Goal: Task Accomplishment & Management: Use online tool/utility

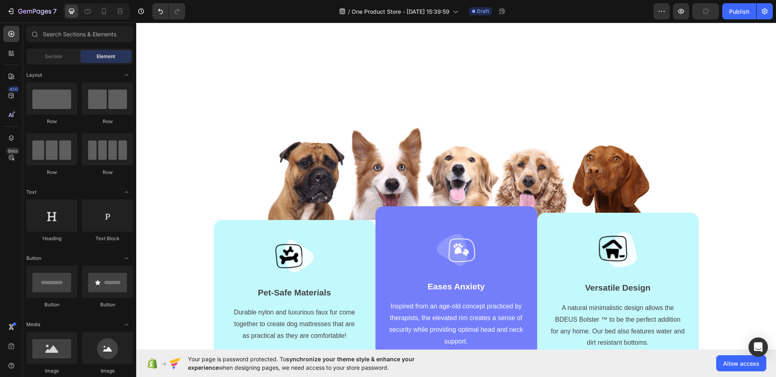
scroll to position [413, 0]
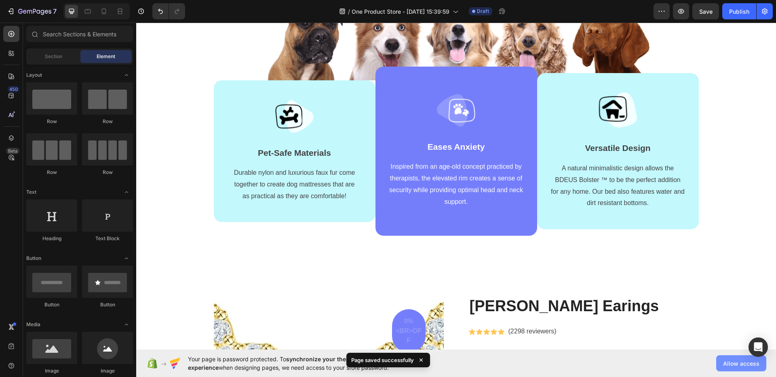
click at [740, 360] on span "Allow access" at bounding box center [741, 364] width 36 height 8
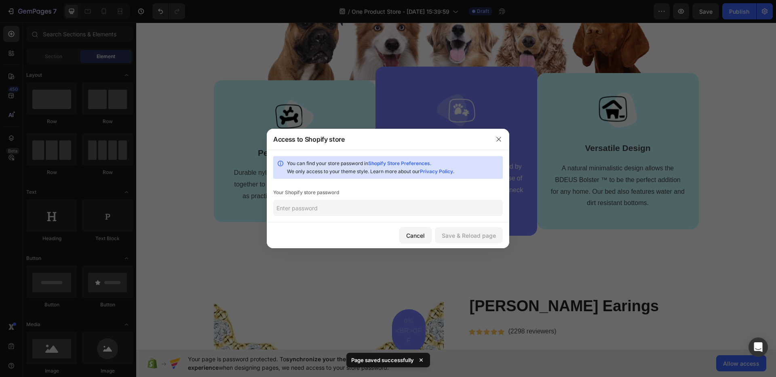
click at [318, 213] on input "text" at bounding box center [388, 208] width 230 height 16
type input "1"
paste input "otefre"
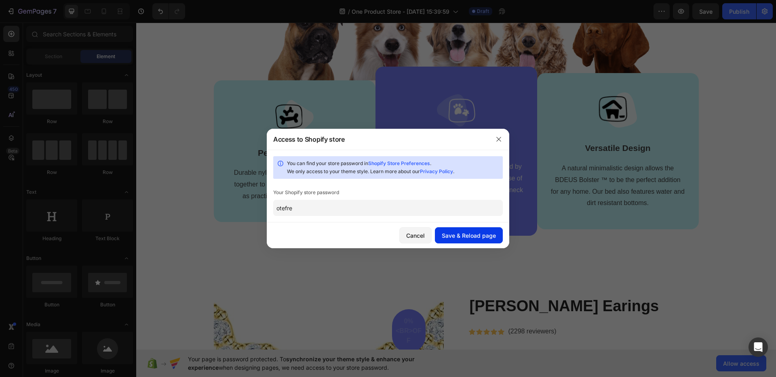
type input "otefre"
click at [461, 232] on div "Save & Reload page" at bounding box center [469, 236] width 54 height 8
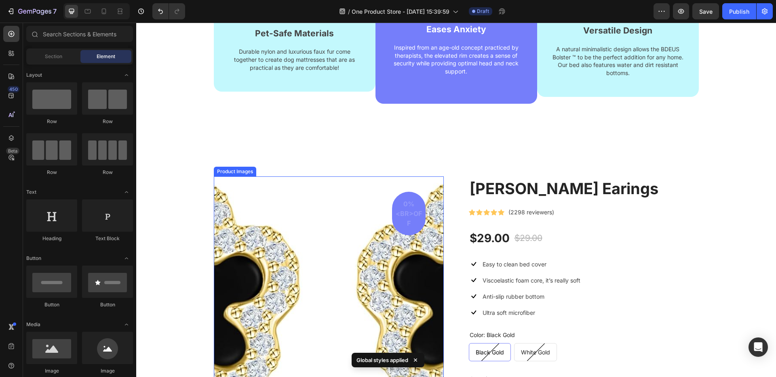
scroll to position [529, 0]
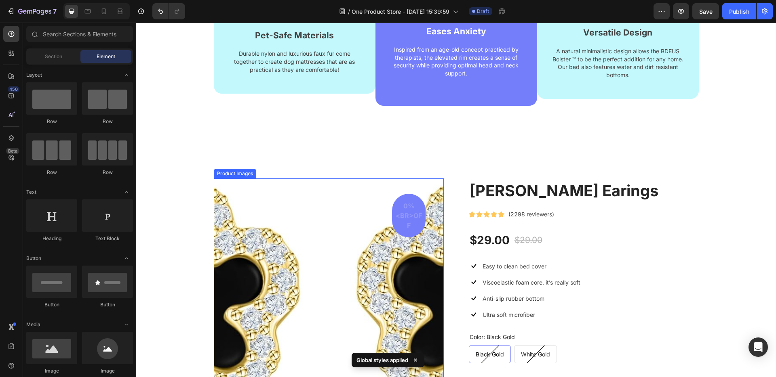
click at [294, 177] on div "[PERSON_NAME] Earings (P) Title Icon Icon Icon Icon Icon Icon List Hoz (2298 re…" at bounding box center [456, 318] width 640 height 337
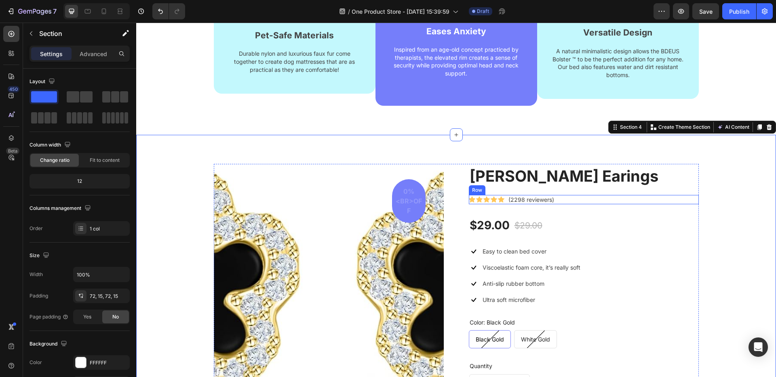
click at [557, 197] on div "Icon Icon Icon Icon Icon Icon List Hoz (2298 reviewers) Text block Row" at bounding box center [584, 200] width 230 height 10
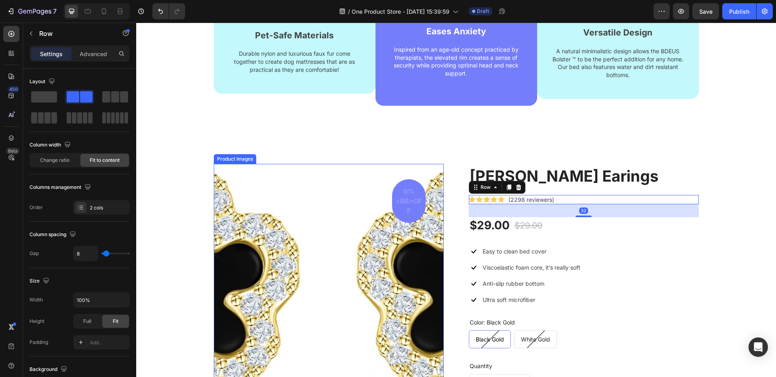
click at [291, 222] on img at bounding box center [329, 279] width 230 height 230
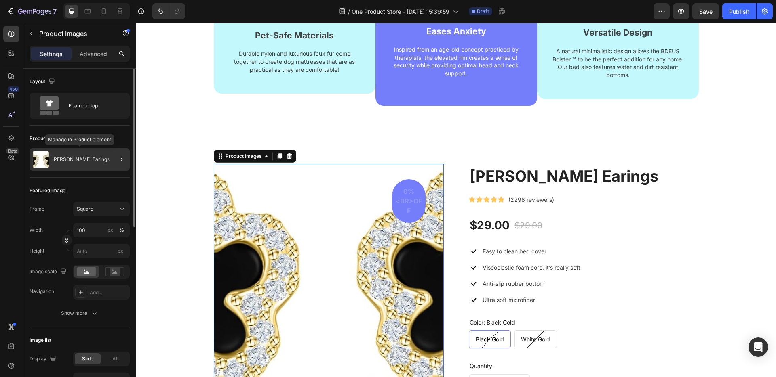
click at [61, 154] on div "[PERSON_NAME] Earings" at bounding box center [80, 159] width 100 height 23
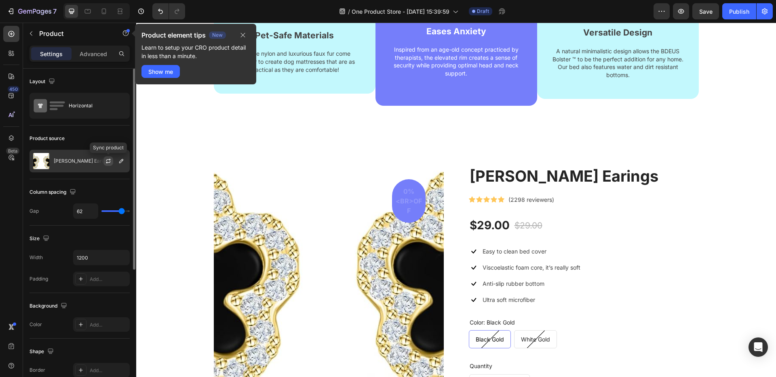
click at [108, 162] on icon "button" at bounding box center [108, 162] width 4 height 2
click at [124, 162] on icon "button" at bounding box center [121, 161] width 6 height 6
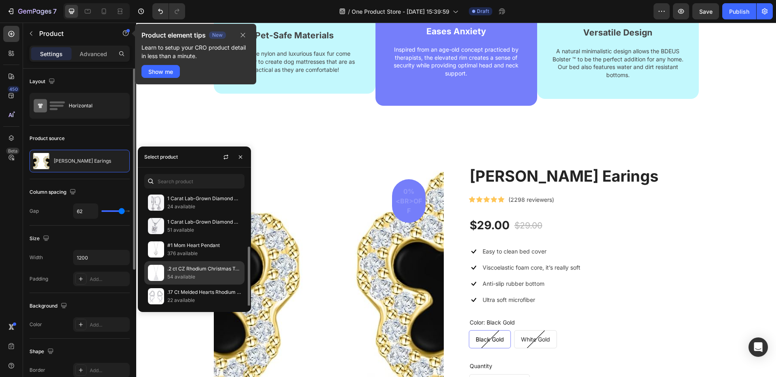
scroll to position [97, 0]
click at [183, 266] on p ".2 ct CZ Rhodium Christmas Tree With Mixed Stars Pave Holiday Pendant" at bounding box center [204, 267] width 74 height 8
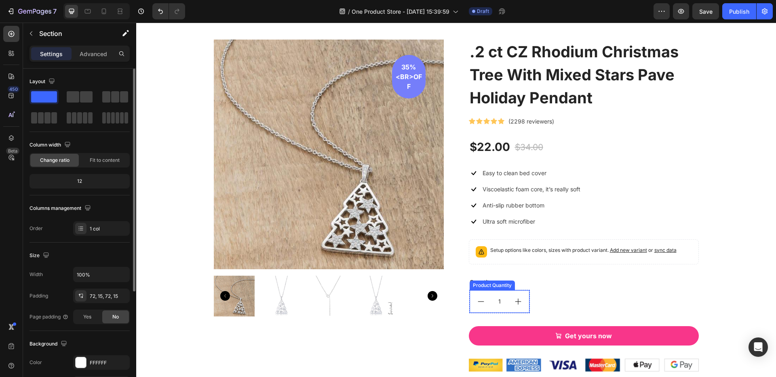
scroll to position [649, 0]
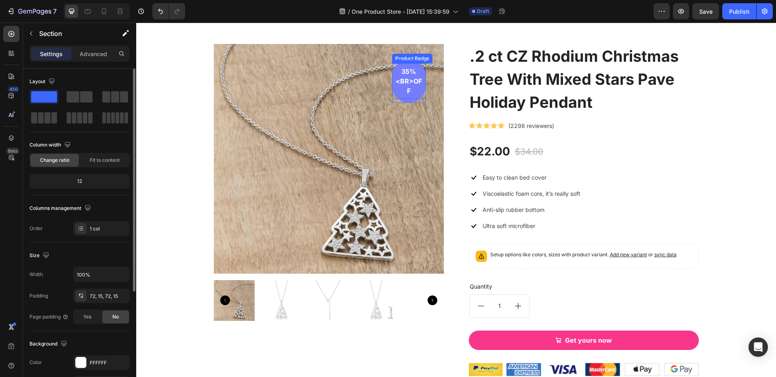
click at [414, 92] on pre "35%<br>off" at bounding box center [409, 81] width 34 height 36
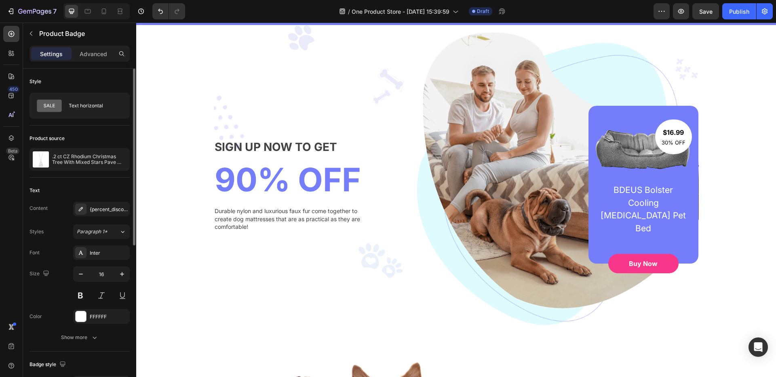
scroll to position [0, 0]
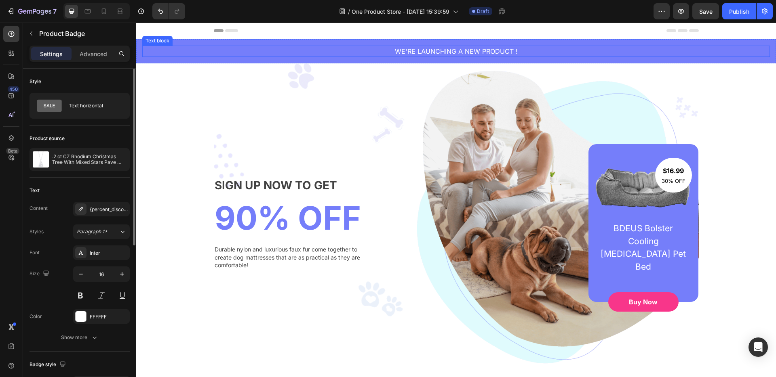
click at [453, 48] on p "WE'RE LAUNCHING A NEW PRODUCT !" at bounding box center [456, 51] width 626 height 10
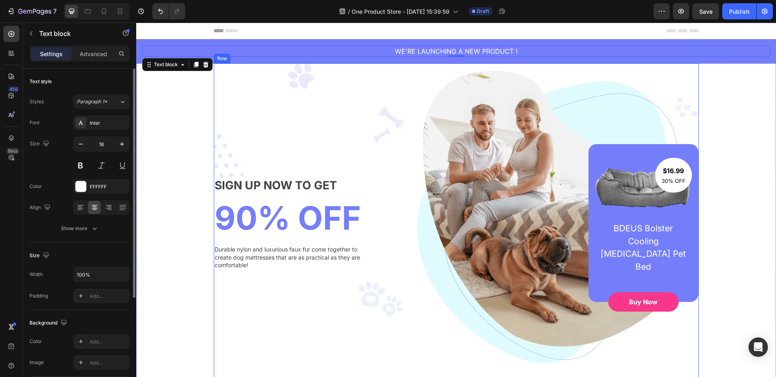
click at [388, 140] on div "SIGN UP NOW TO GET Text block 90% OFF Heading Durable nylon and luxurious faux …" at bounding box center [456, 223] width 485 height 320
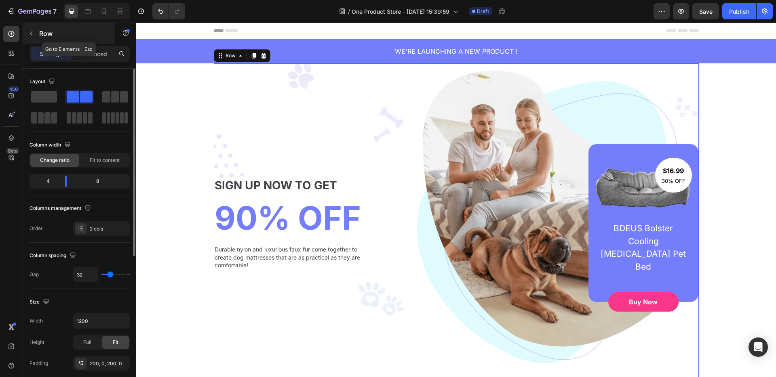
click at [33, 36] on icon "button" at bounding box center [31, 33] width 6 height 6
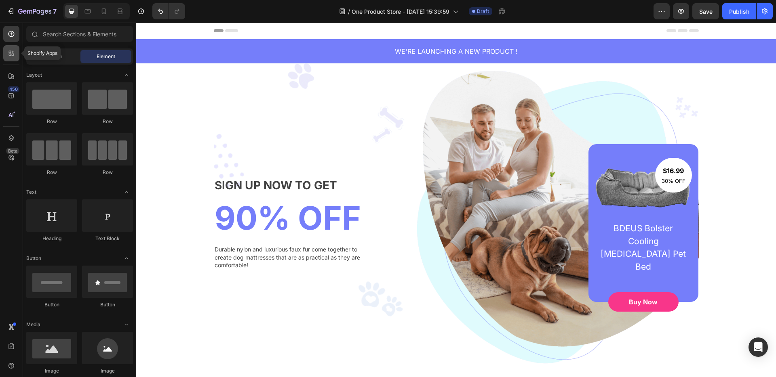
click at [9, 55] on icon at bounding box center [10, 55] width 2 height 2
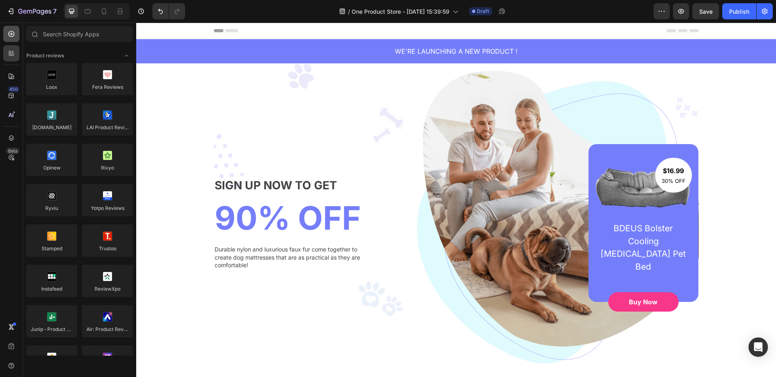
click at [11, 35] on icon at bounding box center [11, 34] width 8 height 8
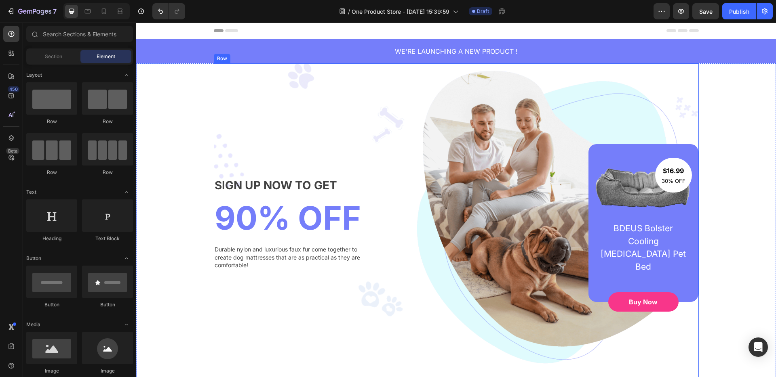
click at [255, 145] on div "SIGN UP NOW TO GET Text block 90% OFF Heading Durable nylon and luxurious faux …" at bounding box center [292, 223] width 157 height 158
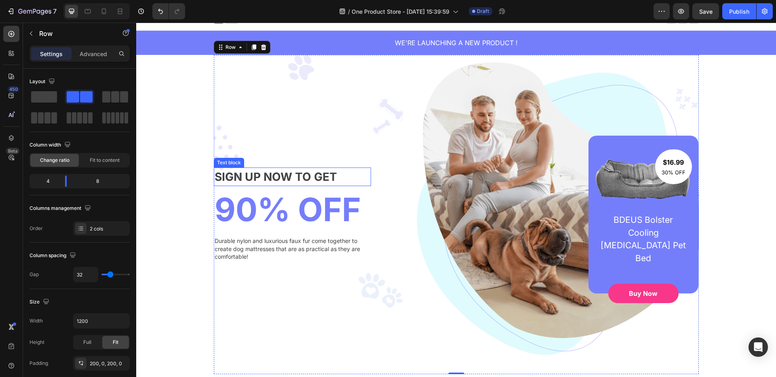
scroll to position [6, 0]
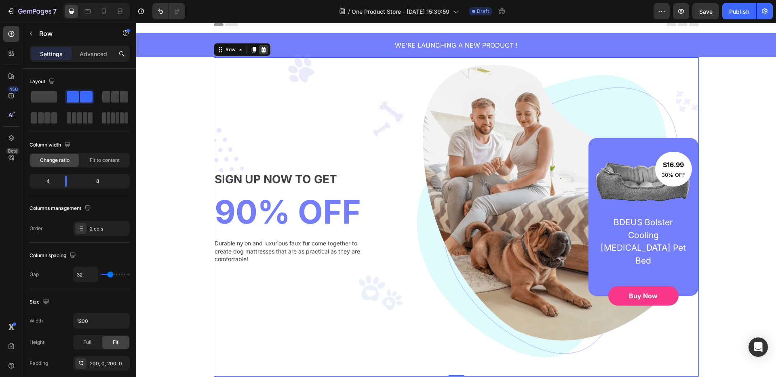
click at [265, 48] on icon at bounding box center [263, 49] width 6 height 6
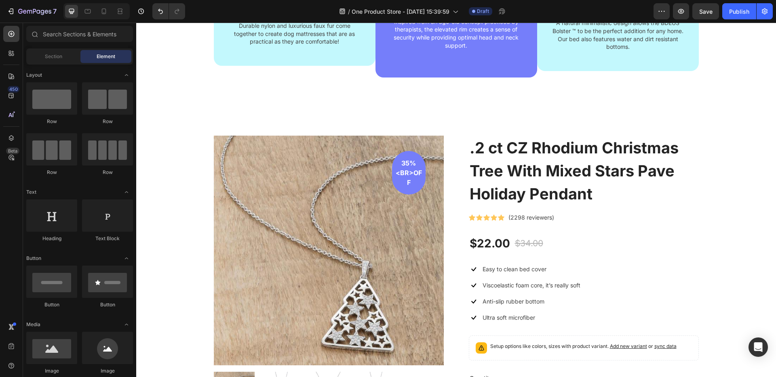
scroll to position [272, 0]
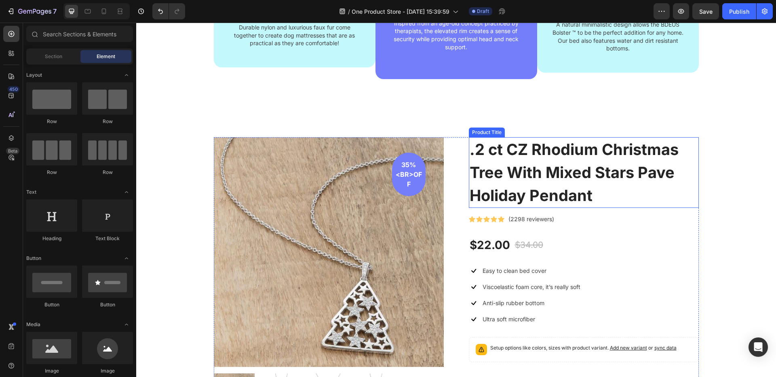
click at [475, 128] on div "Product Title" at bounding box center [487, 133] width 36 height 10
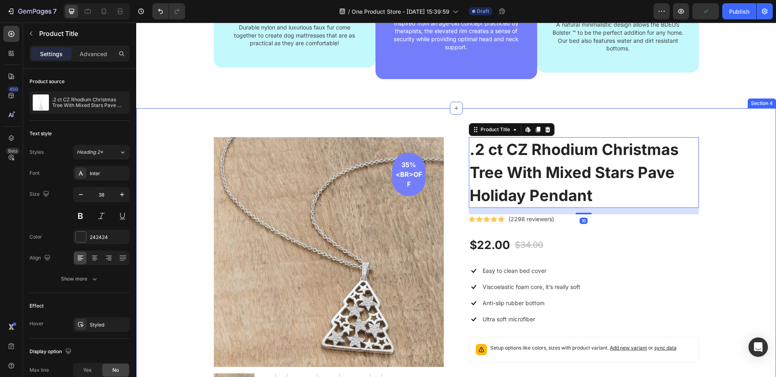
click at [386, 123] on div ".2 ct CZ Rhodium Christmas Tree With Mixed Stars Pave Holiday Pendant (P) Title…" at bounding box center [456, 303] width 640 height 391
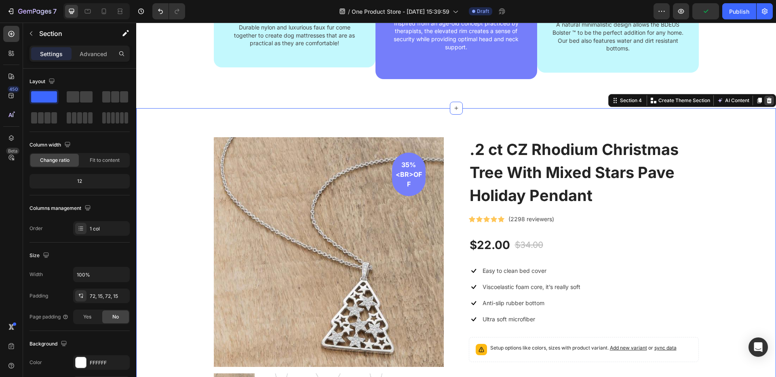
click at [771, 102] on icon at bounding box center [769, 101] width 5 height 6
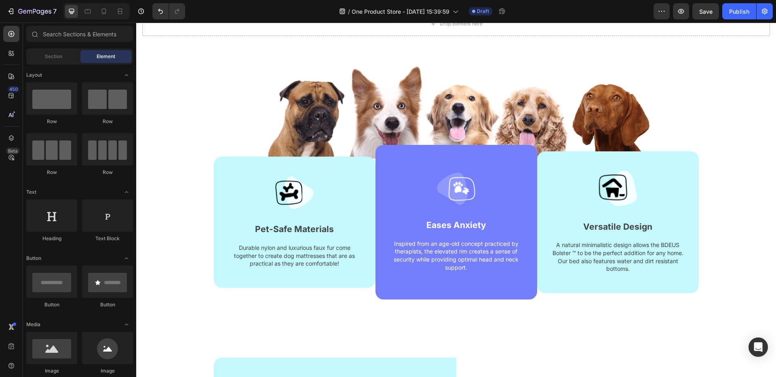
scroll to position [0, 0]
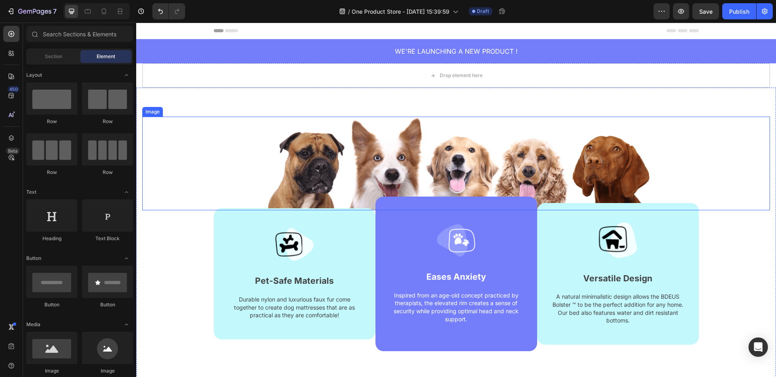
click at [361, 136] on img at bounding box center [456, 164] width 390 height 94
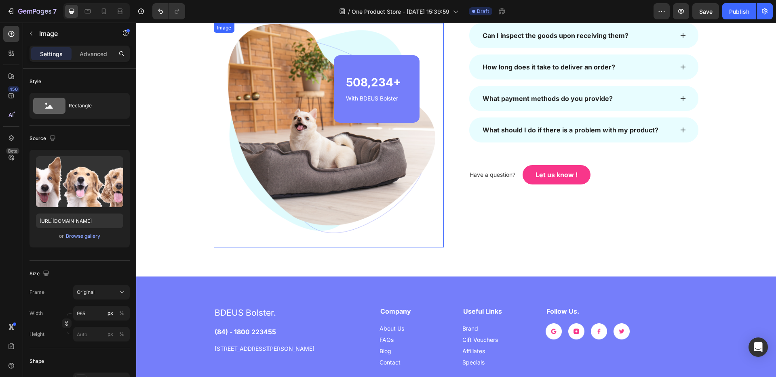
scroll to position [1228, 0]
click at [245, 314] on p "BDEUS Bolster." at bounding box center [291, 313] width 152 height 13
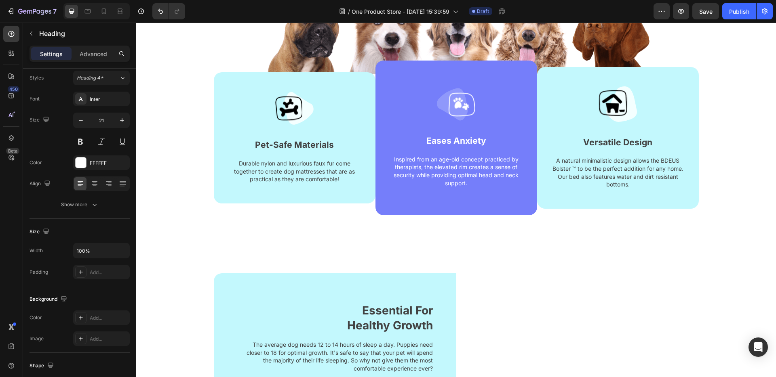
scroll to position [0, 0]
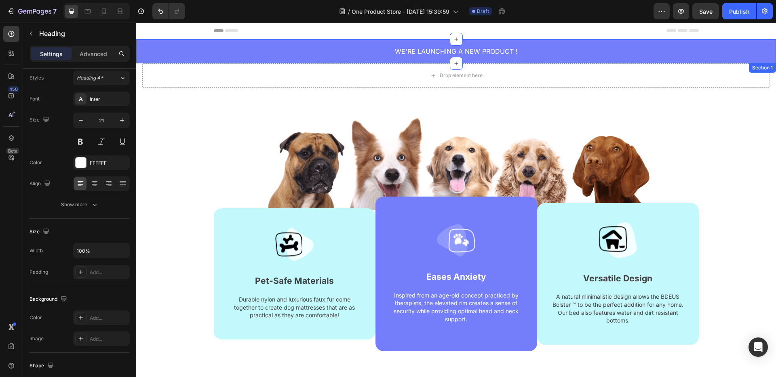
click at [386, 59] on div "WE'RE LAUNCHING A NEW PRODUCT ! Text block Section 1" at bounding box center [456, 51] width 640 height 24
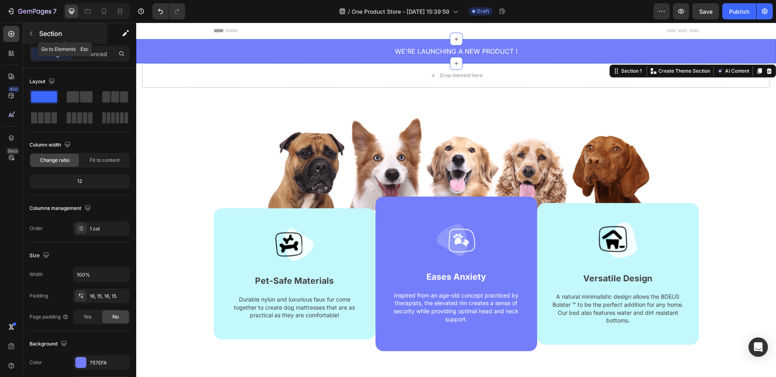
click at [33, 34] on icon "button" at bounding box center [31, 33] width 6 height 6
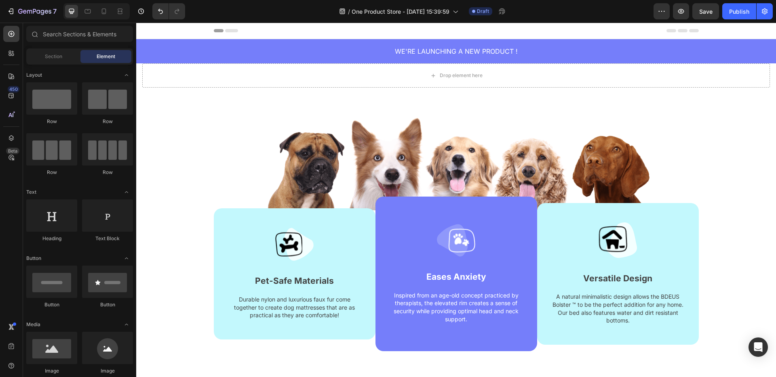
click at [54, 47] on div "Sections(18) Elements(83) Section Element Hero Section Product Detail Brands Tr…" at bounding box center [79, 201] width 113 height 350
click at [52, 57] on span "Section" at bounding box center [53, 56] width 17 height 7
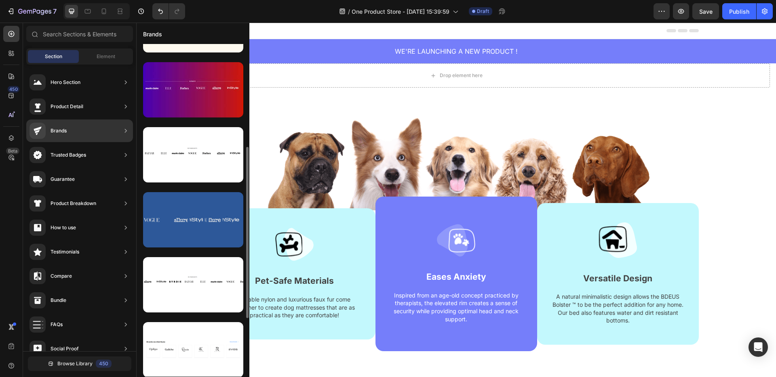
scroll to position [188, 0]
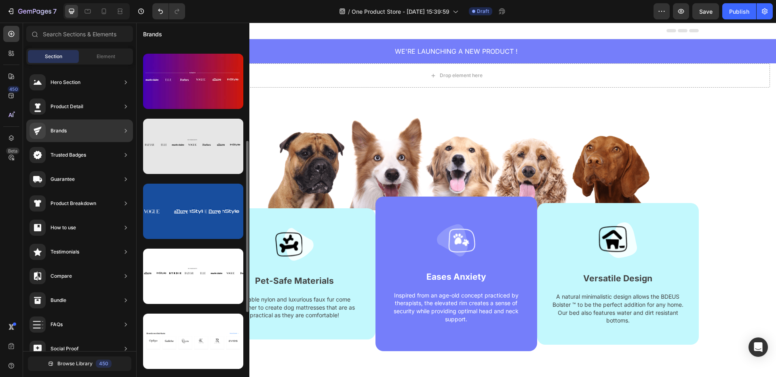
click at [185, 160] on div at bounding box center [193, 146] width 100 height 55
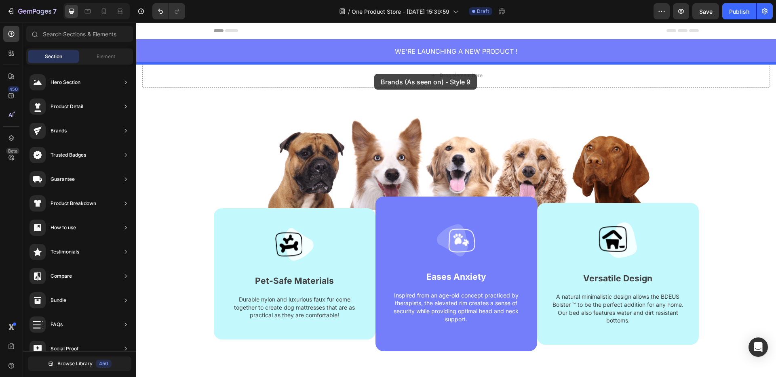
drag, startPoint x: 321, startPoint y: 183, endPoint x: 374, endPoint y: 74, distance: 120.9
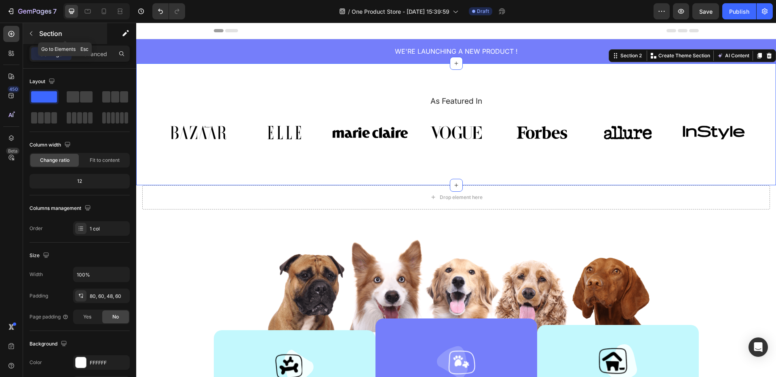
click at [28, 32] on icon "button" at bounding box center [31, 33] width 6 height 6
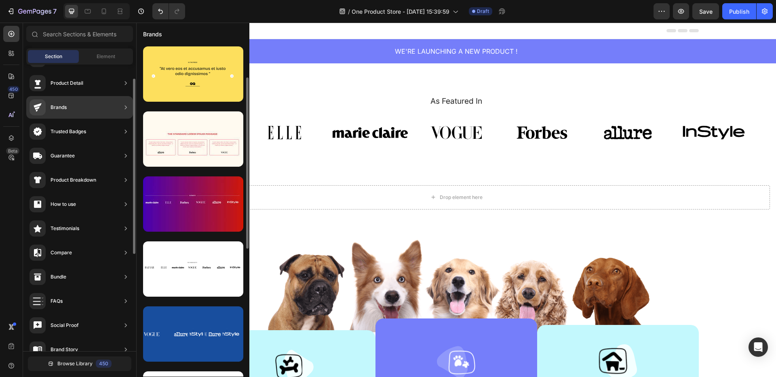
scroll to position [0, 0]
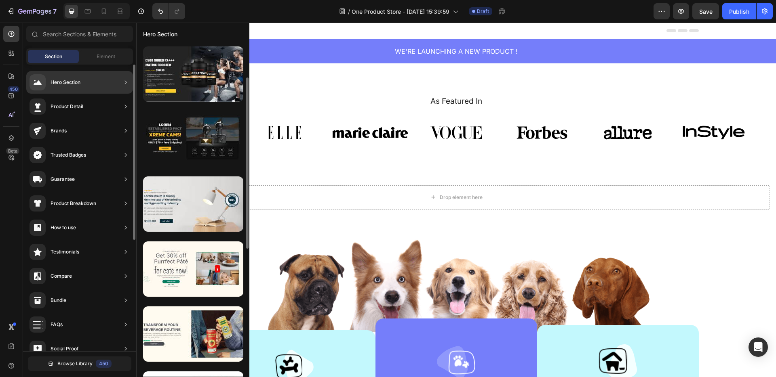
click at [86, 86] on div "Hero Section" at bounding box center [79, 82] width 107 height 23
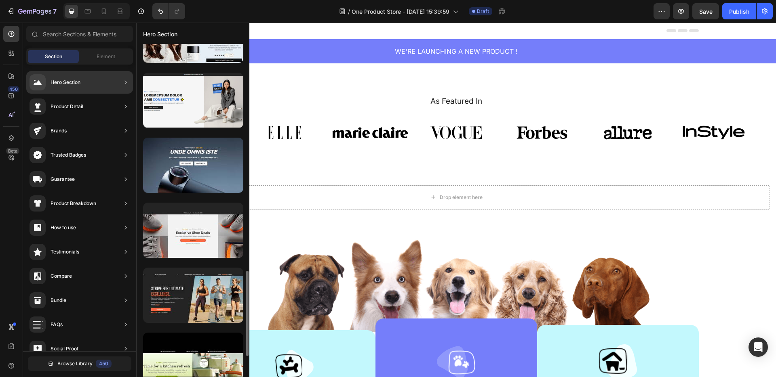
scroll to position [890, 0]
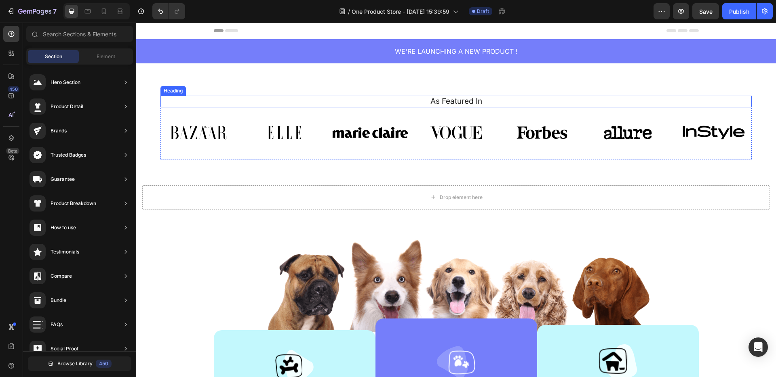
click at [419, 100] on h2 "As Featured In" at bounding box center [455, 102] width 591 height 12
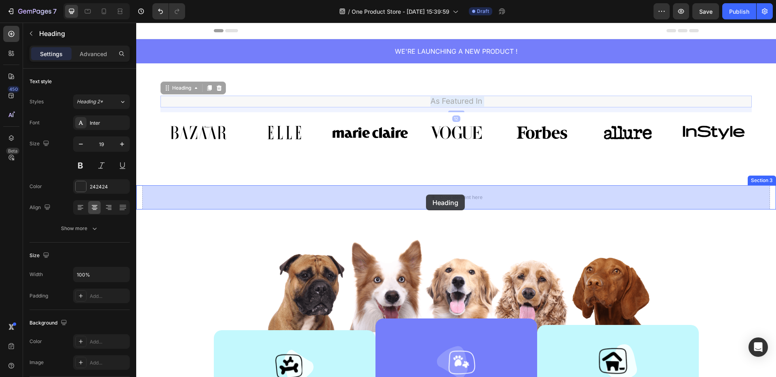
drag, startPoint x: 419, startPoint y: 100, endPoint x: 260, endPoint y: 112, distance: 158.8
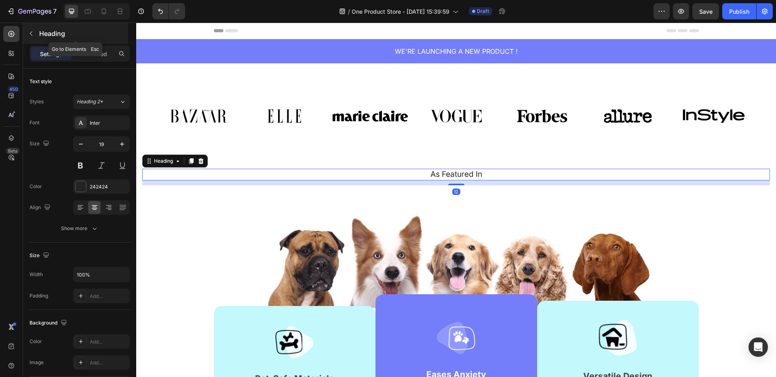
click at [28, 32] on icon "button" at bounding box center [31, 33] width 6 height 6
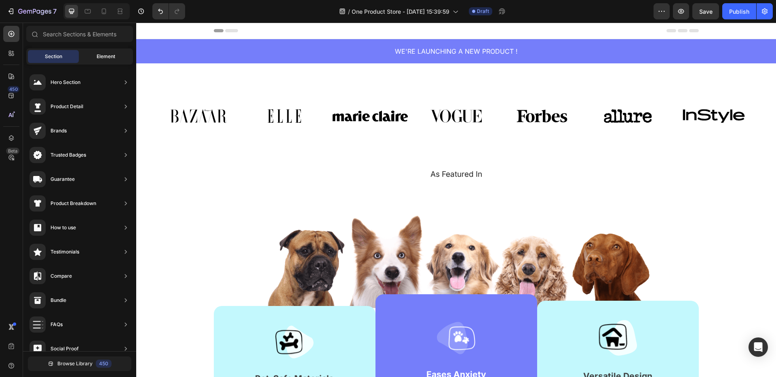
click at [93, 57] on div "Element" at bounding box center [105, 56] width 51 height 13
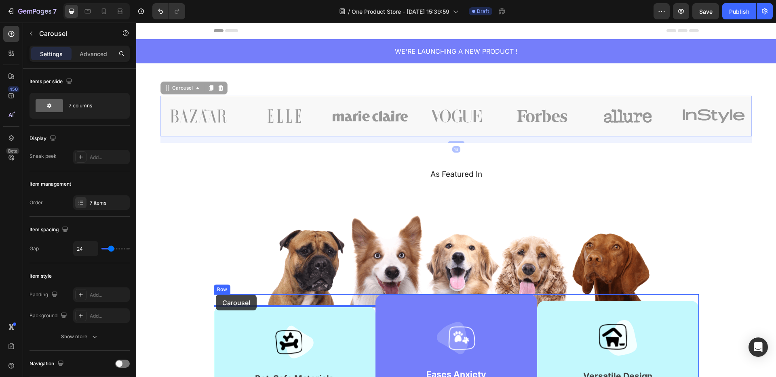
drag, startPoint x: 207, startPoint y: 99, endPoint x: 215, endPoint y: 294, distance: 195.4
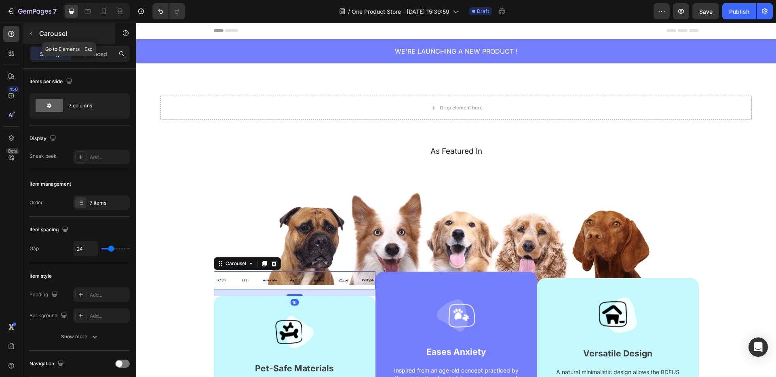
click at [31, 36] on icon "button" at bounding box center [31, 33] width 6 height 6
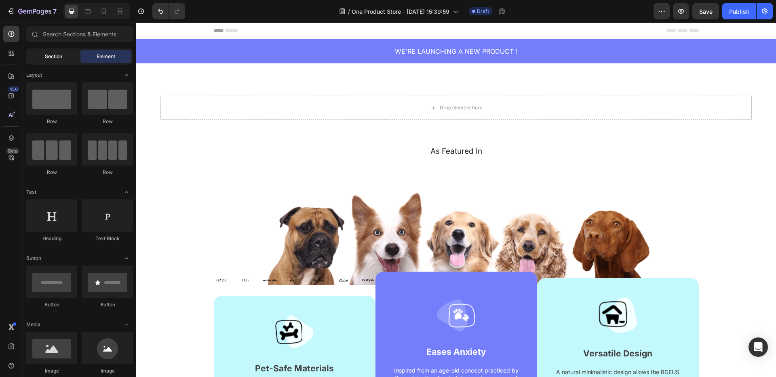
click at [48, 60] on div "Section" at bounding box center [53, 56] width 51 height 13
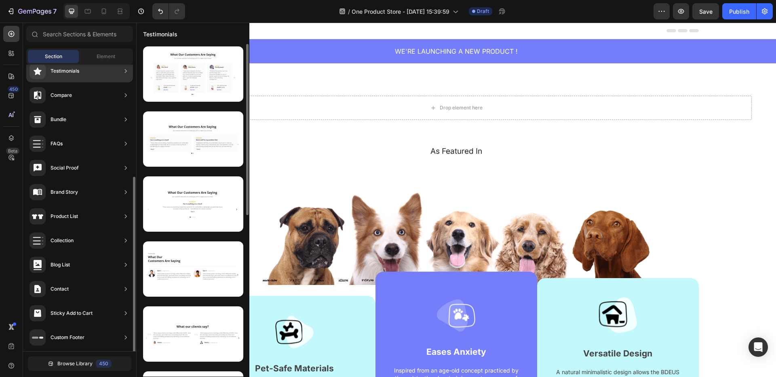
scroll to position [182, 0]
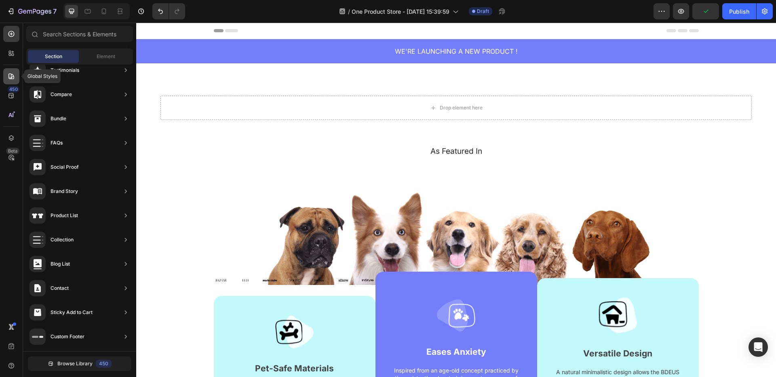
click at [12, 79] on icon at bounding box center [11, 77] width 6 height 6
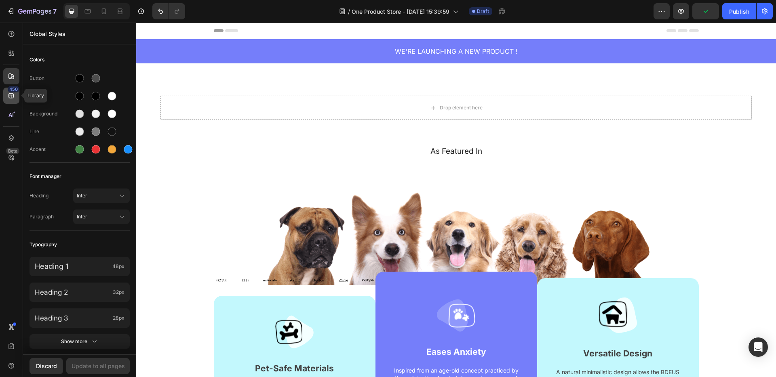
click at [14, 92] on div "450" at bounding box center [14, 89] width 12 height 6
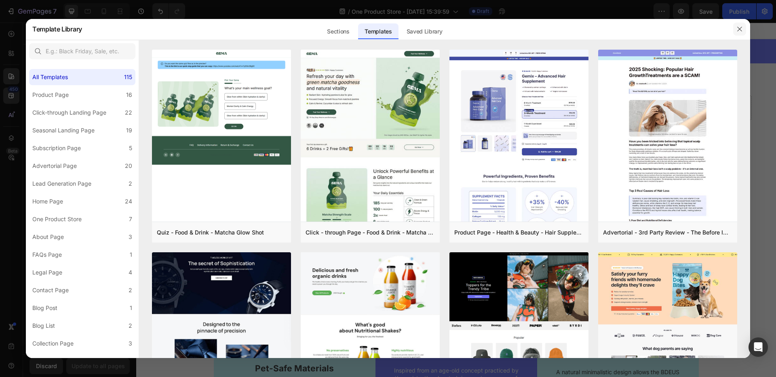
click at [741, 32] on button "button" at bounding box center [739, 29] width 13 height 13
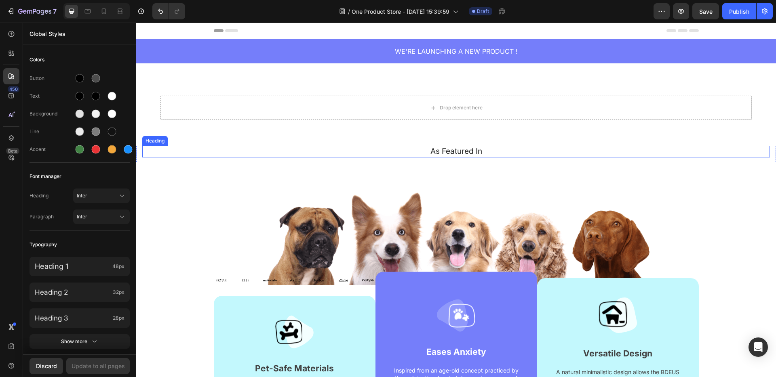
click at [386, 147] on h2 "As Featured In" at bounding box center [456, 152] width 628 height 12
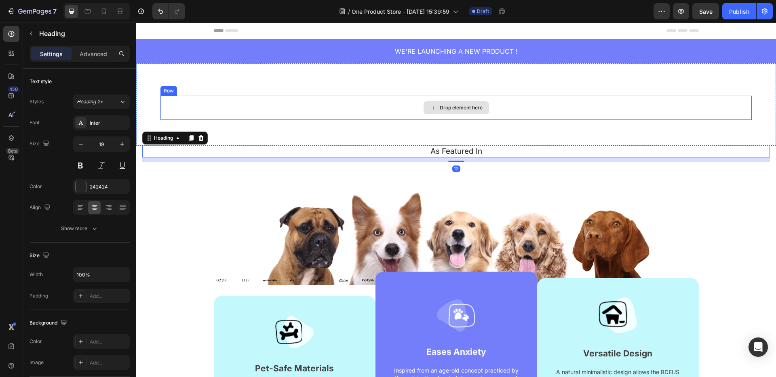
click at [339, 108] on div "Drop element here" at bounding box center [455, 108] width 591 height 24
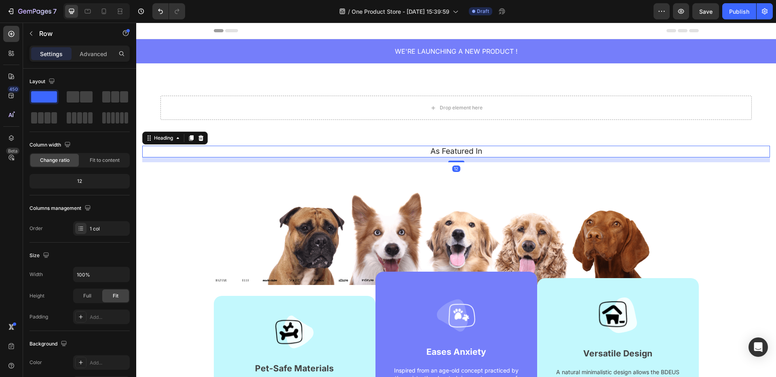
click at [428, 150] on h2 "As Featured In" at bounding box center [456, 152] width 628 height 12
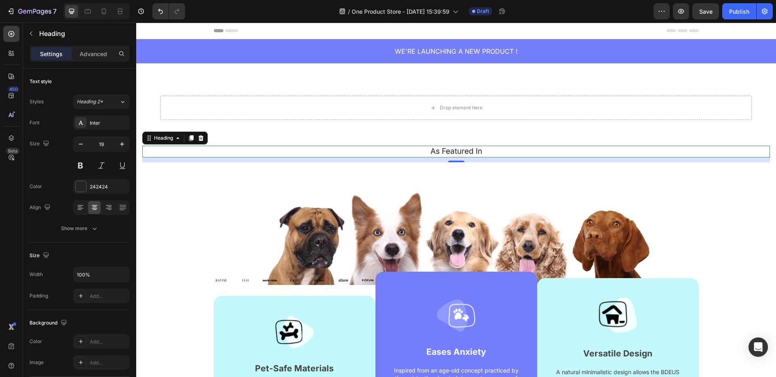
click at [201, 137] on icon at bounding box center [200, 138] width 5 height 6
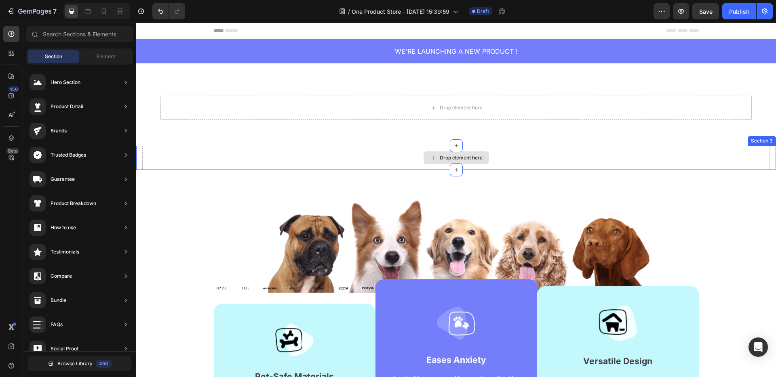
click at [759, 148] on div "Drop element here" at bounding box center [456, 158] width 628 height 24
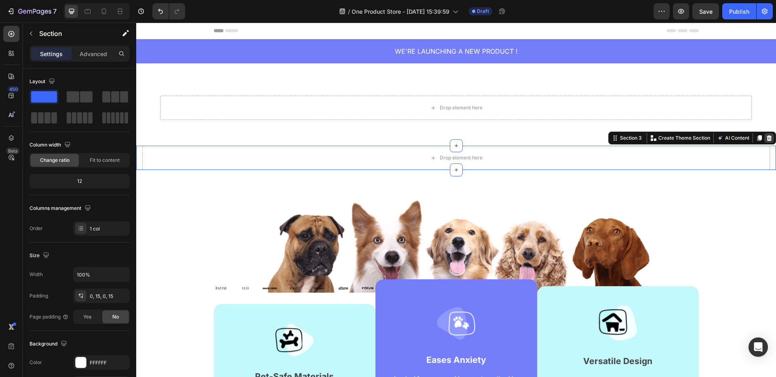
click at [767, 137] on icon at bounding box center [769, 138] width 5 height 6
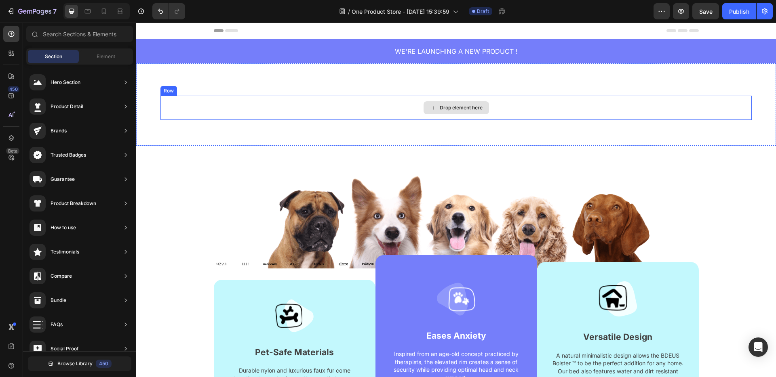
click at [687, 107] on div "Drop element here" at bounding box center [455, 108] width 591 height 24
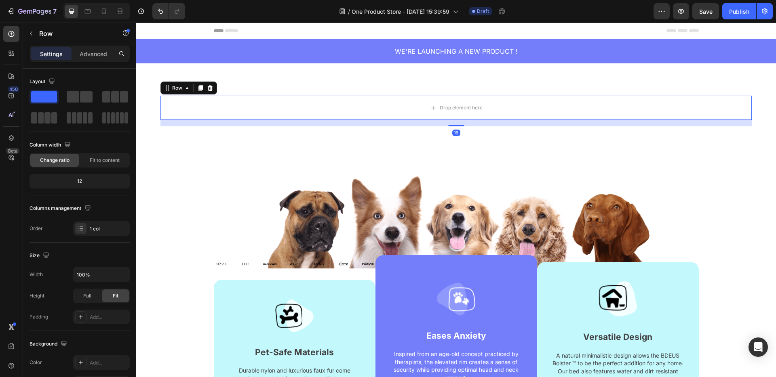
click at [211, 90] on icon at bounding box center [210, 88] width 5 height 6
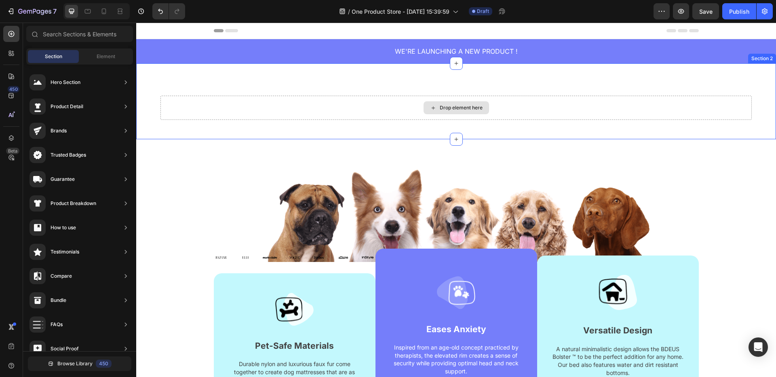
click at [399, 107] on div "Drop element here" at bounding box center [455, 108] width 591 height 24
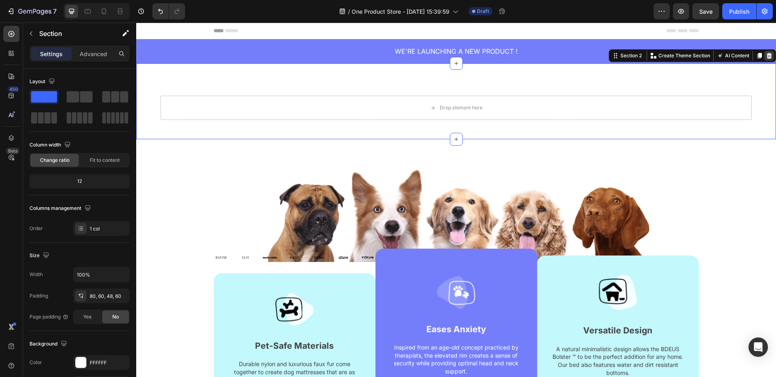
click at [767, 54] on icon at bounding box center [769, 56] width 5 height 6
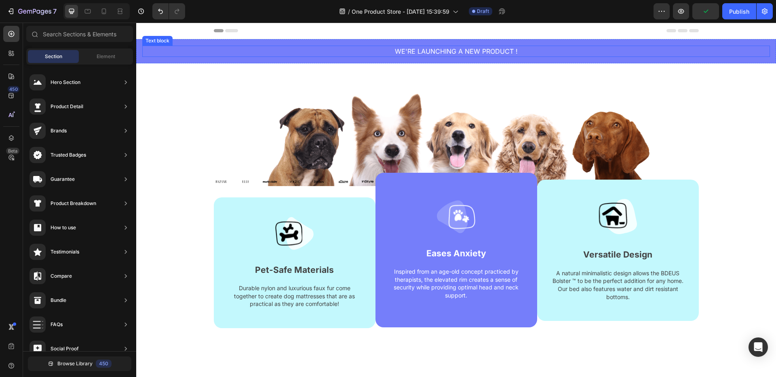
click at [510, 55] on p "WE'RE LAUNCHING A NEW PRODUCT !" at bounding box center [456, 51] width 626 height 10
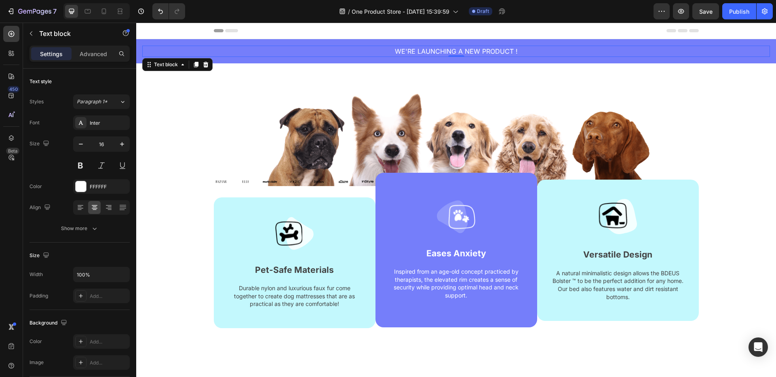
click at [438, 50] on p "WE'RE LAUNCHING A NEW PRODUCT !" at bounding box center [456, 51] width 626 height 10
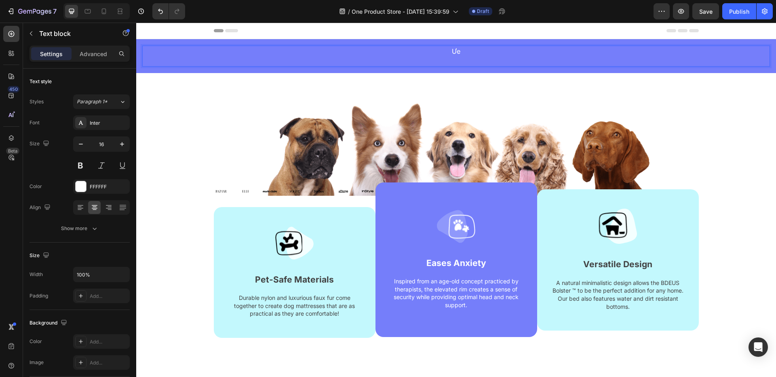
click at [465, 47] on p "Ưe" at bounding box center [456, 51] width 626 height 10
click at [457, 52] on p "Ưe" at bounding box center [456, 51] width 626 height 10
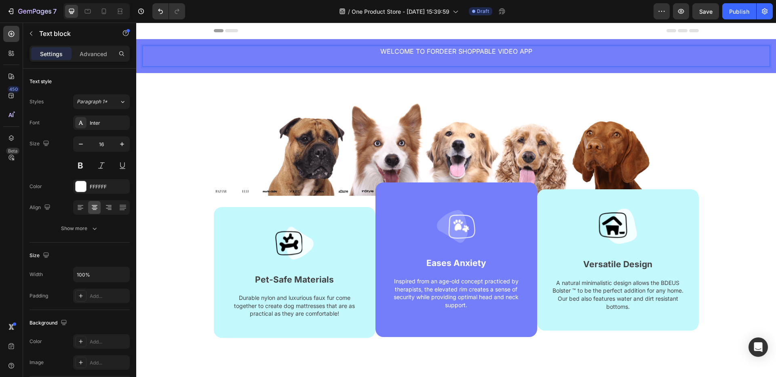
click at [456, 53] on p "WELCOME TO FORDEER SHOPPABLE VIDEO APP" at bounding box center [456, 51] width 626 height 10
click at [539, 50] on p "WELCOME TO FOREEL SHOPPABLE VIDEO APP" at bounding box center [456, 51] width 626 height 10
click at [449, 48] on p "WELCOME TO FOREEL SHOPPABLE VIDEO APP" at bounding box center [456, 51] width 626 height 10
click at [452, 50] on p "WELCOME TO FOREEL SHOPPABLE VIDEO APP" at bounding box center [456, 51] width 626 height 10
click at [546, 54] on p "WELCOME TO FOXELL SHOPPABLE VIDEO APP" at bounding box center [456, 51] width 626 height 10
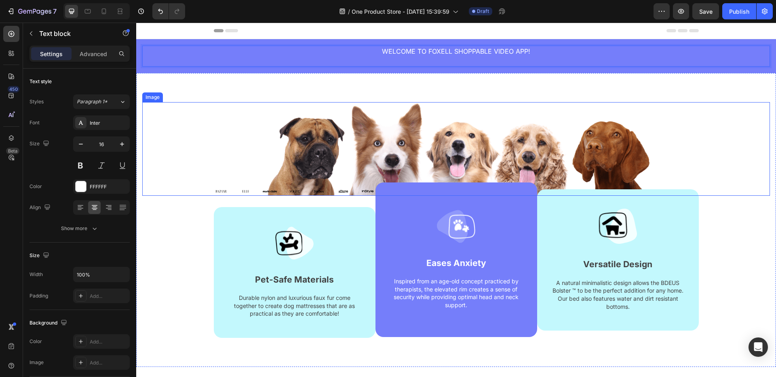
click at [647, 135] on img at bounding box center [456, 149] width 390 height 94
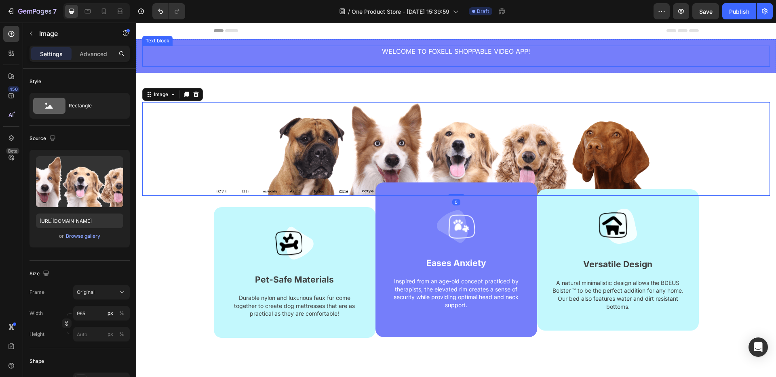
click at [468, 64] on p "Rich Text Editor. Editing area: main" at bounding box center [456, 61] width 626 height 10
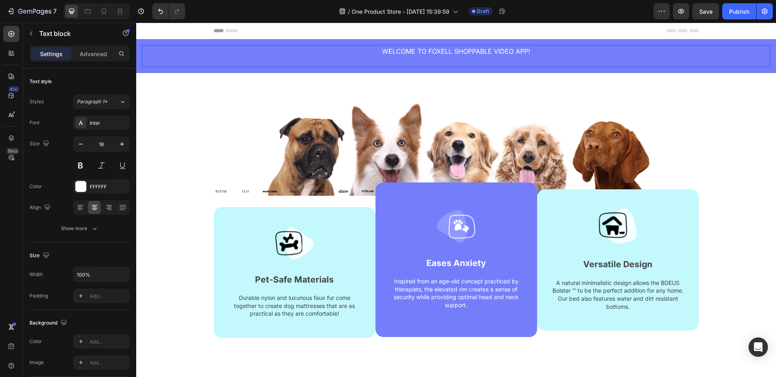
click at [468, 64] on p "Rich Text Editor. Editing area: main" at bounding box center [456, 61] width 626 height 10
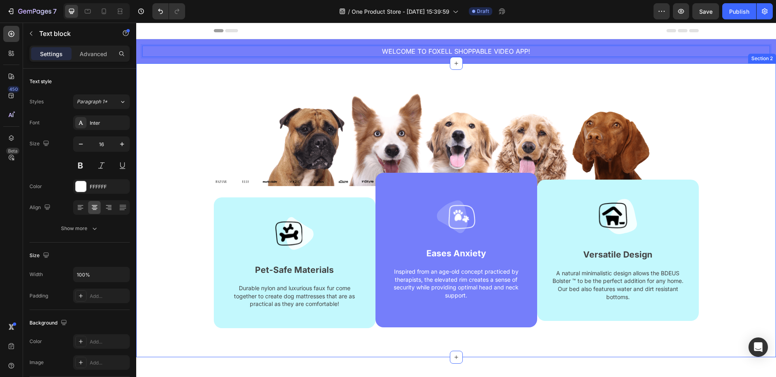
click at [620, 88] on div "Image Image Image Image Image Image Image Image Carousel Image Pet-Safe Materia…" at bounding box center [456, 210] width 640 height 294
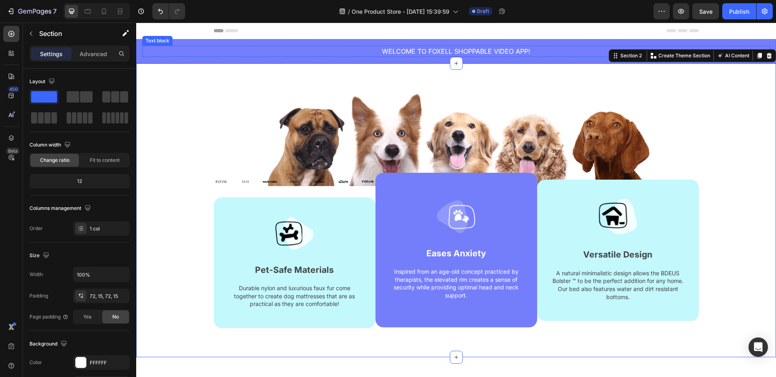
click at [582, 48] on p "WELCOME TO FOXELL SHOPPABLE VIDEO APP!" at bounding box center [456, 51] width 626 height 10
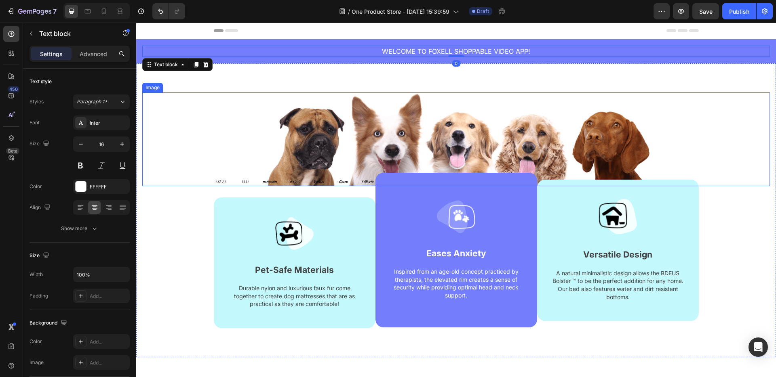
click at [592, 108] on img at bounding box center [456, 140] width 390 height 94
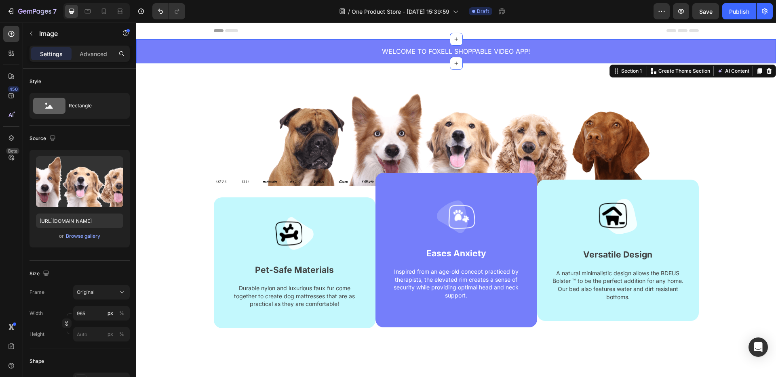
click at [581, 41] on div "WELCOME TO FOXELL SHOPPABLE VIDEO APP! Text block Section 1 You can create reus…" at bounding box center [456, 51] width 640 height 24
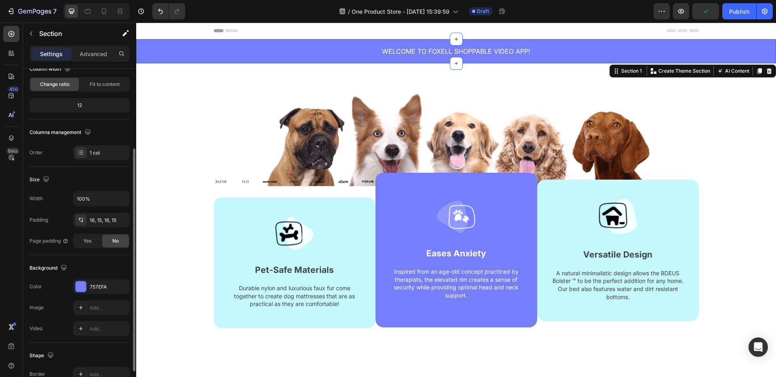
scroll to position [93, 0]
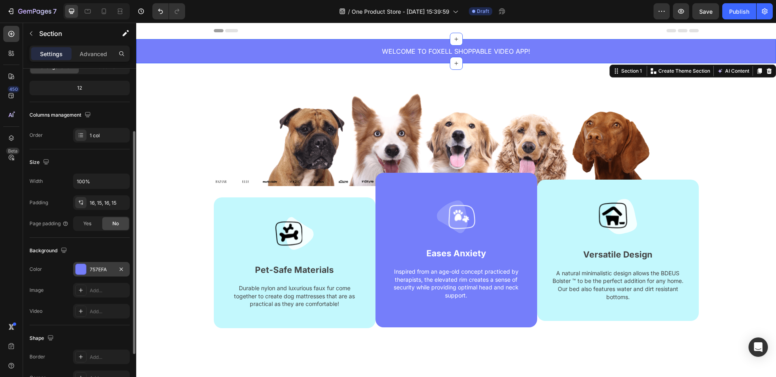
click at [98, 270] on div "757EFA" at bounding box center [101, 269] width 23 height 7
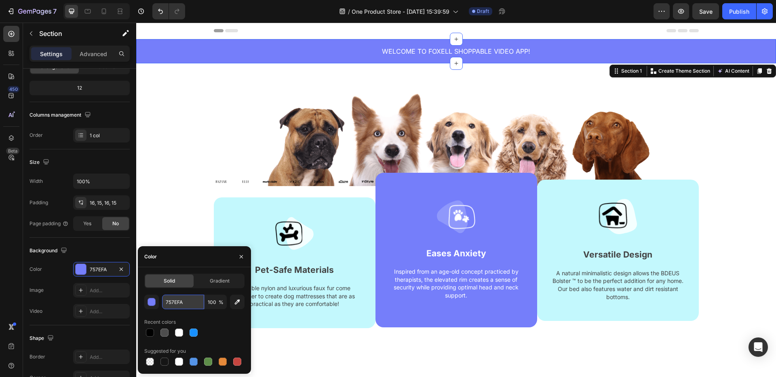
click at [171, 299] on input "757EFA" at bounding box center [183, 302] width 42 height 15
paste input "#d9cde3"
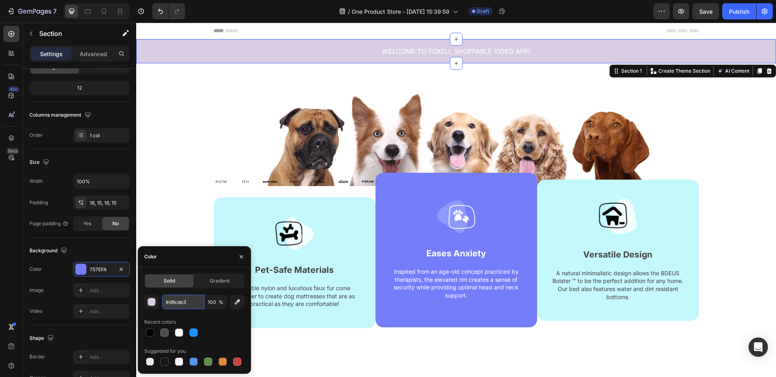
click at [169, 302] on input "#d9cde3" at bounding box center [183, 302] width 42 height 15
type input "D9CDE3"
click at [242, 334] on div at bounding box center [194, 332] width 100 height 11
click at [241, 255] on icon "button" at bounding box center [241, 257] width 6 height 6
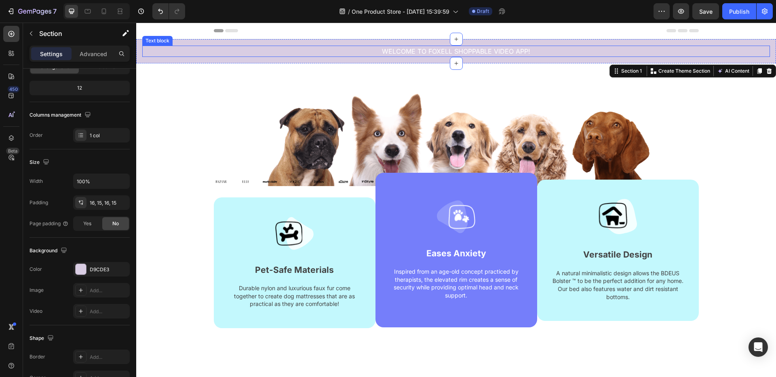
click at [423, 51] on p "WELCOME TO FOXELL SHOPPABLE VIDEO APP!" at bounding box center [456, 51] width 626 height 10
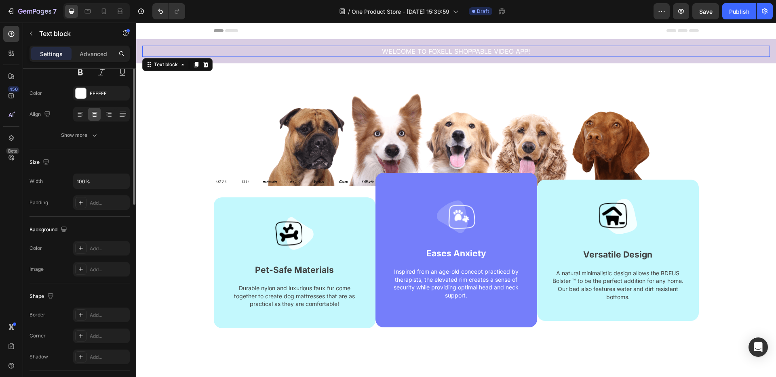
scroll to position [0, 0]
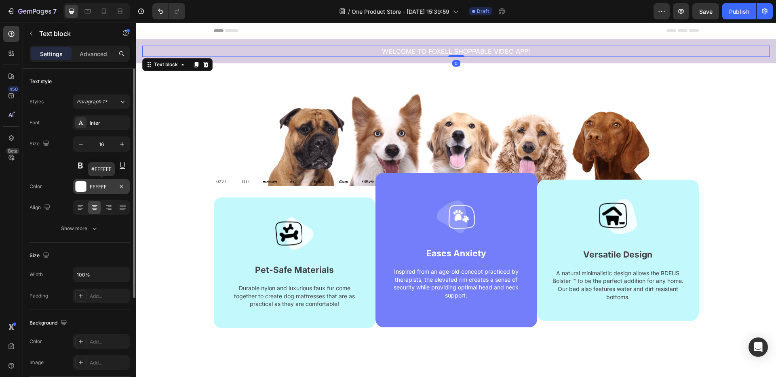
click at [87, 187] on div "FFFFFF" at bounding box center [101, 186] width 57 height 15
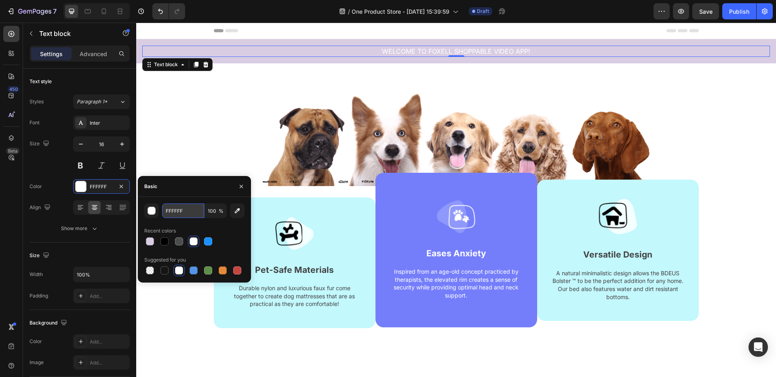
click at [185, 213] on input "FFFFFF" at bounding box center [183, 211] width 42 height 15
paste input "#4d4b72"
click at [170, 209] on input "#4d4b72" at bounding box center [183, 211] width 42 height 15
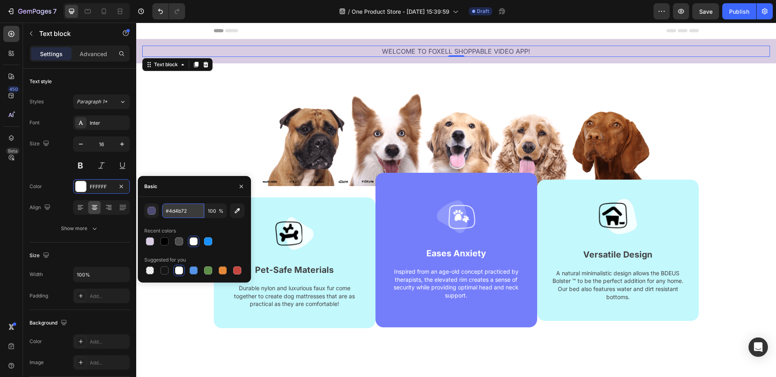
type input "4d4b72"
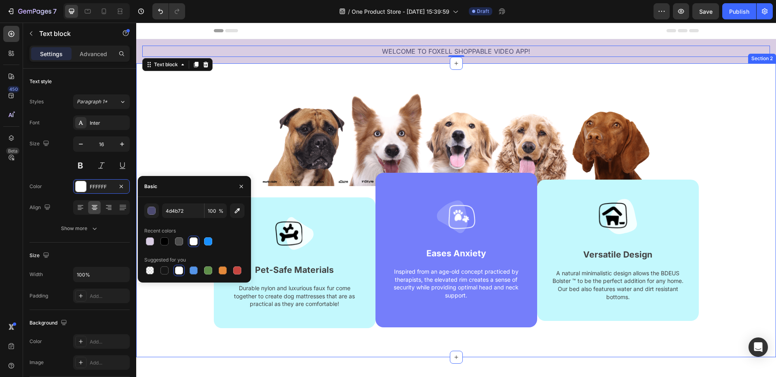
click at [300, 346] on div "Image Image Image Image Image Image Image Image Carousel Image Pet-Safe Materia…" at bounding box center [456, 210] width 640 height 294
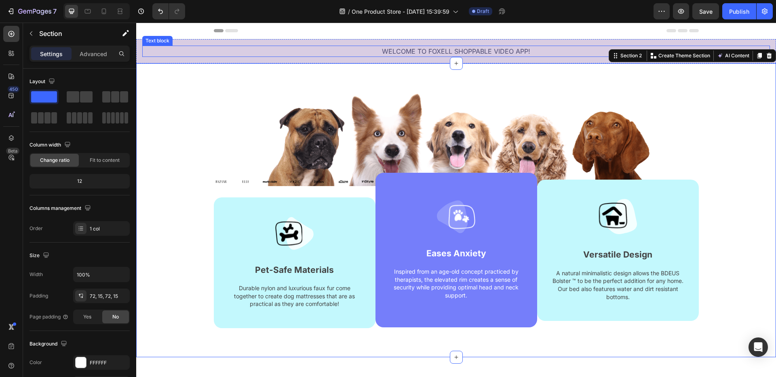
click at [439, 51] on p "WELCOME TO FOXELL SHOPPABLE VIDEO APP!" at bounding box center [456, 51] width 626 height 10
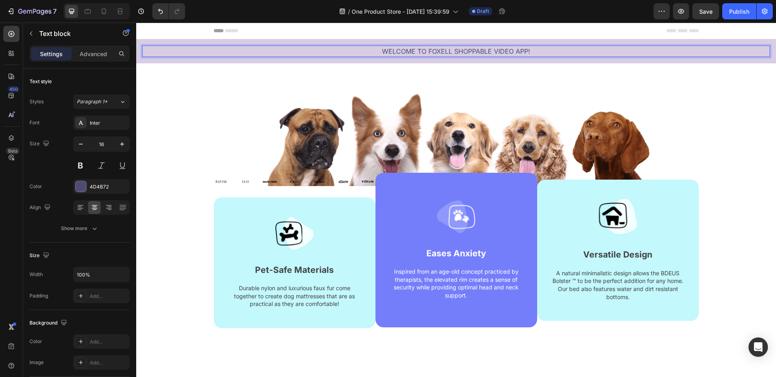
click at [439, 51] on p "WELCOME TO FOXELL SHOPPABLE VIDEO APP!" at bounding box center [456, 51] width 626 height 10
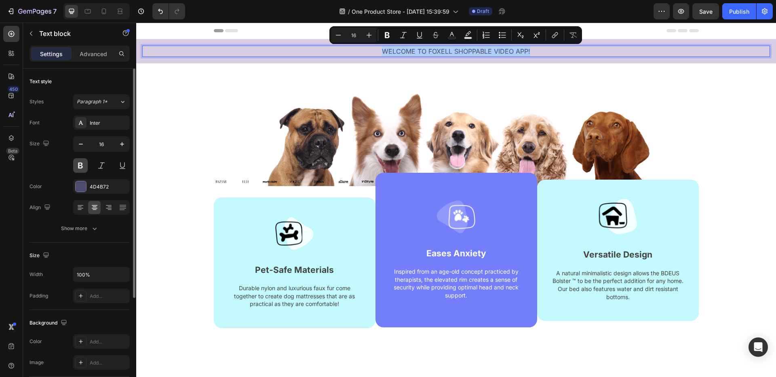
click at [76, 164] on button at bounding box center [80, 165] width 15 height 15
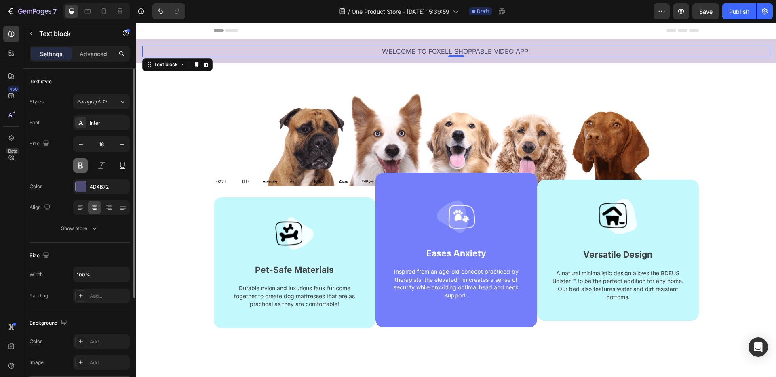
click at [78, 164] on button at bounding box center [80, 165] width 15 height 15
click at [409, 47] on p "WELCOME TO FOXELL SHOPPABLE VIDEO APP!" at bounding box center [456, 51] width 626 height 10
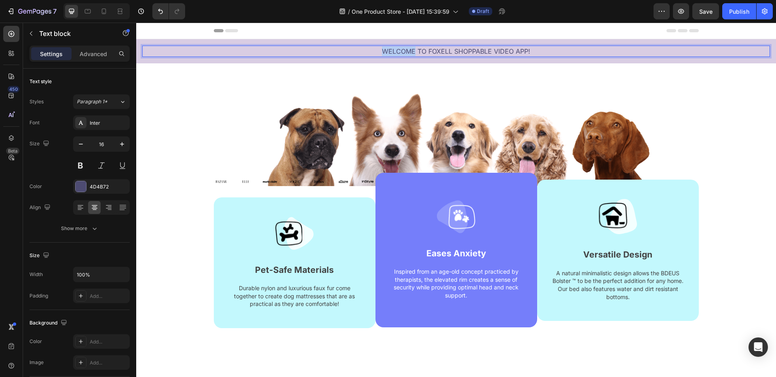
click at [409, 47] on p "WELCOME TO FOXELL SHOPPABLE VIDEO APP!" at bounding box center [456, 51] width 626 height 10
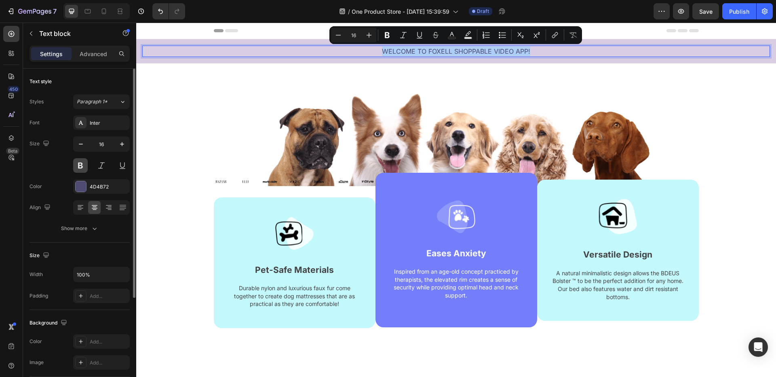
click at [80, 167] on button at bounding box center [80, 165] width 15 height 15
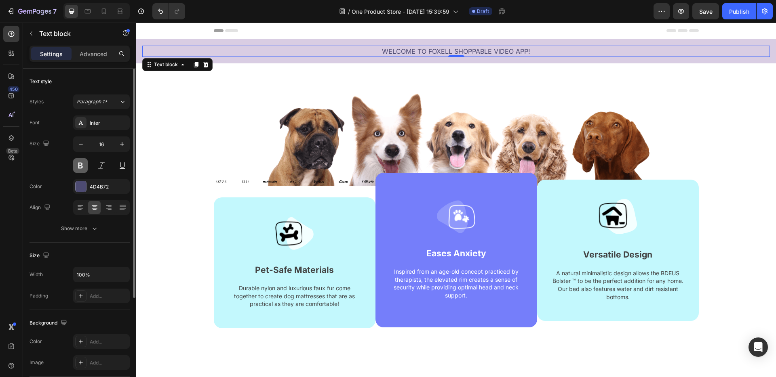
click at [80, 167] on button at bounding box center [80, 165] width 15 height 15
click at [462, 46] on div "WELCOME TO FOXELL SHOPPABLE VIDEO APP!" at bounding box center [456, 51] width 628 height 11
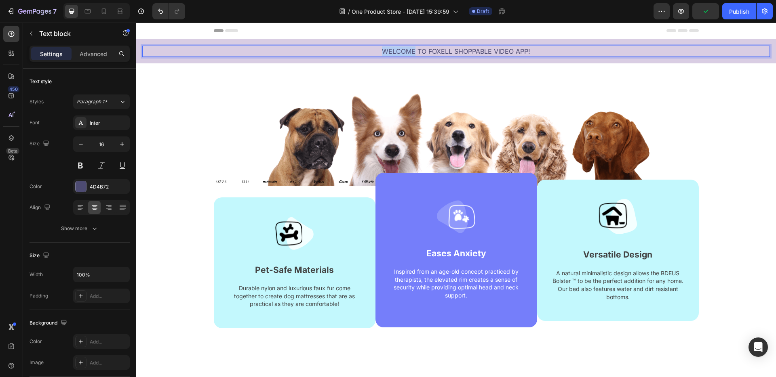
click at [462, 46] on div "WELCOME TO FOXELL SHOPPABLE VIDEO APP!" at bounding box center [456, 51] width 628 height 11
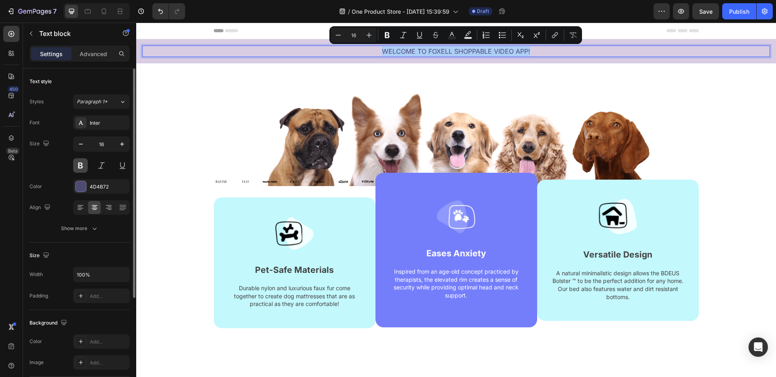
click at [84, 168] on button at bounding box center [80, 165] width 15 height 15
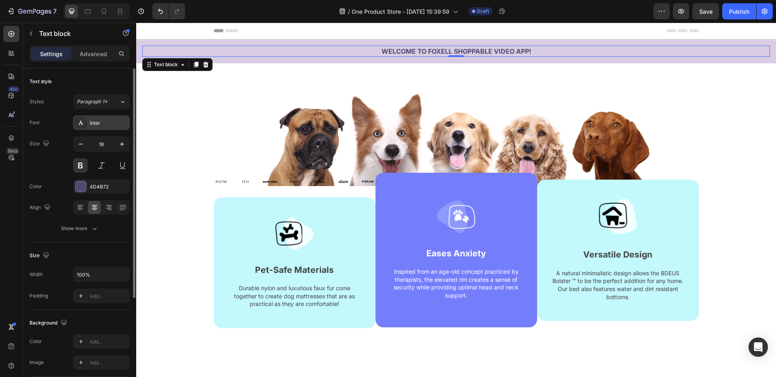
click at [102, 124] on div "Inter" at bounding box center [109, 123] width 38 height 7
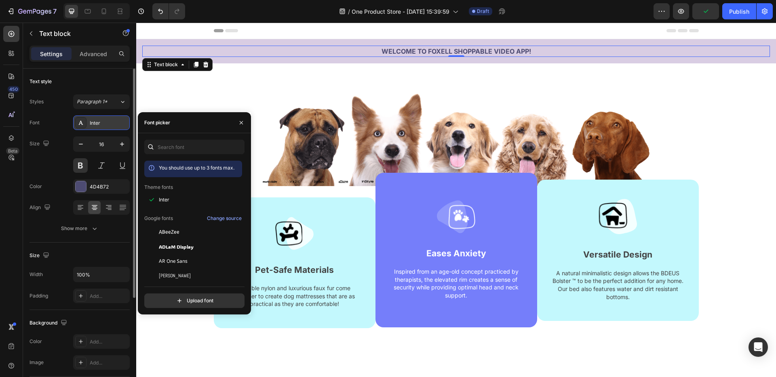
click at [98, 126] on div "Inter" at bounding box center [109, 123] width 38 height 7
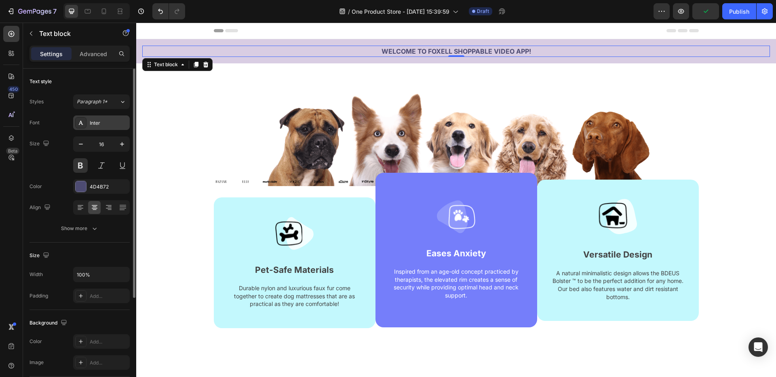
click at [103, 117] on div "Inter" at bounding box center [101, 123] width 57 height 15
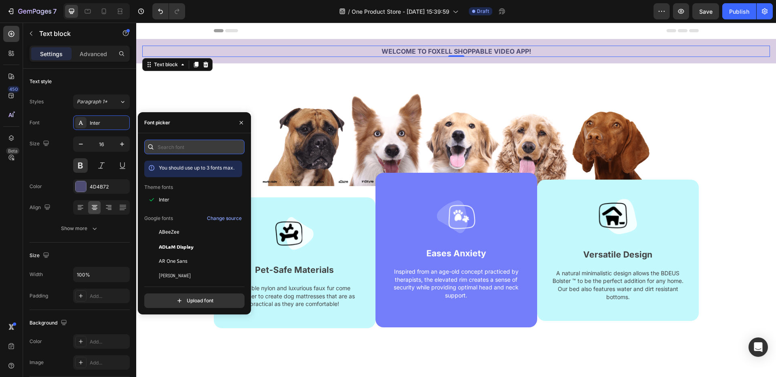
click at [172, 144] on input "text" at bounding box center [194, 147] width 100 height 15
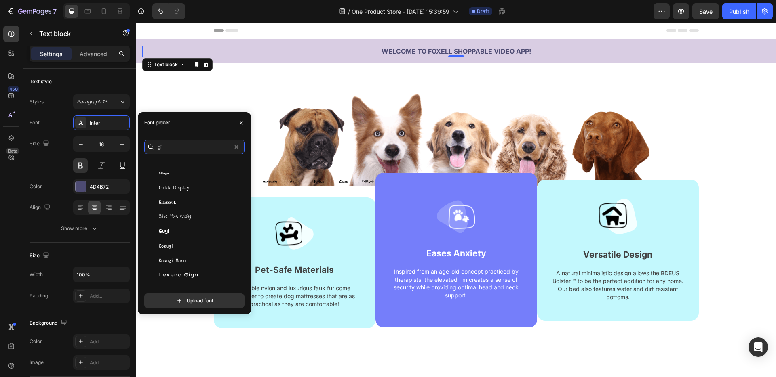
scroll to position [209, 0]
type input "gi"
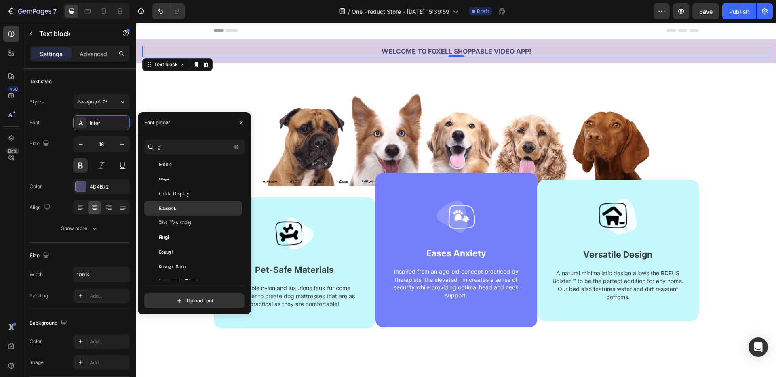
click at [176, 210] on div "Girassol" at bounding box center [200, 208] width 82 height 7
click at [179, 193] on span "Gilda Display" at bounding box center [174, 193] width 30 height 7
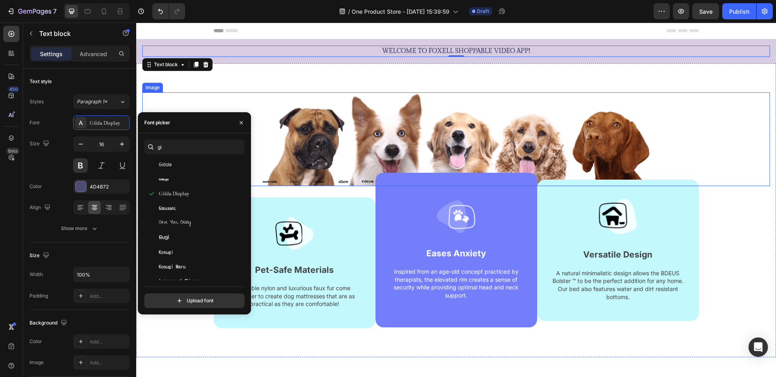
click at [225, 97] on div at bounding box center [456, 140] width 628 height 94
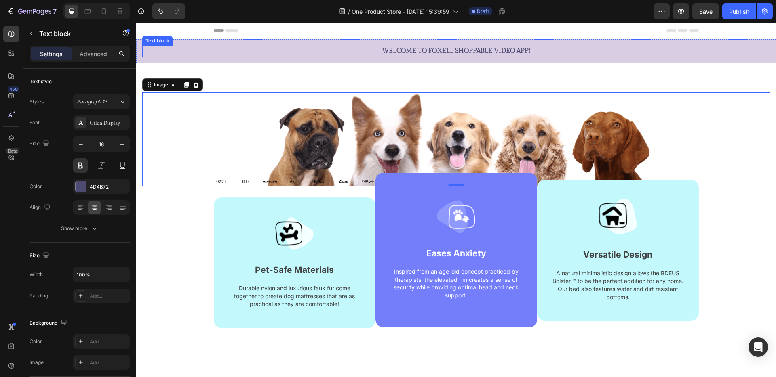
click at [548, 49] on p "WELCOME TO FOXELL SHOPPABLE VIDEO APP!" at bounding box center [456, 51] width 626 height 10
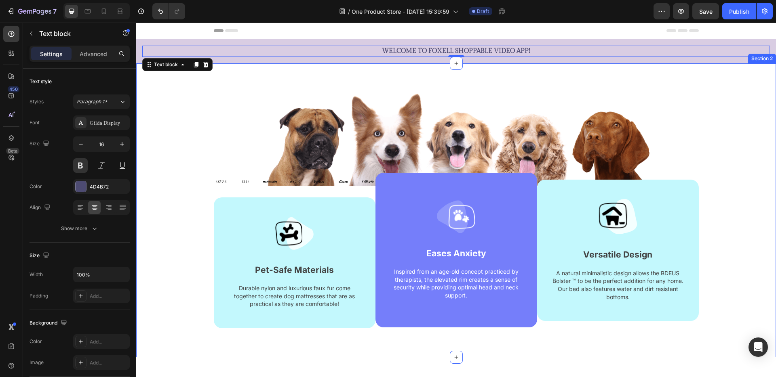
click at [605, 91] on div "Image Image Image Image Image Image Image Image Carousel Image Pet-Safe Materia…" at bounding box center [456, 210] width 640 height 294
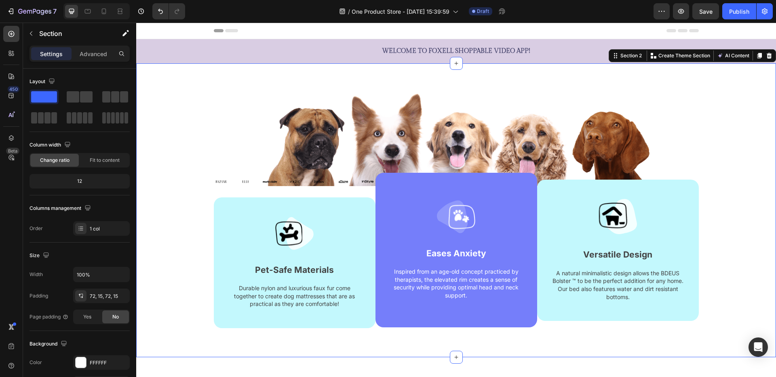
click at [774, 176] on div "Image Image Image Image Image Image Image Image Carousel Image Pet-Safe Materia…" at bounding box center [456, 210] width 640 height 294
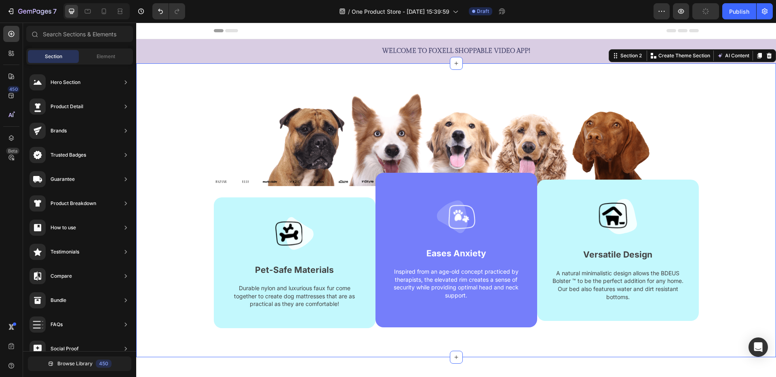
click at [231, 30] on icon at bounding box center [231, 30] width 13 height 3
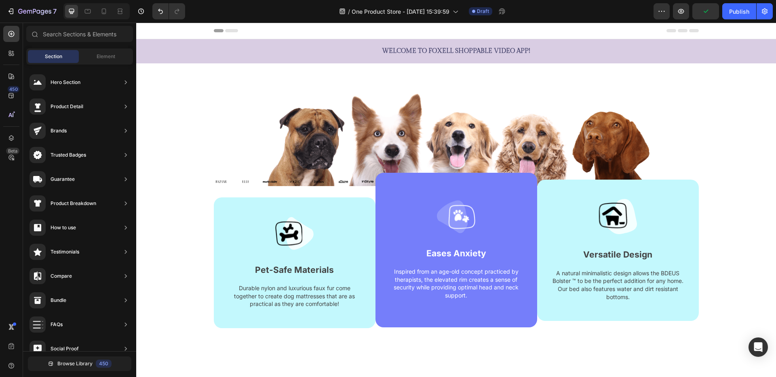
click at [217, 31] on icon at bounding box center [219, 30] width 10 height 3
click at [168, 30] on span "Header" at bounding box center [161, 31] width 18 height 8
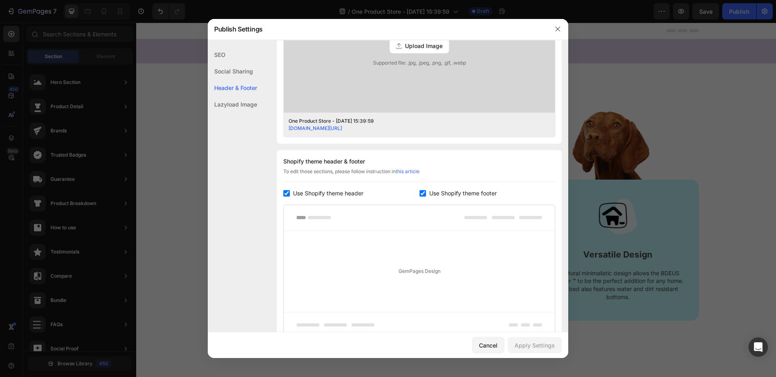
scroll to position [291, 0]
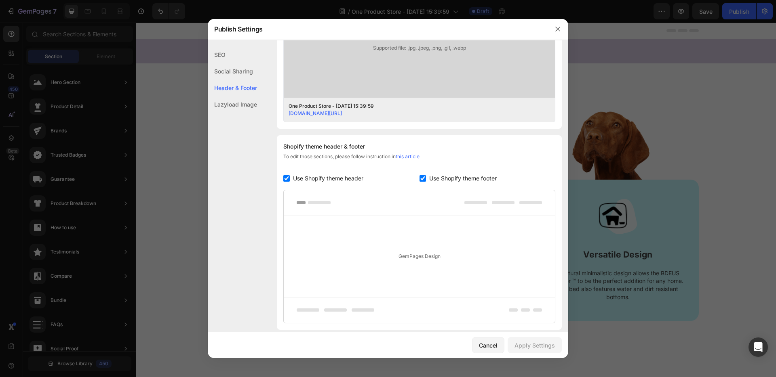
click at [325, 181] on span "Use Shopify theme header" at bounding box center [328, 179] width 70 height 10
checkbox input "false"
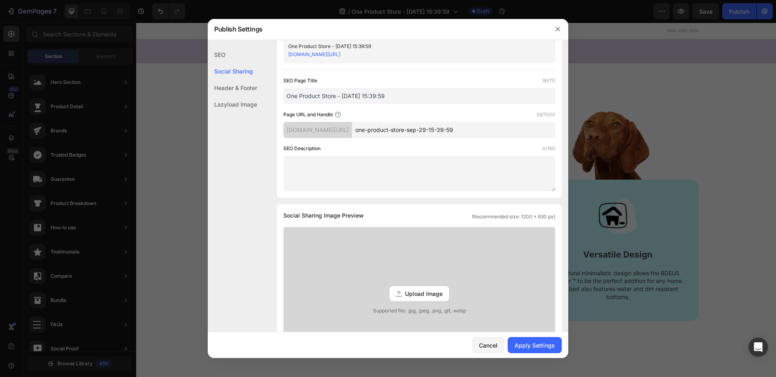
scroll to position [0, 0]
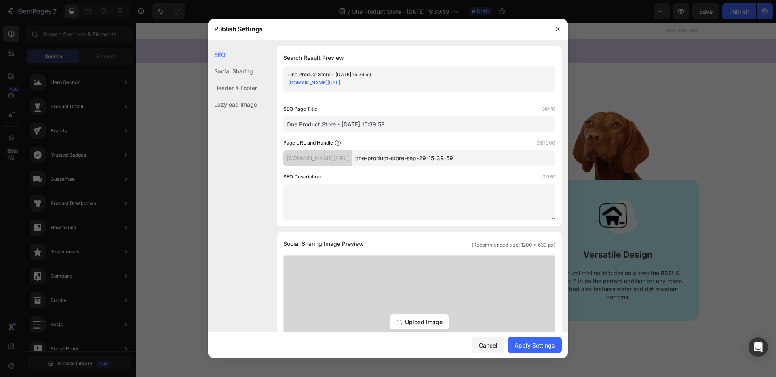
click at [243, 74] on div "Social Sharing" at bounding box center [232, 71] width 49 height 17
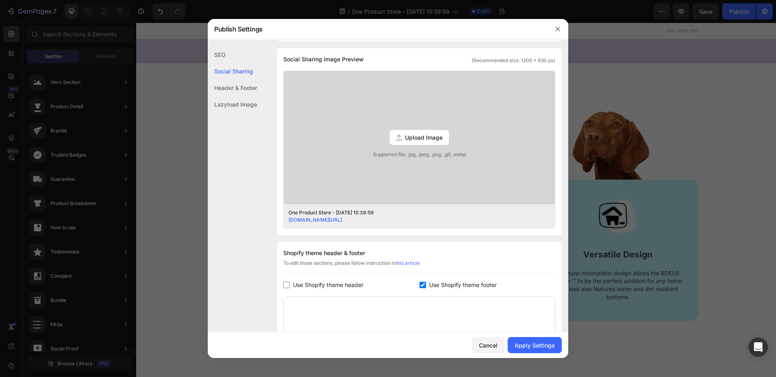
click at [237, 84] on div "Header & Footer" at bounding box center [232, 88] width 49 height 17
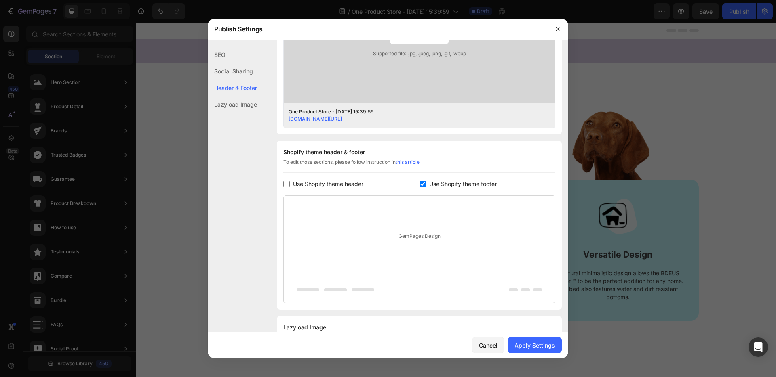
scroll to position [323, 0]
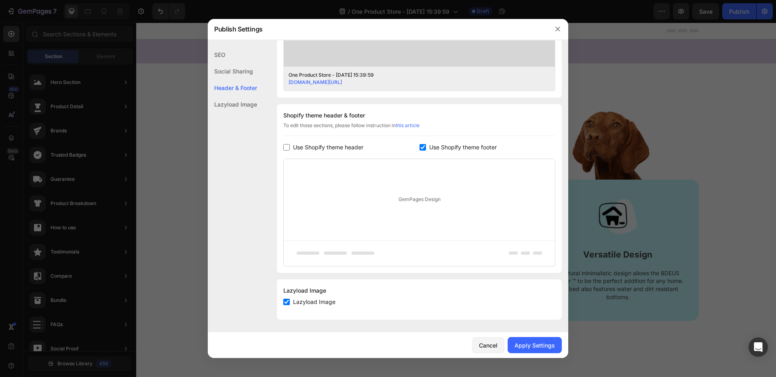
click at [233, 101] on div "Lazyload Image" at bounding box center [232, 104] width 49 height 17
drag, startPoint x: 558, startPoint y: 29, endPoint x: 422, endPoint y: 6, distance: 138.1
click at [558, 29] on icon "button" at bounding box center [557, 29] width 6 height 6
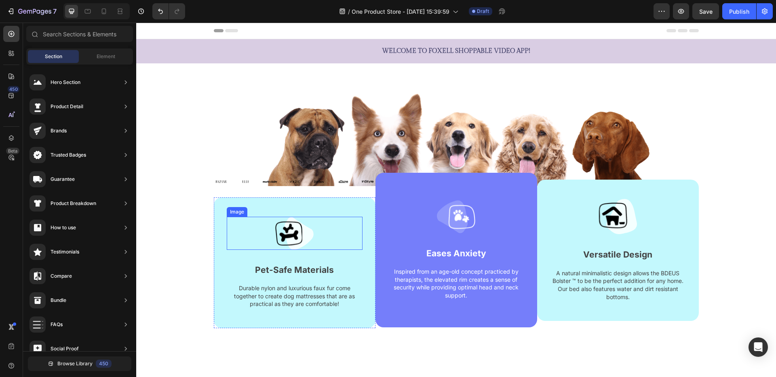
click at [297, 227] on img at bounding box center [294, 233] width 38 height 33
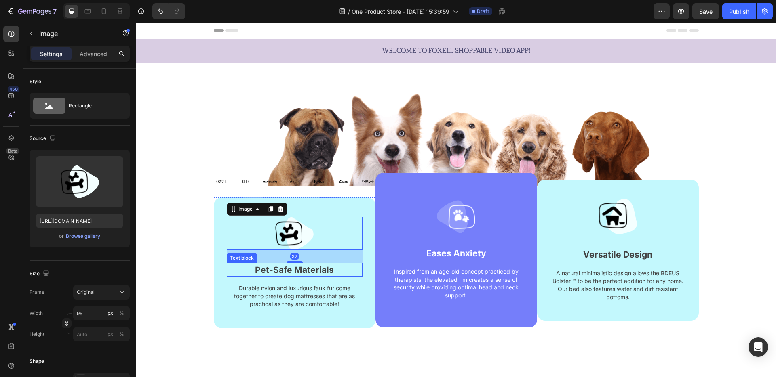
click at [289, 273] on p "Pet-Safe Materials" at bounding box center [295, 270] width 134 height 13
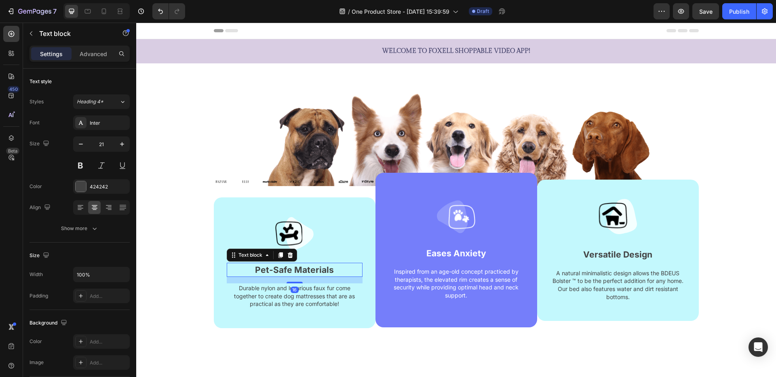
click at [289, 273] on p "Pet-Safe Materials" at bounding box center [295, 270] width 134 height 13
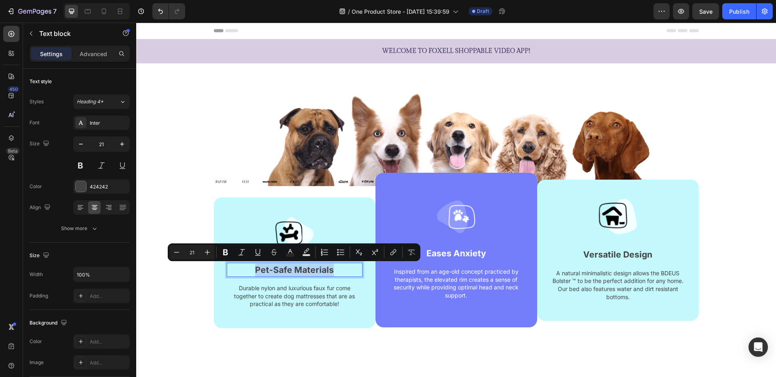
click at [289, 273] on p "Pet-Safe Materials" at bounding box center [295, 270] width 134 height 13
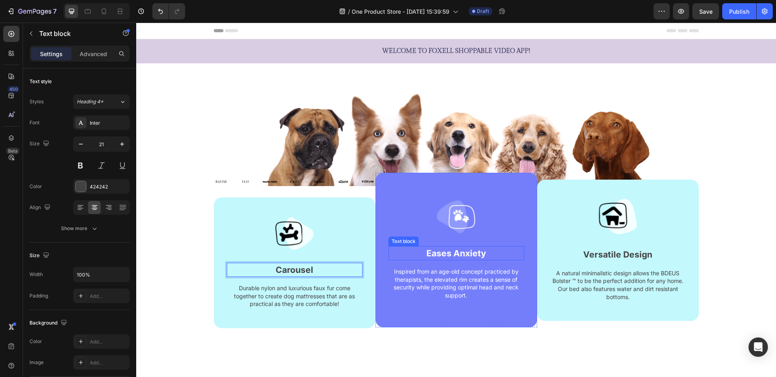
click at [448, 257] on p "Eases Anxiety" at bounding box center [456, 253] width 134 height 13
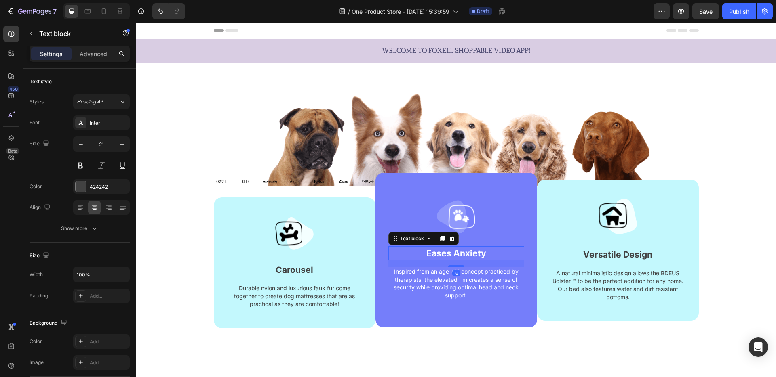
click at [448, 257] on p "Eases Anxiety" at bounding box center [456, 253] width 134 height 13
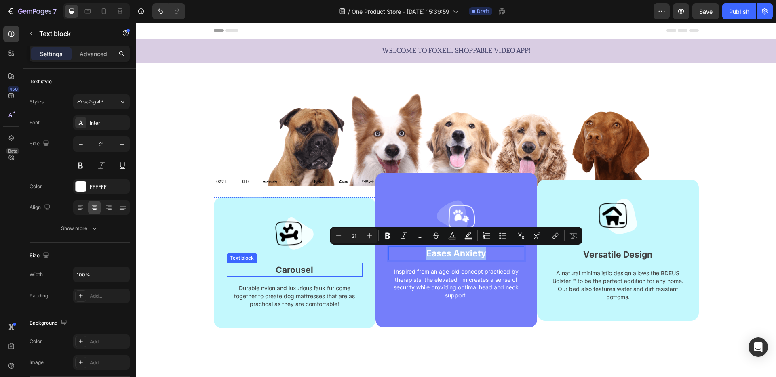
click at [304, 273] on p "Carousel" at bounding box center [295, 270] width 134 height 13
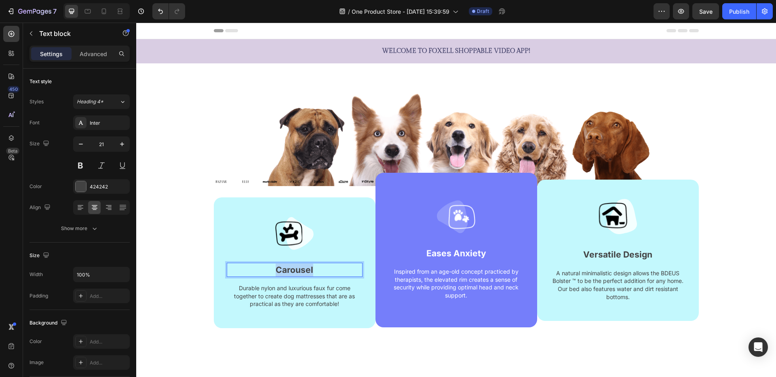
click at [304, 273] on p "Carousel" at bounding box center [295, 270] width 134 height 13
click at [447, 254] on p "Eases Anxiety" at bounding box center [456, 253] width 134 height 13
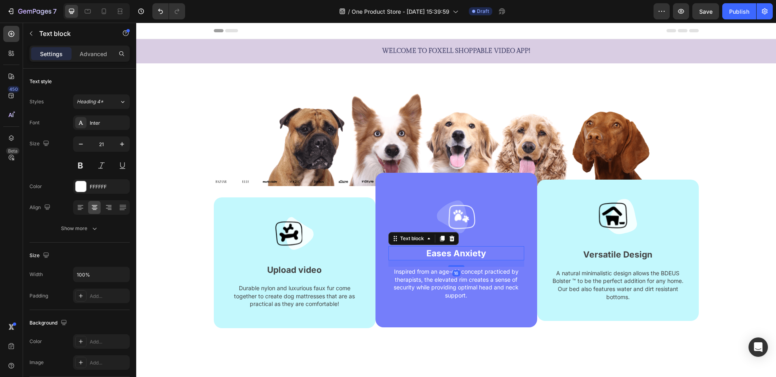
click at [447, 254] on p "Eases Anxiety" at bounding box center [456, 253] width 134 height 13
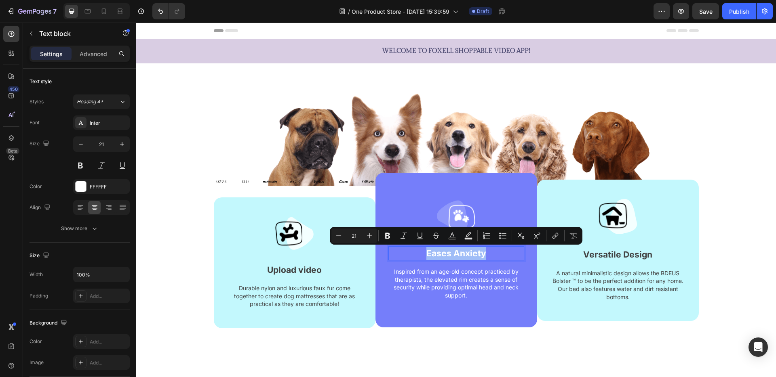
click at [447, 254] on p "Eases Anxiety" at bounding box center [456, 253] width 134 height 13
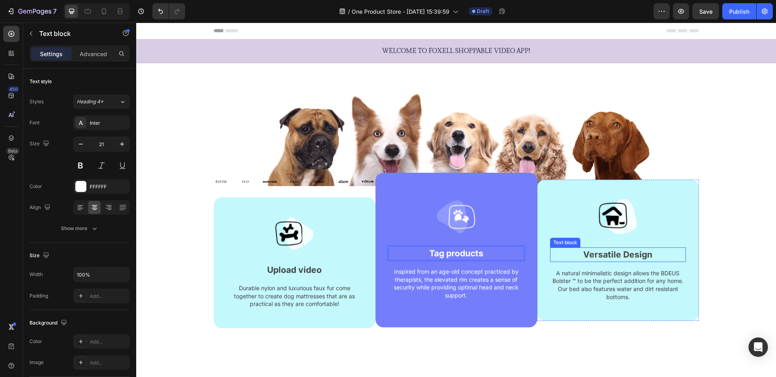
click at [622, 253] on p "Versatile Design" at bounding box center [618, 255] width 134 height 13
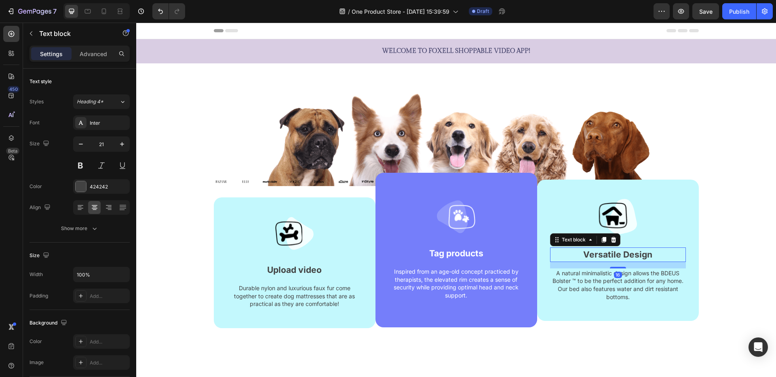
click at [622, 253] on p "Versatile Design" at bounding box center [618, 255] width 134 height 13
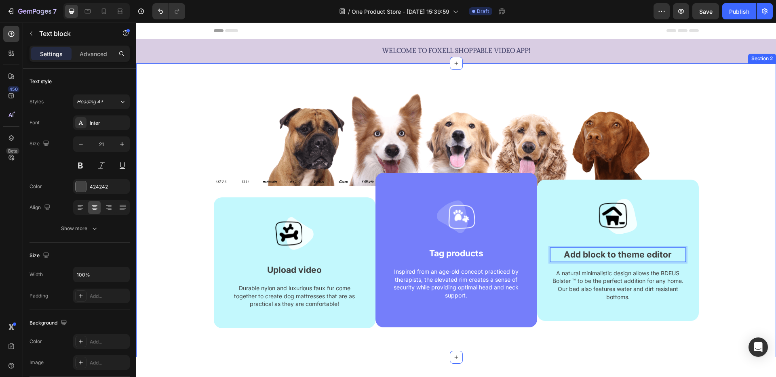
click at [740, 264] on div "Image Image Image Image Image Image Image Image Carousel Image Upload video Tex…" at bounding box center [456, 211] width 628 height 236
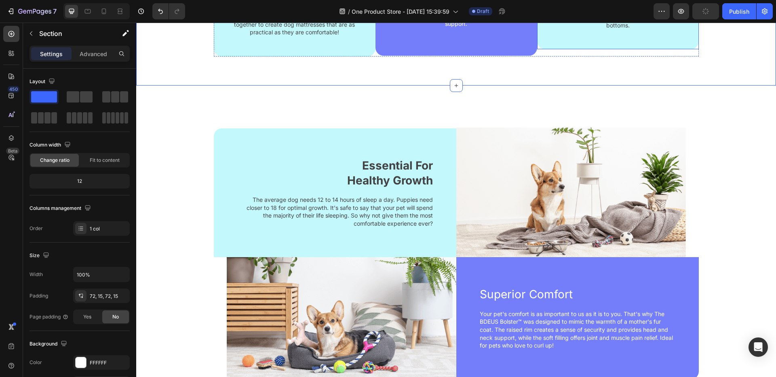
scroll to position [352, 0]
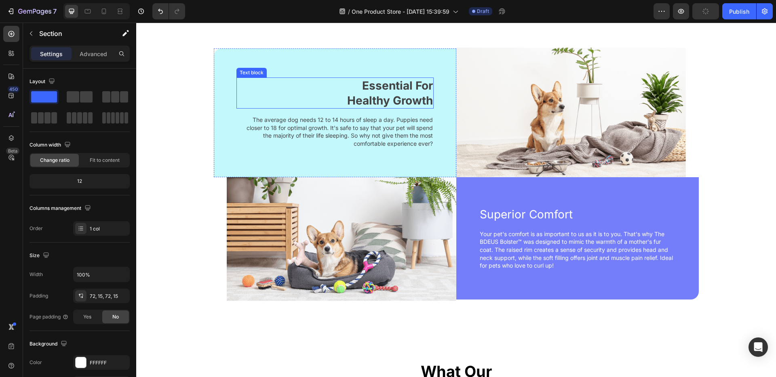
click at [385, 92] on p "Essential For Healthy Growth" at bounding box center [375, 93] width 115 height 30
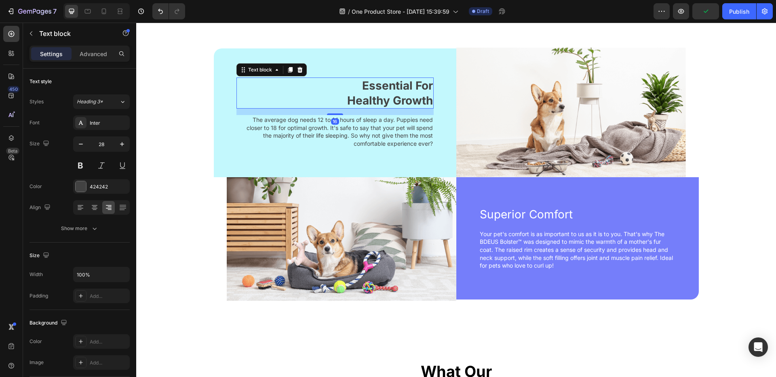
click at [385, 92] on p "Essential For Healthy Growth" at bounding box center [375, 93] width 115 height 30
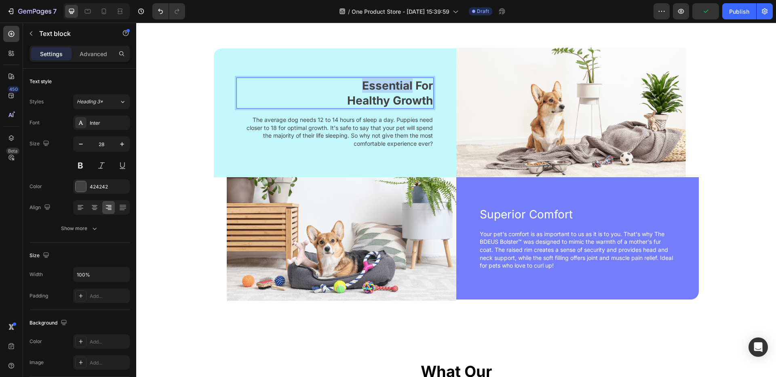
click at [385, 92] on p "Essential For Healthy Growth" at bounding box center [375, 93] width 115 height 30
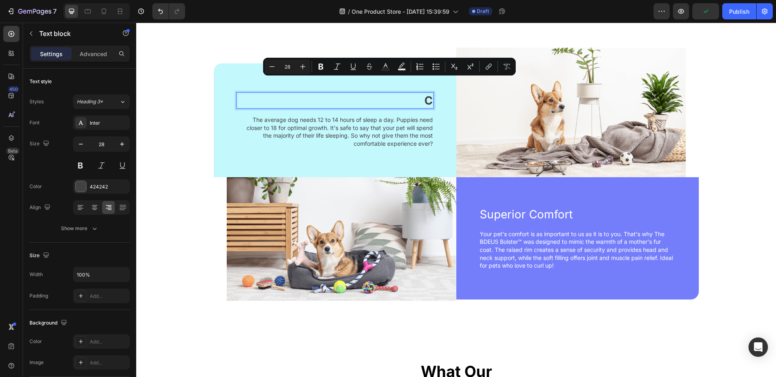
scroll to position [367, 0]
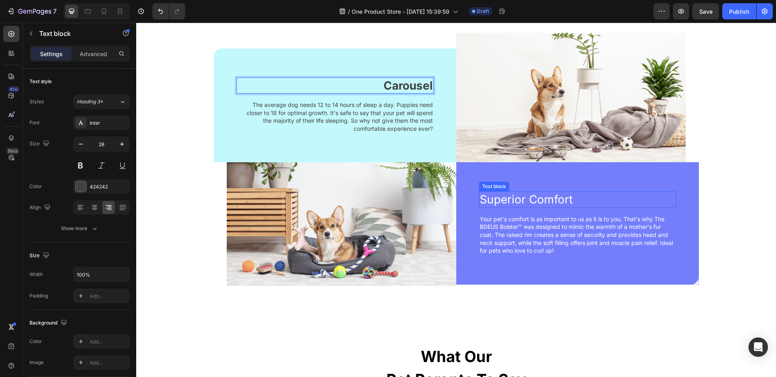
click at [501, 202] on p "Superior Comfort" at bounding box center [578, 199] width 196 height 15
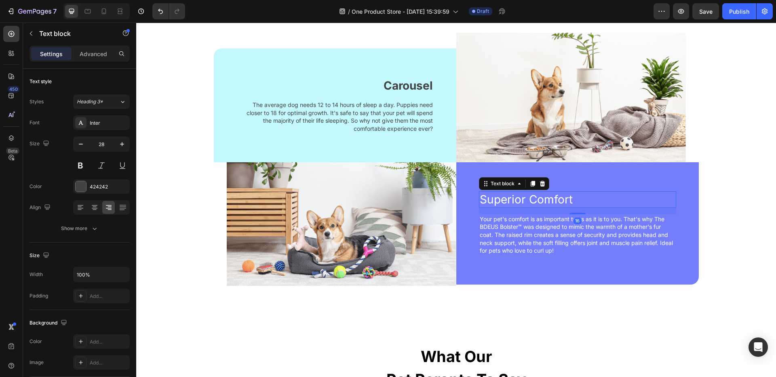
click at [501, 202] on p "Superior Comfort" at bounding box center [578, 199] width 196 height 15
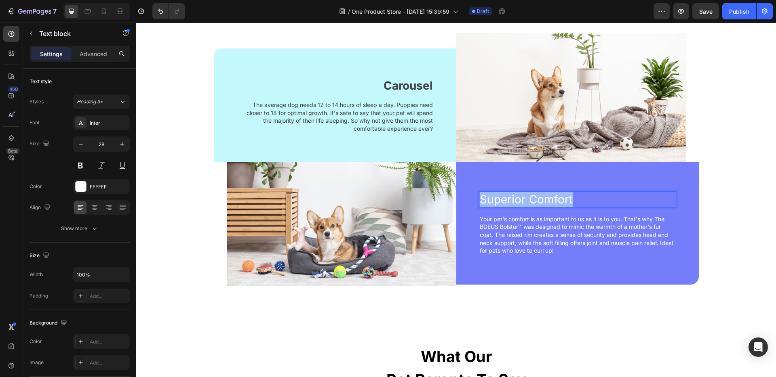
click at [501, 202] on p "Superior Comfort" at bounding box center [578, 199] width 196 height 15
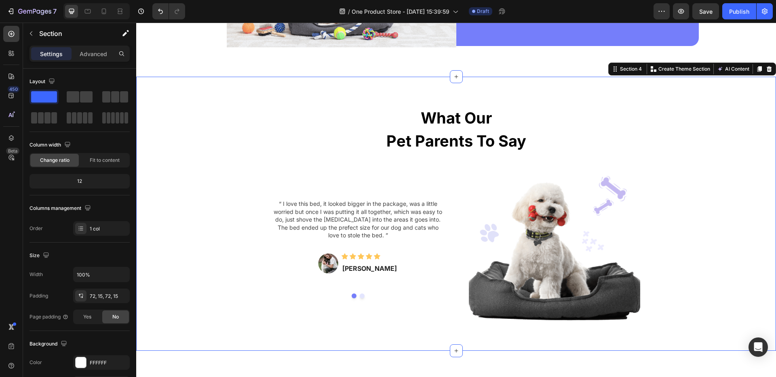
scroll to position [654, 0]
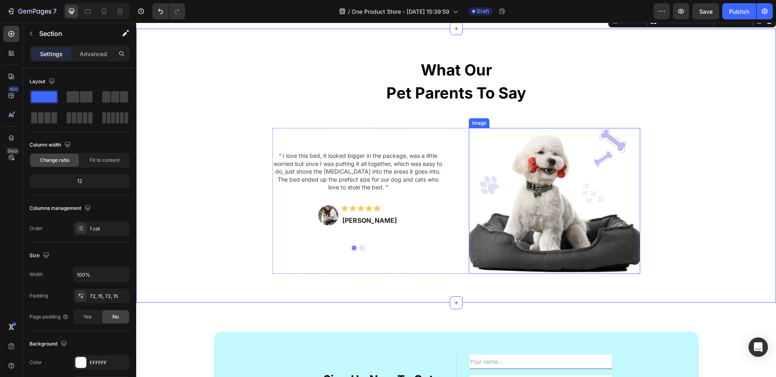
click at [545, 159] on img at bounding box center [554, 201] width 171 height 146
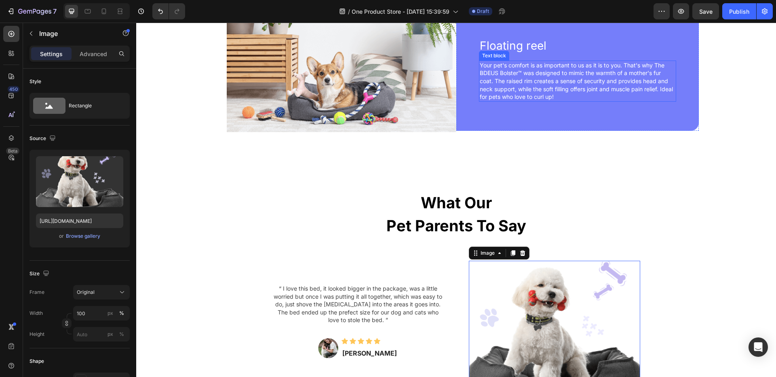
scroll to position [508, 0]
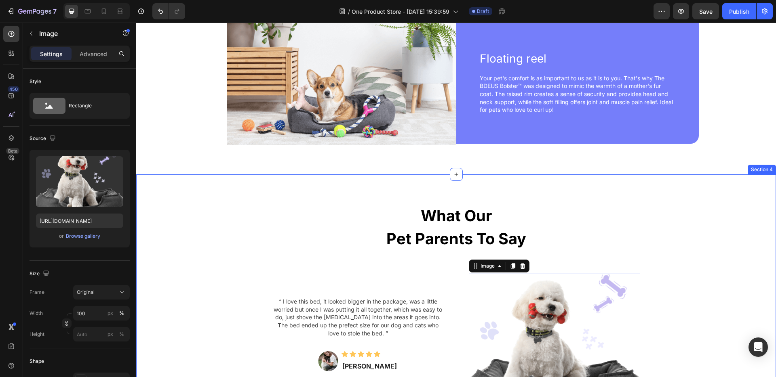
click at [743, 198] on div "What Our Pet Parents To Say Heading Row “ I love this bed, it looked bigger in …" at bounding box center [456, 312] width 640 height 274
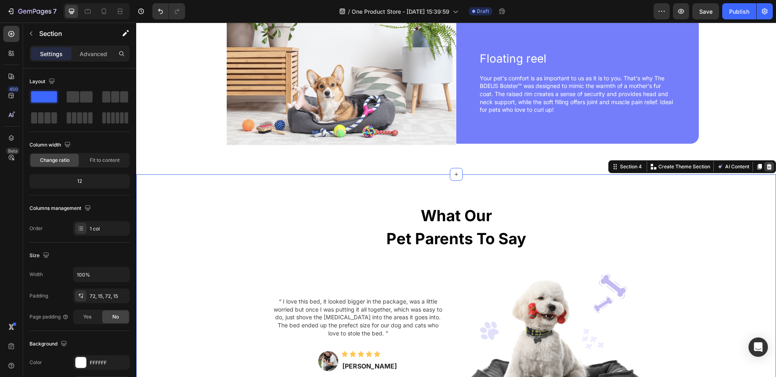
click at [770, 164] on icon at bounding box center [769, 167] width 6 height 6
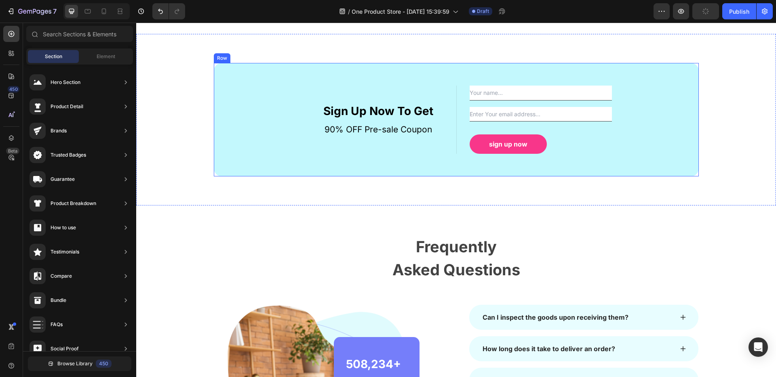
scroll to position [624, 0]
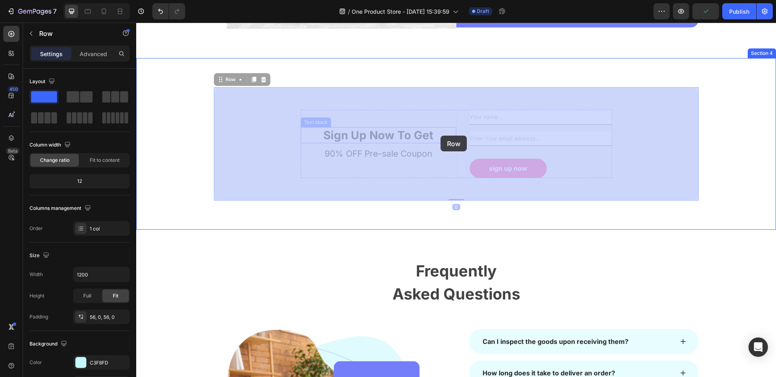
drag, startPoint x: 440, startPoint y: 89, endPoint x: 441, endPoint y: 136, distance: 47.3
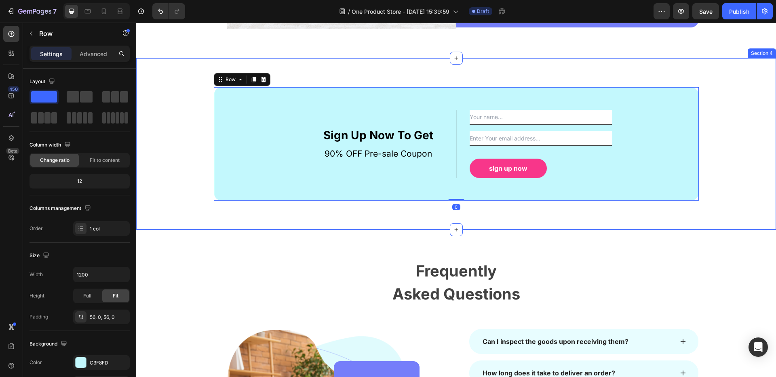
click at [758, 91] on div "Sign Up Now To Get Text block 90% OFF Pre-sale Coupon Text block Text Field Ema…" at bounding box center [456, 144] width 628 height 114
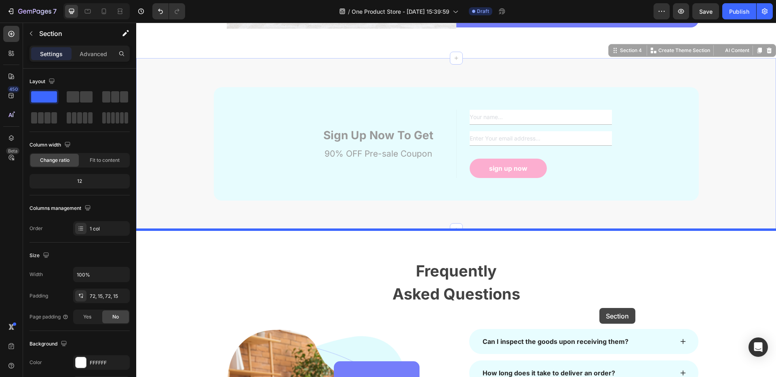
drag, startPoint x: 619, startPoint y: 51, endPoint x: 599, endPoint y: 308, distance: 258.2
click at [599, 308] on div "Header Carousel Text block The average dog needs 12 to 14 hours of sleep a day.…" at bounding box center [456, 123] width 640 height 1450
drag, startPoint x: 624, startPoint y: 50, endPoint x: 624, endPoint y: 305, distance: 255.4
click at [624, 305] on div "Header Carousel Text block The average dog needs 12 to 14 hours of sleep a day.…" at bounding box center [456, 123] width 640 height 1450
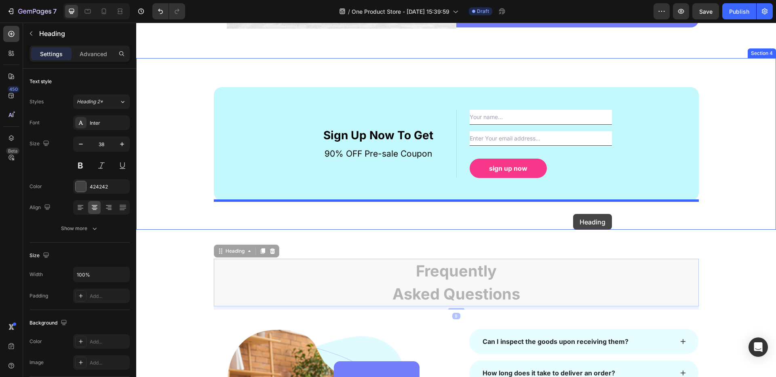
drag, startPoint x: 566, startPoint y: 291, endPoint x: 573, endPoint y: 214, distance: 76.7
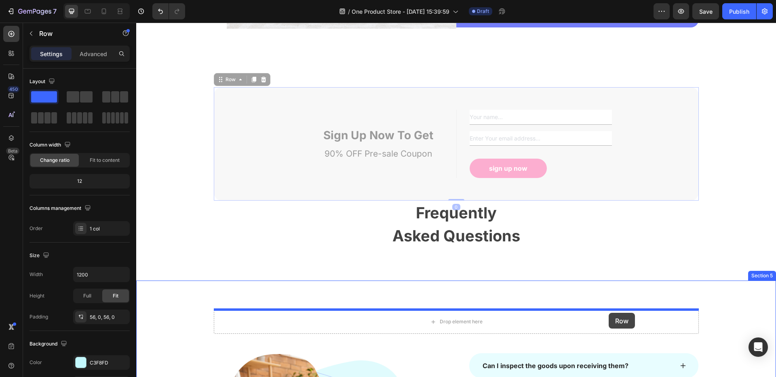
drag, startPoint x: 627, startPoint y: 101, endPoint x: 609, endPoint y: 313, distance: 212.5
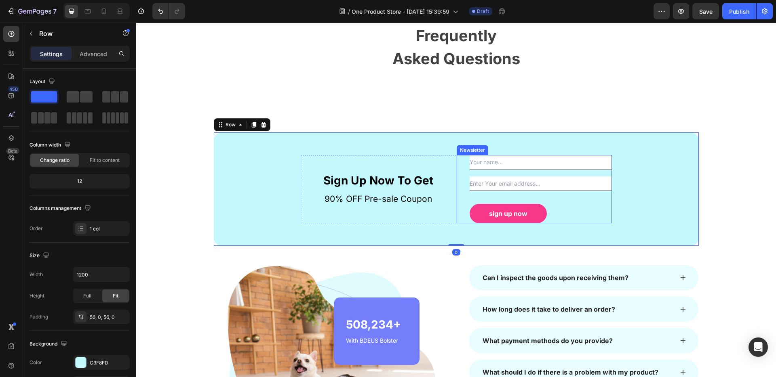
scroll to position [691, 0]
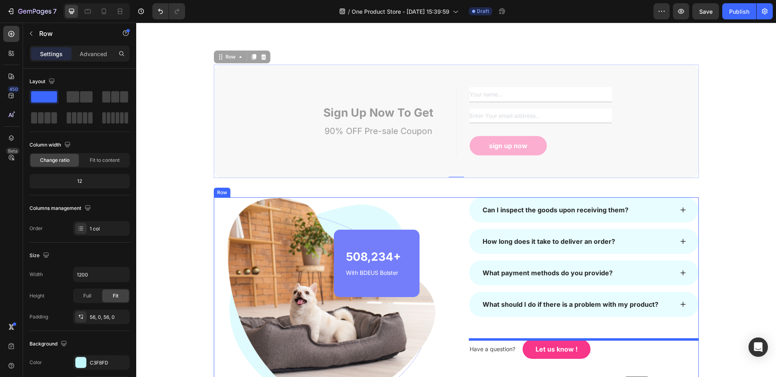
drag, startPoint x: 663, startPoint y: 149, endPoint x: 624, endPoint y: 377, distance: 231.3
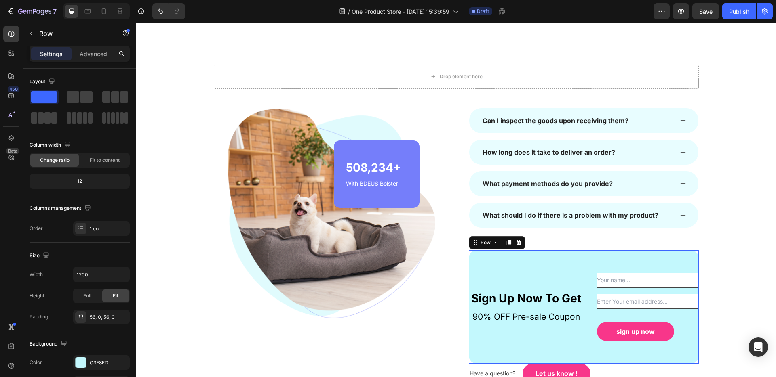
scroll to position [797, 0]
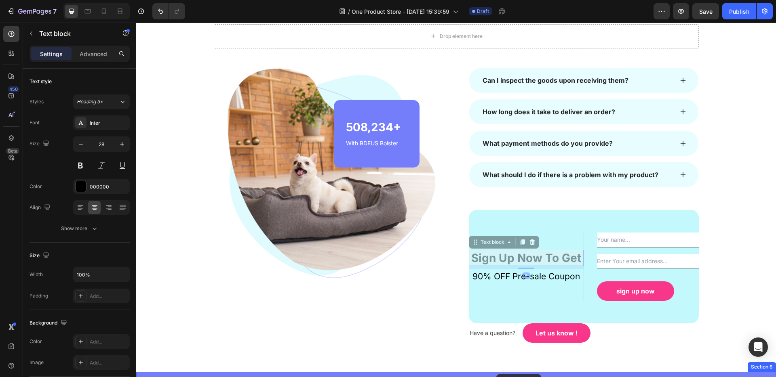
drag, startPoint x: 497, startPoint y: 258, endPoint x: 496, endPoint y: 375, distance: 116.8
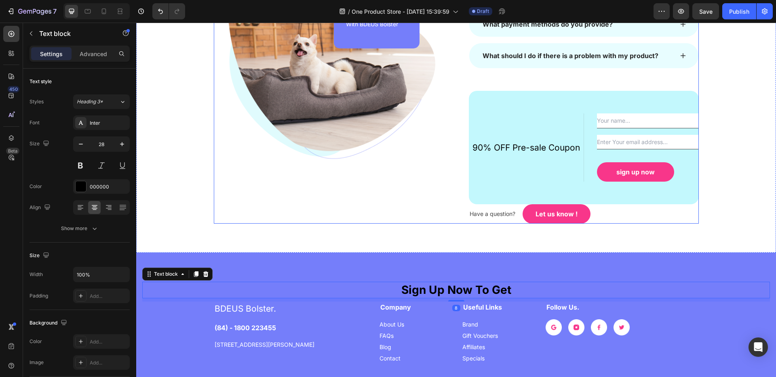
scroll to position [927, 0]
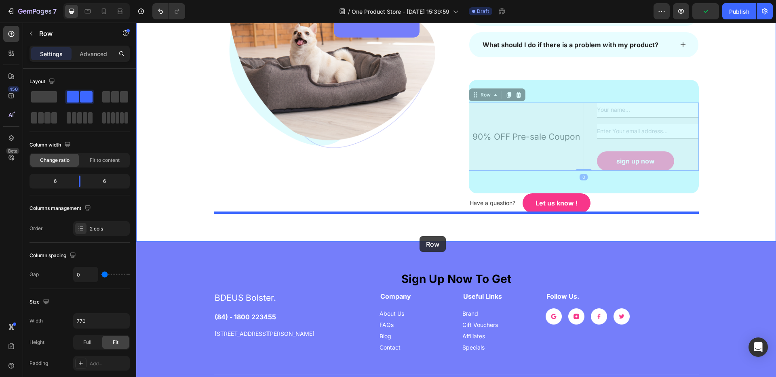
drag, startPoint x: 521, startPoint y: 108, endPoint x: 419, endPoint y: 236, distance: 164.0
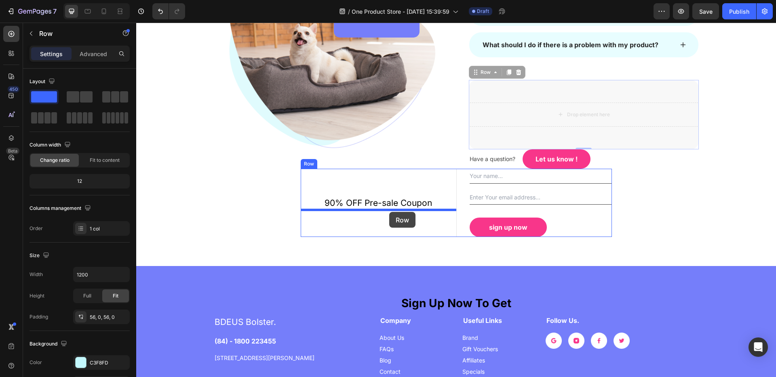
drag, startPoint x: 506, startPoint y: 94, endPoint x: 389, endPoint y: 212, distance: 166.6
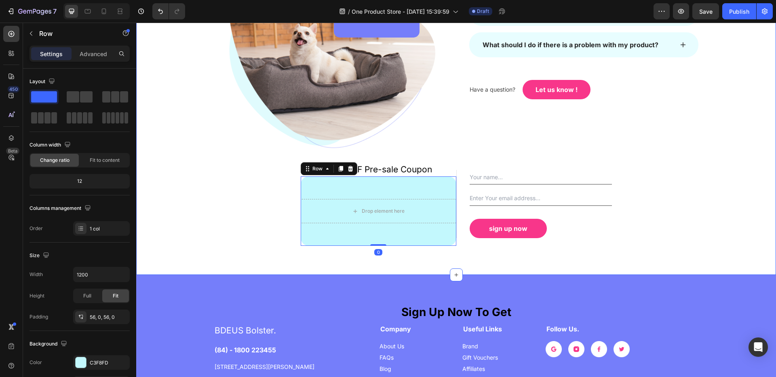
click at [670, 214] on div "Drop element here Row Image 508,234+ Heading With BDEUS Bolster Text block Row …" at bounding box center [456, 70] width 628 height 352
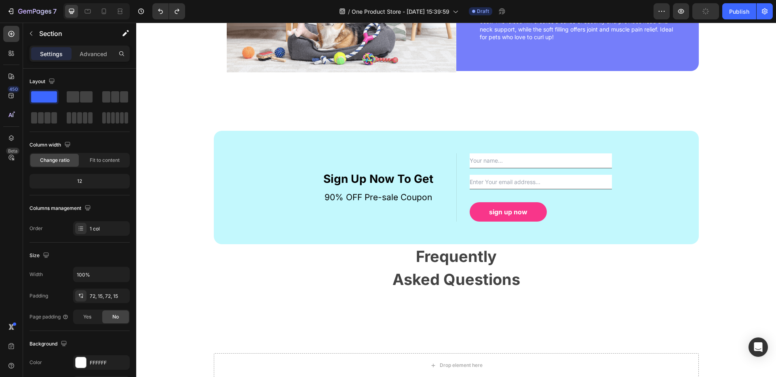
scroll to position [586, 0]
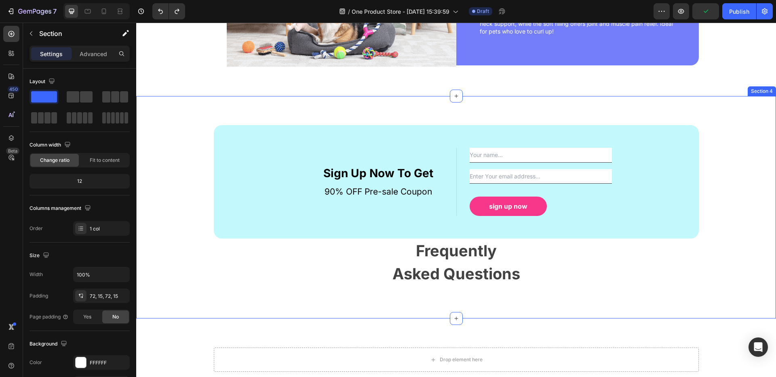
click at [214, 113] on div "Sign Up Now To Get Text block 90% OFF Pre-sale Coupon Text block Text Field Ema…" at bounding box center [456, 207] width 640 height 223
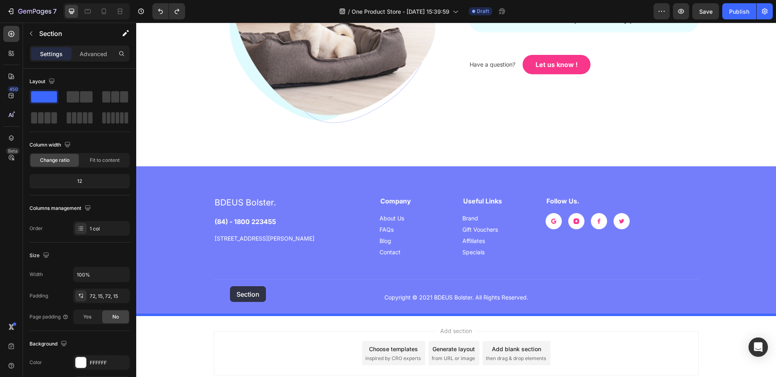
scroll to position [1077, 0]
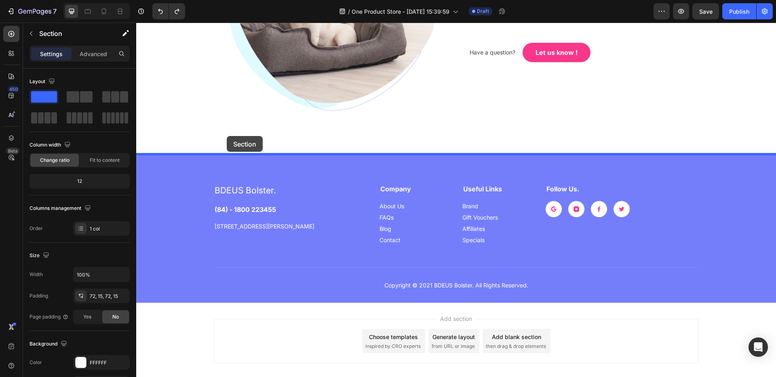
drag, startPoint x: 214, startPoint y: 113, endPoint x: 227, endPoint y: 136, distance: 26.4
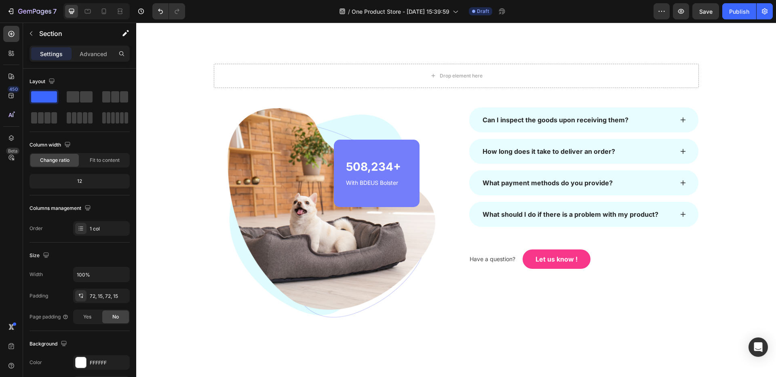
scroll to position [617, 0]
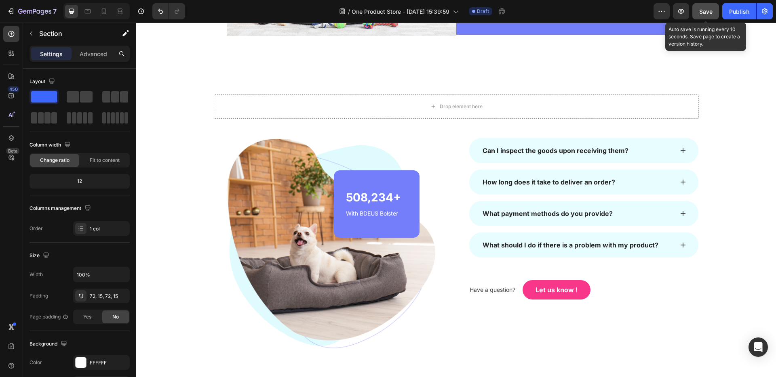
click at [708, 13] on span "Save" at bounding box center [705, 11] width 13 height 7
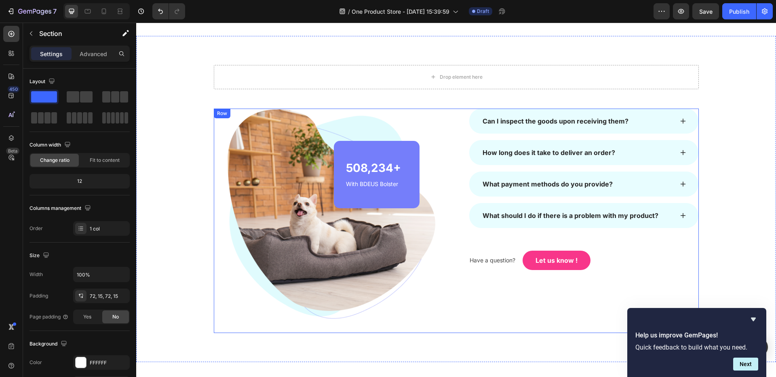
scroll to position [567, 0]
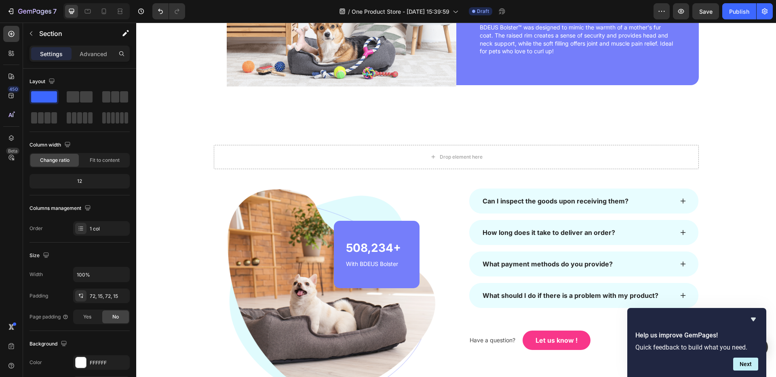
click at [757, 318] on icon "Hide survey" at bounding box center [753, 320] width 10 height 10
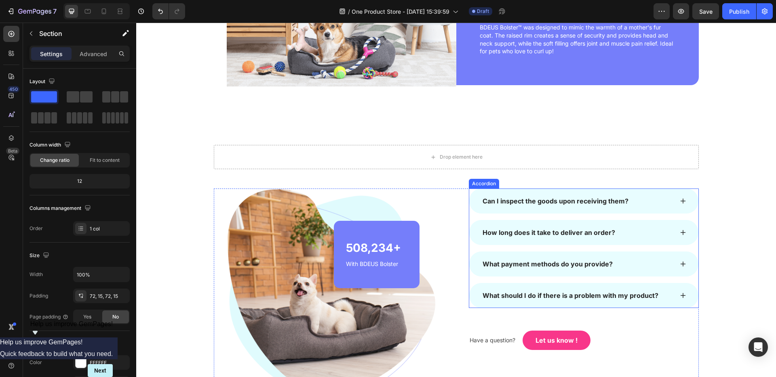
click at [684, 202] on icon at bounding box center [683, 201] width 6 height 6
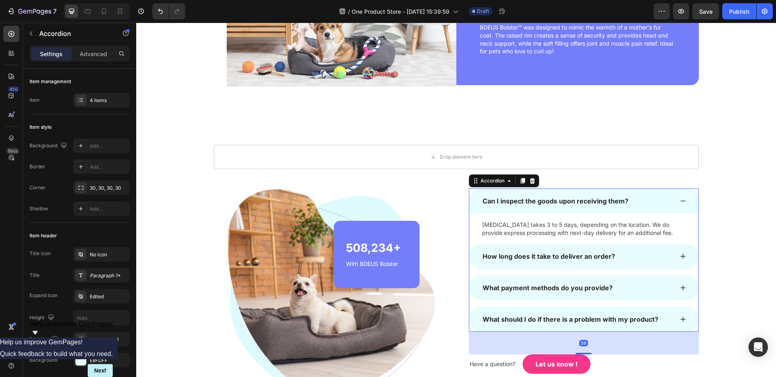
click at [684, 202] on icon at bounding box center [683, 201] width 6 height 6
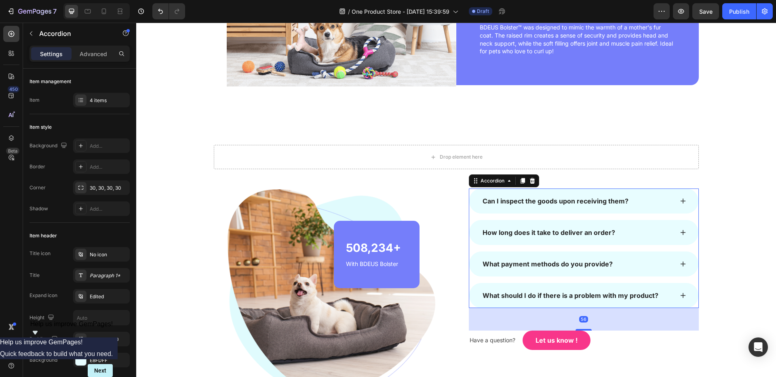
click at [584, 201] on div "Can I inspect the goods upon receiving them?" at bounding box center [555, 201] width 148 height 12
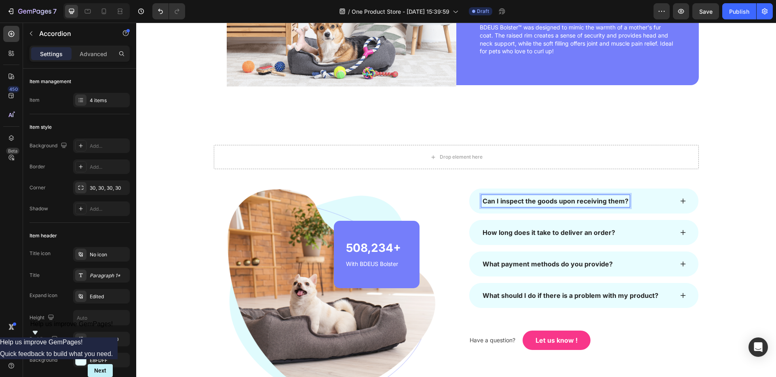
click at [583, 202] on p "Can I inspect the goods upon receiving them?" at bounding box center [556, 201] width 146 height 10
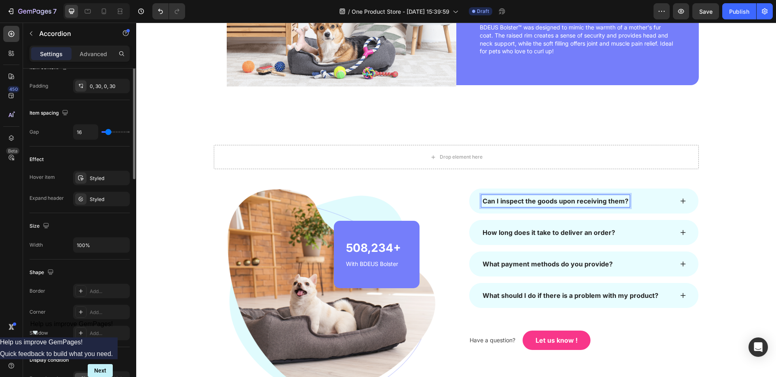
scroll to position [130, 0]
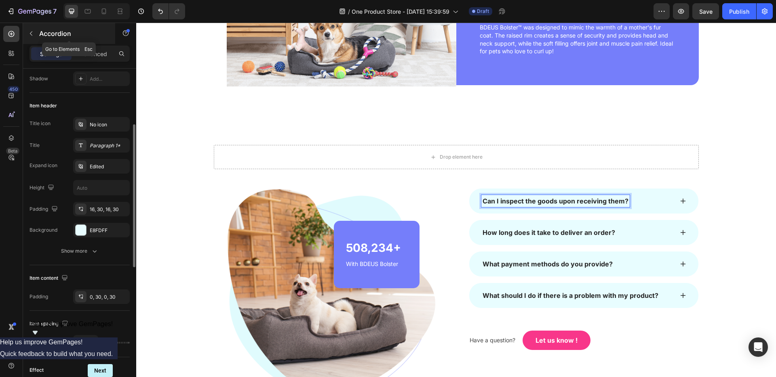
click at [32, 33] on icon "button" at bounding box center [31, 33] width 6 height 6
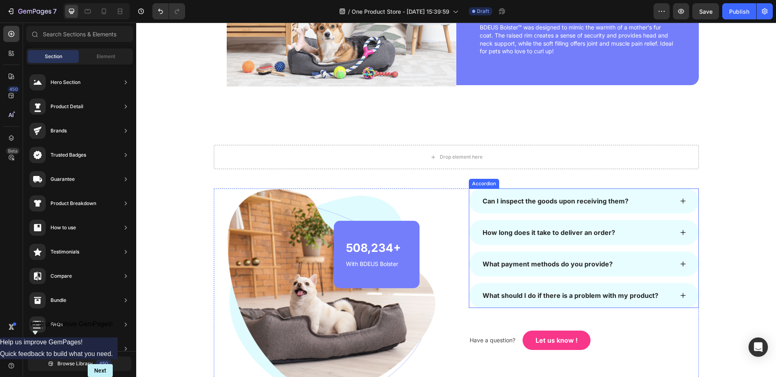
click at [529, 204] on p "Can I inspect the goods upon receiving them?" at bounding box center [556, 201] width 146 height 10
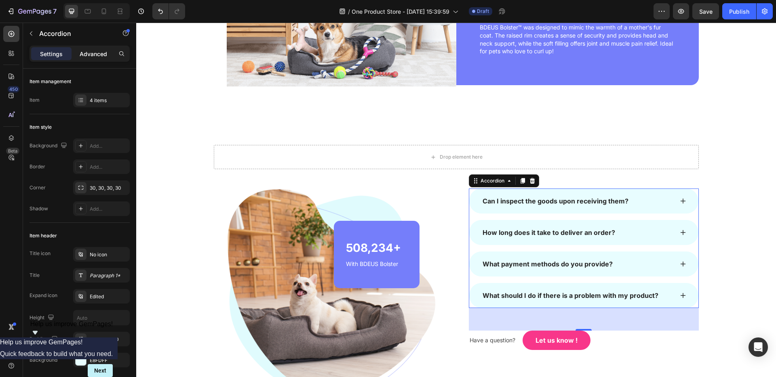
click at [81, 54] on p "Advanced" at bounding box center [93, 54] width 27 height 8
type input "100%"
type input "100"
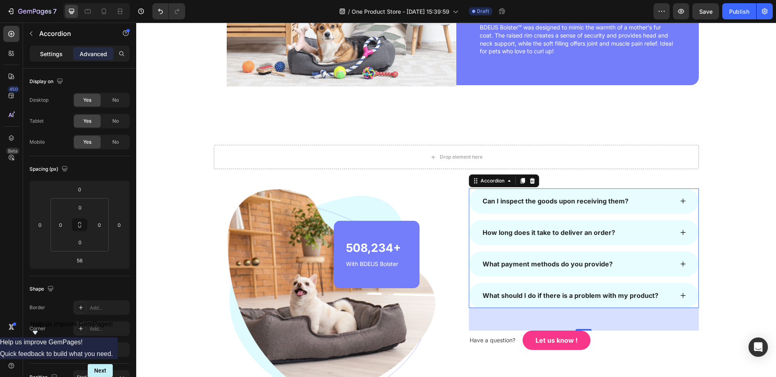
click at [45, 53] on p "Settings" at bounding box center [51, 54] width 23 height 8
type input "16"
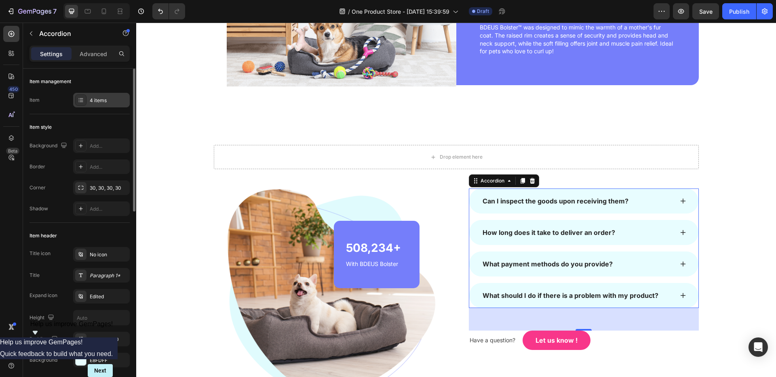
click at [95, 100] on div "4 items" at bounding box center [109, 100] width 38 height 7
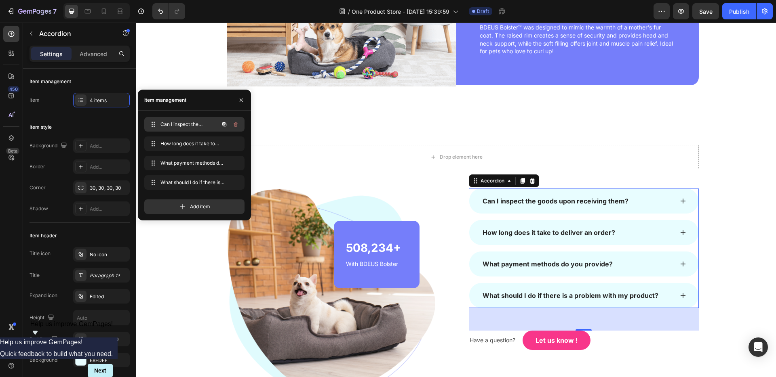
click at [188, 126] on span "Can I inspect the goods upon receiving them?" at bounding box center [183, 124] width 46 height 7
click at [188, 125] on span "Can I inspect the goods upon receiving them?" at bounding box center [183, 124] width 46 height 7
click at [154, 123] on icon at bounding box center [153, 124] width 6 height 6
click at [175, 120] on div "Can I inspect the goods upon receiving them? Can I inspect the goods upon recei…" at bounding box center [183, 124] width 71 height 11
click at [189, 122] on span "Can I inspect the goods upon receiving them?" at bounding box center [183, 124] width 46 height 7
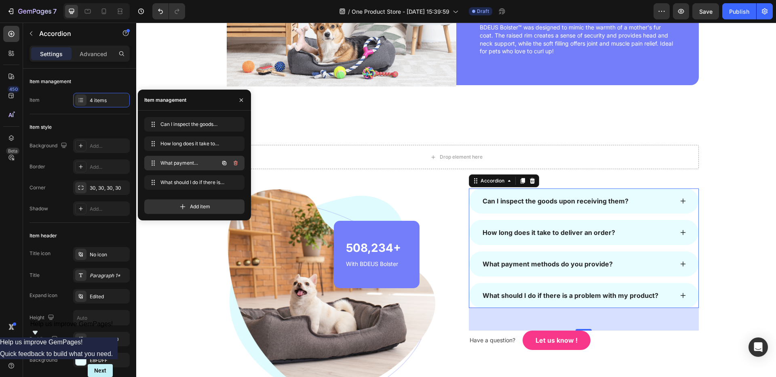
click at [206, 161] on div "What payment methods do you provide? What payment methods do you provide?" at bounding box center [183, 163] width 71 height 11
click at [191, 162] on span "What payment methods do you provide?" at bounding box center [183, 163] width 46 height 7
click at [152, 164] on icon at bounding box center [152, 163] width 6 height 6
click at [169, 183] on span "What should I do if there is a problem with my product?" at bounding box center [183, 182] width 46 height 7
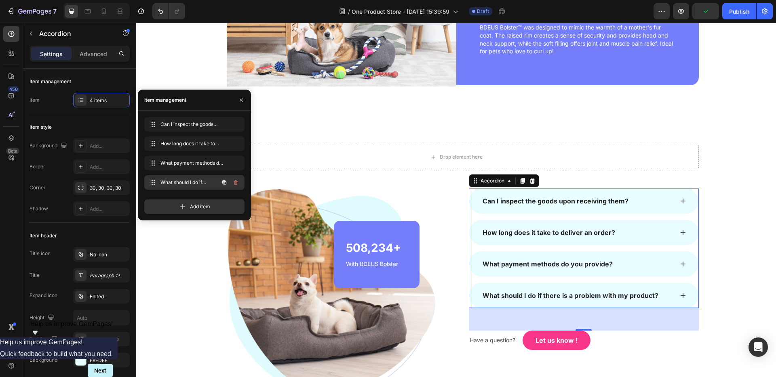
click at [169, 183] on span "What should I do if there is a problem with my product?" at bounding box center [183, 182] width 46 height 7
click at [192, 208] on span "Add item" at bounding box center [200, 206] width 20 height 7
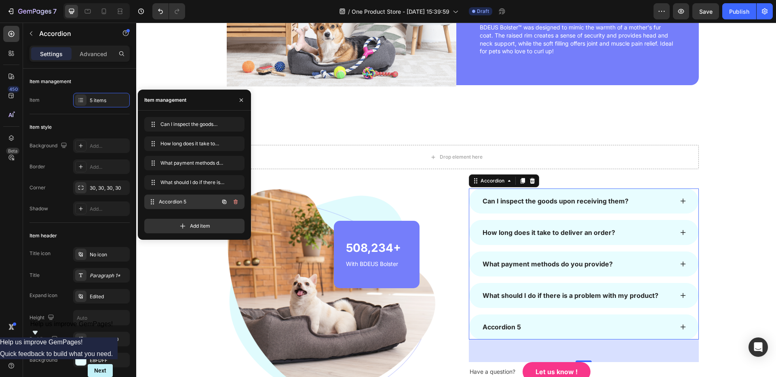
click at [193, 199] on span "Accordion 5" at bounding box center [189, 201] width 60 height 7
click at [239, 202] on button "button" at bounding box center [235, 201] width 11 height 11
click at [181, 123] on span "Can I inspect the goods upon receiving them?" at bounding box center [183, 124] width 46 height 7
click at [181, 123] on span "Can I inspect the goods upon receiving them?" at bounding box center [189, 124] width 60 height 7
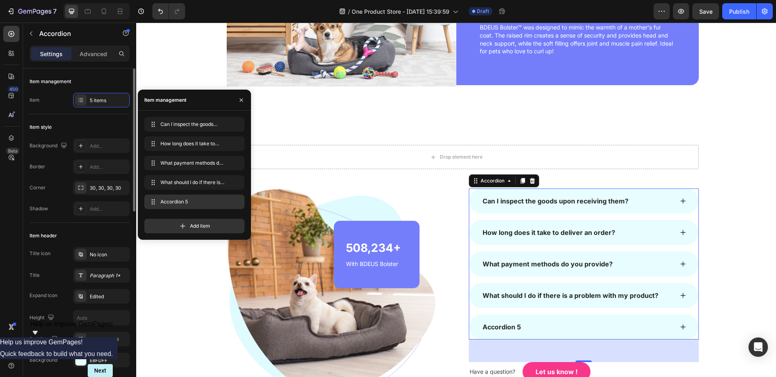
click at [111, 125] on div "Item style" at bounding box center [80, 127] width 100 height 13
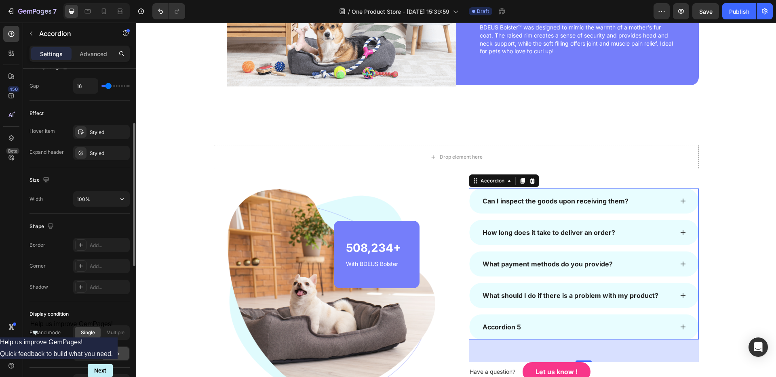
scroll to position [0, 0]
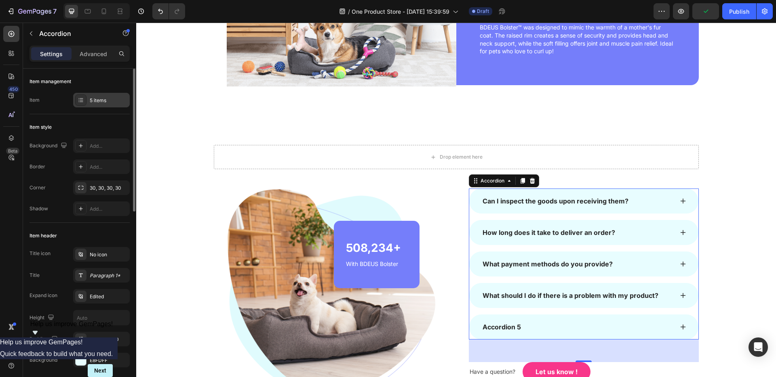
click at [105, 98] on div "5 items" at bounding box center [109, 100] width 38 height 7
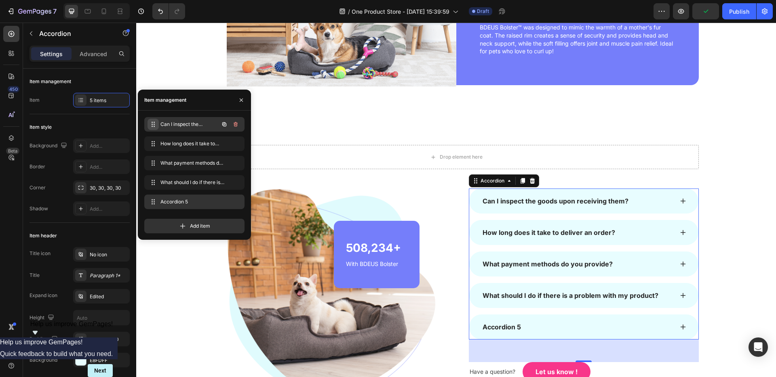
click at [154, 122] on icon at bounding box center [153, 124] width 6 height 6
click at [226, 124] on icon "button" at bounding box center [224, 124] width 6 height 6
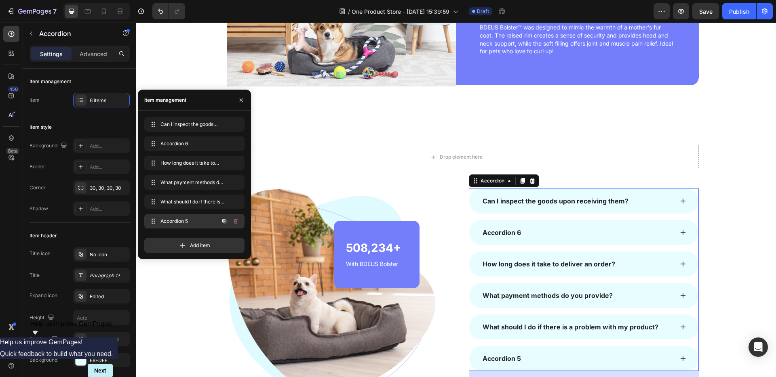
click at [179, 222] on span "Accordion 5" at bounding box center [183, 221] width 46 height 7
click at [152, 220] on icon at bounding box center [153, 221] width 6 height 6
drag, startPoint x: 152, startPoint y: 220, endPoint x: 153, endPoint y: 224, distance: 4.4
click at [178, 229] on div "Accordion 5 Accordion 5" at bounding box center [194, 223] width 100 height 18
click at [181, 219] on span "Accordion 5" at bounding box center [183, 221] width 46 height 7
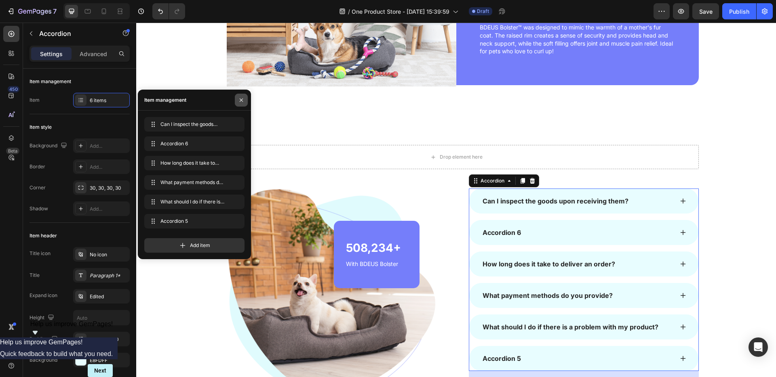
click at [239, 102] on icon "button" at bounding box center [241, 100] width 6 height 6
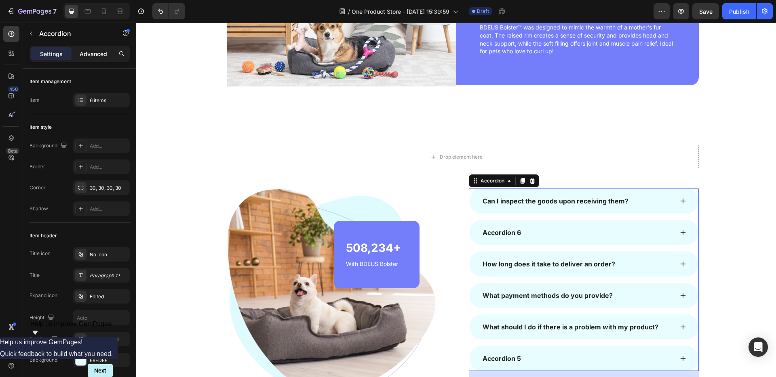
click at [98, 60] on div "Advanced" at bounding box center [93, 53] width 40 height 13
type input "100%"
type input "100"
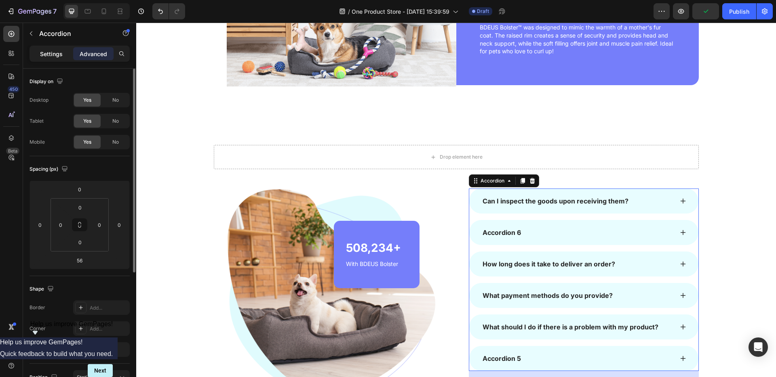
click at [49, 55] on p "Settings" at bounding box center [51, 54] width 23 height 8
type input "16"
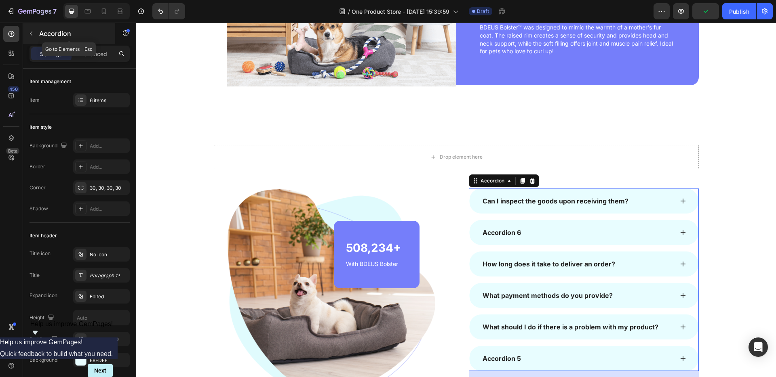
click at [34, 31] on icon "button" at bounding box center [31, 33] width 6 height 6
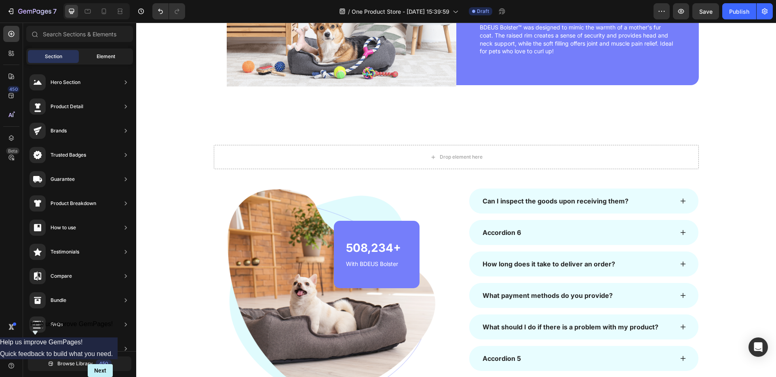
click at [93, 55] on div "Element" at bounding box center [105, 56] width 51 height 13
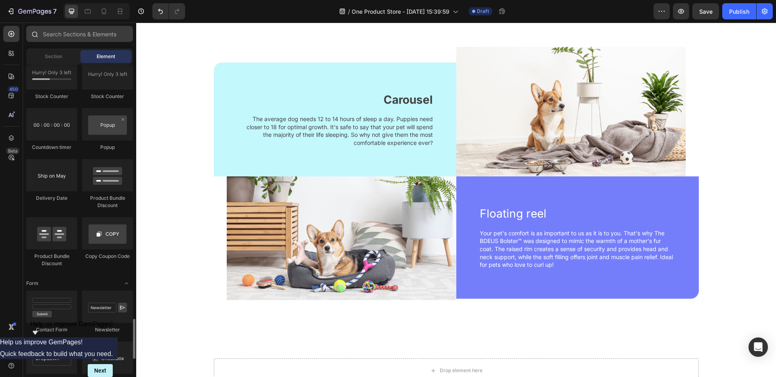
scroll to position [1592, 0]
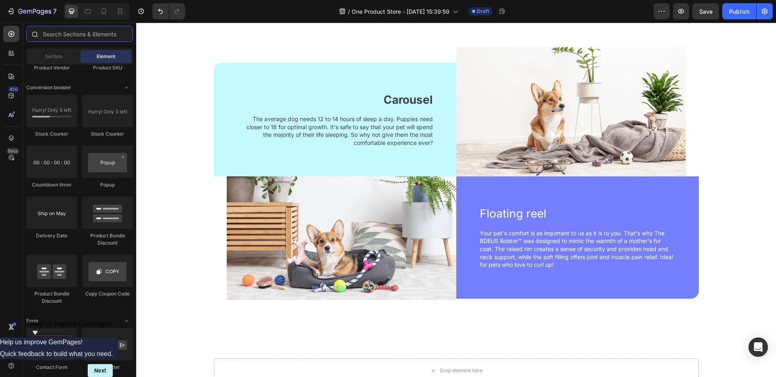
click at [70, 37] on input "text" at bounding box center [79, 34] width 107 height 16
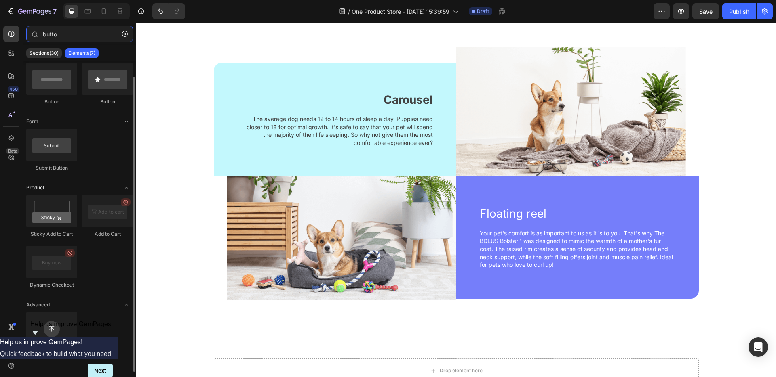
scroll to position [0, 0]
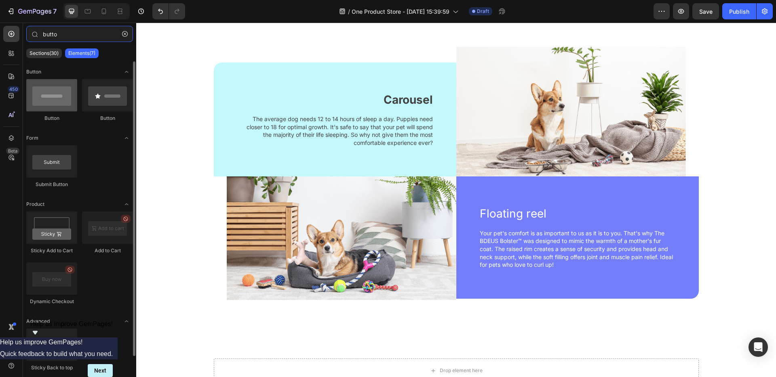
type input "butto"
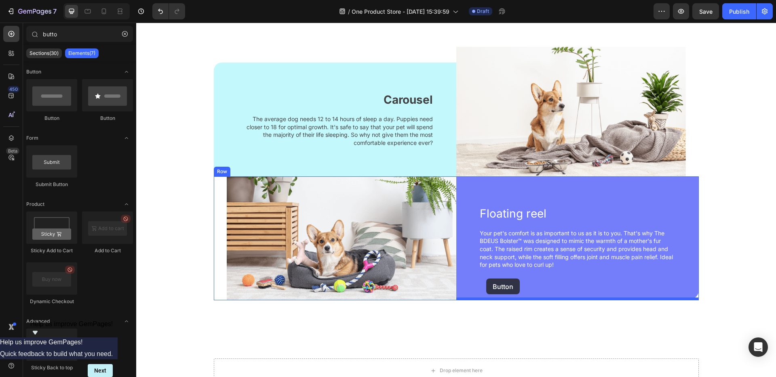
drag, startPoint x: 189, startPoint y: 125, endPoint x: 486, endPoint y: 279, distance: 334.9
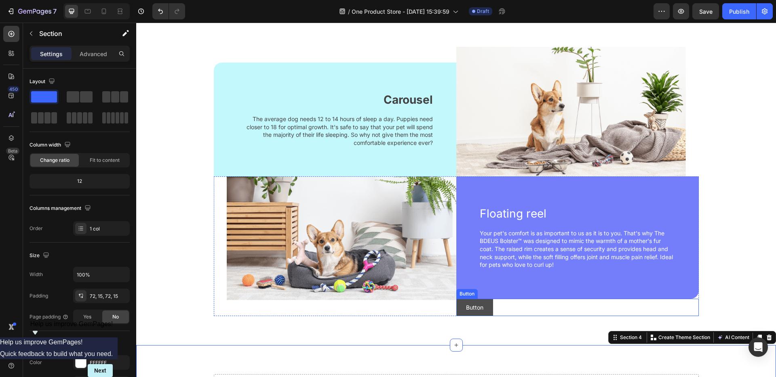
click at [475, 312] on button "Button" at bounding box center [474, 308] width 37 height 18
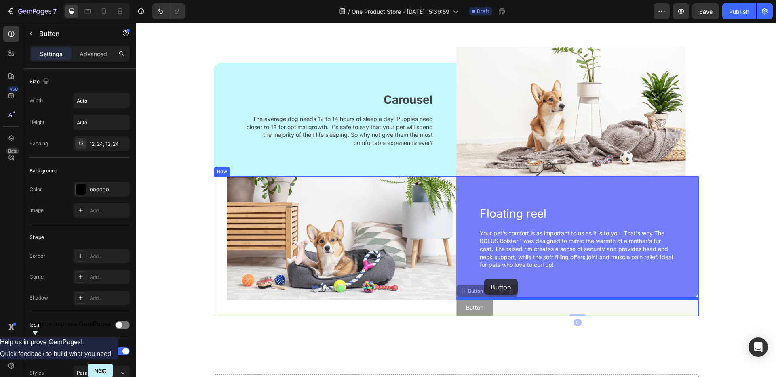
drag, startPoint x: 475, startPoint y: 312, endPoint x: 484, endPoint y: 279, distance: 33.5
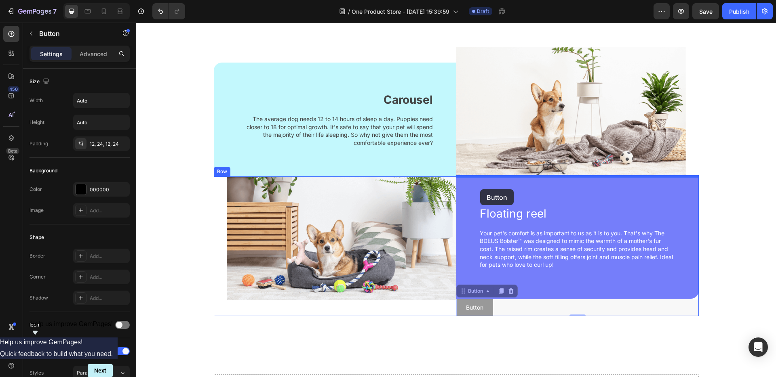
drag, startPoint x: 483, startPoint y: 310, endPoint x: 480, endPoint y: 190, distance: 120.9
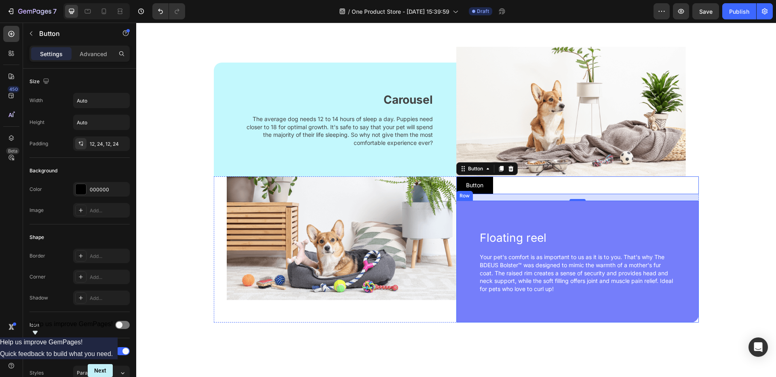
click at [515, 306] on div "Floating reel Text block Your pet's comfort is as important to us as it is to y…" at bounding box center [577, 262] width 242 height 122
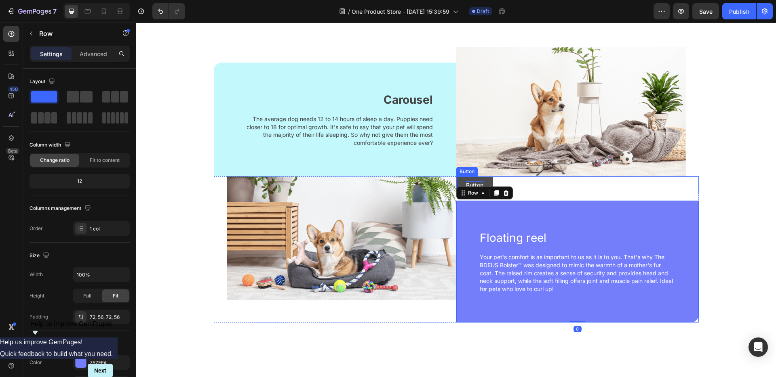
click at [480, 182] on p "Button" at bounding box center [474, 185] width 17 height 8
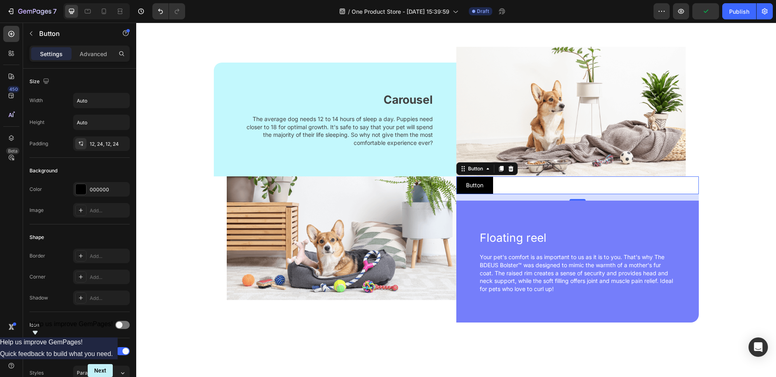
click at [504, 163] on div "Button" at bounding box center [486, 168] width 61 height 13
click at [510, 165] on div at bounding box center [511, 169] width 10 height 10
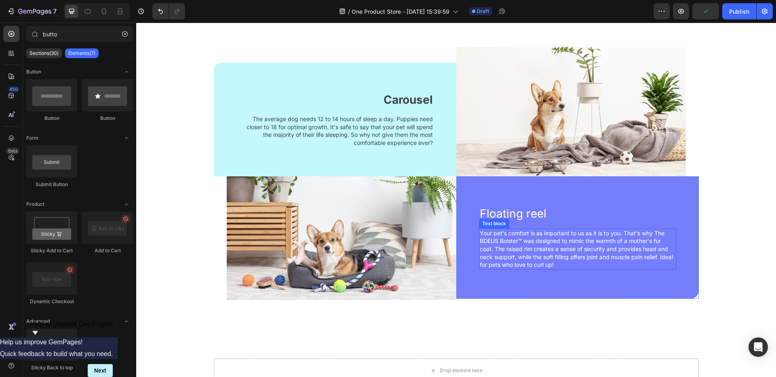
click at [537, 274] on div "Floating reel Text block Your pet's comfort is as important to us as it is to y…" at bounding box center [577, 238] width 242 height 122
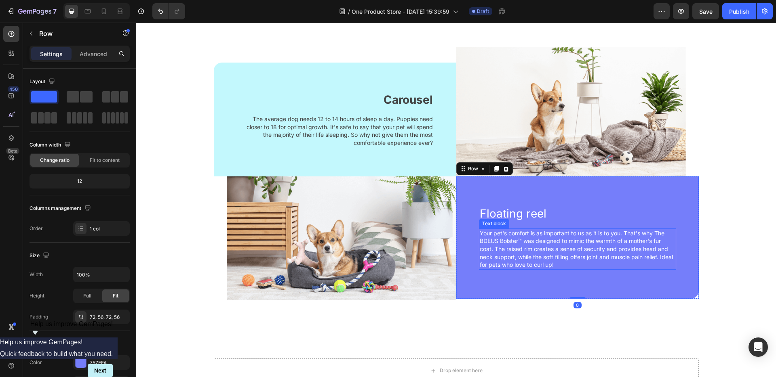
click at [575, 265] on p "Your pet's comfort is as important to us as it is to you. That's why The BDEUS …" at bounding box center [578, 250] width 196 height 40
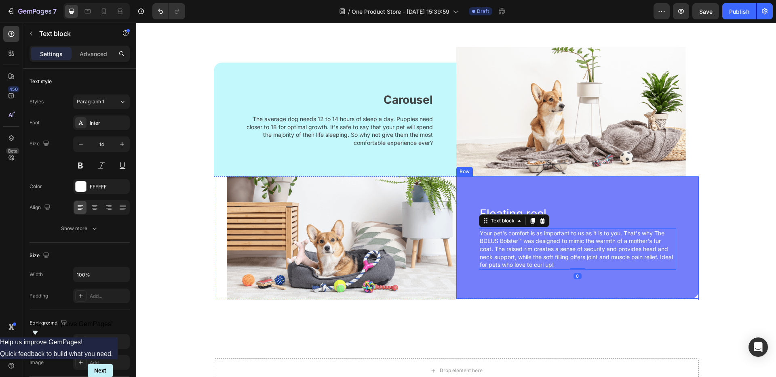
click at [490, 281] on div "Floating reel Text block Your pet's comfort is as important to us as it is to y…" at bounding box center [577, 238] width 242 height 122
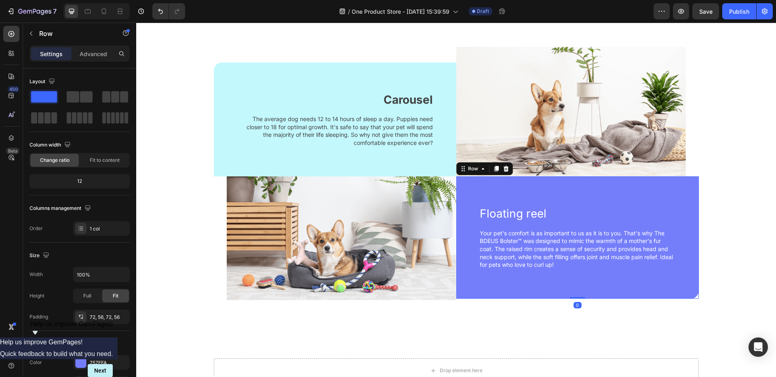
click at [487, 282] on div "Floating reel Text block Your pet's comfort is as important to us as it is to y…" at bounding box center [577, 238] width 242 height 122
click at [32, 31] on icon "button" at bounding box center [31, 33] width 6 height 6
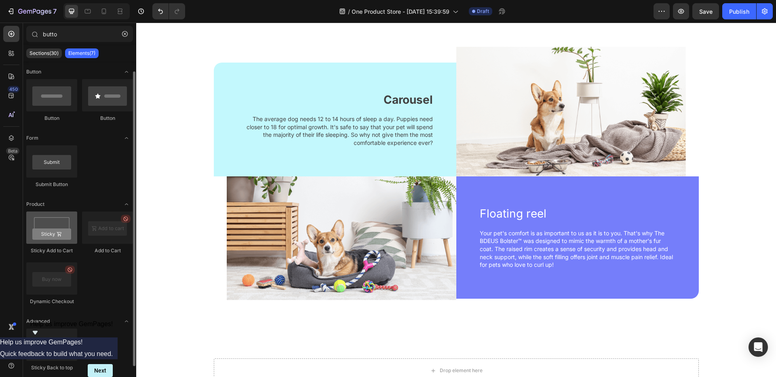
scroll to position [8, 0]
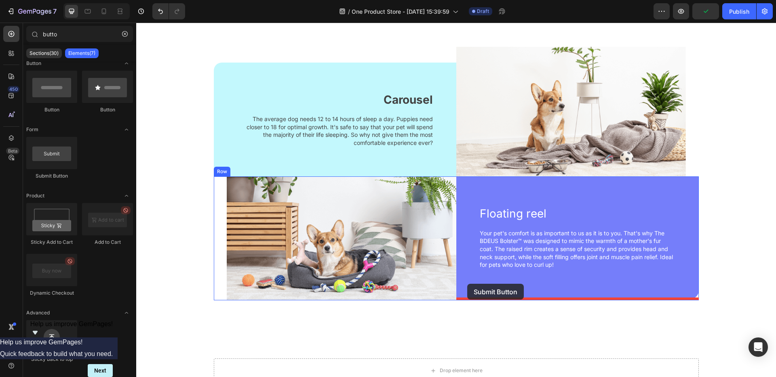
drag, startPoint x: 185, startPoint y: 167, endPoint x: 467, endPoint y: 284, distance: 306.0
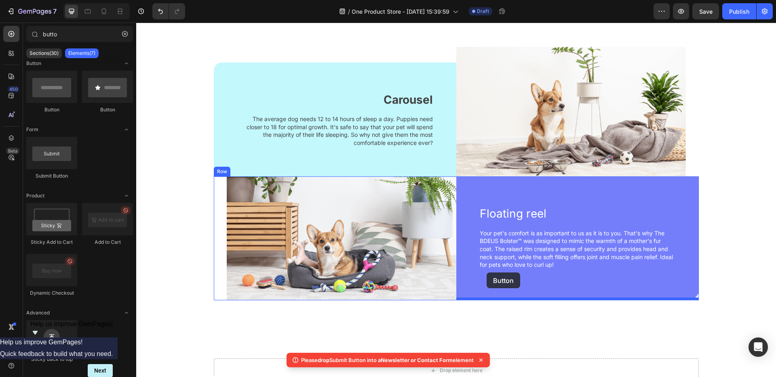
drag, startPoint x: 192, startPoint y: 114, endPoint x: 487, endPoint y: 273, distance: 335.3
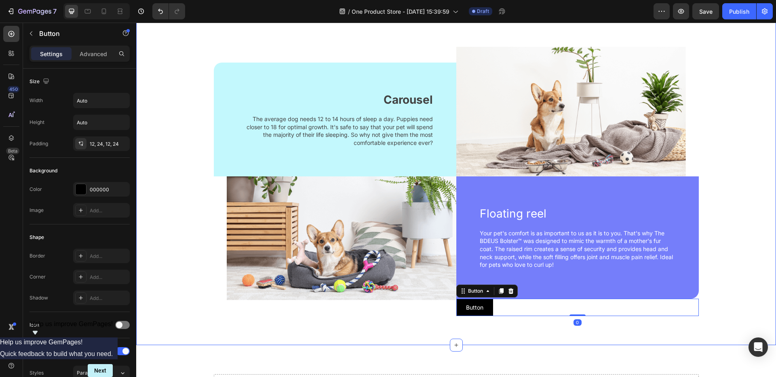
click at [537, 334] on div "Carousel Text block The average dog needs 12 to 14 hours of sleep a day. Puppie…" at bounding box center [456, 175] width 640 height 341
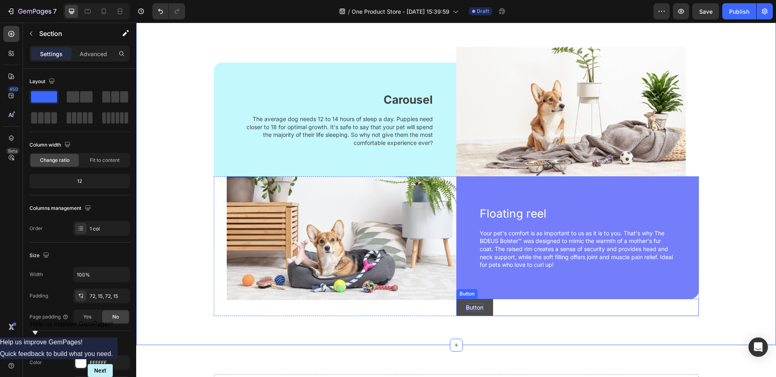
click at [480, 304] on p "Button" at bounding box center [474, 308] width 17 height 8
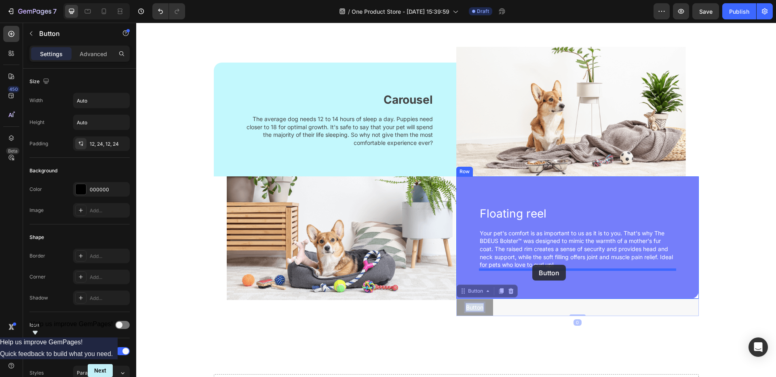
drag, startPoint x: 480, startPoint y: 304, endPoint x: 532, endPoint y: 265, distance: 65.3
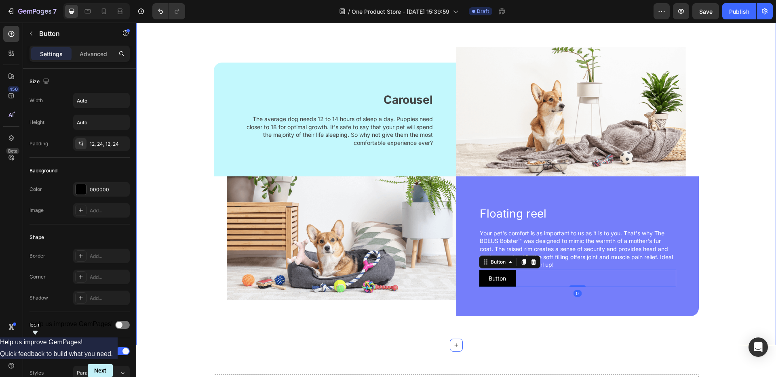
click at [522, 320] on div "Carousel Text block The average dog needs 12 to 14 hours of sleep a day. Puppie…" at bounding box center [456, 175] width 640 height 341
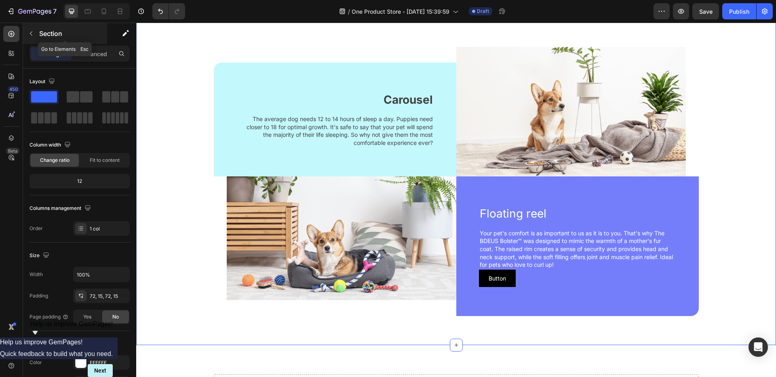
click at [32, 34] on icon "button" at bounding box center [31, 33] width 6 height 6
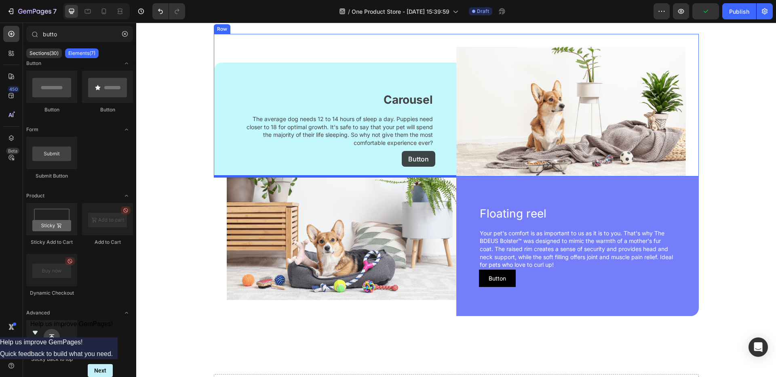
drag, startPoint x: 190, startPoint y: 106, endPoint x: 402, endPoint y: 151, distance: 216.2
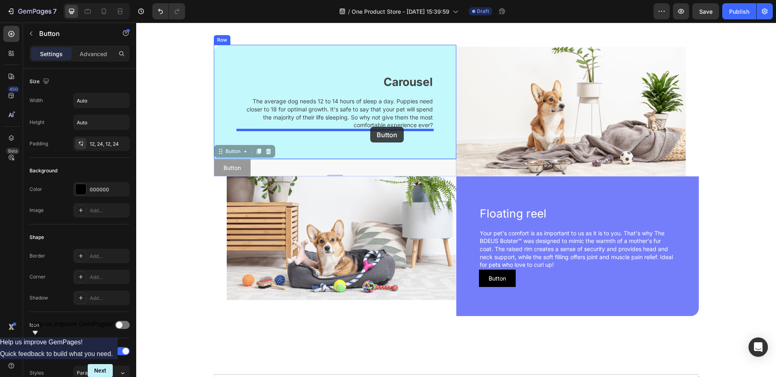
drag, startPoint x: 231, startPoint y: 162, endPoint x: 370, endPoint y: 127, distance: 143.5
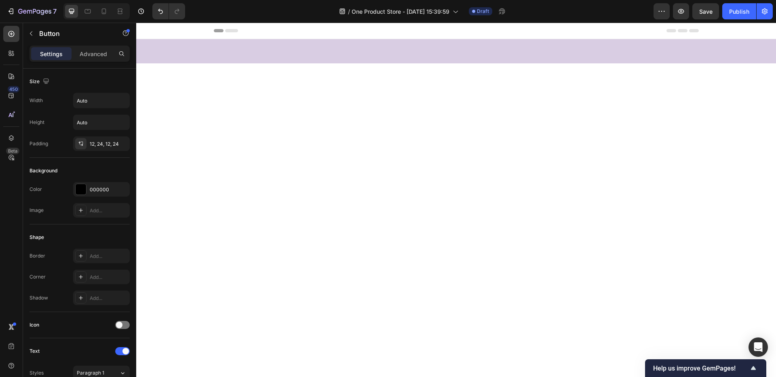
scroll to position [353, 0]
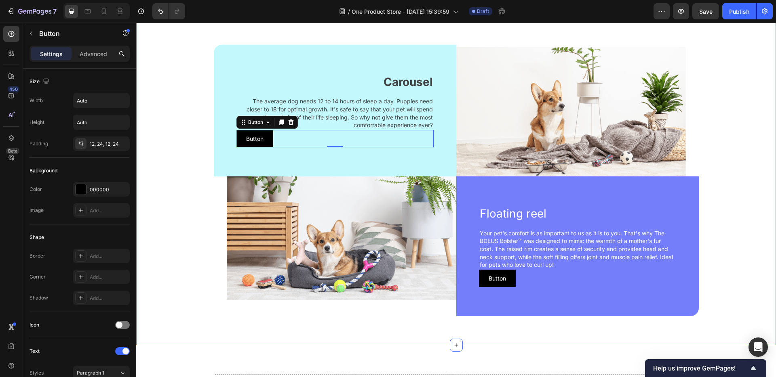
click at [718, 156] on div "Carousel Text block The average dog needs 12 to 14 hours of sleep a day. Puppie…" at bounding box center [456, 175] width 628 height 283
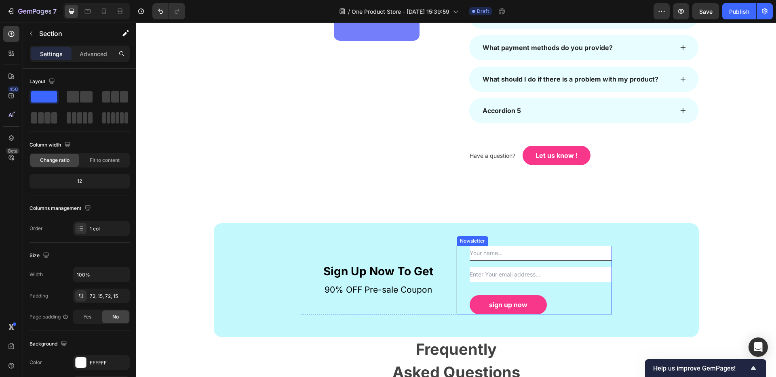
scroll to position [816, 0]
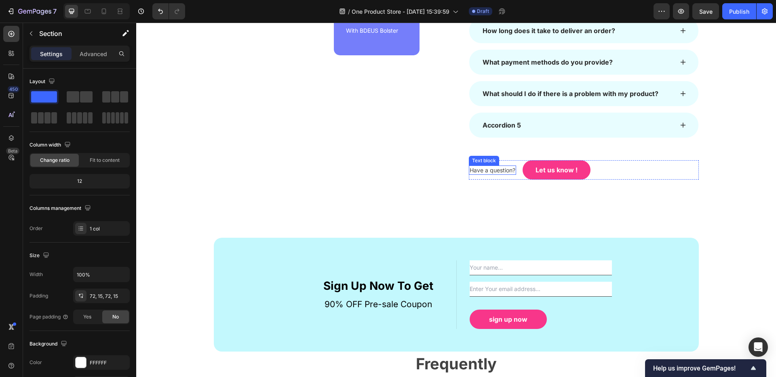
click at [476, 158] on div "Text block" at bounding box center [483, 160] width 27 height 7
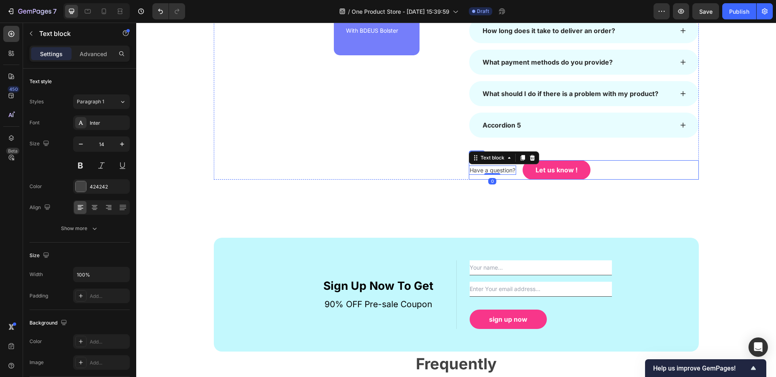
click at [624, 173] on div "Have a question? Text block 0 Let us know ! Button Row" at bounding box center [584, 169] width 230 height 19
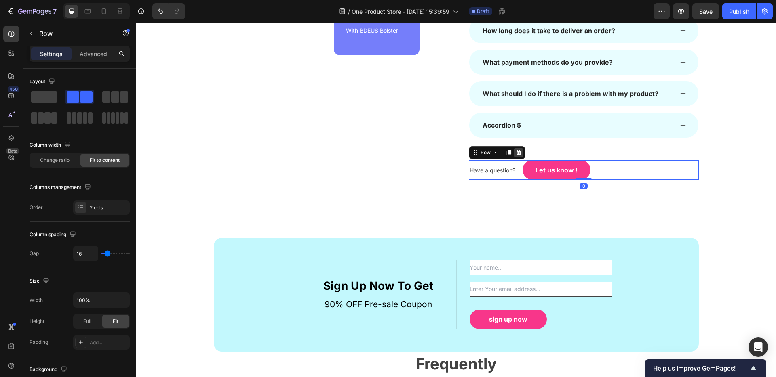
click at [521, 151] on icon at bounding box center [518, 153] width 6 height 6
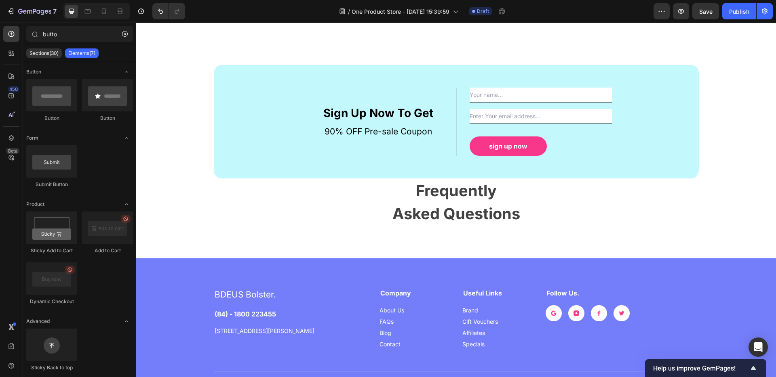
scroll to position [959, 0]
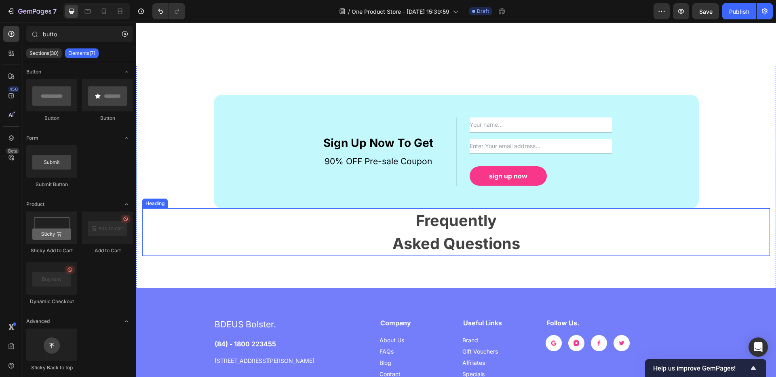
click at [435, 245] on p "Frequently Asked Questions" at bounding box center [456, 232] width 626 height 46
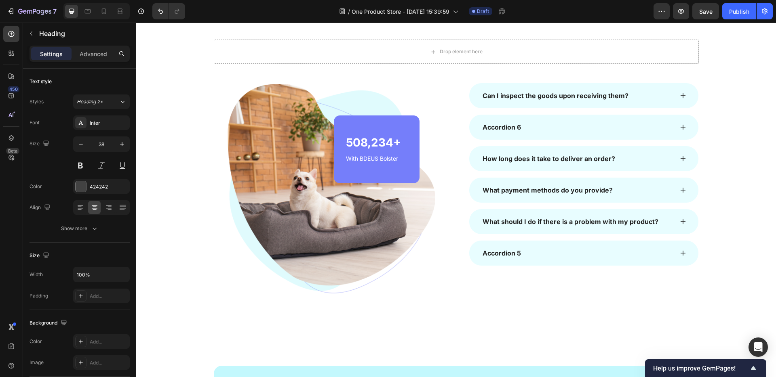
scroll to position [856, 0]
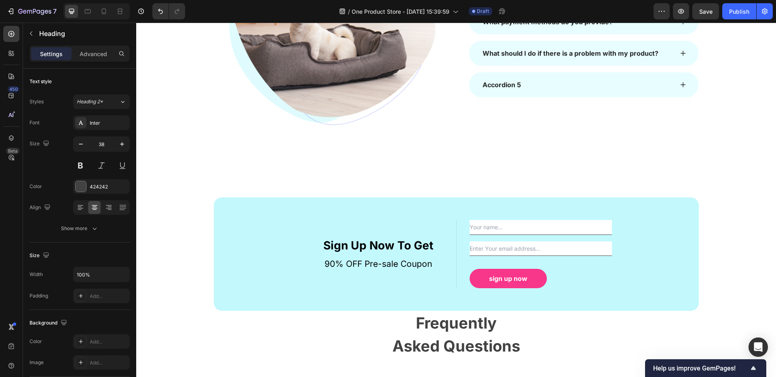
click at [450, 331] on p "Frequently Asked Questions" at bounding box center [456, 335] width 626 height 46
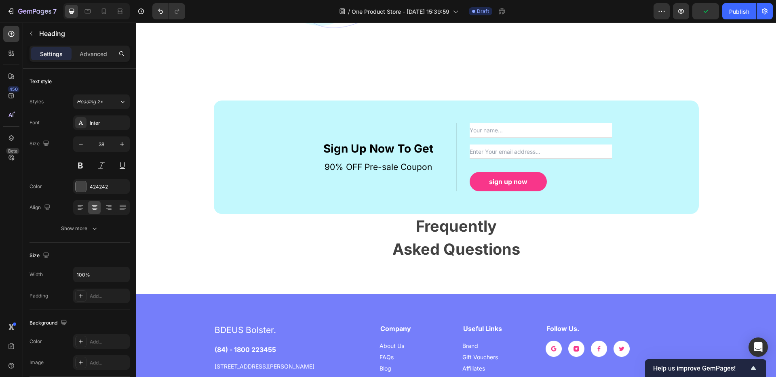
scroll to position [1002, 0]
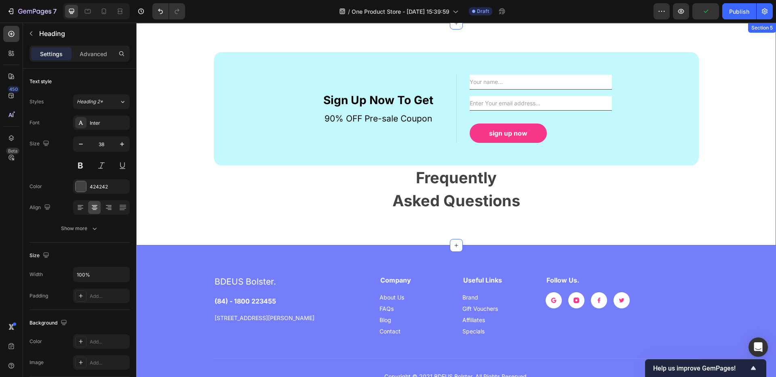
click at [546, 219] on div "Sign Up Now To Get Text block 90% OFF Pre-sale Coupon Text block Text Field Ema…" at bounding box center [456, 134] width 640 height 223
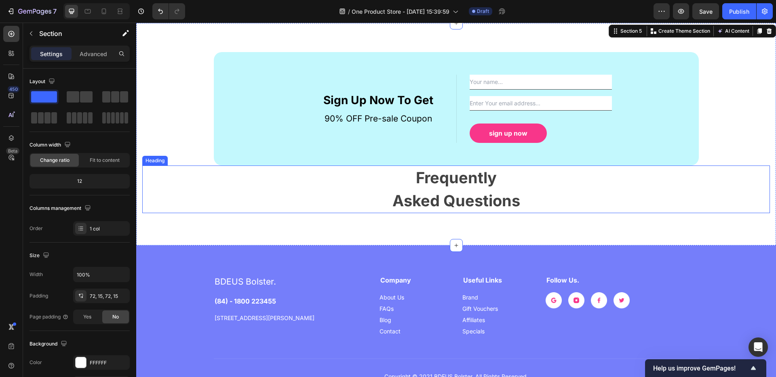
click at [523, 203] on p "Frequently Asked Questions" at bounding box center [456, 190] width 626 height 46
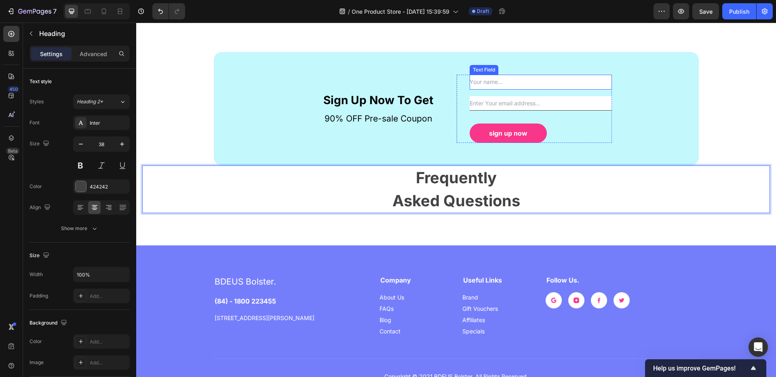
drag, startPoint x: 525, startPoint y: 194, endPoint x: 500, endPoint y: 83, distance: 113.4
drag, startPoint x: 190, startPoint y: 174, endPoint x: 194, endPoint y: 194, distance: 20.2
click at [194, 194] on p "Frequently Asked Questions" at bounding box center [456, 190] width 626 height 46
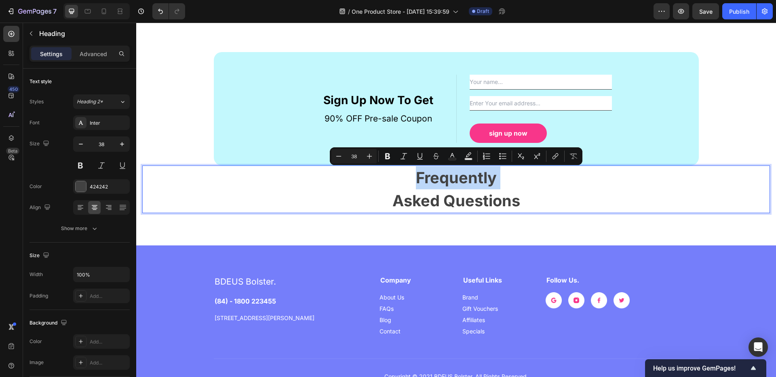
click at [217, 194] on p "Frequently Asked Questions" at bounding box center [456, 190] width 626 height 46
click at [483, 177] on p "Frequently Asked Questions" at bounding box center [456, 190] width 626 height 46
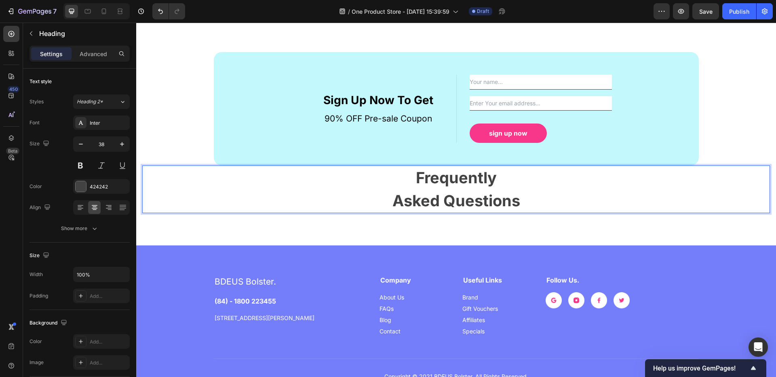
click at [483, 177] on p "Frequently Asked Questions" at bounding box center [456, 190] width 626 height 46
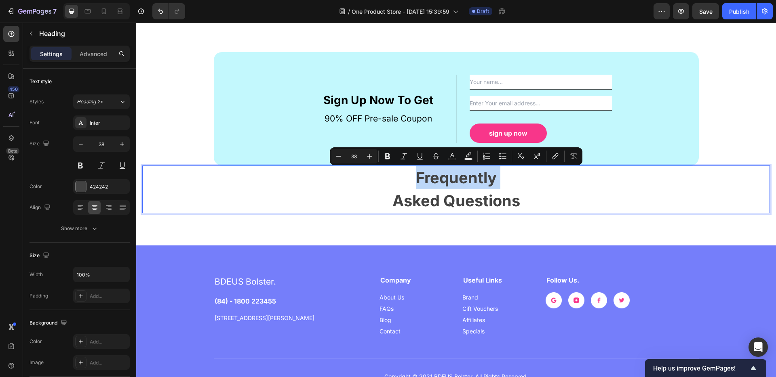
click at [507, 186] on p "Frequently Asked Questions" at bounding box center [456, 190] width 626 height 46
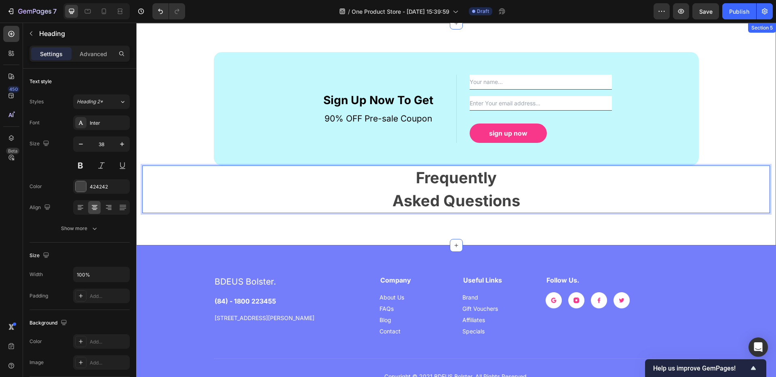
click at [754, 141] on div "Sign Up Now To Get Text block 90% OFF Pre-sale Coupon Text block Text Field Ema…" at bounding box center [456, 134] width 628 height 164
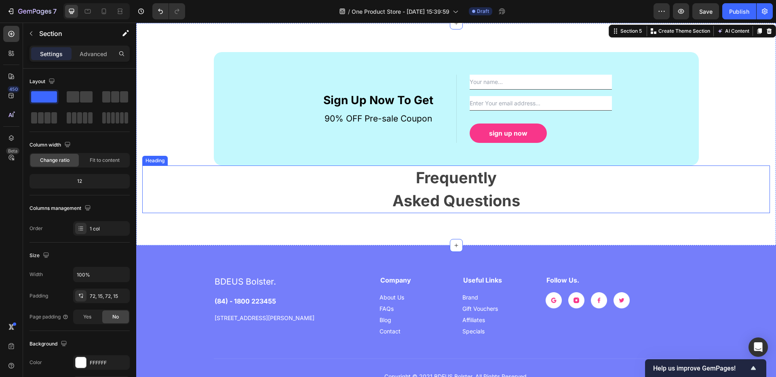
click at [736, 204] on p "Frequently Asked Questions" at bounding box center [456, 190] width 626 height 46
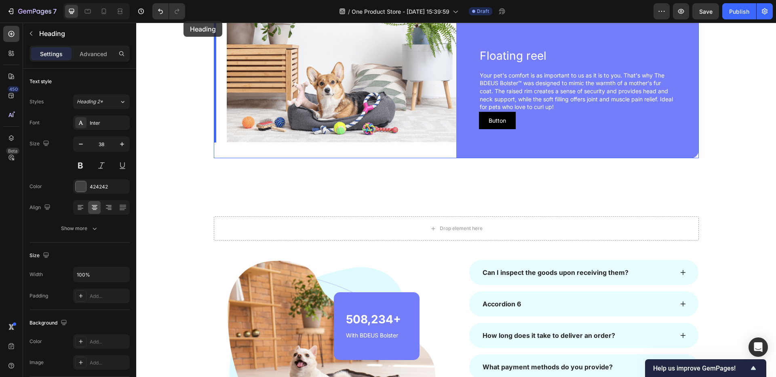
scroll to position [491, 0]
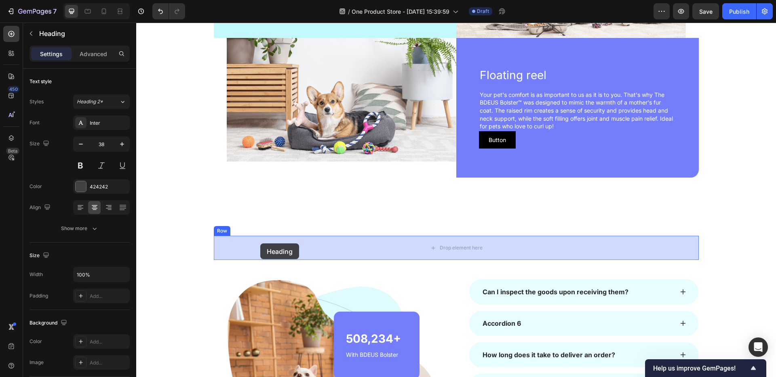
drag, startPoint x: 162, startPoint y: 158, endPoint x: 260, endPoint y: 244, distance: 130.4
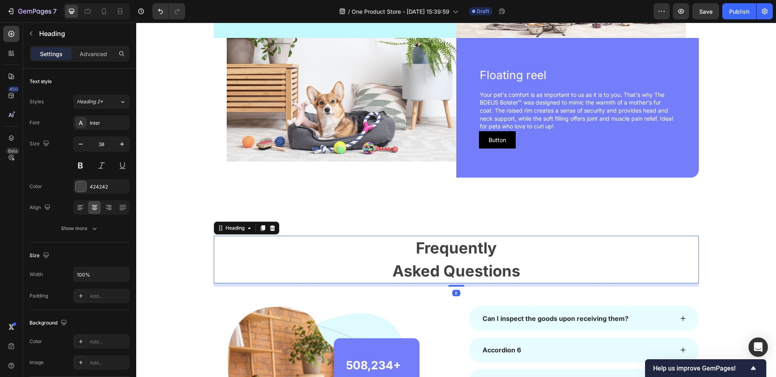
click at [260, 244] on p "Frequently Asked Questions" at bounding box center [456, 260] width 483 height 46
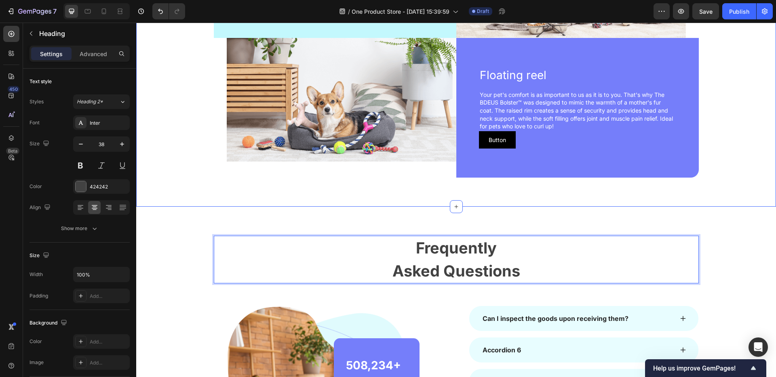
click at [387, 191] on div "Carousel Text block The average dog needs 12 to 14 hours of sleep a day. Puppie…" at bounding box center [456, 36] width 640 height 341
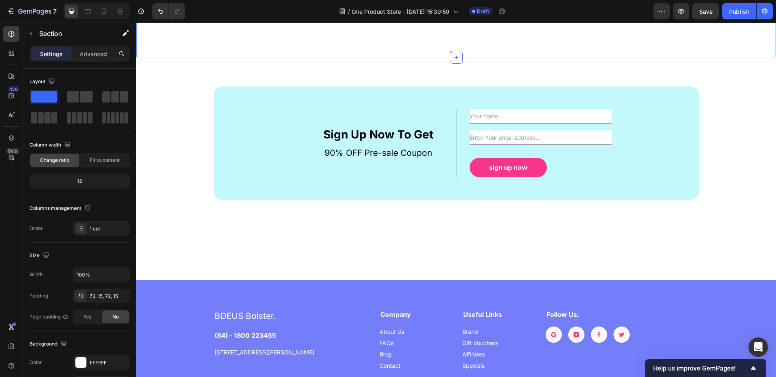
scroll to position [1069, 0]
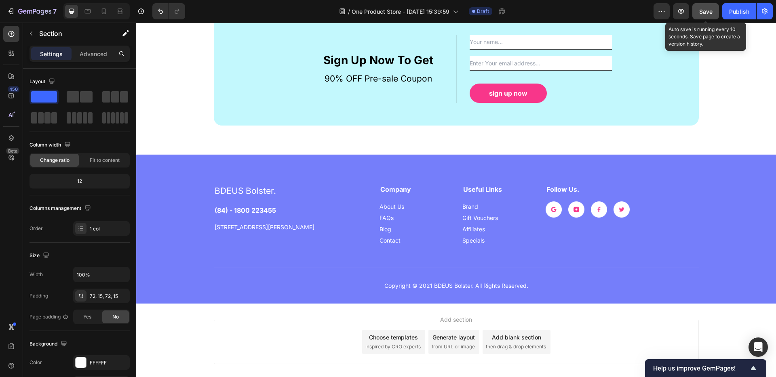
click at [704, 9] on span "Save" at bounding box center [705, 11] width 13 height 7
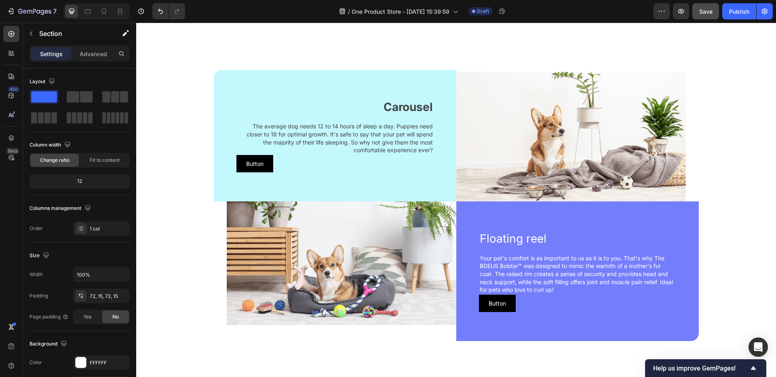
scroll to position [329, 0]
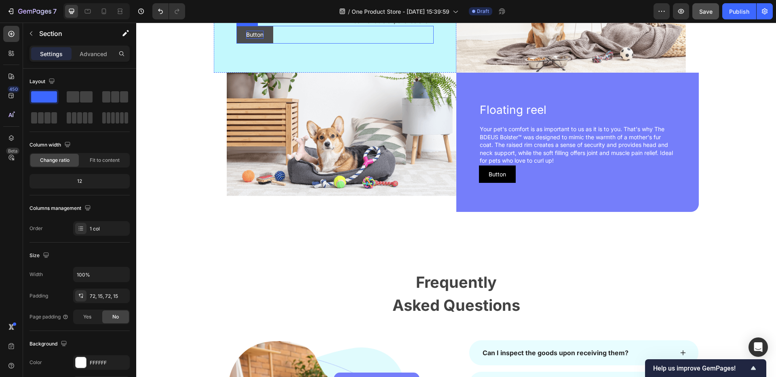
click at [250, 39] on p "Button" at bounding box center [254, 35] width 17 height 8
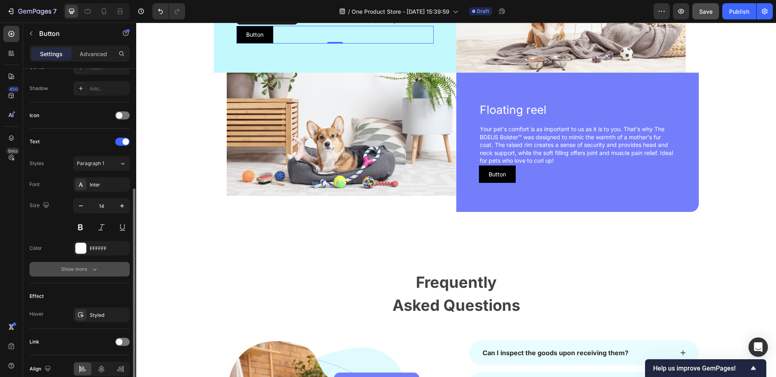
scroll to position [248, 0]
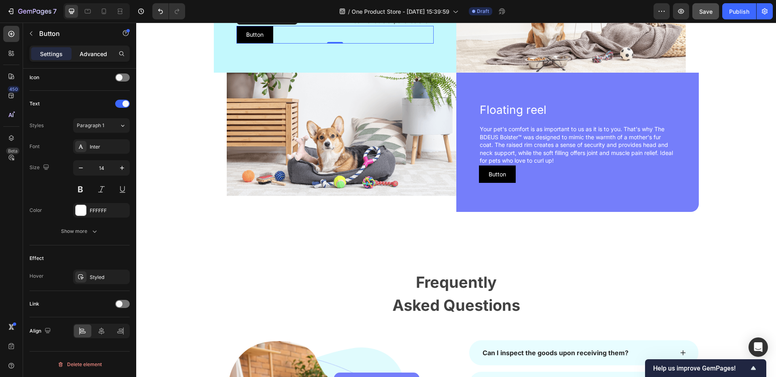
click at [93, 55] on p "Advanced" at bounding box center [93, 54] width 27 height 8
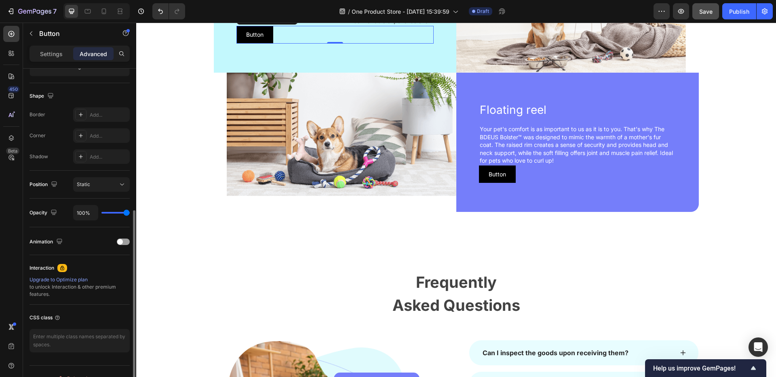
scroll to position [207, 0]
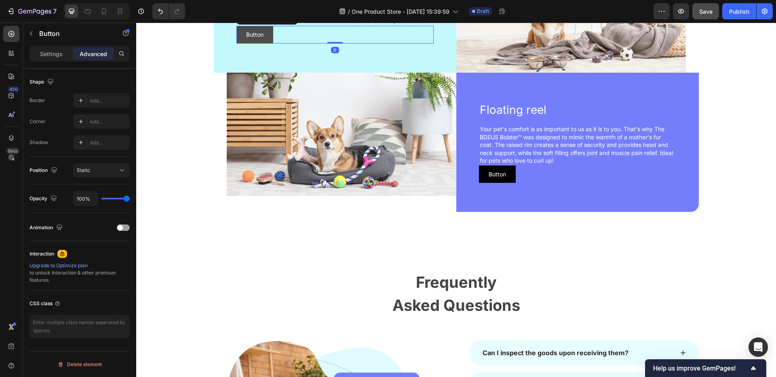
click at [268, 44] on button "Button" at bounding box center [254, 35] width 37 height 18
click at [250, 22] on div "Button" at bounding box center [256, 18] width 18 height 7
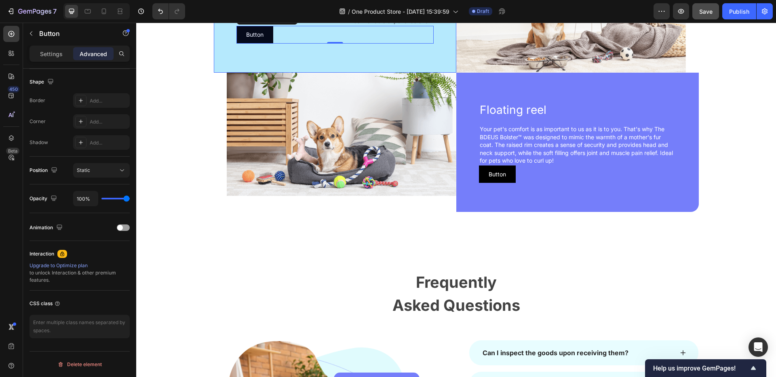
click at [257, 6] on div "Row 1 col" at bounding box center [252, 4] width 25 height 5
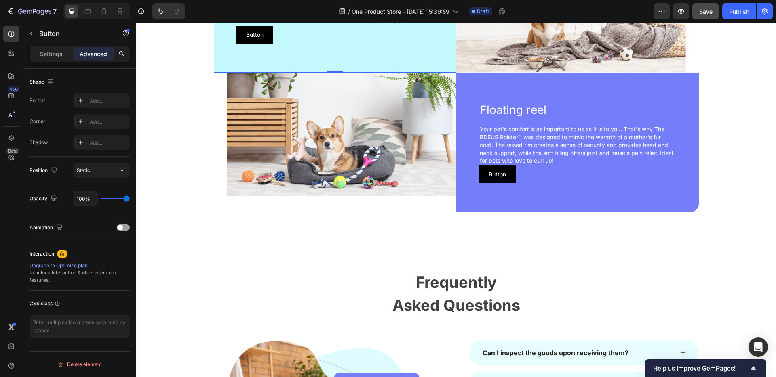
scroll to position [0, 0]
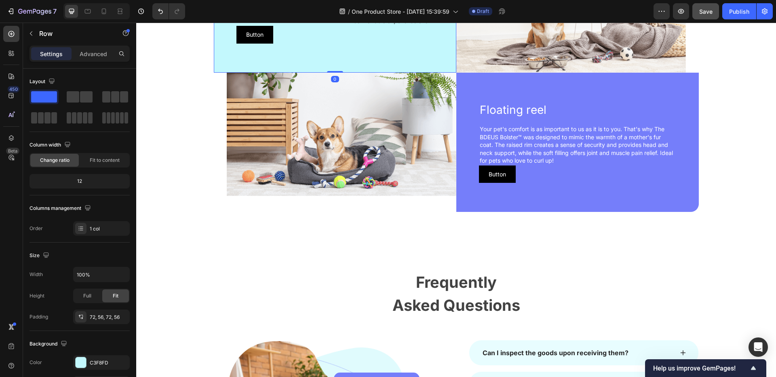
click at [254, 72] on div "Carousel Text block The average dog needs 12 to 14 hours of sleep a day. Puppie…" at bounding box center [335, 7] width 242 height 132
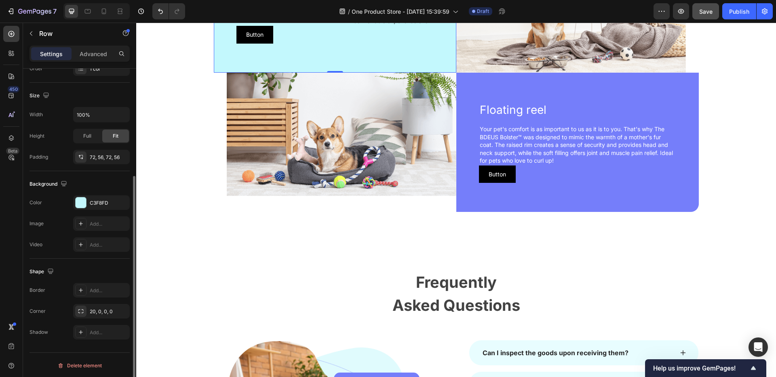
scroll to position [161, 0]
click at [301, 72] on div "Carousel Text block The average dog needs 12 to 14 hours of sleep a day. Puppie…" at bounding box center [335, 7] width 242 height 132
click at [265, 44] on button "Button" at bounding box center [254, 35] width 37 height 18
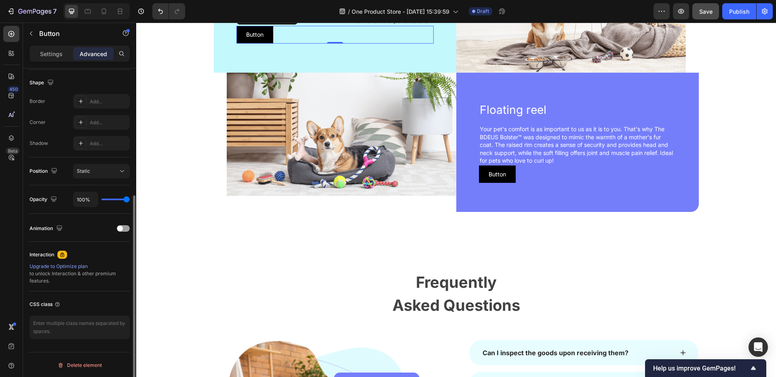
scroll to position [207, 0]
click at [105, 169] on div "Static" at bounding box center [97, 170] width 41 height 7
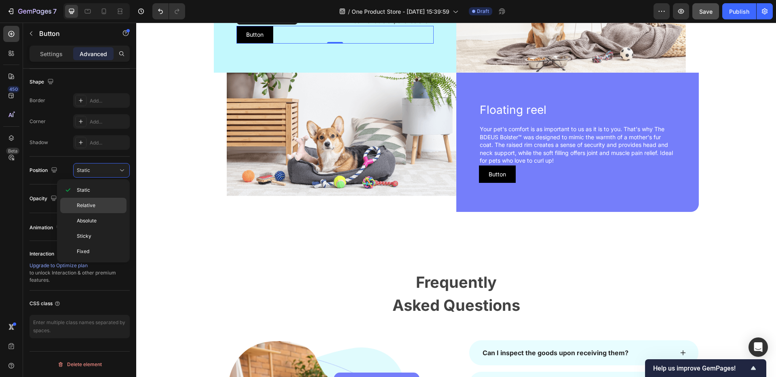
click at [82, 206] on span "Relative" at bounding box center [86, 205] width 19 height 7
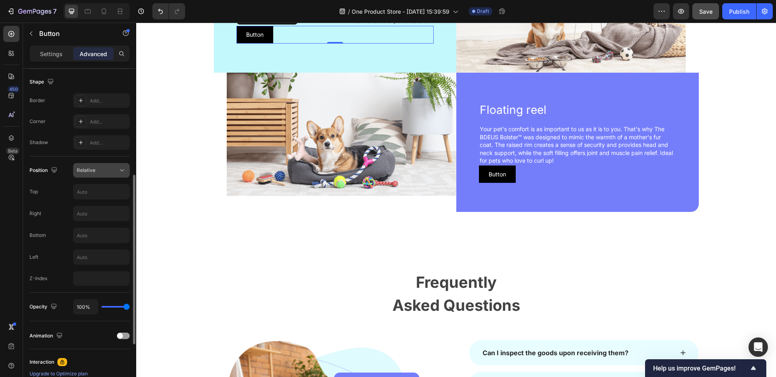
click at [91, 174] on div "Relative" at bounding box center [101, 171] width 49 height 8
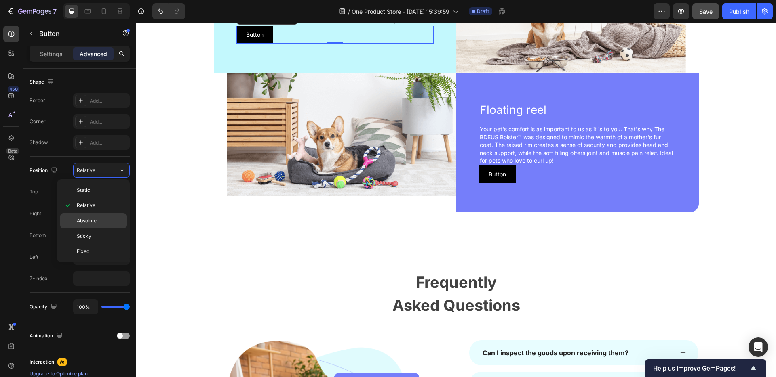
click at [83, 221] on span "Absolute" at bounding box center [87, 220] width 20 height 7
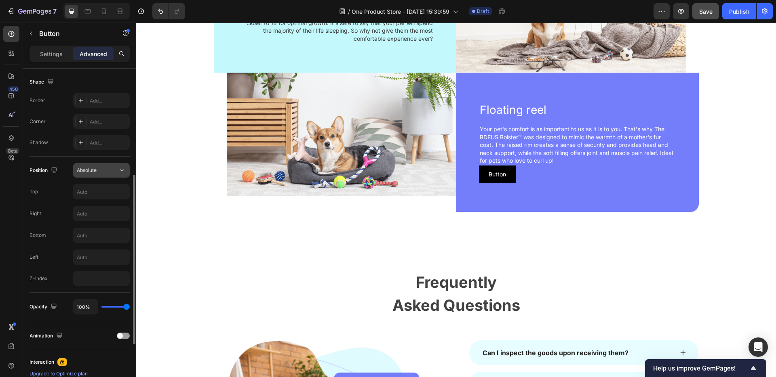
click at [94, 177] on button "Absolute" at bounding box center [101, 170] width 57 height 15
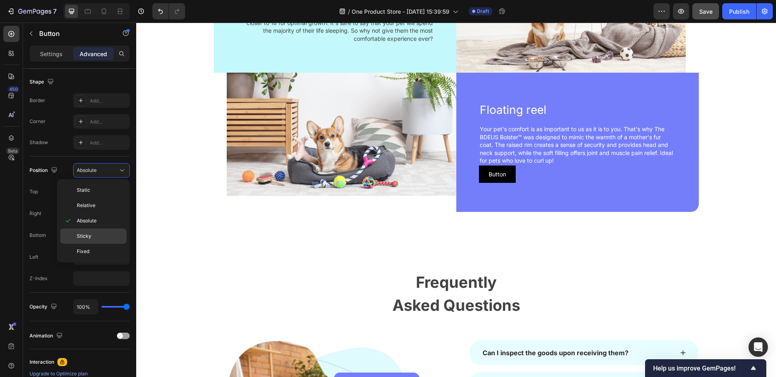
click at [86, 236] on span "Sticky" at bounding box center [84, 236] width 15 height 7
type input "0"
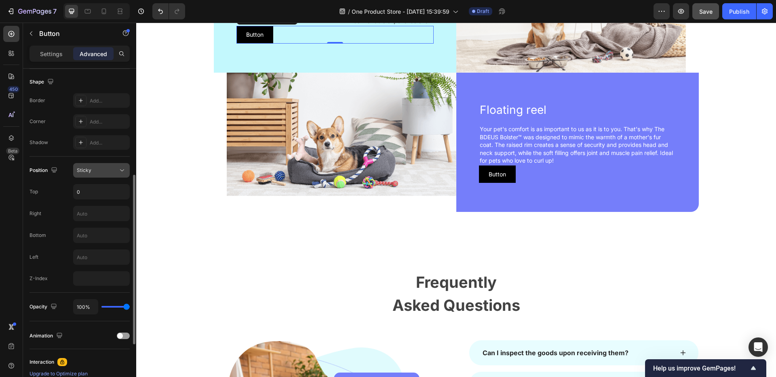
click at [92, 172] on div "Sticky" at bounding box center [97, 170] width 41 height 7
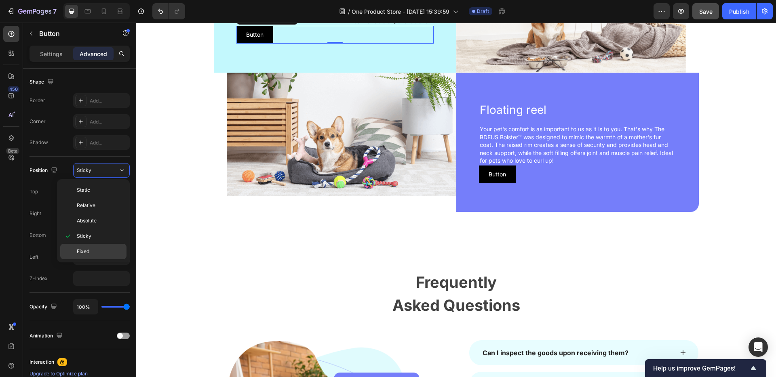
click at [84, 254] on span "Fixed" at bounding box center [83, 251] width 13 height 7
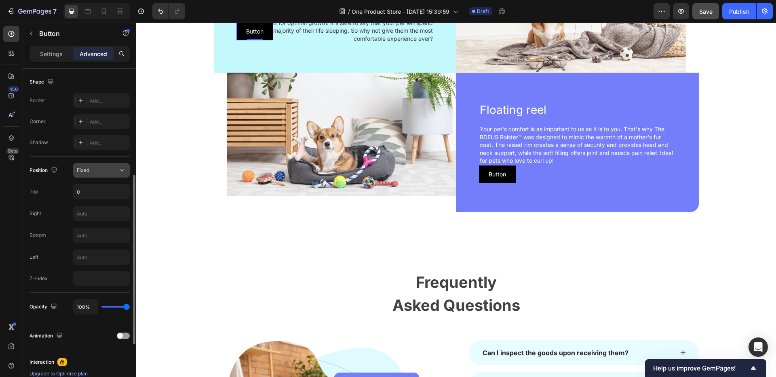
click at [87, 173] on span "Fixed" at bounding box center [83, 170] width 13 height 6
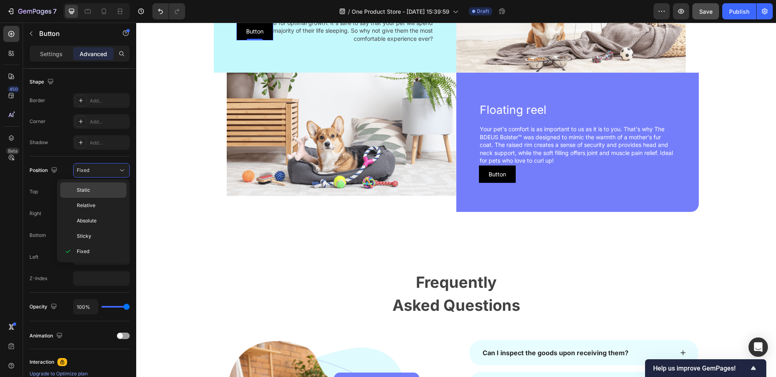
click at [91, 191] on p "Static" at bounding box center [100, 190] width 46 height 7
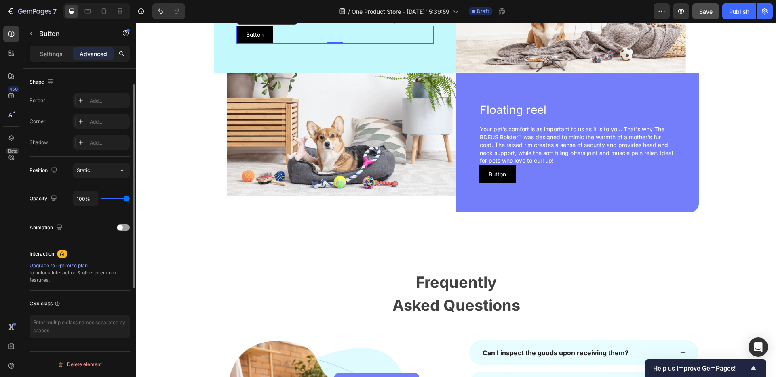
scroll to position [0, 0]
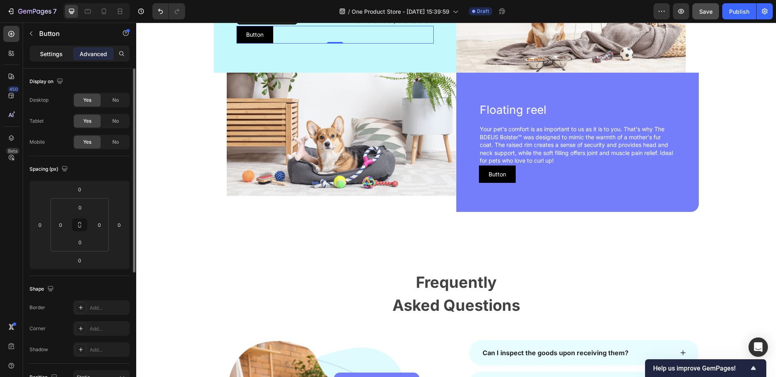
click at [56, 55] on p "Settings" at bounding box center [51, 54] width 23 height 8
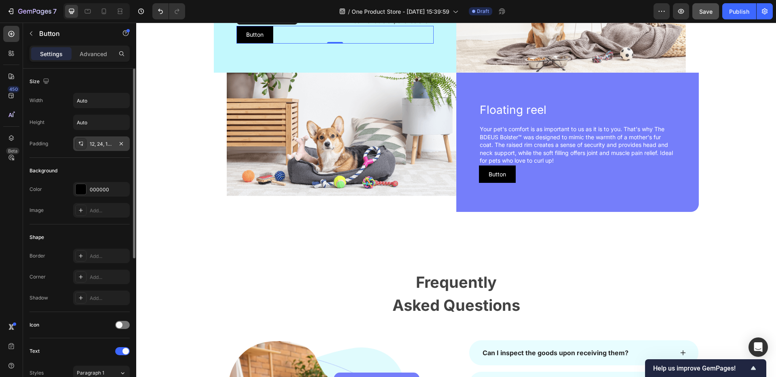
click at [103, 148] on div "12, 24, 12, 24" at bounding box center [101, 144] width 57 height 15
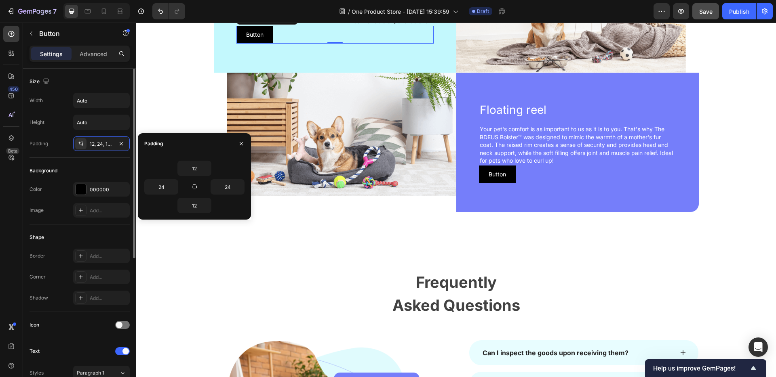
click at [110, 231] on div "Shape" at bounding box center [80, 237] width 100 height 13
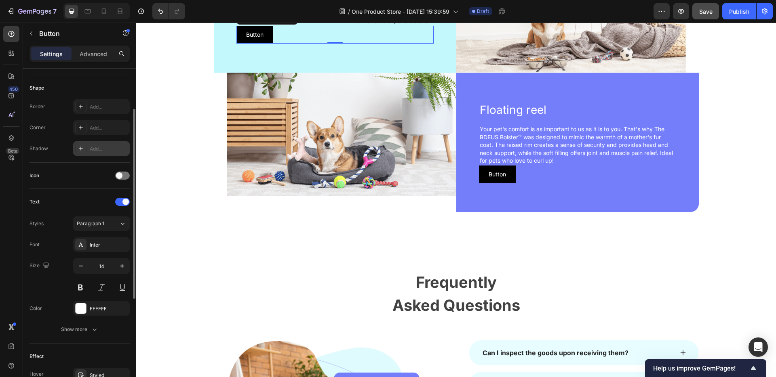
scroll to position [154, 0]
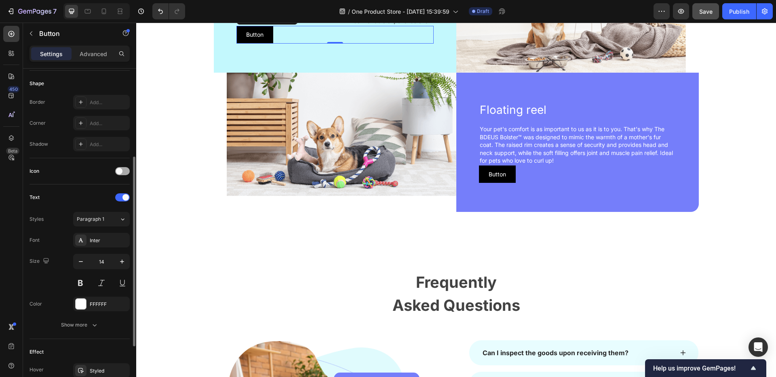
click at [122, 171] on span at bounding box center [119, 171] width 6 height 6
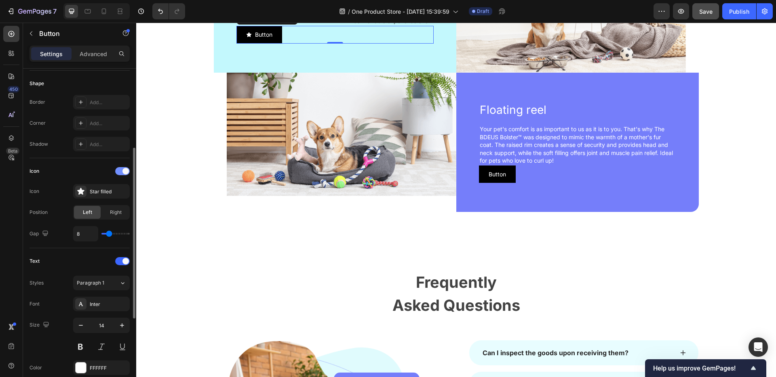
click at [118, 170] on div at bounding box center [122, 171] width 15 height 8
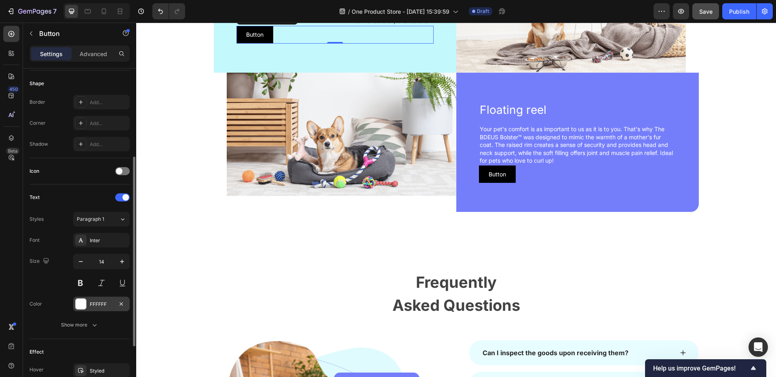
scroll to position [248, 0]
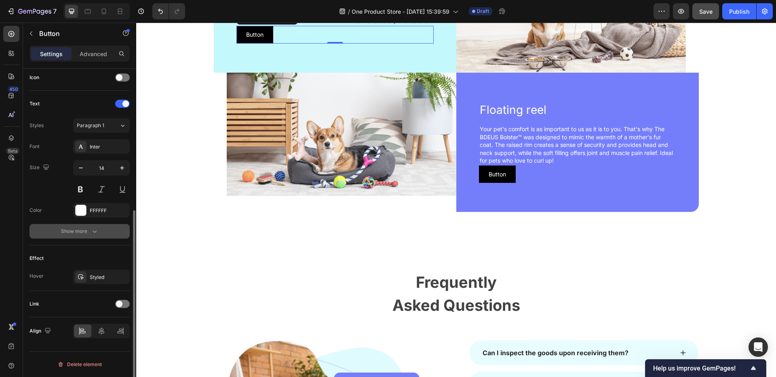
click at [79, 228] on div "Show more" at bounding box center [80, 232] width 38 height 8
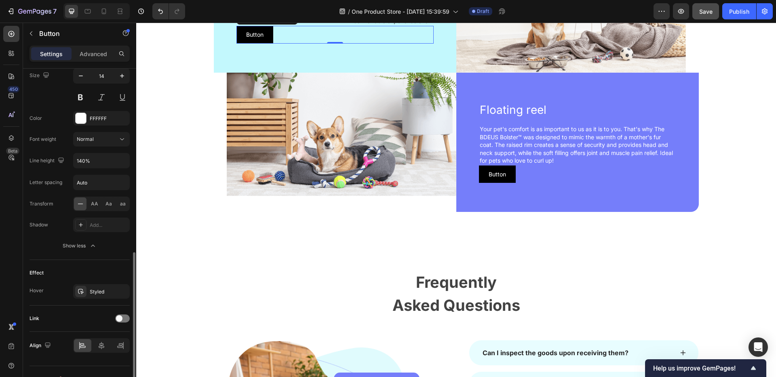
scroll to position [354, 0]
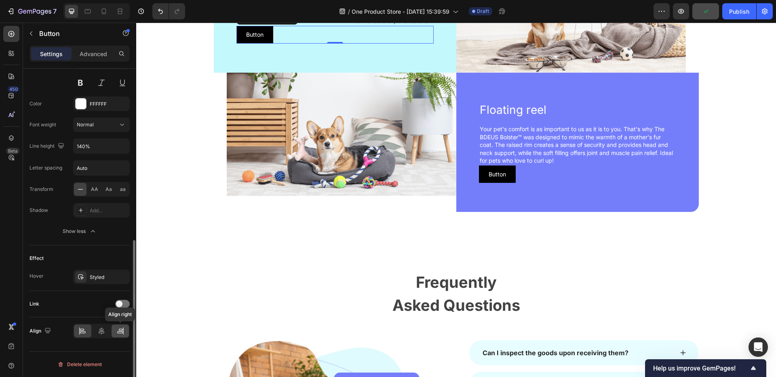
click at [118, 332] on icon at bounding box center [120, 333] width 6 height 2
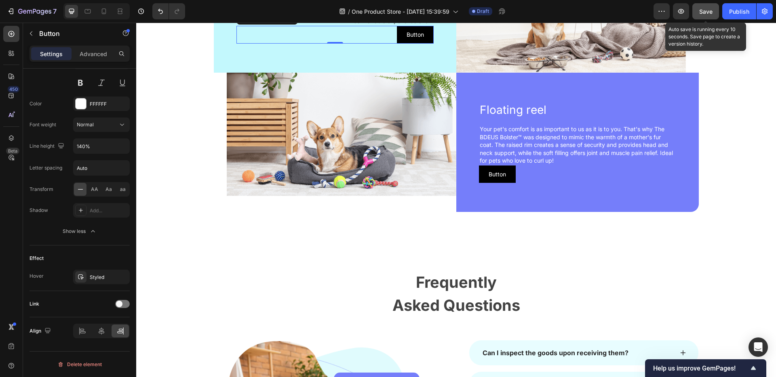
click at [700, 12] on span "Save" at bounding box center [705, 11] width 13 height 7
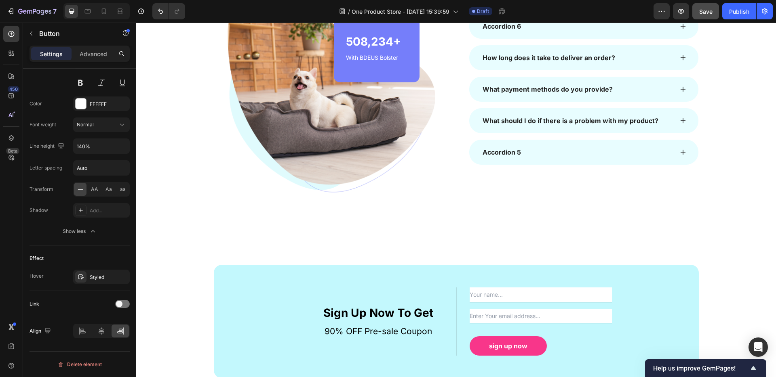
scroll to position [829, 0]
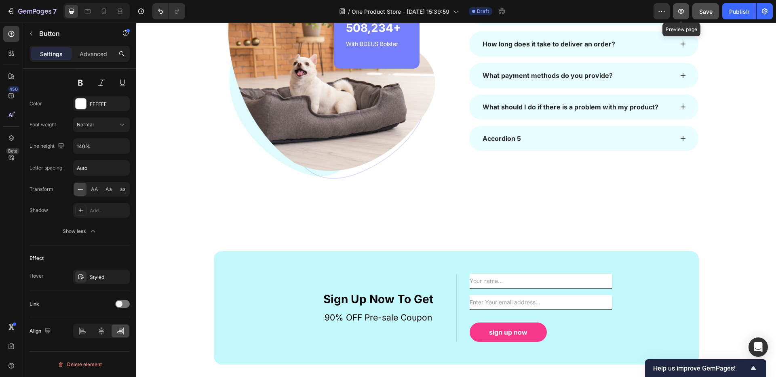
click at [681, 10] on icon "button" at bounding box center [681, 11] width 8 height 8
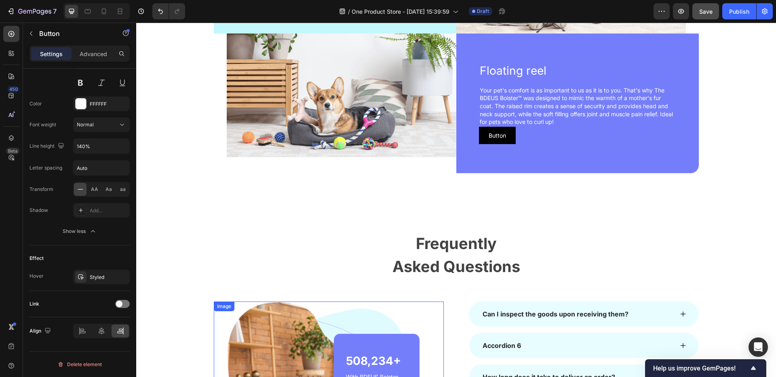
scroll to position [414, 0]
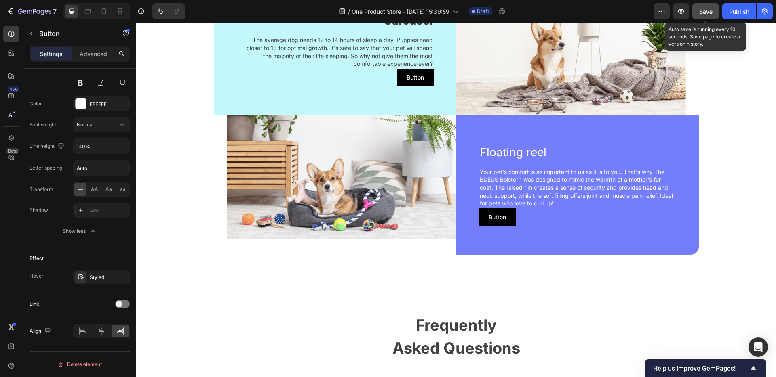
click at [702, 15] on span "Save" at bounding box center [705, 11] width 13 height 7
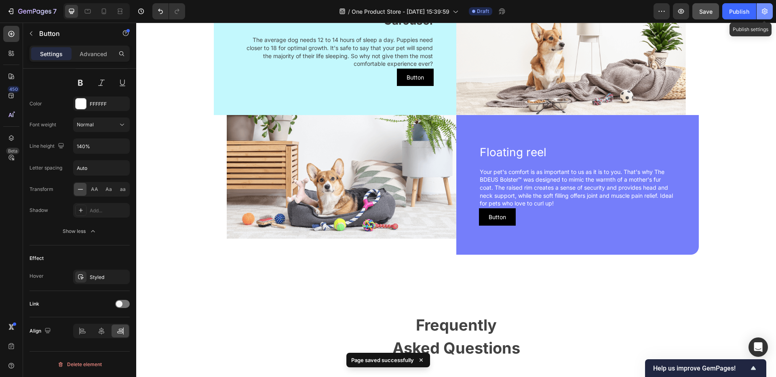
click at [761, 12] on icon "button" at bounding box center [765, 11] width 8 height 8
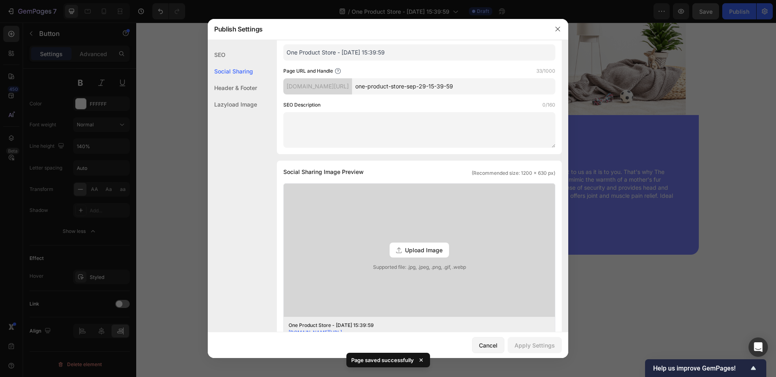
scroll to position [164, 0]
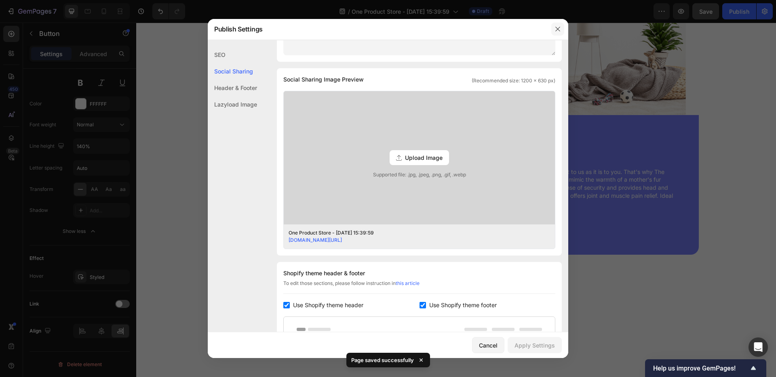
click at [555, 30] on icon "button" at bounding box center [557, 29] width 6 height 6
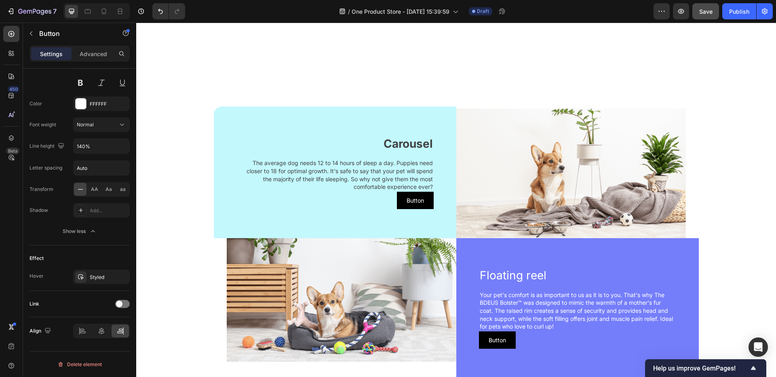
scroll to position [0, 0]
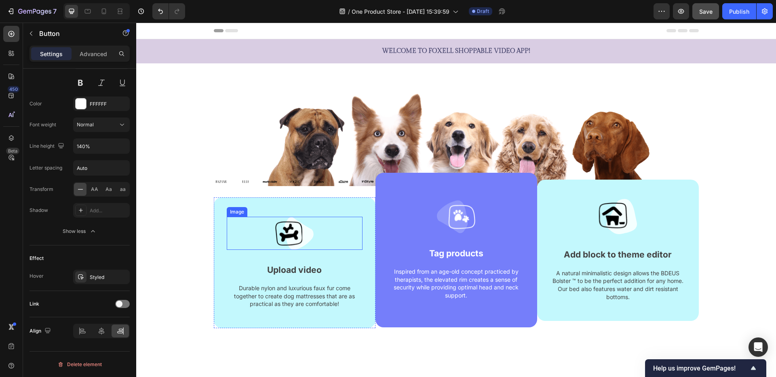
click at [283, 224] on img at bounding box center [294, 233] width 38 height 33
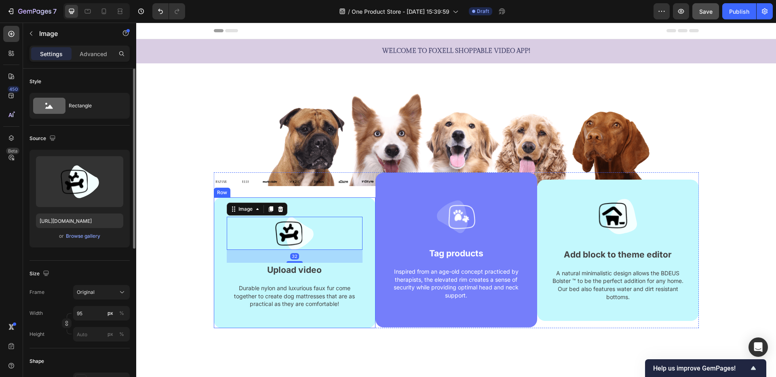
click at [222, 205] on div "Image 32 Upload video Text block Durable nylon and luxurious faux fur come toge…" at bounding box center [295, 263] width 162 height 131
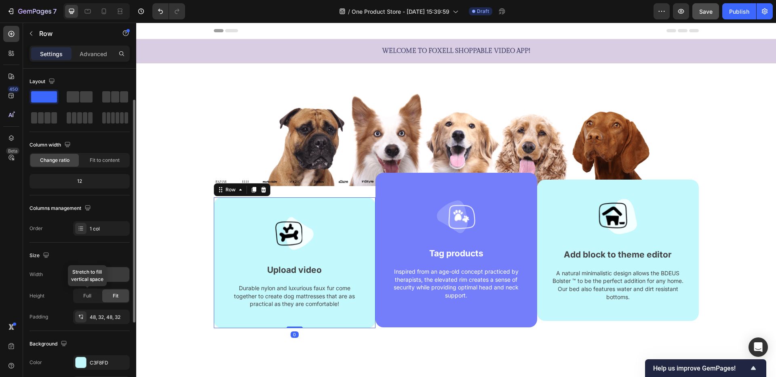
scroll to position [161, 0]
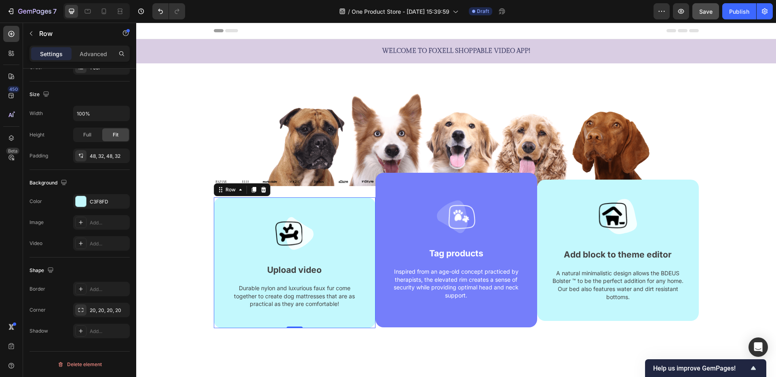
click at [234, 213] on div "Image Upload video Text block Durable nylon and luxurious faux fur come togethe…" at bounding box center [295, 263] width 162 height 131
click at [84, 200] on div at bounding box center [81, 201] width 11 height 11
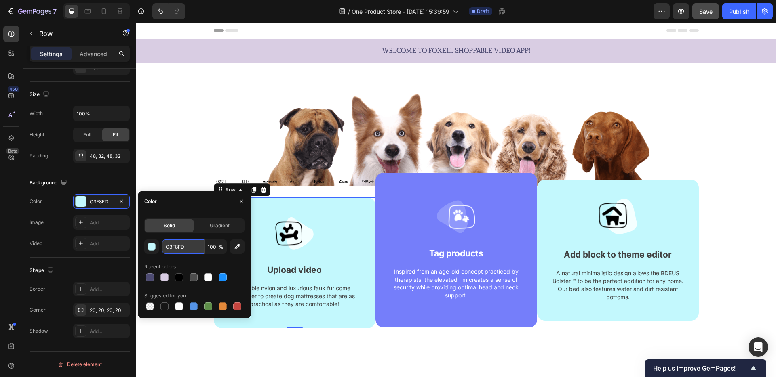
click at [177, 247] on input "C3F8FD" at bounding box center [183, 247] width 42 height 15
paste input "#d9cde3"
type input "#d9cde3"
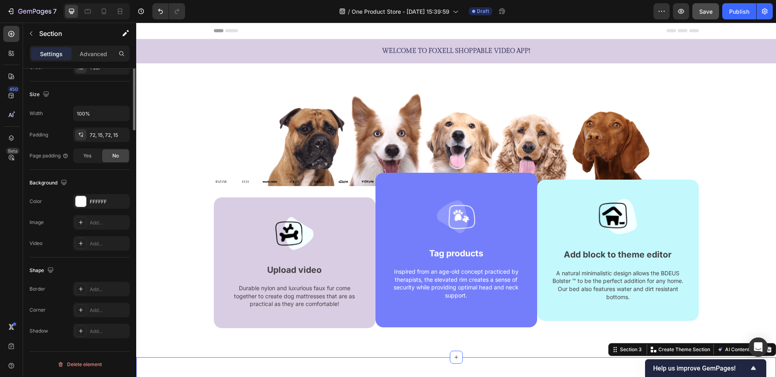
scroll to position [0, 0]
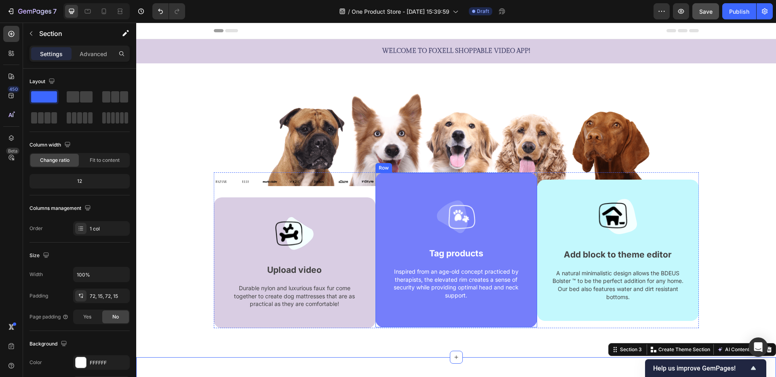
click at [401, 190] on div "Image Tag products Text block Inspired from an age-old concept practiced by the…" at bounding box center [456, 250] width 162 height 155
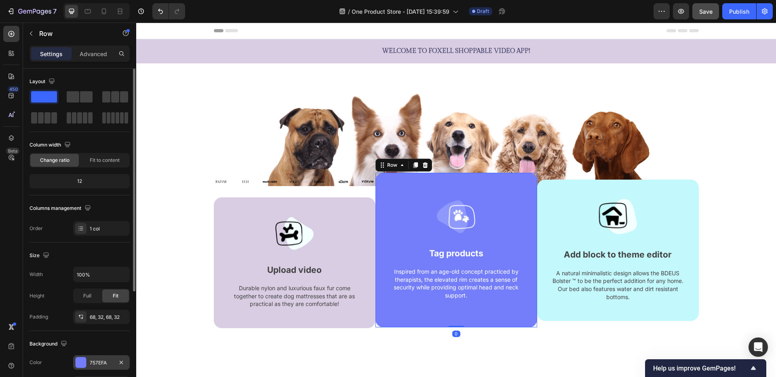
click at [84, 369] on div "757EFA" at bounding box center [101, 363] width 57 height 15
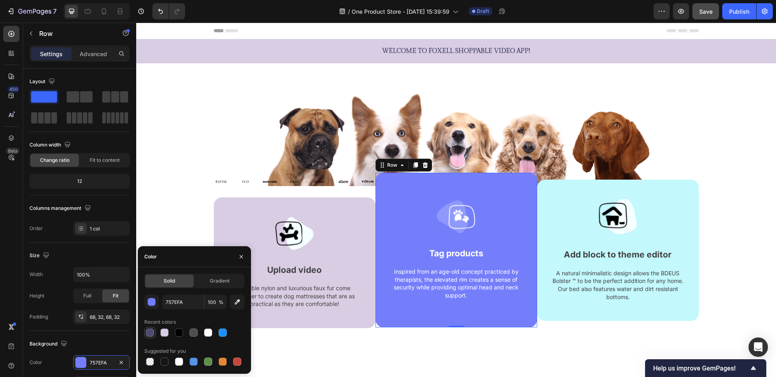
click at [152, 331] on div at bounding box center [150, 333] width 8 height 8
type input "4D4B72"
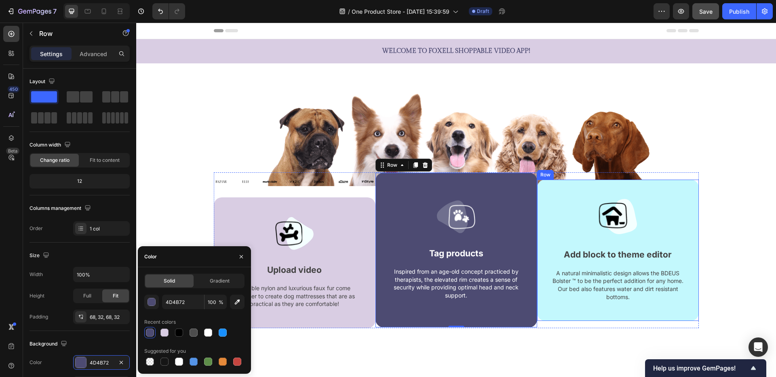
click at [568, 191] on div "Image Add block to theme editor Text block A natural minimalistic design allows…" at bounding box center [618, 250] width 162 height 141
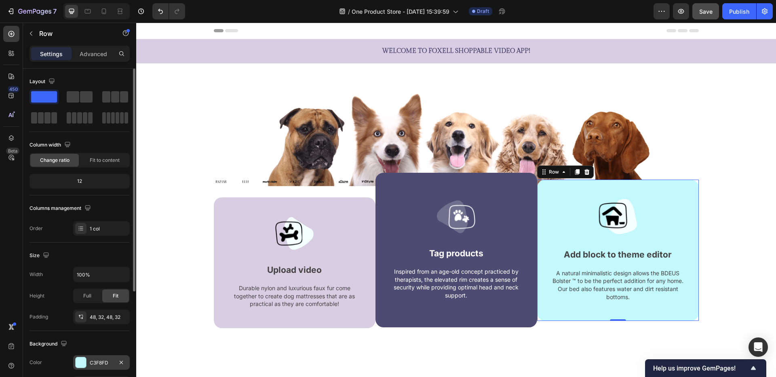
click at [78, 360] on div at bounding box center [81, 363] width 11 height 11
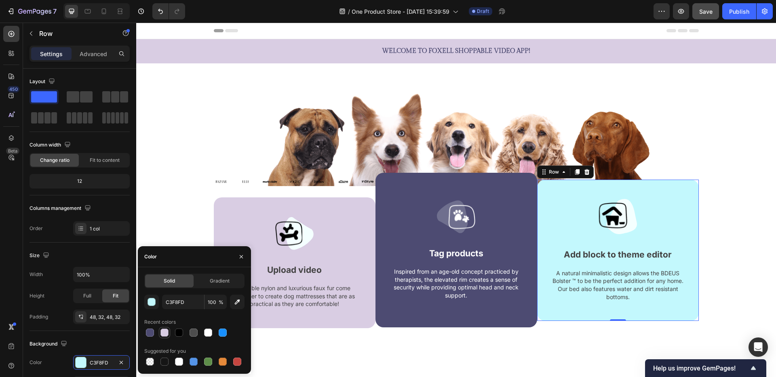
click at [163, 331] on div at bounding box center [164, 333] width 8 height 8
type input "D9CDE3"
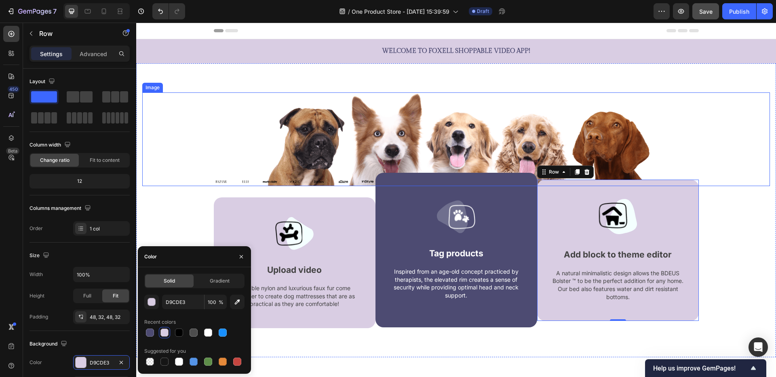
click at [727, 147] on div at bounding box center [456, 140] width 628 height 94
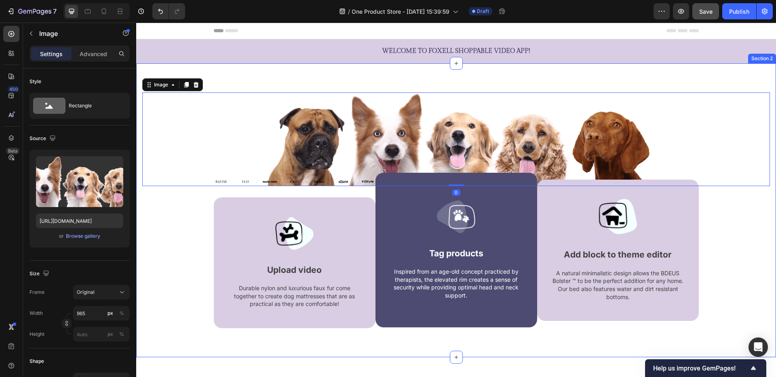
click at [759, 236] on div "Image 0 Image Image Image Image Image Image Image Carousel Image Upload video T…" at bounding box center [456, 211] width 628 height 236
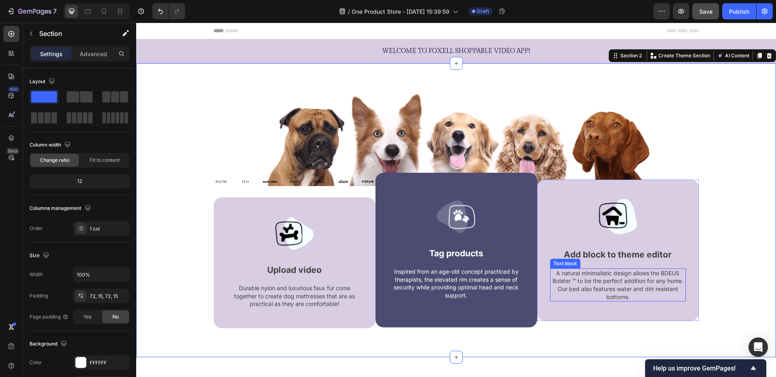
scroll to position [4, 0]
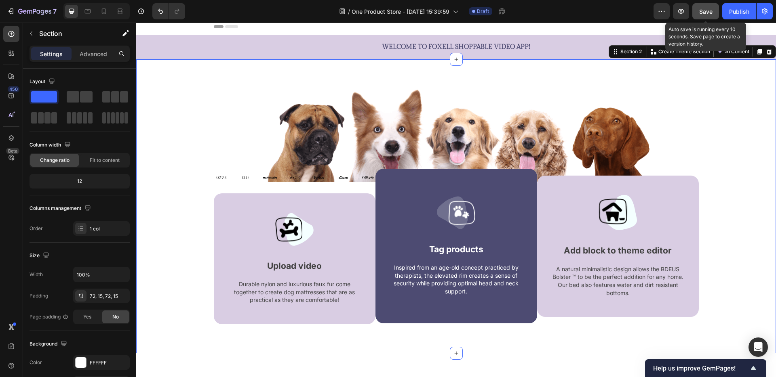
click at [706, 15] on span "Save" at bounding box center [705, 11] width 13 height 7
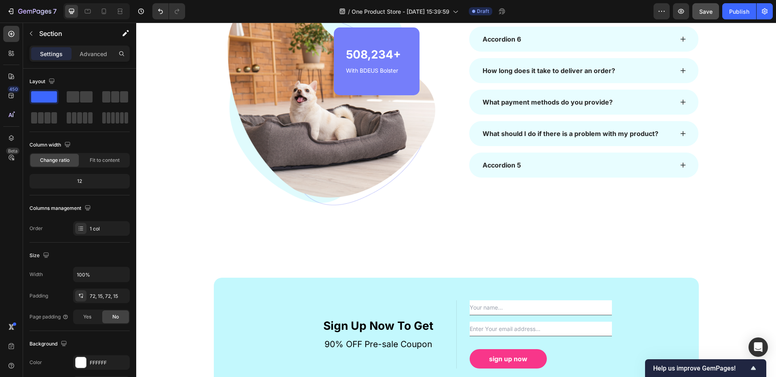
scroll to position [702, 0]
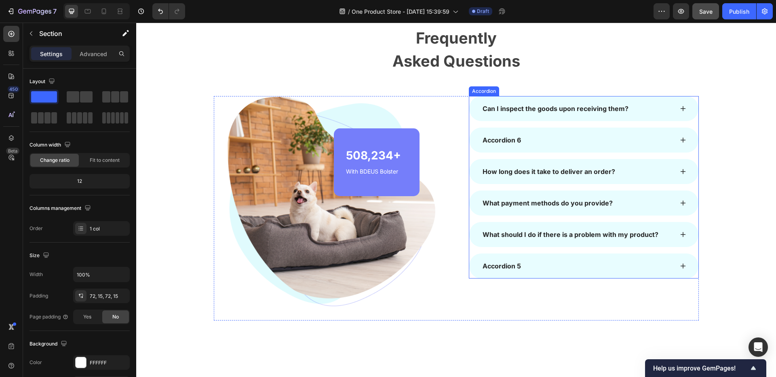
click at [514, 110] on div "Can I inspect the goods upon receiving them?" at bounding box center [555, 109] width 148 height 12
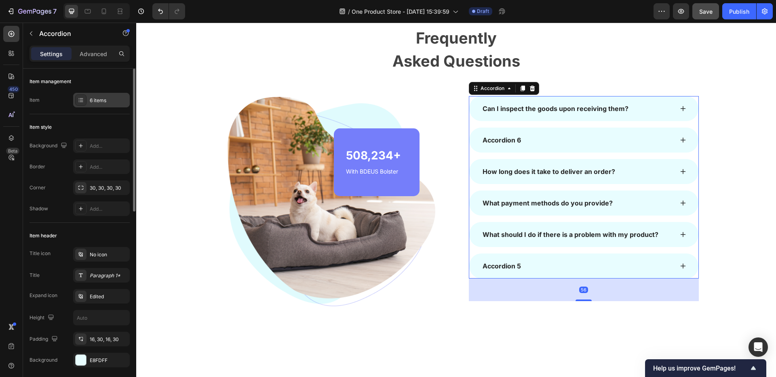
click at [92, 99] on div "6 items" at bounding box center [109, 100] width 38 height 7
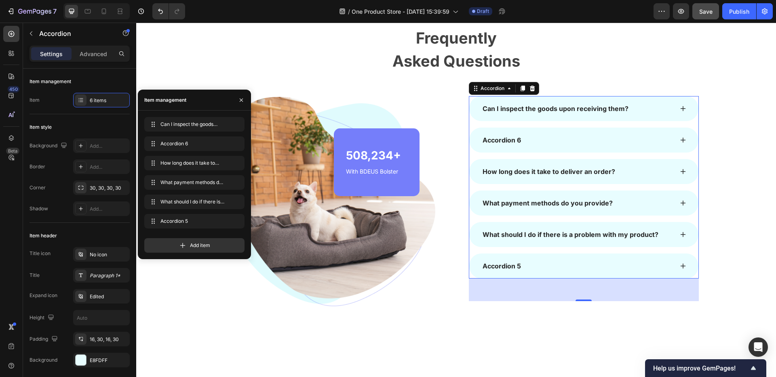
click at [687, 110] on div "Can I inspect the goods upon receiving them?" at bounding box center [583, 108] width 229 height 25
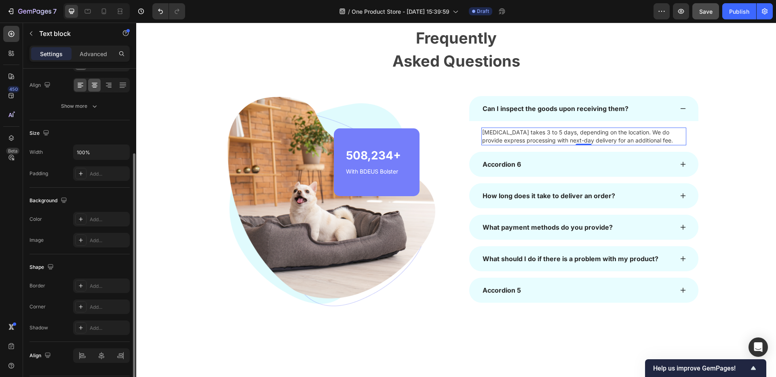
scroll to position [135, 0]
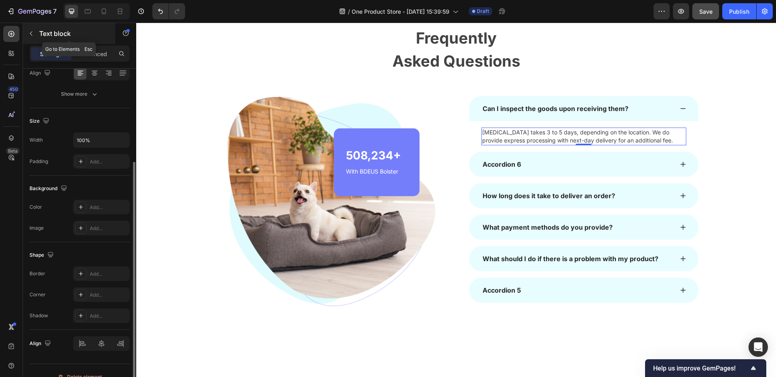
click at [28, 34] on icon "button" at bounding box center [31, 33] width 6 height 6
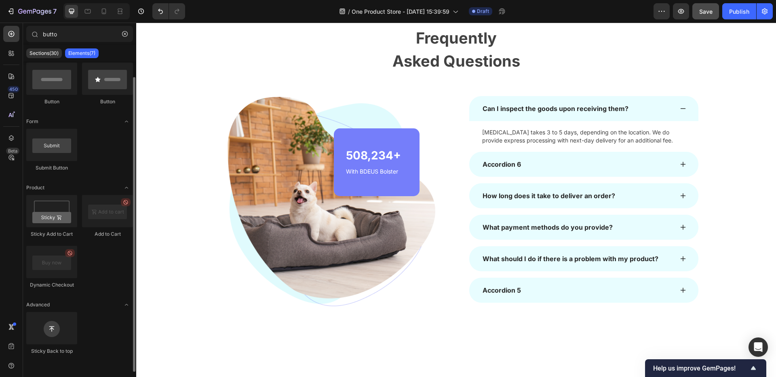
scroll to position [0, 0]
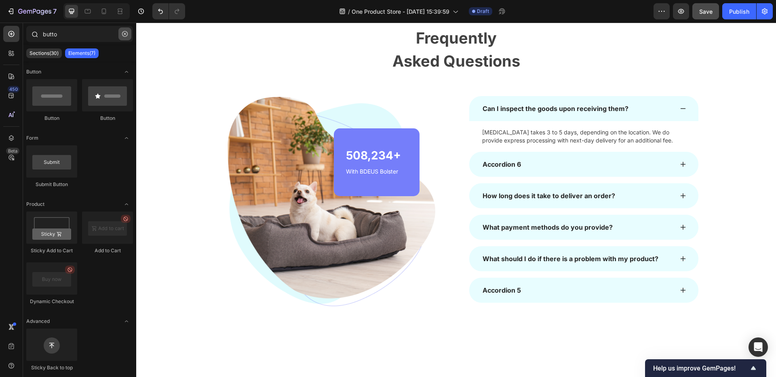
click at [124, 32] on icon "button" at bounding box center [125, 34] width 6 height 6
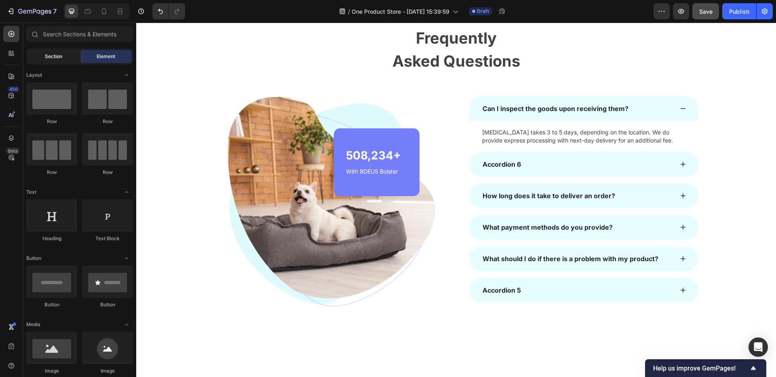
click at [52, 56] on span "Section" at bounding box center [53, 56] width 17 height 7
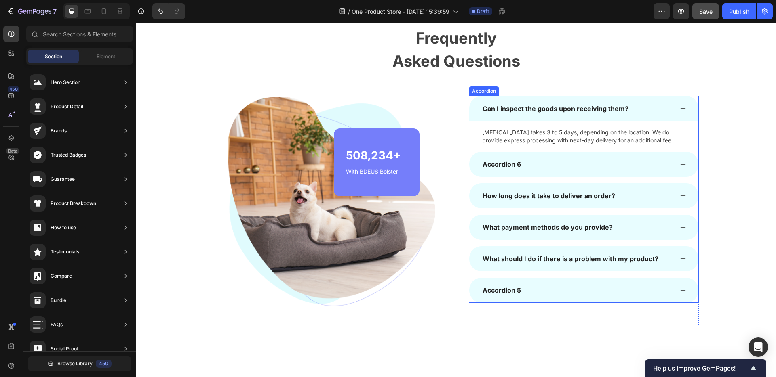
click at [518, 136] on p "[MEDICAL_DATA] takes 3 to 5 days, depending on the location. We do provide expr…" at bounding box center [583, 137] width 203 height 16
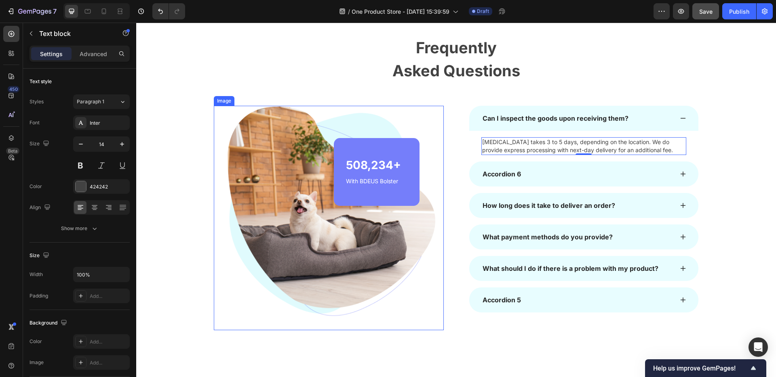
scroll to position [685, 0]
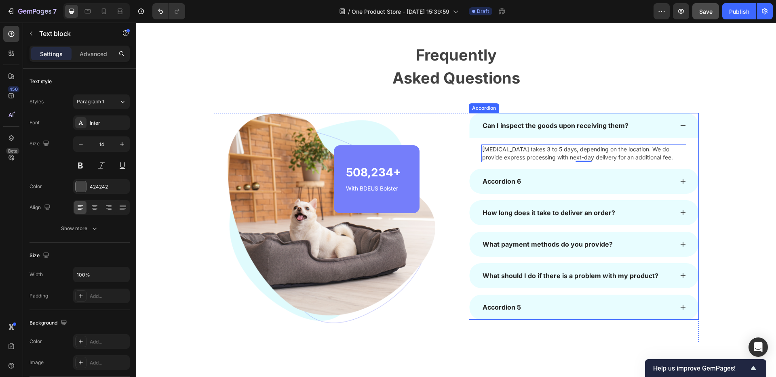
click at [551, 124] on div "Can I inspect the goods upon receiving them?" at bounding box center [555, 126] width 148 height 12
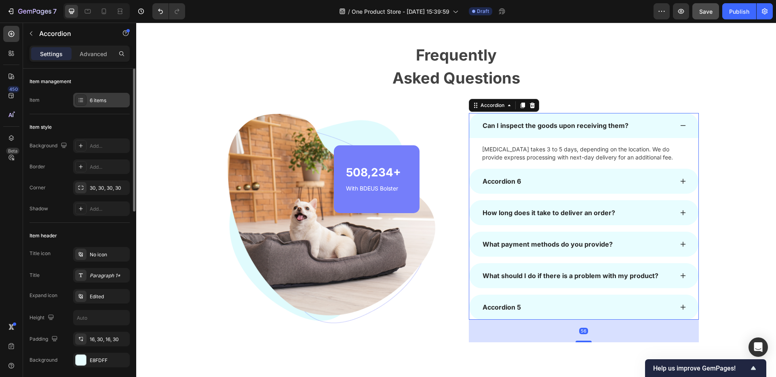
click at [100, 100] on div "6 items" at bounding box center [109, 100] width 38 height 7
click at [121, 54] on icon at bounding box center [121, 54] width 6 height 6
click at [105, 53] on p "Advanced" at bounding box center [93, 54] width 27 height 8
type input "100%"
type input "100"
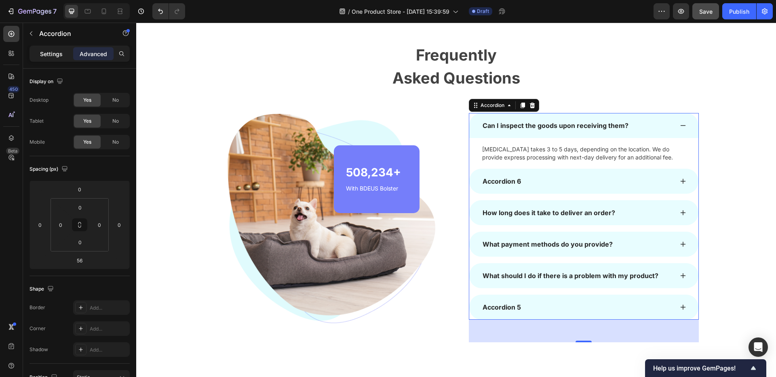
click at [64, 54] on div "Settings" at bounding box center [51, 53] width 40 height 13
type input "16"
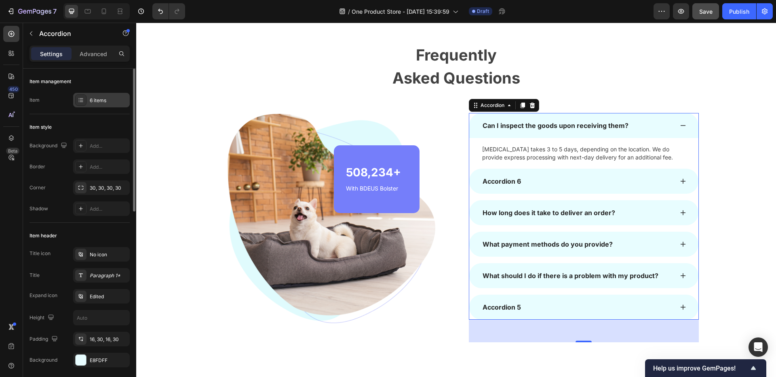
click at [91, 96] on div "6 items" at bounding box center [101, 100] width 57 height 15
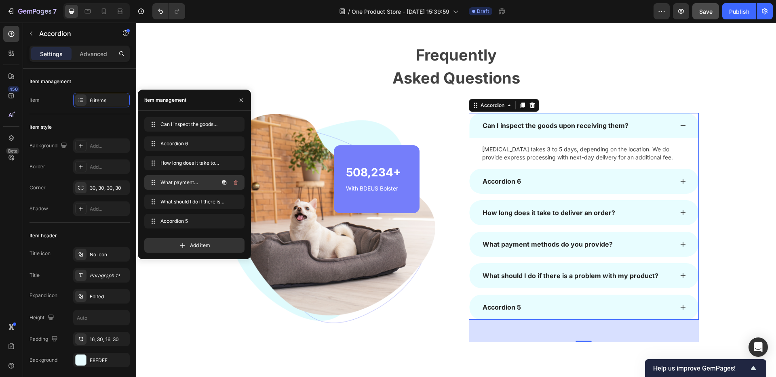
click at [184, 183] on span "What payment methods do you provide?" at bounding box center [183, 182] width 46 height 7
click at [175, 182] on span "What payment methods do you provide?" at bounding box center [189, 182] width 60 height 7
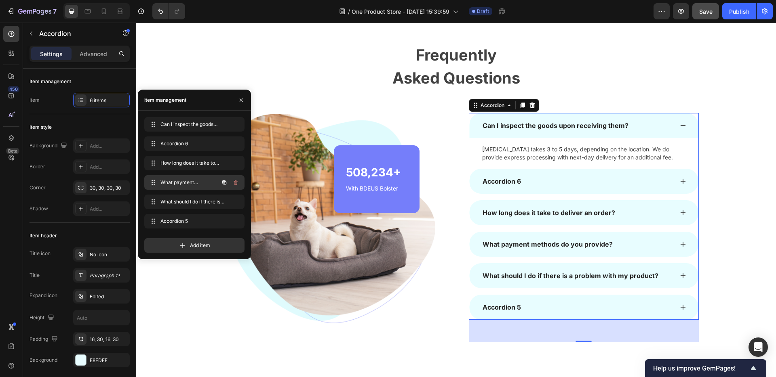
click at [175, 182] on span "What payment methods do you provide?" at bounding box center [183, 182] width 46 height 7
click at [183, 198] on div "What should I do if there is a problem with my product? What should I do if the…" at bounding box center [183, 201] width 71 height 11
click at [193, 200] on span "What should I do if there is a problem with my product?" at bounding box center [183, 201] width 46 height 7
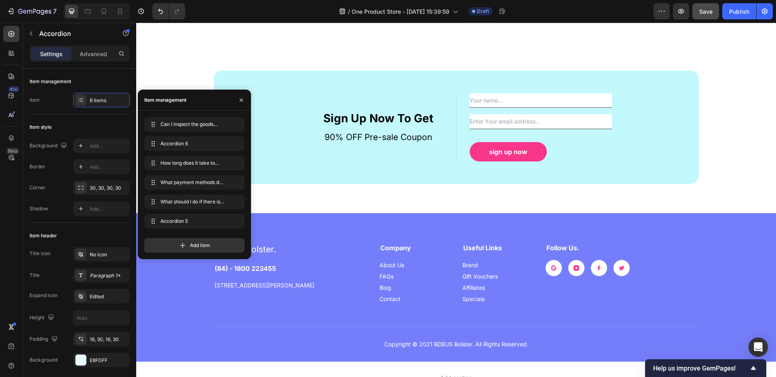
scroll to position [1008, 0]
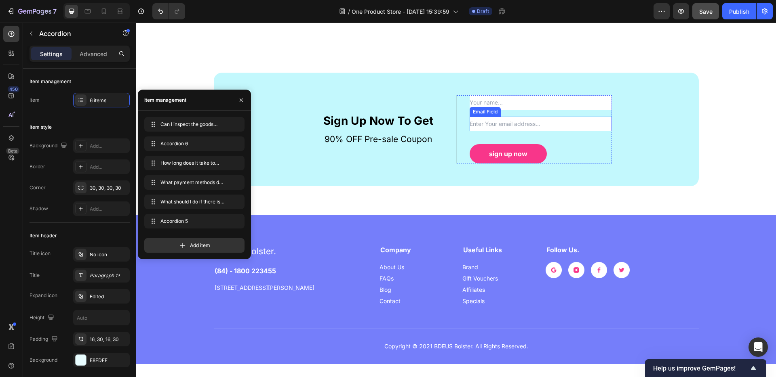
click at [565, 126] on input "email" at bounding box center [541, 124] width 142 height 15
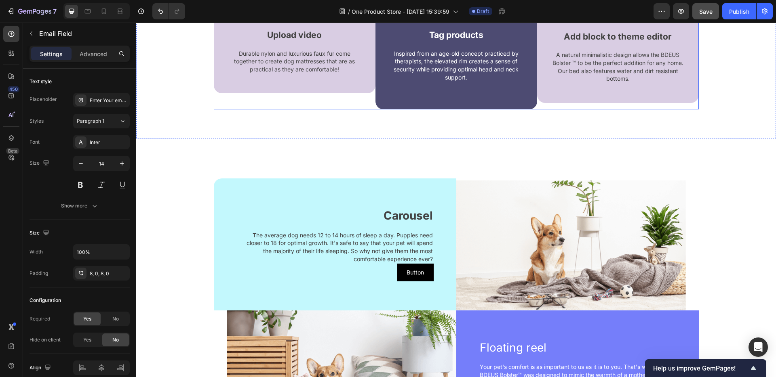
scroll to position [269, 0]
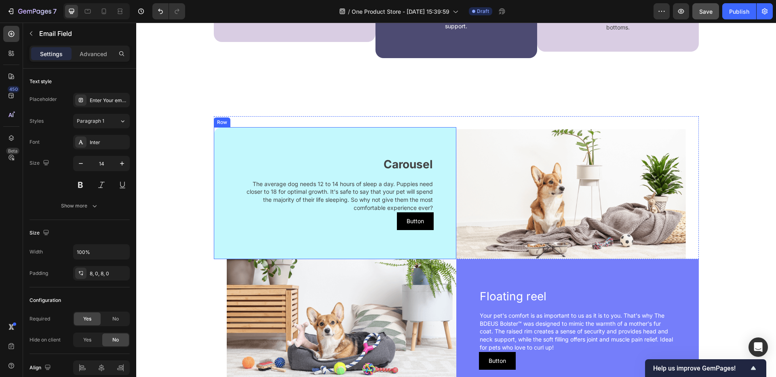
click at [356, 144] on div "Carousel Text block The average dog needs 12 to 14 hours of sleep a day. Puppie…" at bounding box center [335, 193] width 242 height 132
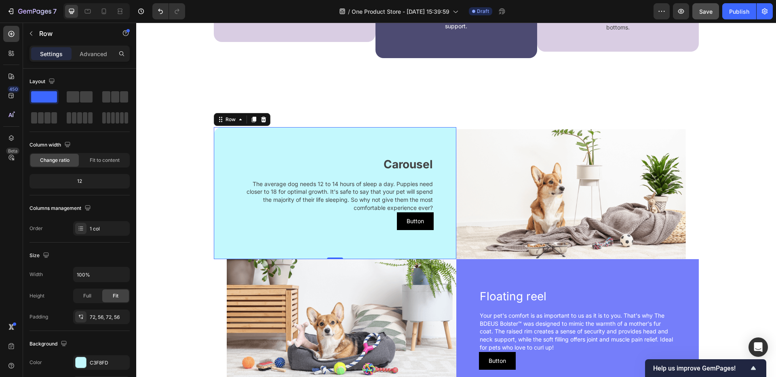
click at [328, 146] on div "Carousel Text block The average dog needs 12 to 14 hours of sleep a day. Puppie…" at bounding box center [335, 193] width 242 height 132
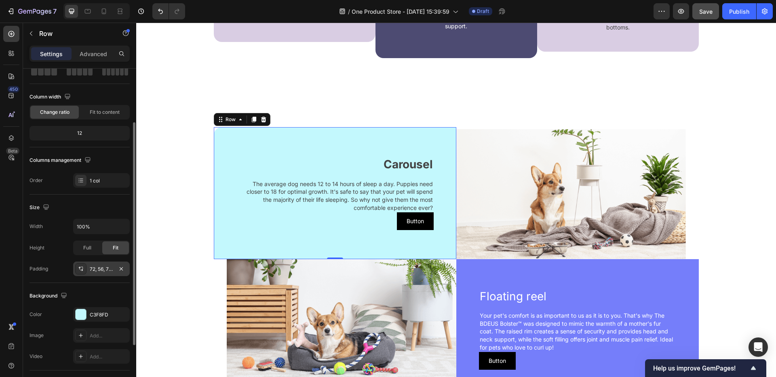
scroll to position [112, 0]
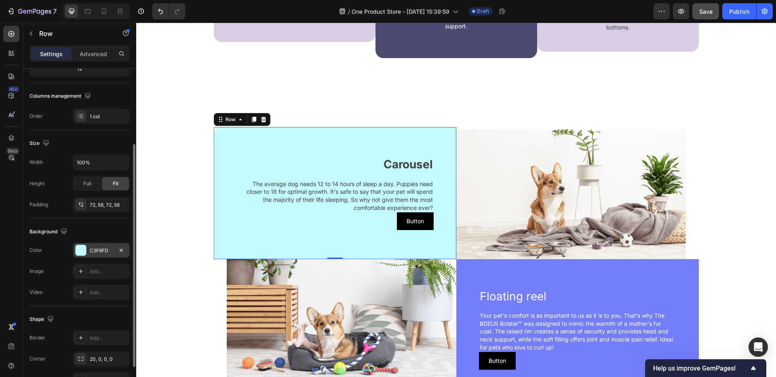
click at [81, 249] on div at bounding box center [81, 250] width 11 height 11
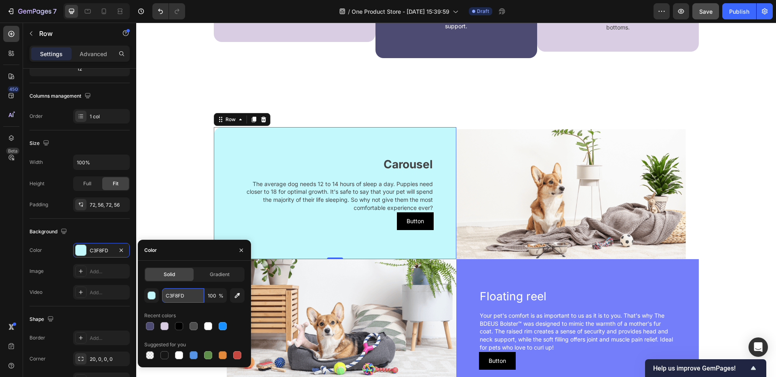
click at [185, 297] on input "C3F8FD" at bounding box center [183, 296] width 42 height 15
paste input "#a99886"
type input "#a99886"
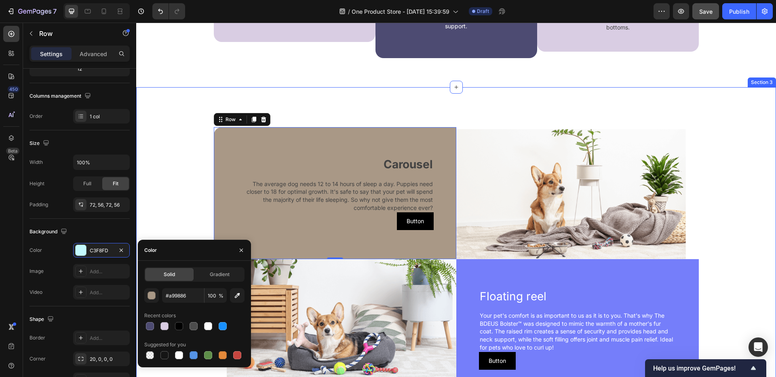
click at [202, 157] on div "Carousel Text block The average dog needs 12 to 14 hours of sleep a day. Puppie…" at bounding box center [456, 257] width 628 height 283
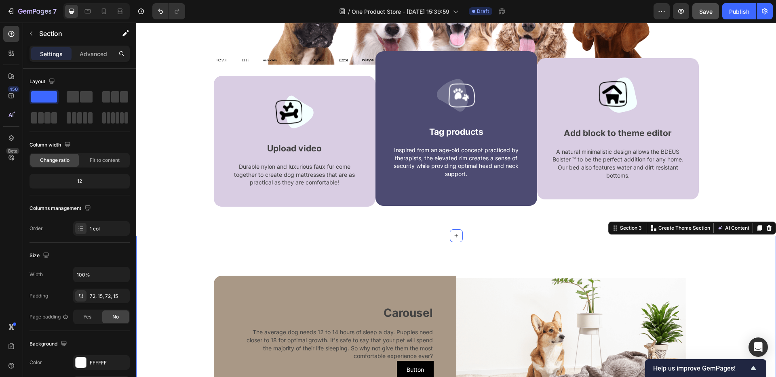
scroll to position [129, 0]
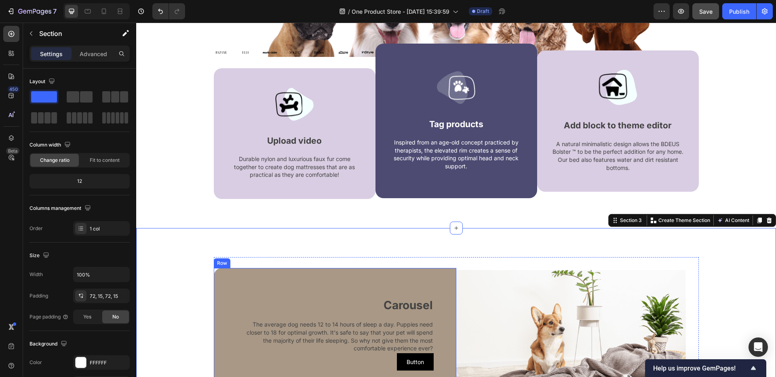
click at [396, 278] on div "Carousel Text block The average dog needs 12 to 14 hours of sleep a day. Puppie…" at bounding box center [335, 334] width 242 height 132
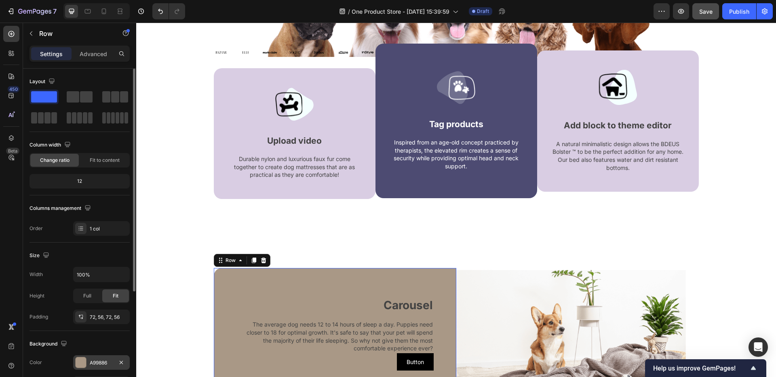
click at [85, 363] on div at bounding box center [81, 363] width 11 height 11
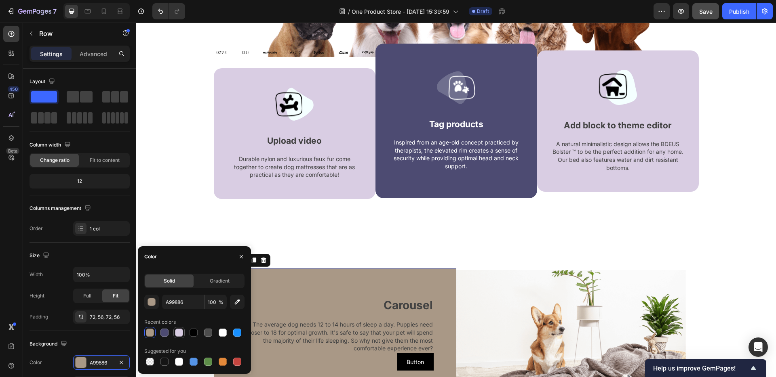
click at [178, 331] on div at bounding box center [179, 333] width 8 height 8
type input "D9CDE3"
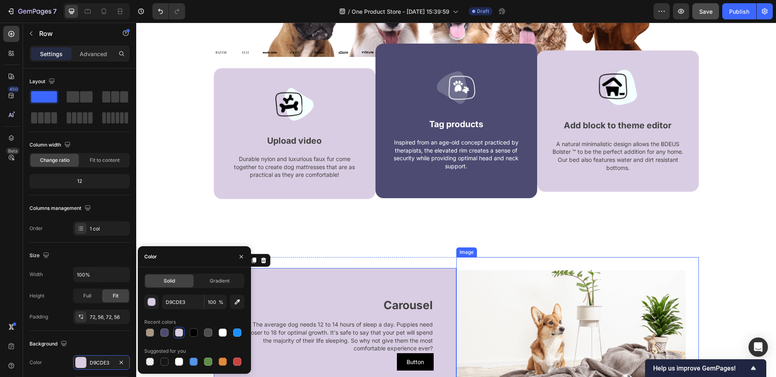
scroll to position [259, 0]
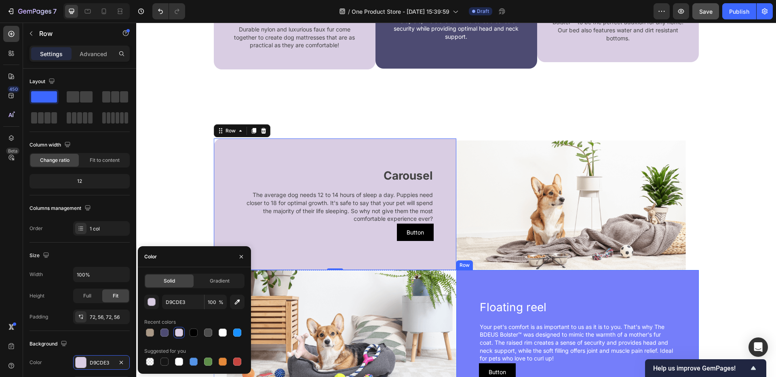
click at [506, 288] on div "Floating reel Text block Your pet's comfort is as important to us as it is to y…" at bounding box center [577, 340] width 242 height 140
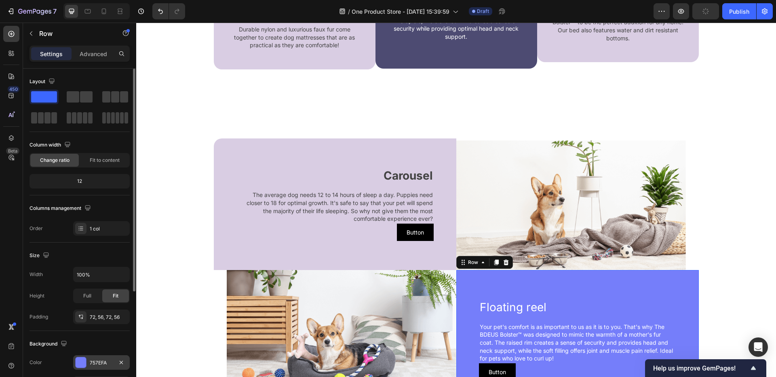
click at [84, 363] on div at bounding box center [81, 363] width 11 height 11
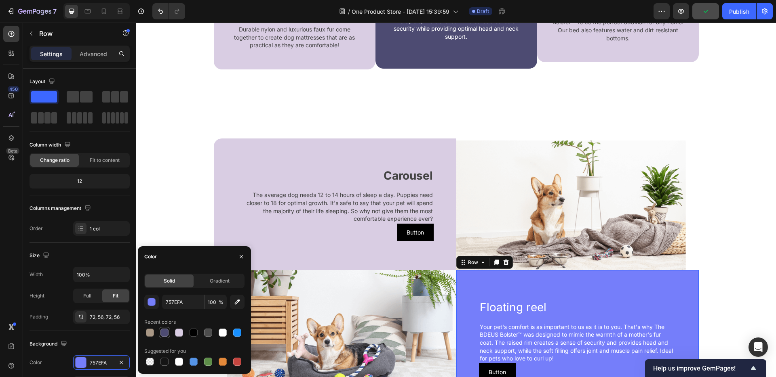
click at [161, 333] on div at bounding box center [164, 333] width 8 height 8
type input "4D4B72"
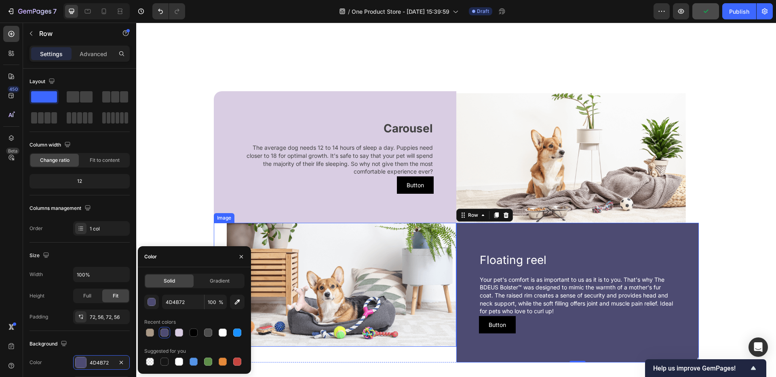
scroll to position [473, 0]
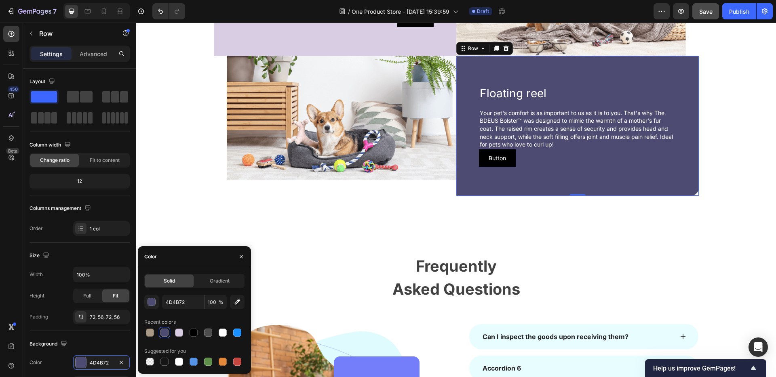
click at [776, 221] on html "Header Carousel Text block The average dog needs 12 to 14 hours of sleep a day.…" at bounding box center [456, 282] width 640 height 1466
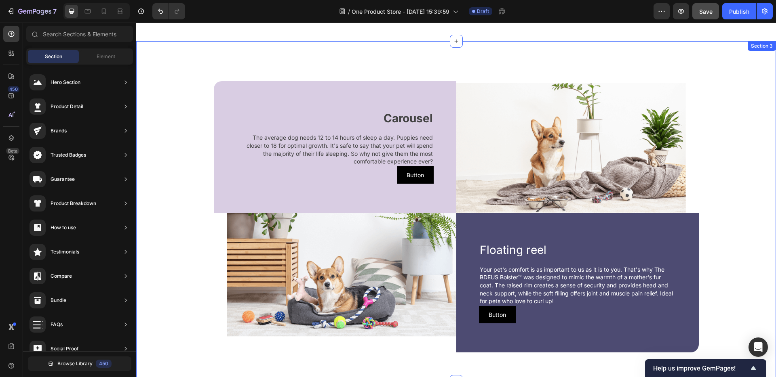
scroll to position [348, 0]
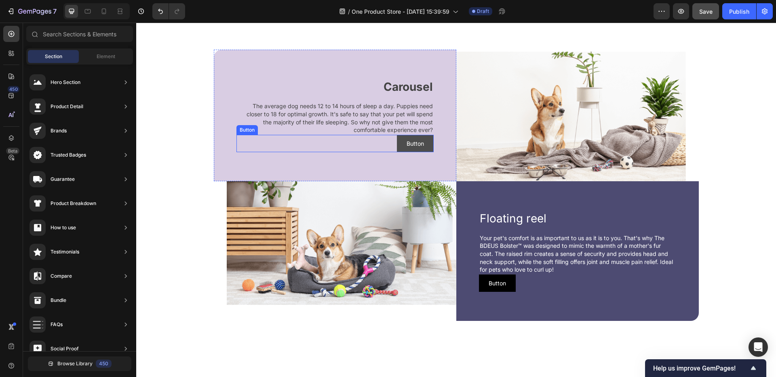
click at [428, 148] on button "Button" at bounding box center [415, 144] width 37 height 18
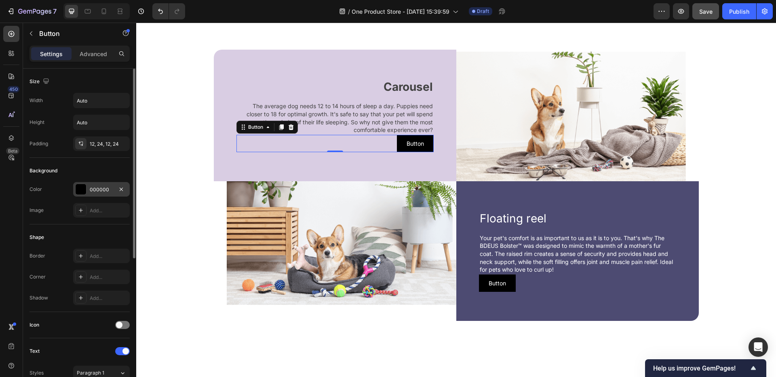
click at [84, 186] on div at bounding box center [81, 189] width 11 height 11
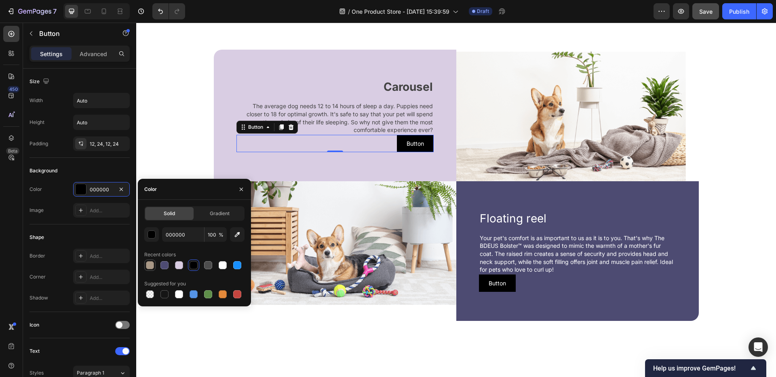
click at [149, 266] on div at bounding box center [150, 265] width 8 height 8
type input "A99886"
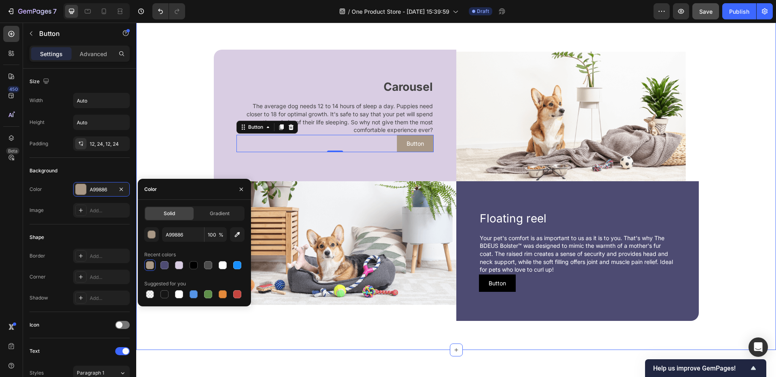
click at [414, 330] on div "Carousel Text block The average dog needs 12 to 14 hours of sleep a day. Puppie…" at bounding box center [456, 180] width 640 height 341
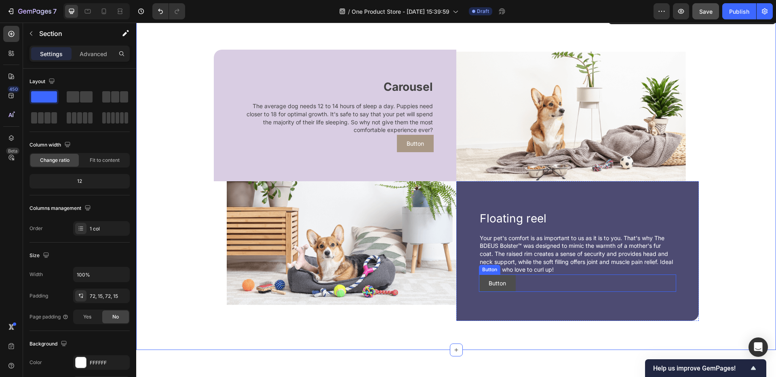
click at [510, 290] on button "Button" at bounding box center [497, 284] width 37 height 18
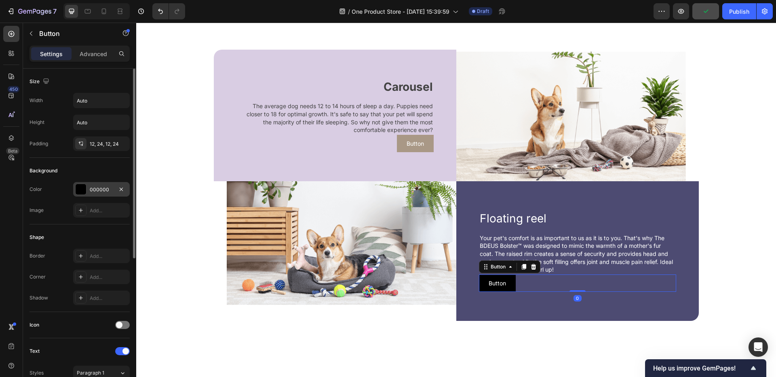
click at [78, 188] on div at bounding box center [81, 189] width 11 height 11
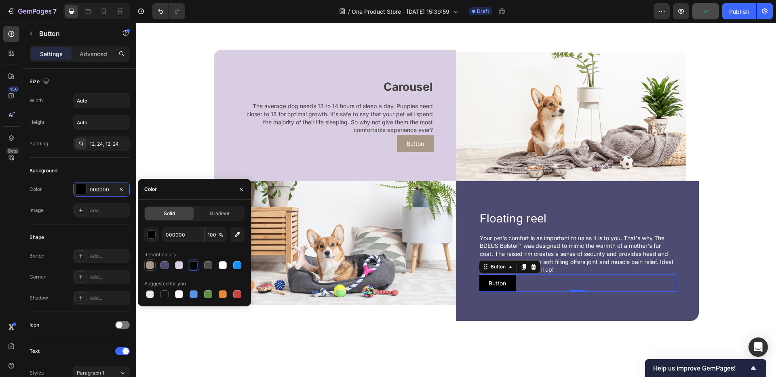
click at [151, 266] on div at bounding box center [150, 265] width 8 height 8
type input "A99886"
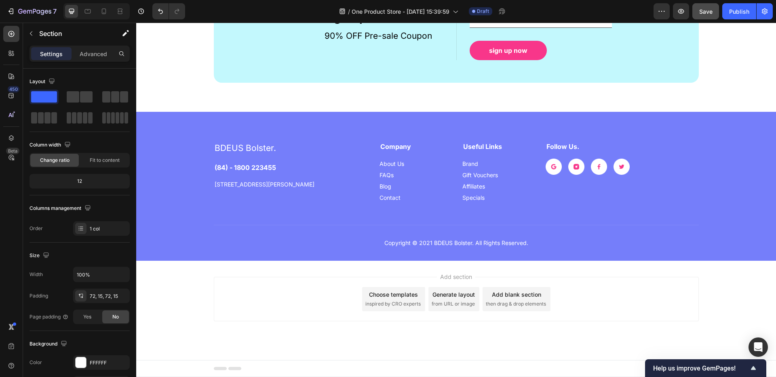
scroll to position [930, 0]
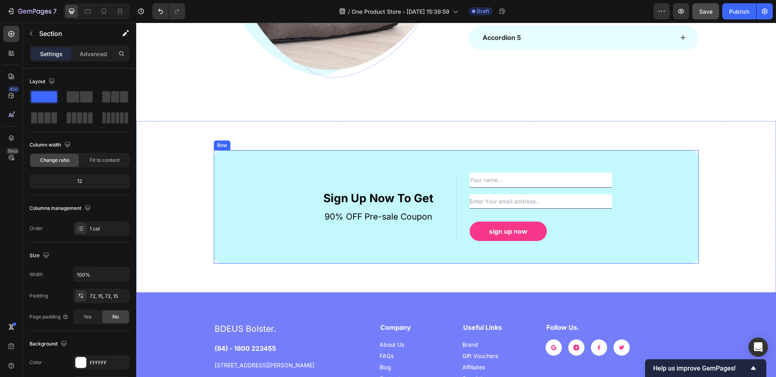
click at [350, 167] on div "Sign Up Now To Get Text block 90% OFF Pre-sale Coupon Text block Text Field Ema…" at bounding box center [456, 207] width 485 height 114
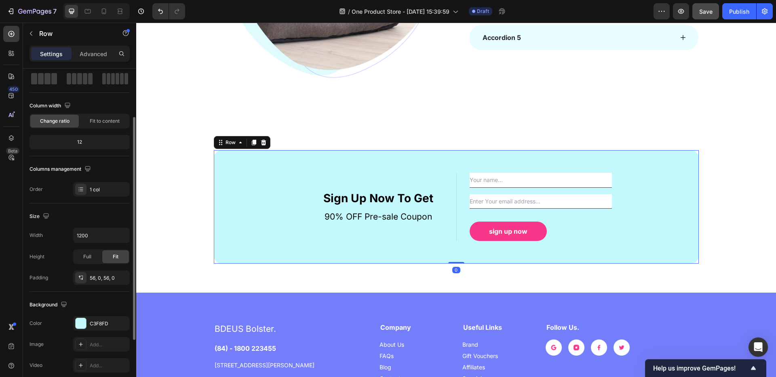
scroll to position [117, 0]
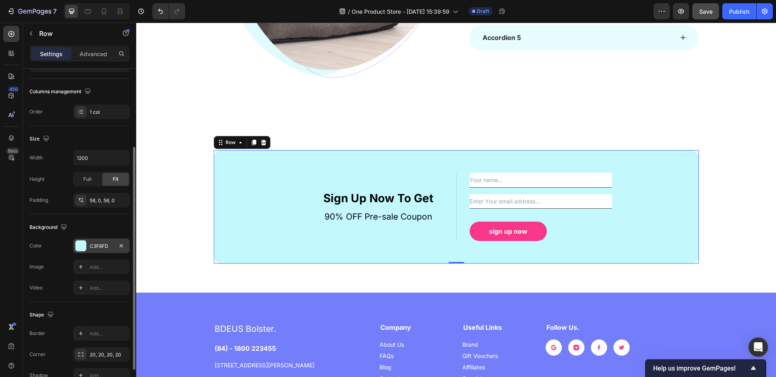
click at [78, 249] on div at bounding box center [81, 246] width 11 height 11
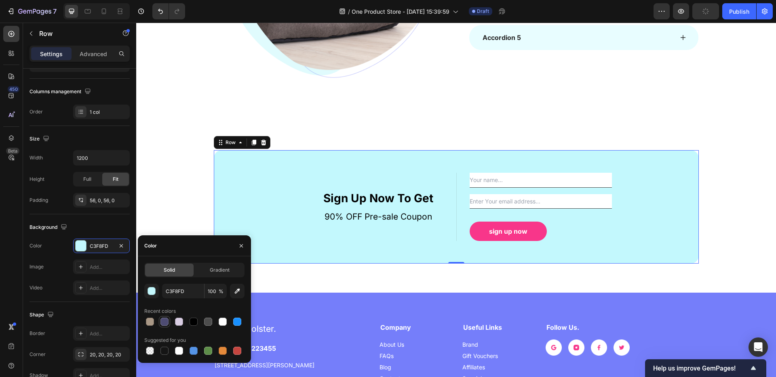
click at [164, 320] on div at bounding box center [164, 322] width 8 height 8
type input "4D4B72"
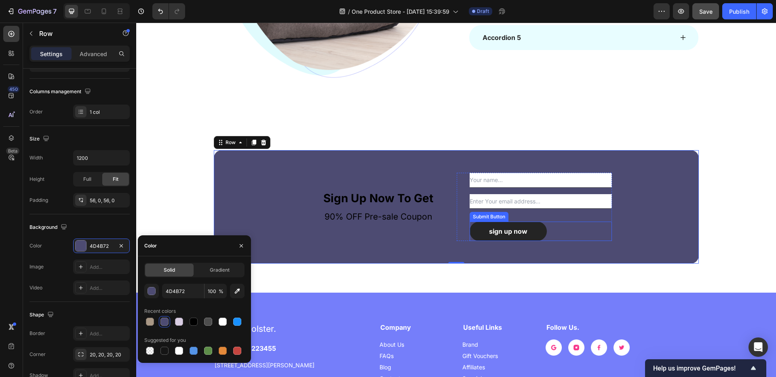
click at [474, 230] on button "sign up now" at bounding box center [508, 231] width 77 height 19
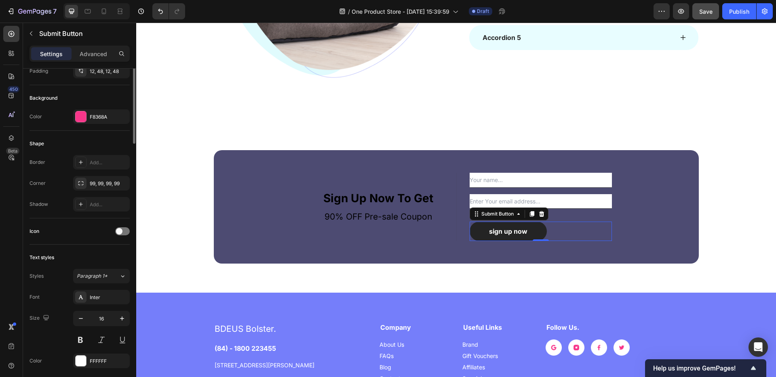
scroll to position [0, 0]
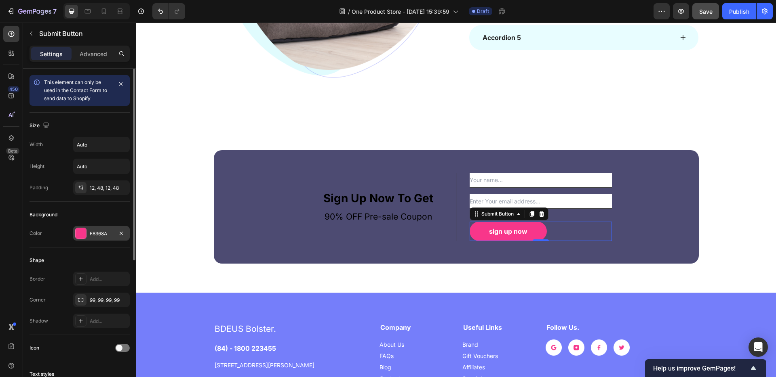
click at [82, 235] on div at bounding box center [81, 233] width 11 height 11
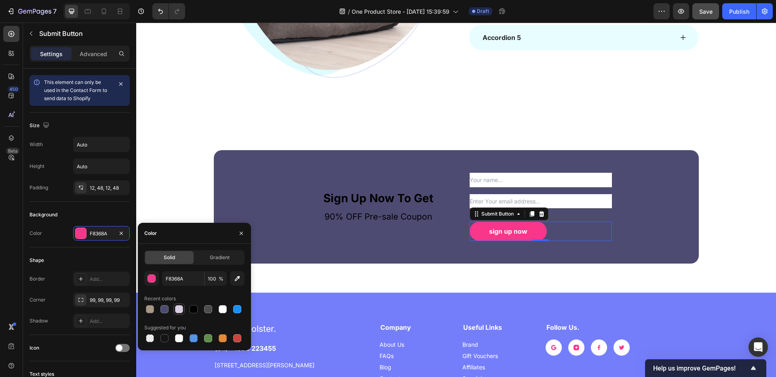
click at [179, 311] on div at bounding box center [179, 310] width 8 height 8
type input "D9CDE3"
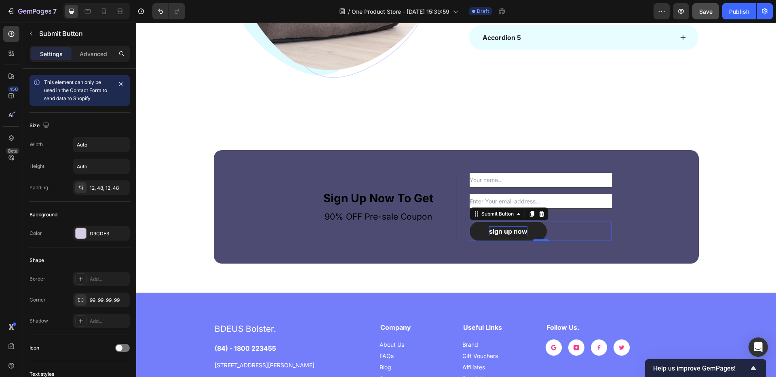
click at [513, 233] on div "sign up now" at bounding box center [508, 232] width 38 height 10
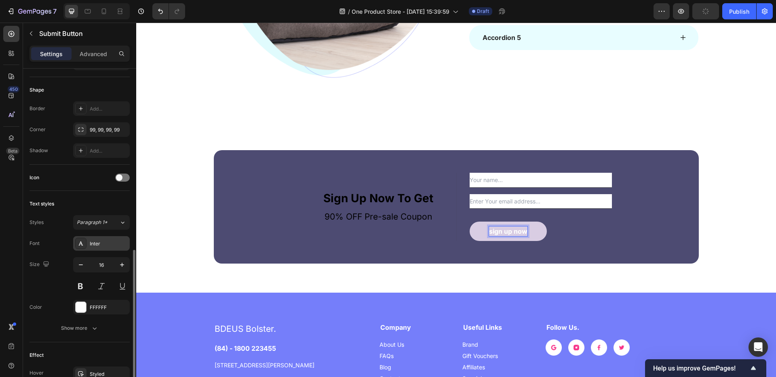
scroll to position [241, 0]
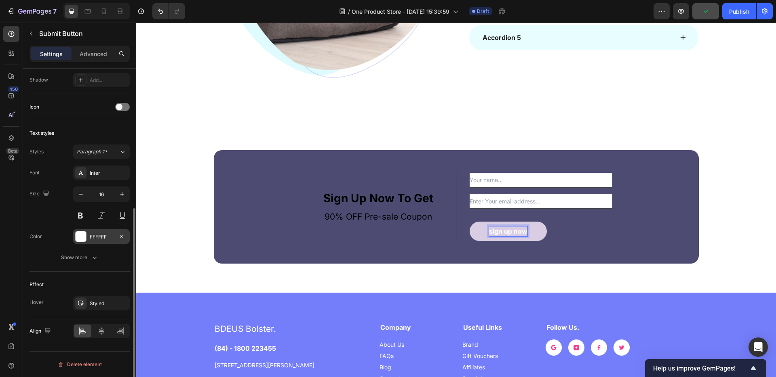
click at [82, 238] on div at bounding box center [81, 237] width 11 height 11
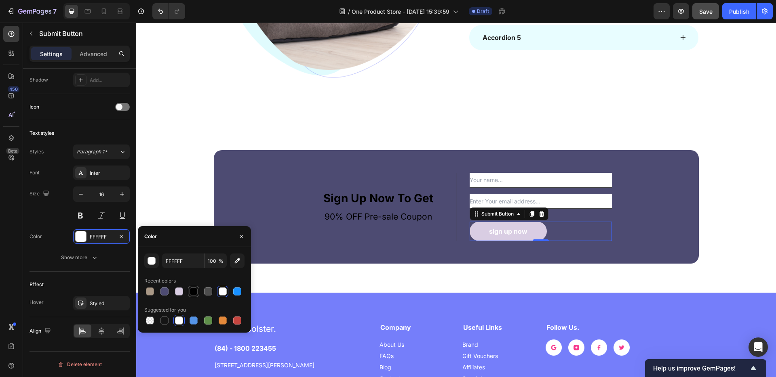
click at [193, 291] on div at bounding box center [194, 292] width 8 height 8
click at [164, 292] on div at bounding box center [164, 292] width 8 height 8
type input "4D4B72"
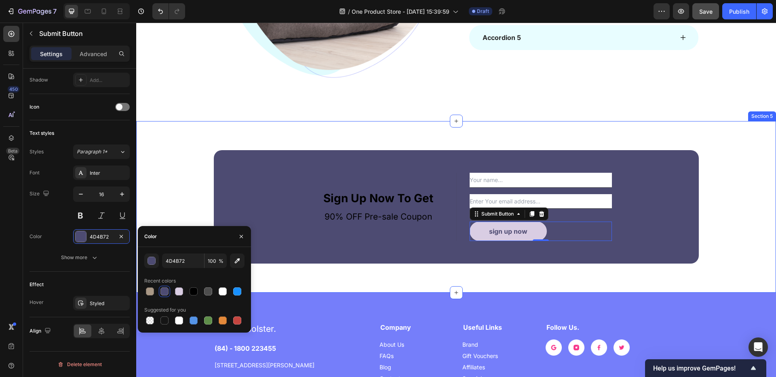
click at [384, 267] on div "Sign Up Now To Get Text block 90% OFF Pre-sale Coupon Text block Text Field Ema…" at bounding box center [456, 207] width 640 height 172
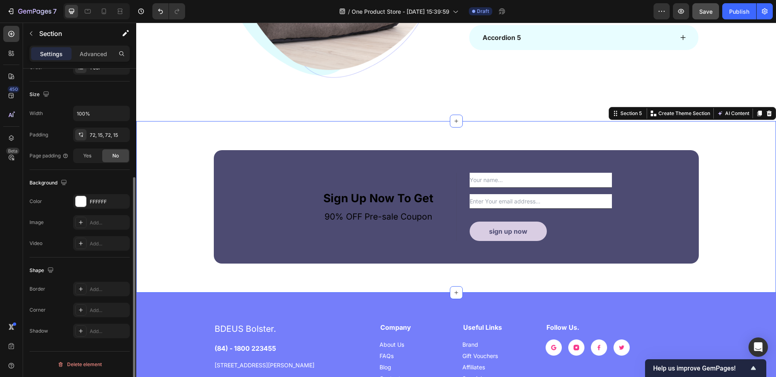
scroll to position [0, 0]
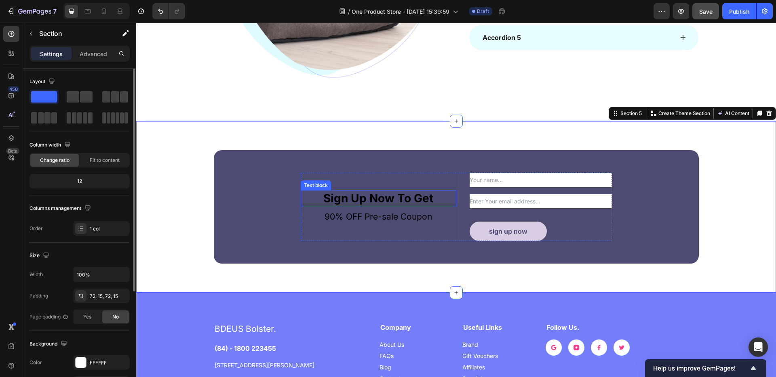
click at [373, 195] on p "Sign Up Now To Get" at bounding box center [378, 198] width 154 height 15
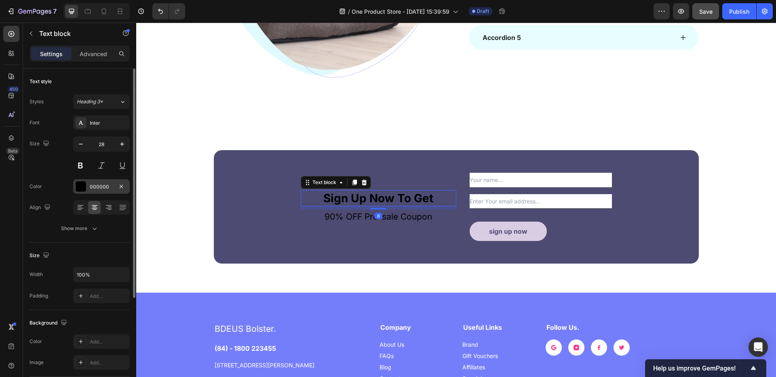
click at [81, 186] on div at bounding box center [81, 186] width 11 height 11
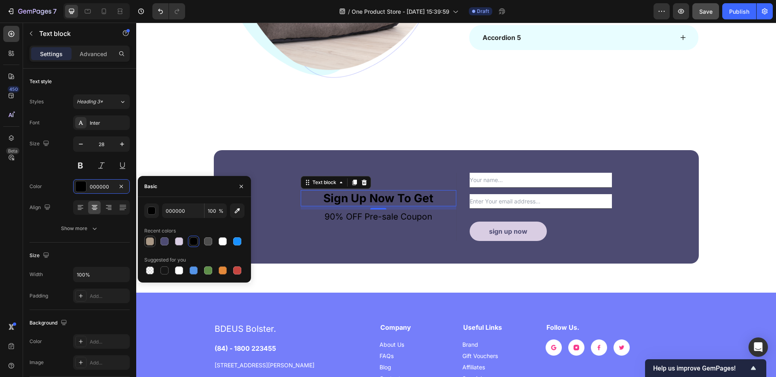
click at [151, 242] on div at bounding box center [150, 242] width 8 height 8
type input "A99886"
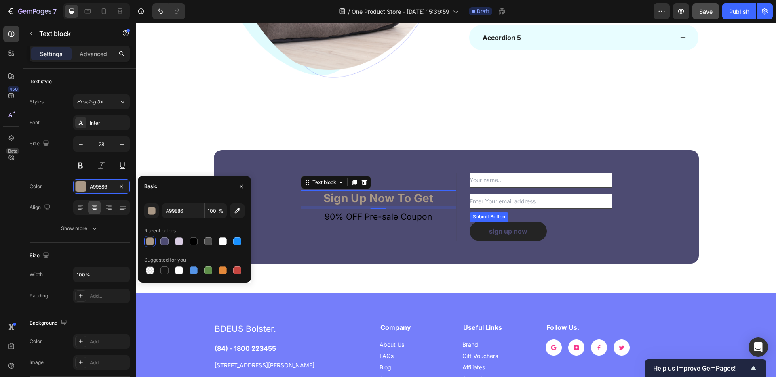
click at [476, 232] on button "sign up now" at bounding box center [508, 231] width 77 height 19
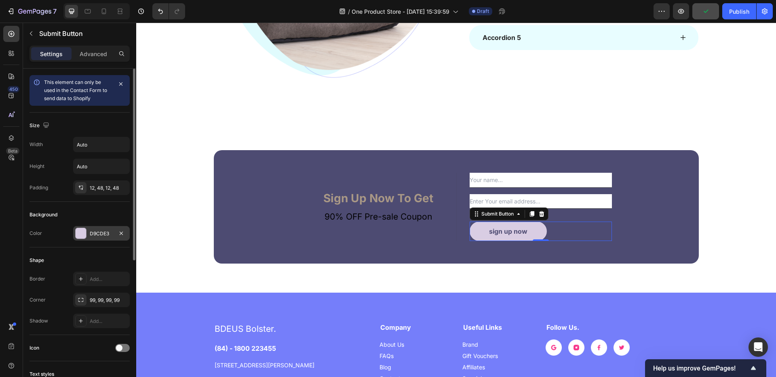
click at [82, 230] on div at bounding box center [81, 233] width 11 height 11
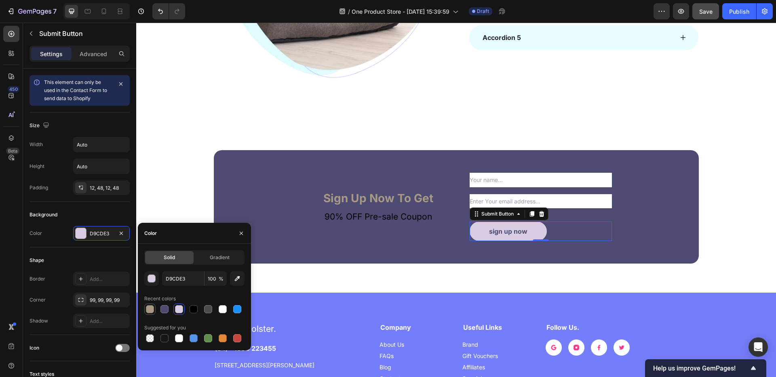
click at [151, 308] on div at bounding box center [150, 310] width 8 height 8
type input "A99886"
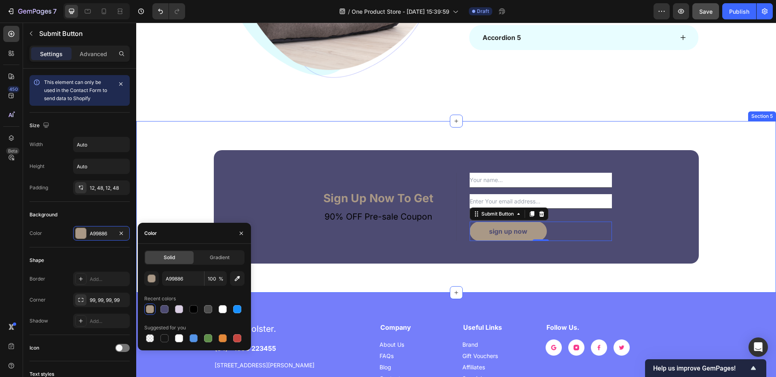
click at [436, 276] on div "Sign Up Now To Get Text block 90% OFF Pre-sale Coupon Text block Text Field Ema…" at bounding box center [456, 207] width 640 height 172
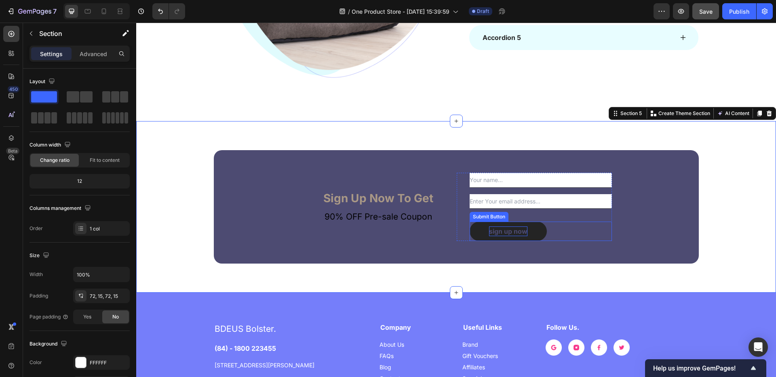
click at [522, 230] on p "sign up now" at bounding box center [508, 232] width 38 height 10
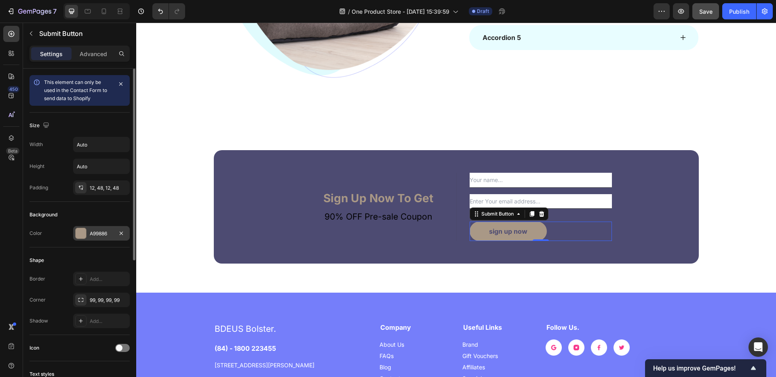
click at [82, 236] on div at bounding box center [81, 233] width 11 height 11
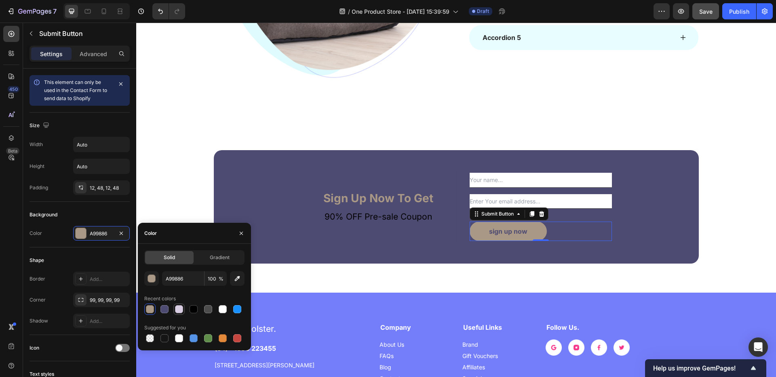
click at [177, 309] on div at bounding box center [179, 310] width 8 height 8
click at [152, 310] on div at bounding box center [150, 310] width 8 height 8
type input "A99886"
click at [86, 263] on div "Shape" at bounding box center [80, 260] width 100 height 13
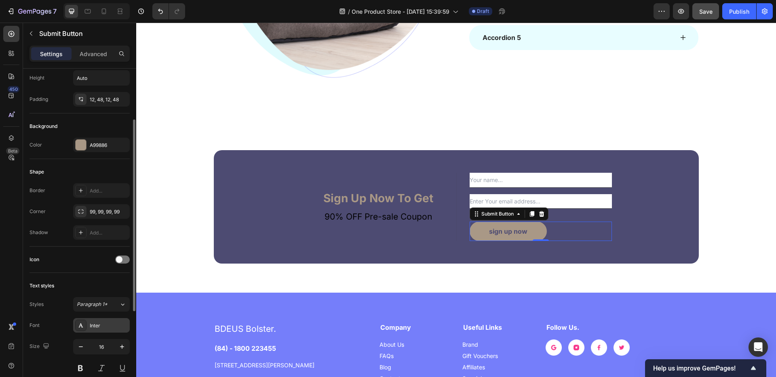
scroll to position [152, 0]
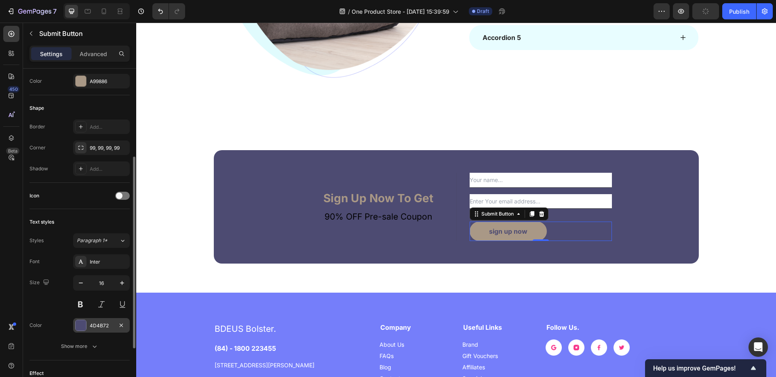
click at [88, 325] on div "4D4B72" at bounding box center [101, 325] width 57 height 15
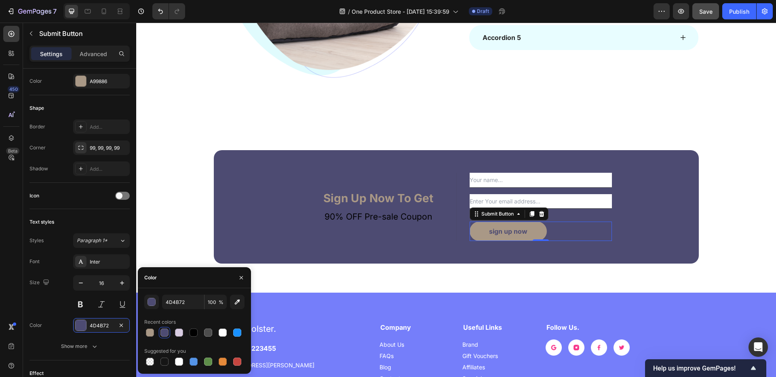
click at [168, 335] on div at bounding box center [164, 333] width 8 height 8
click at [223, 334] on div at bounding box center [223, 333] width 8 height 8
type input "FFFFFF"
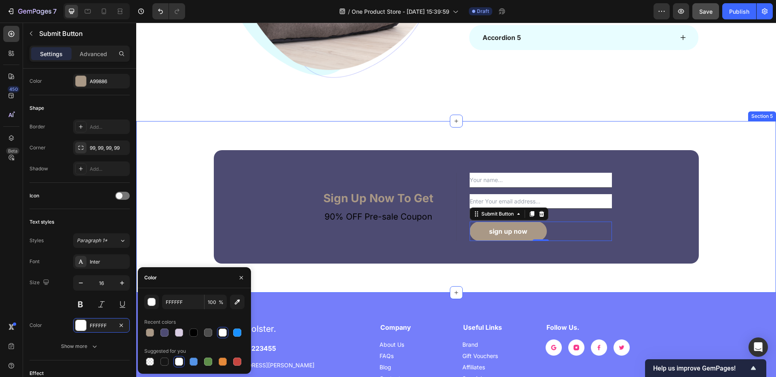
click at [370, 273] on div "Sign Up Now To Get Text block 90% OFF Pre-sale Coupon Text block Text Field Ema…" at bounding box center [456, 207] width 640 height 172
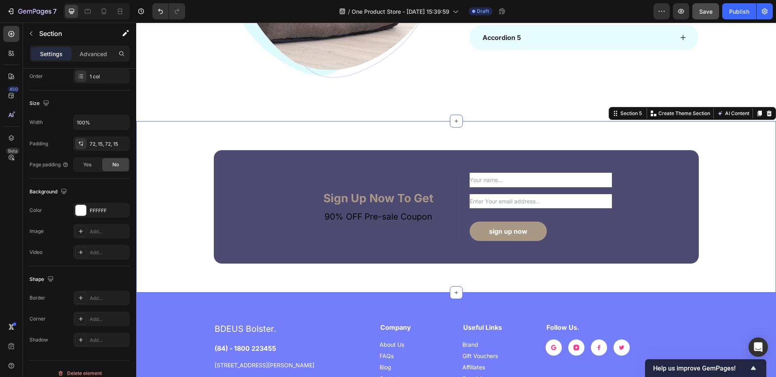
scroll to position [0, 0]
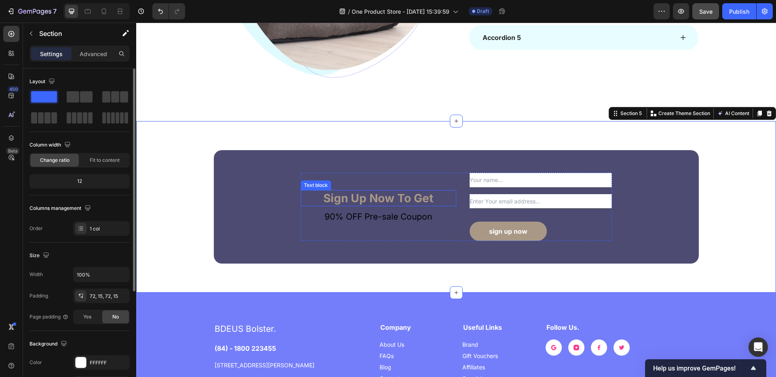
click at [361, 198] on p "Sign Up Now To Get" at bounding box center [378, 198] width 154 height 15
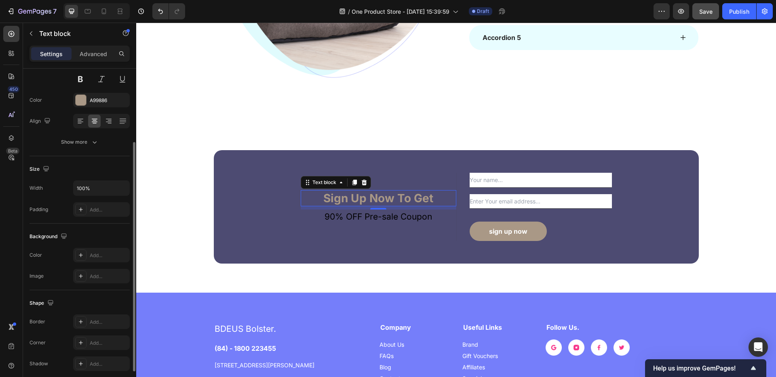
scroll to position [95, 0]
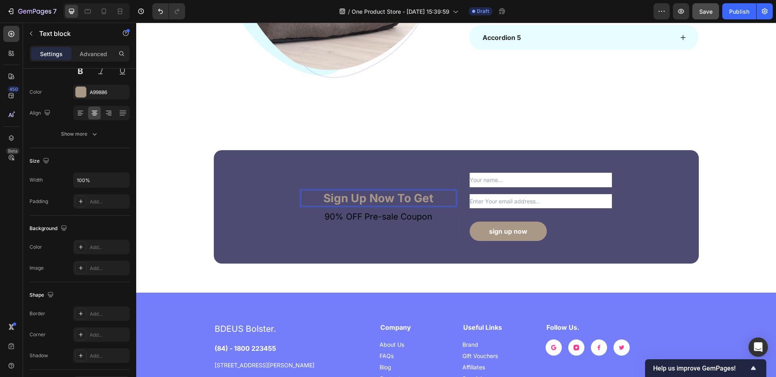
click at [341, 198] on p "Sign Up Now To Get" at bounding box center [378, 198] width 154 height 15
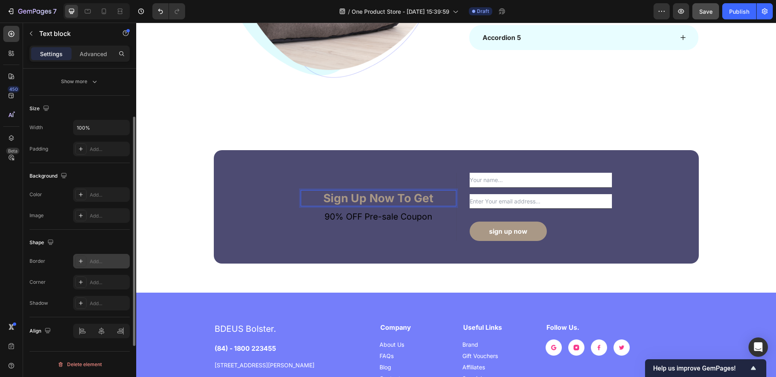
scroll to position [0, 0]
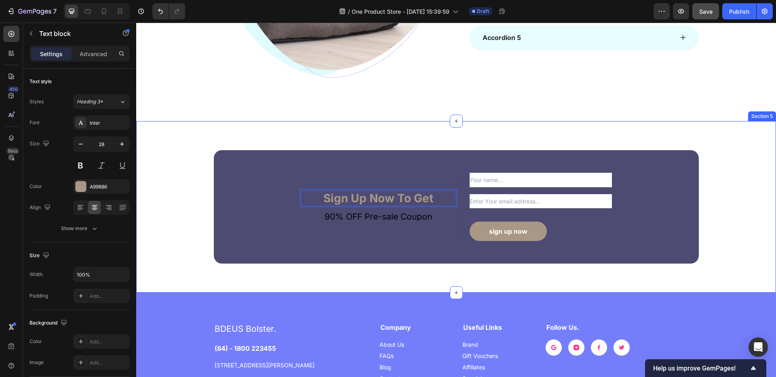
click at [311, 282] on div "Sign Up Now To Get Text block 8 90% OFF Pre-sale Coupon Text block Text Field E…" at bounding box center [456, 207] width 640 height 172
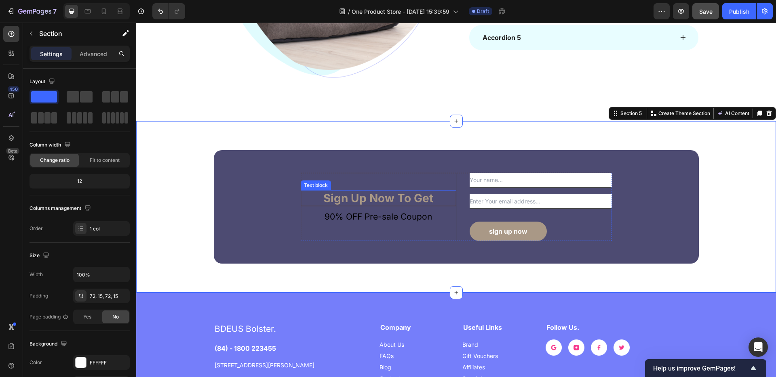
click at [347, 198] on p "Sign Up Now To Get" at bounding box center [378, 198] width 154 height 15
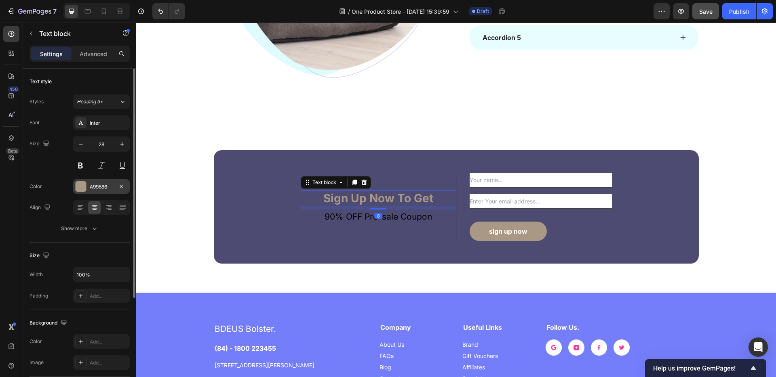
click at [86, 183] on div at bounding box center [81, 186] width 11 height 11
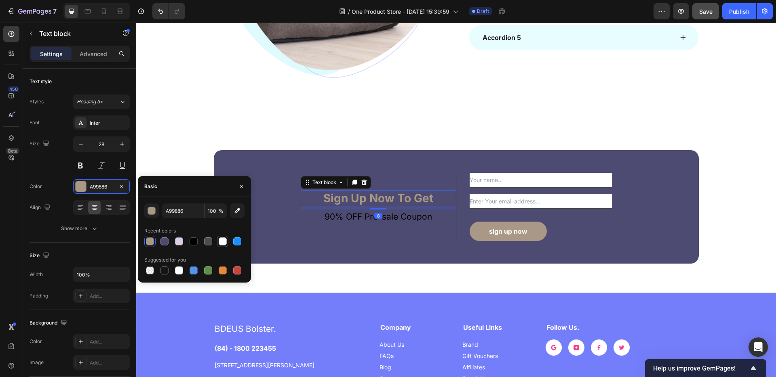
click at [222, 242] on div at bounding box center [223, 242] width 8 height 8
type input "FFFFFF"
click at [376, 214] on div "8" at bounding box center [378, 216] width 8 height 6
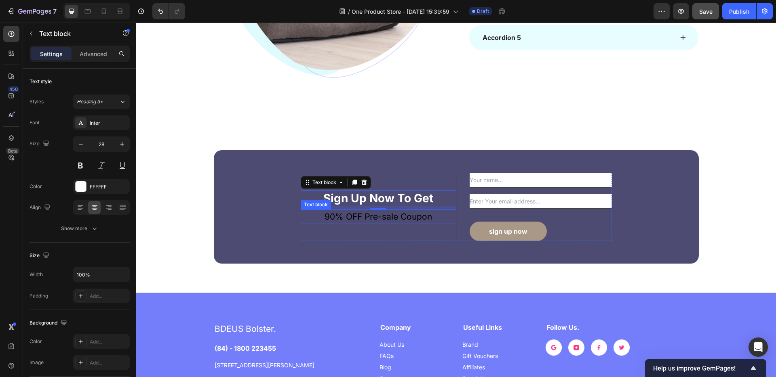
click at [359, 217] on p "90% OFF Pre-sale Coupon" at bounding box center [378, 217] width 154 height 13
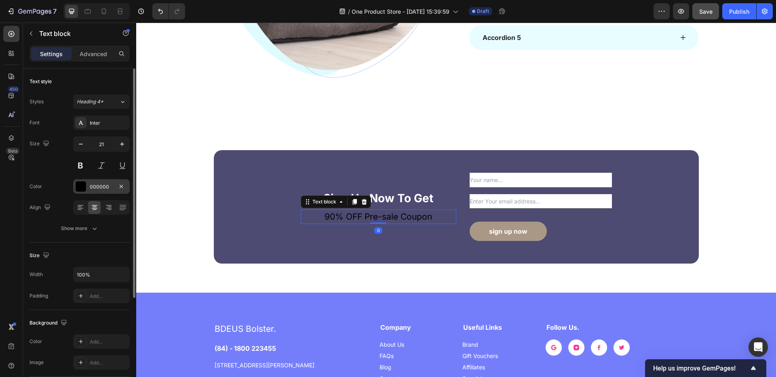
click at [85, 185] on div at bounding box center [81, 186] width 11 height 11
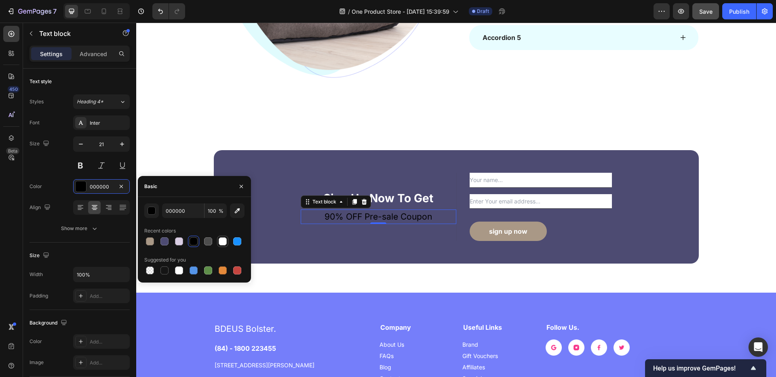
click at [223, 241] on div at bounding box center [223, 242] width 8 height 8
type input "FFFFFF"
click at [371, 257] on div "Sign Up Now To Get Text block 90% OFF Pre-sale Coupon Text block 0 Text Field E…" at bounding box center [456, 207] width 485 height 114
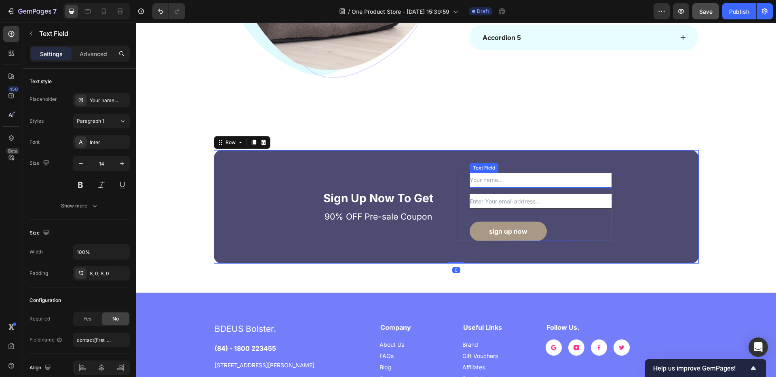
click at [563, 183] on input "text" at bounding box center [541, 180] width 142 height 15
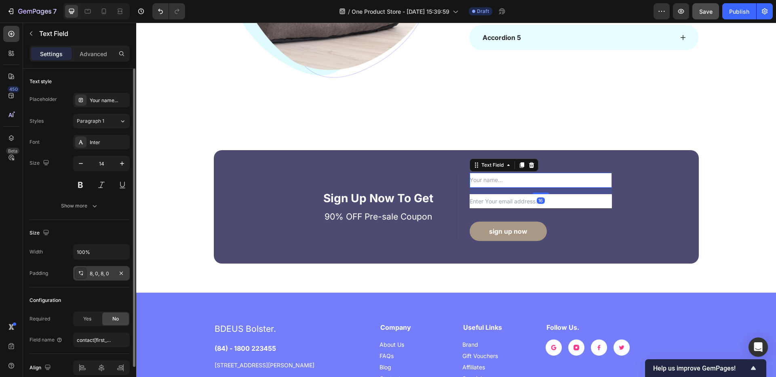
scroll to position [37, 0]
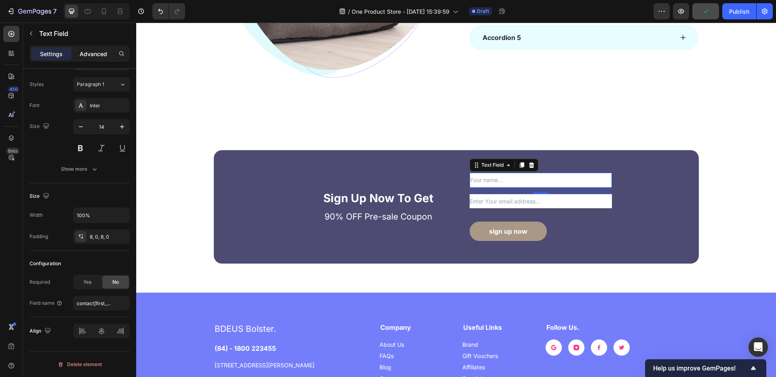
click at [87, 57] on p "Advanced" at bounding box center [93, 54] width 27 height 8
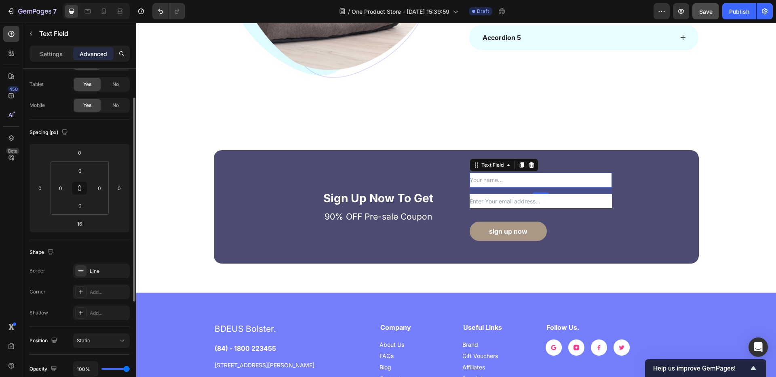
scroll to position [54, 0]
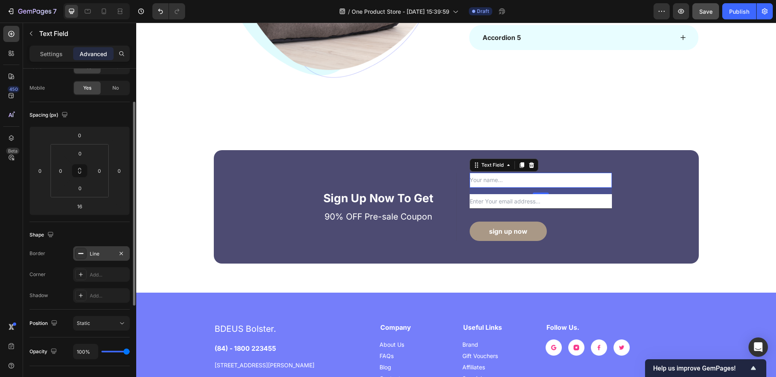
click at [87, 251] on div "Line" at bounding box center [101, 254] width 57 height 15
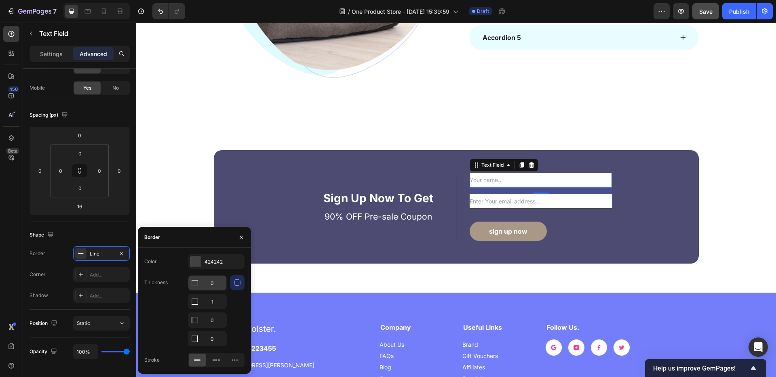
click at [204, 288] on input "0" at bounding box center [207, 283] width 38 height 15
type input "5"
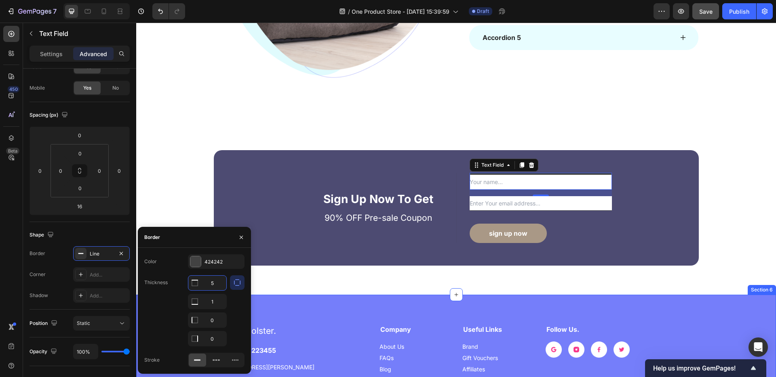
click at [272, 301] on div "BDEUS Bolster. Heading (84) - 1800 223455 Text block 184 Mayfield St. Hopewell …" at bounding box center [456, 369] width 640 height 149
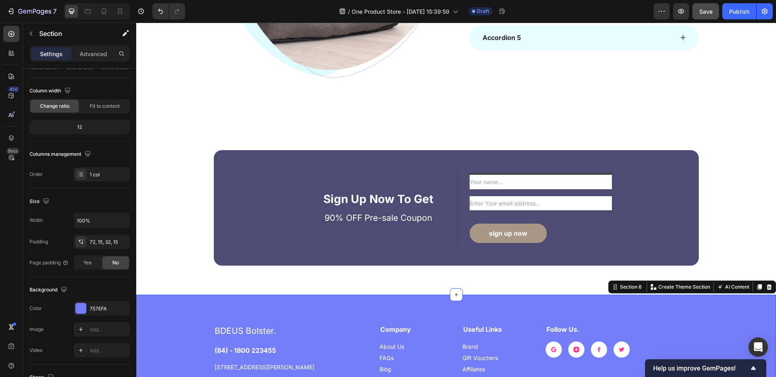
scroll to position [0, 0]
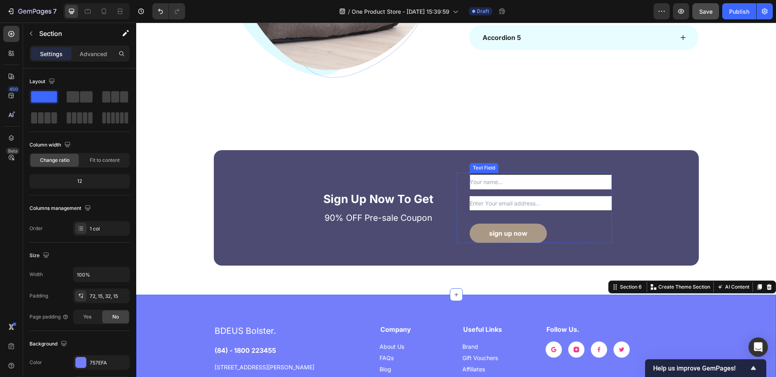
click at [552, 181] on input "text" at bounding box center [541, 181] width 142 height 17
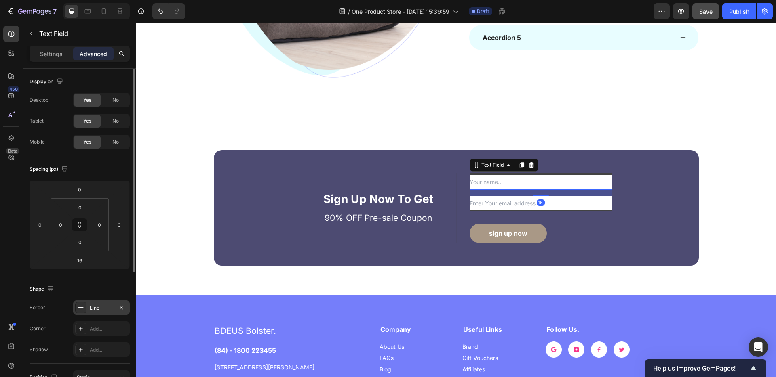
click at [95, 305] on div "Line" at bounding box center [101, 308] width 23 height 7
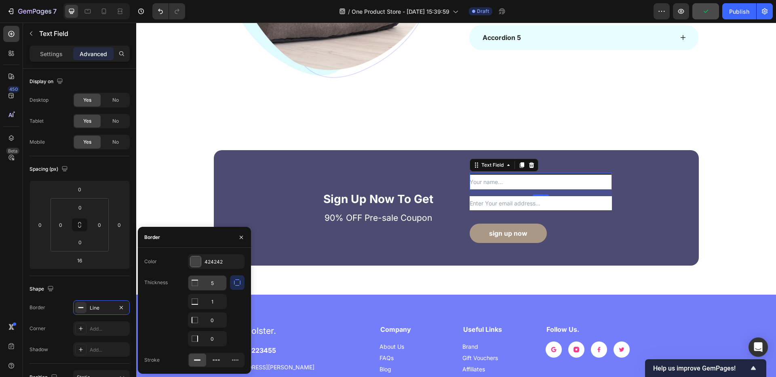
click at [217, 283] on input "5" at bounding box center [207, 283] width 38 height 15
type input "0"
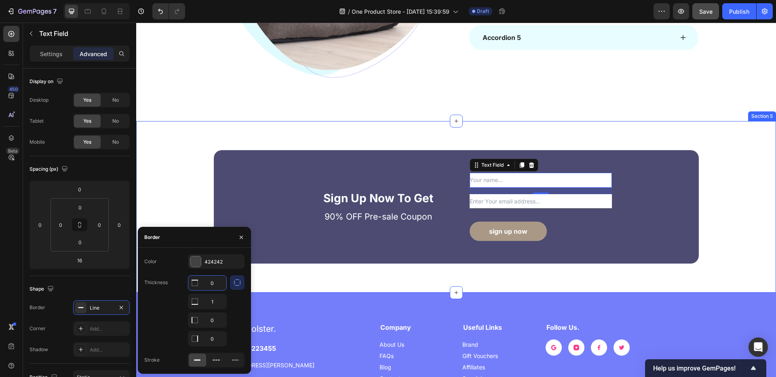
click at [314, 268] on div "Sign Up Now To Get Text block 90% OFF Pre-sale Coupon Text block Text Field 16 …" at bounding box center [456, 207] width 640 height 172
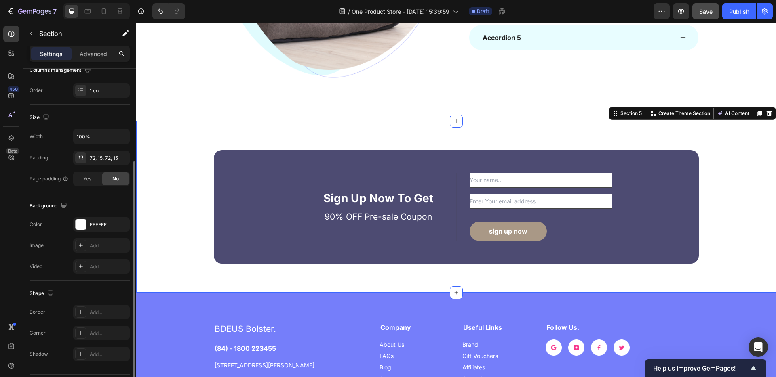
scroll to position [154, 0]
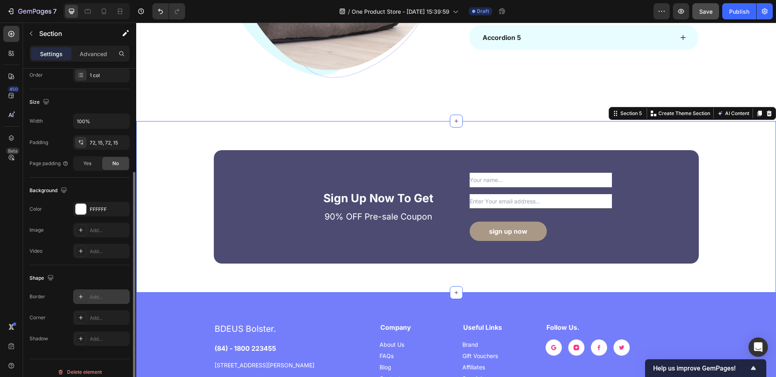
click at [89, 296] on div "Add..." at bounding box center [101, 297] width 57 height 15
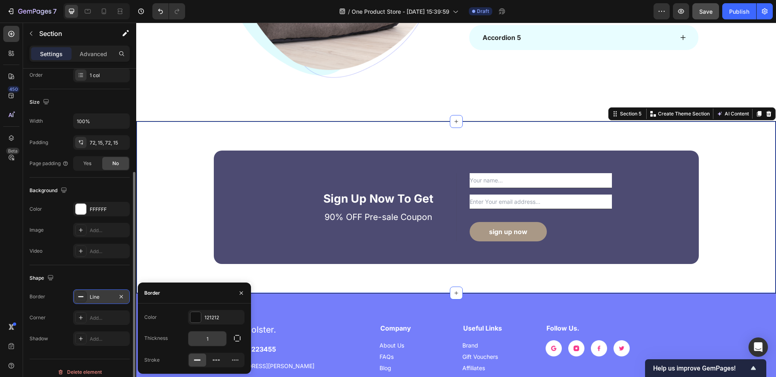
click at [215, 341] on input "1" at bounding box center [207, 339] width 38 height 15
type input "4"
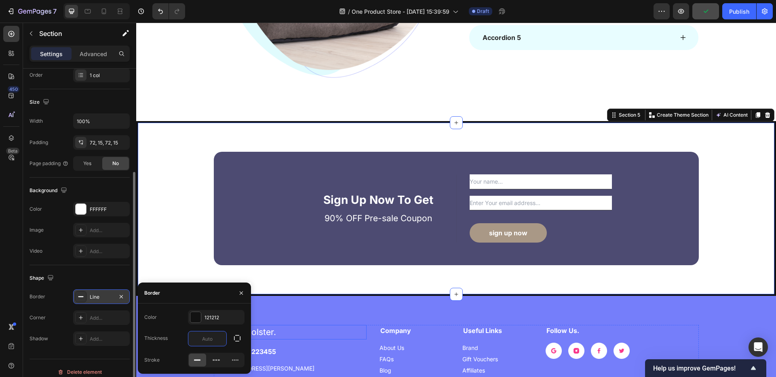
type input "0"
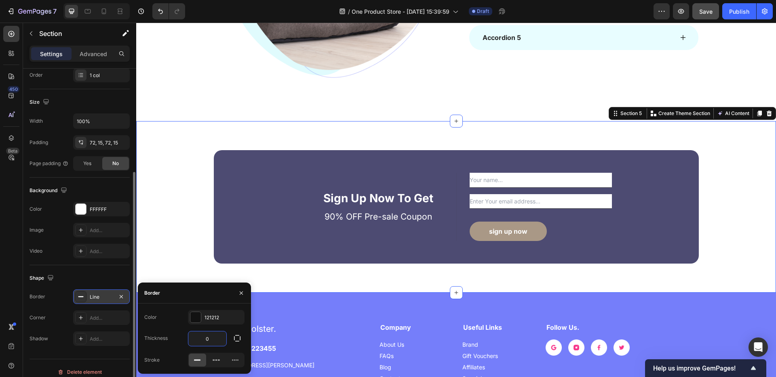
click at [390, 276] on div "Sign Up Now To Get Text block 90% OFF Pre-sale Coupon Text block Text Field Ema…" at bounding box center [456, 207] width 640 height 172
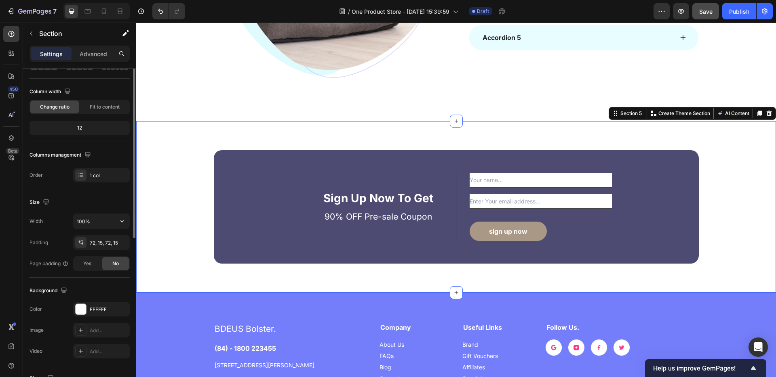
scroll to position [0, 0]
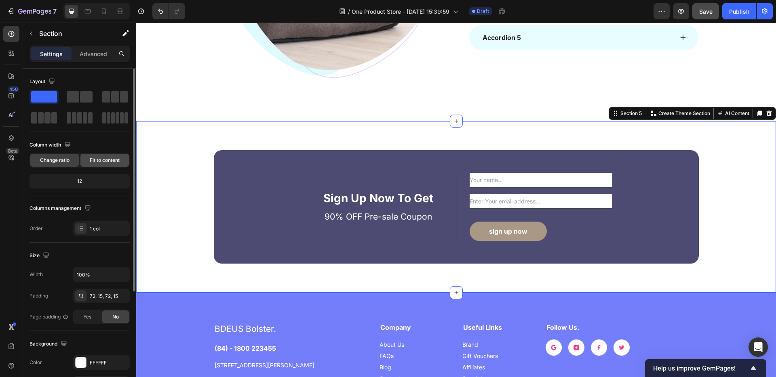
click at [102, 166] on div "Fit to content" at bounding box center [104, 160] width 48 height 13
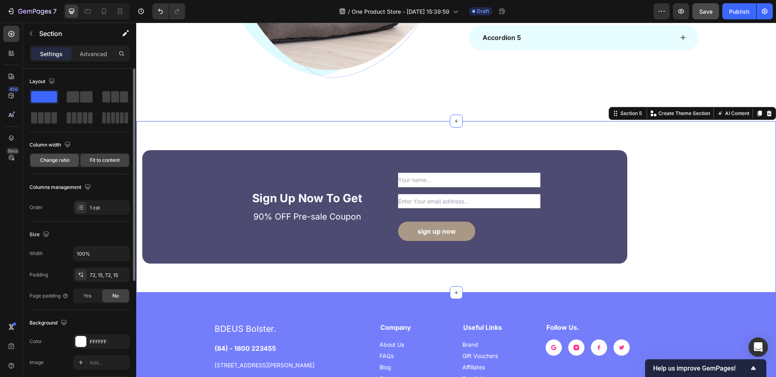
click at [56, 164] on span "Change ratio" at bounding box center [55, 160] width 30 height 7
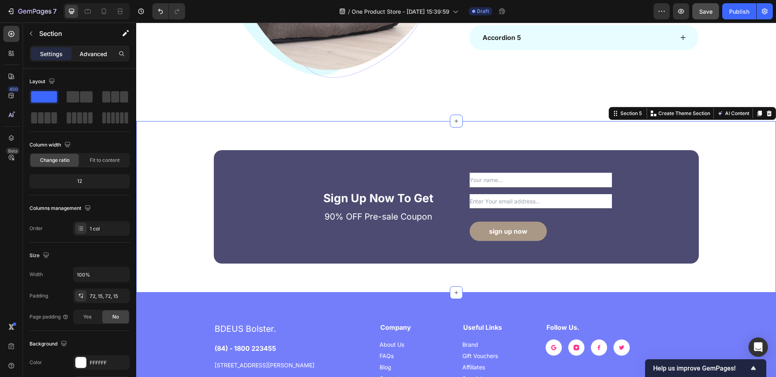
click at [76, 51] on div "Advanced" at bounding box center [93, 53] width 40 height 13
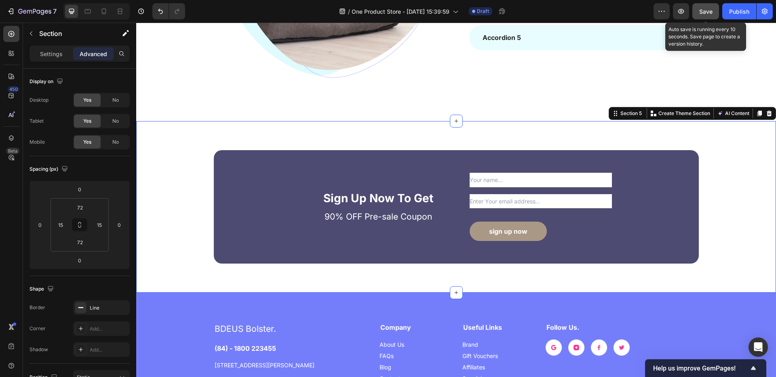
click at [706, 9] on span "Save" at bounding box center [705, 11] width 13 height 7
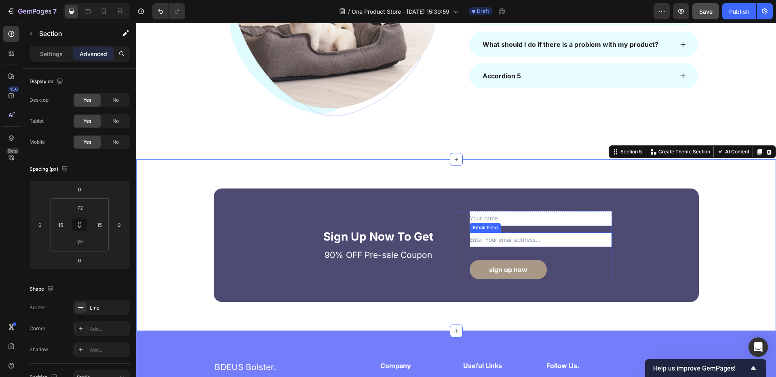
scroll to position [894, 0]
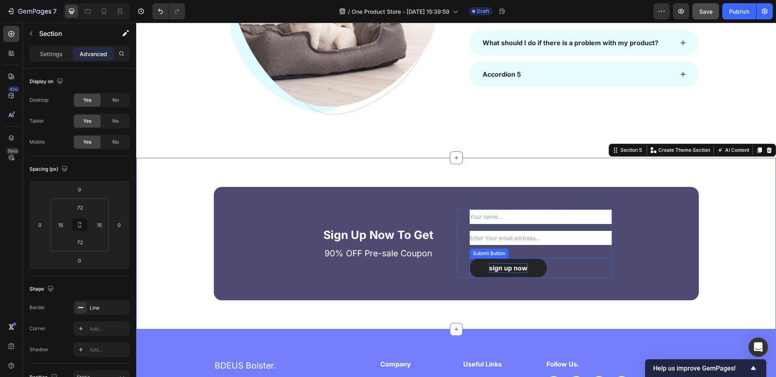
click at [495, 269] on p "sign up now" at bounding box center [508, 269] width 38 height 10
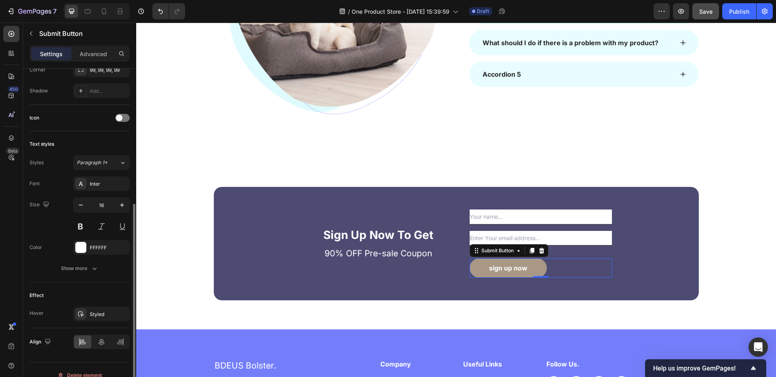
scroll to position [232, 0]
click at [99, 161] on span "Paragraph 1*" at bounding box center [92, 161] width 31 height 7
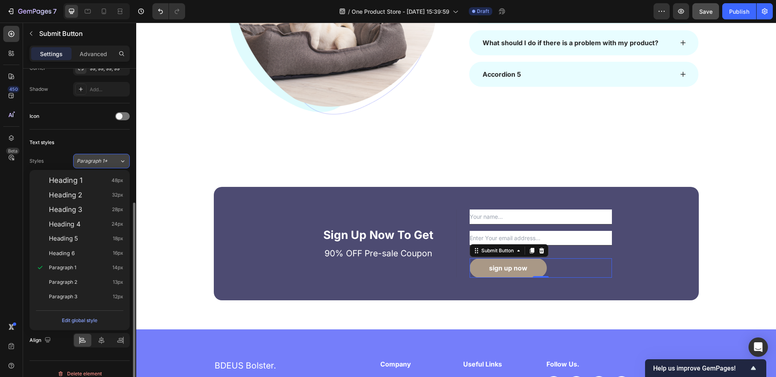
click at [99, 161] on span "Paragraph 1*" at bounding box center [92, 161] width 31 height 7
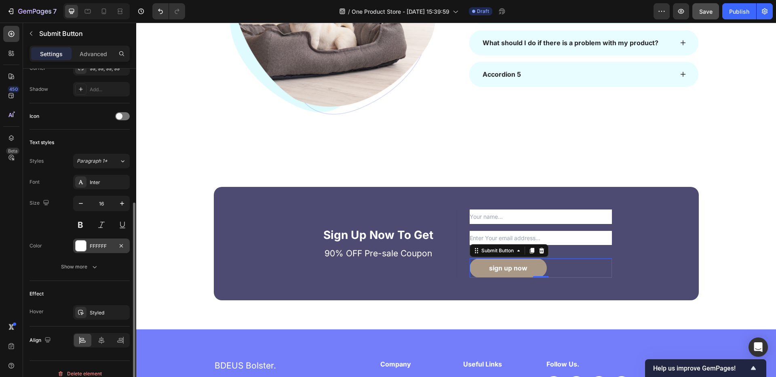
scroll to position [241, 0]
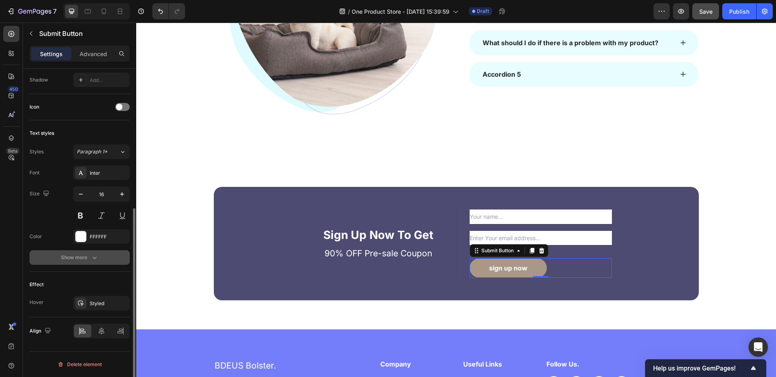
click at [91, 254] on icon "button" at bounding box center [95, 258] width 8 height 8
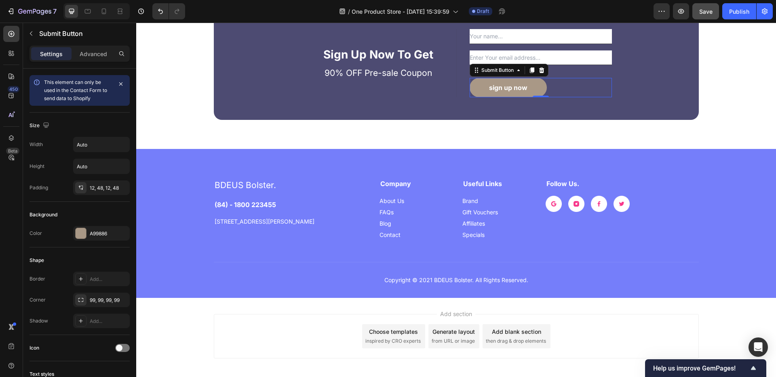
scroll to position [1079, 0]
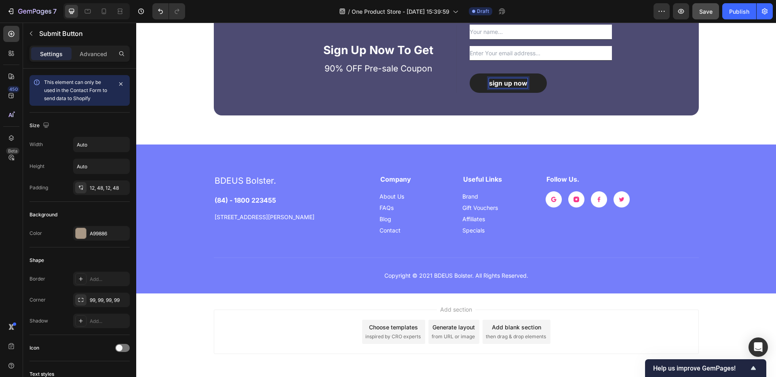
click at [507, 83] on p "sign up now" at bounding box center [508, 83] width 38 height 10
click at [493, 84] on p "sign up now" at bounding box center [508, 83] width 38 height 10
click at [637, 98] on div "Sign Up Now To Get Text block 90% OFF Pre-sale Coupon Text block Text Field Ema…" at bounding box center [456, 59] width 485 height 114
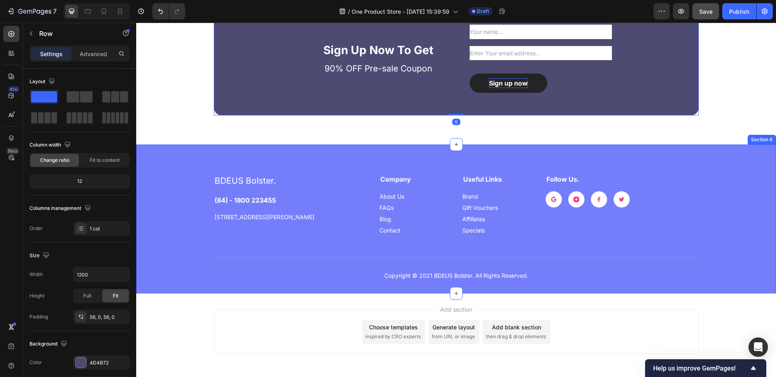
click at [558, 145] on div "BDEUS Bolster. Heading (84) - 1800 223455 Text block 184 Mayfield St. Hopewell …" at bounding box center [456, 219] width 640 height 149
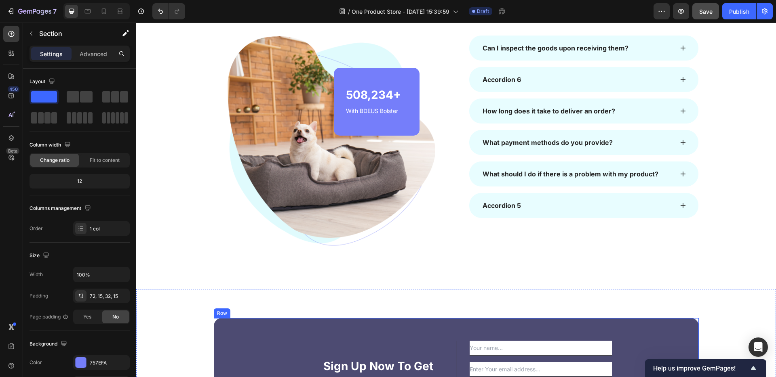
scroll to position [554, 0]
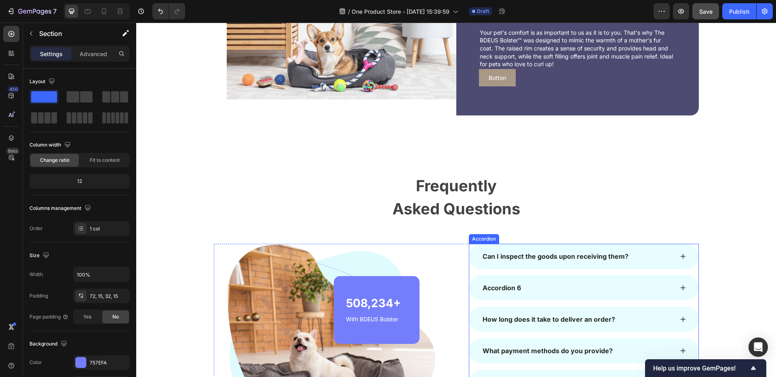
click at [535, 255] on div "Can I inspect the goods upon receiving them?" at bounding box center [555, 257] width 148 height 12
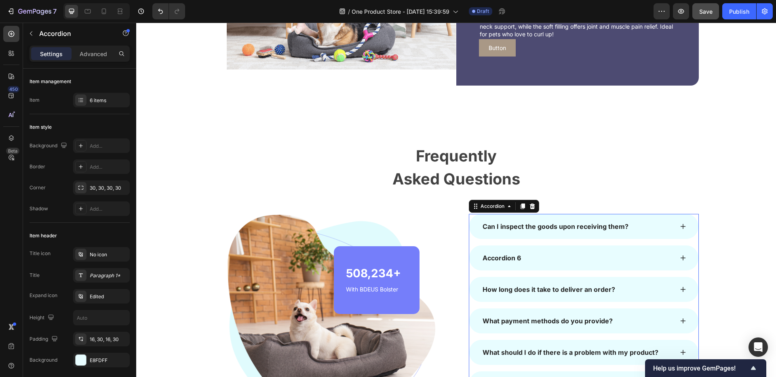
scroll to position [602, 0]
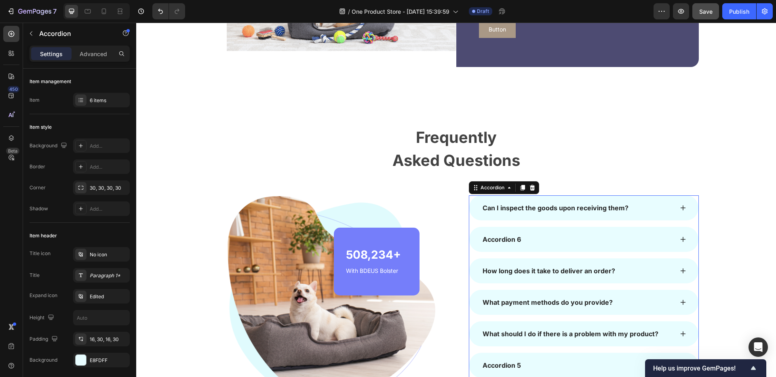
click at [582, 205] on div "Can I inspect the goods upon receiving them?" at bounding box center [555, 208] width 148 height 12
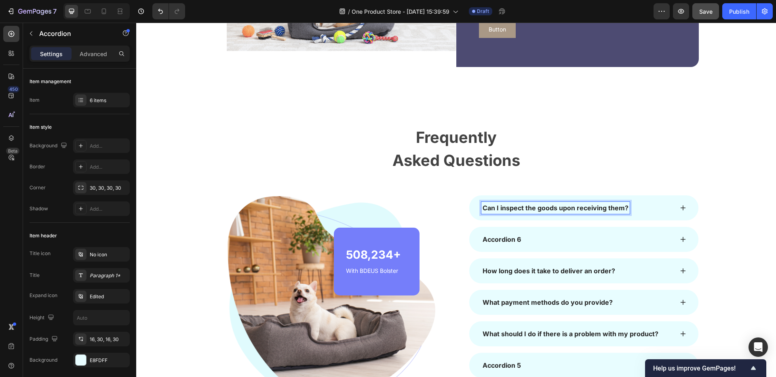
click at [577, 206] on p "Can I inspect the goods upon receiving them?" at bounding box center [556, 208] width 146 height 10
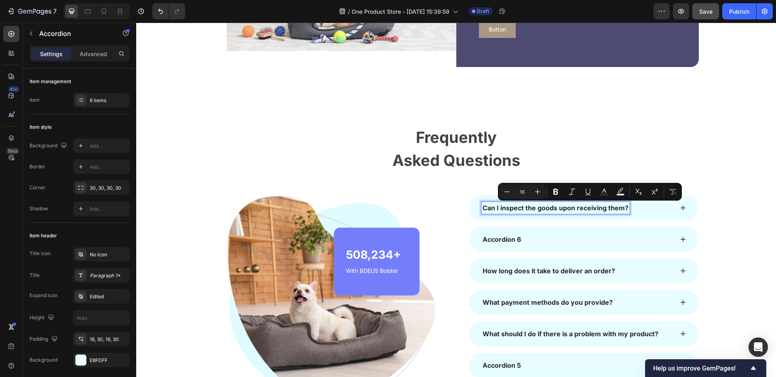
click at [611, 209] on p "Can I inspect the goods upon receiving them?" at bounding box center [556, 208] width 146 height 10
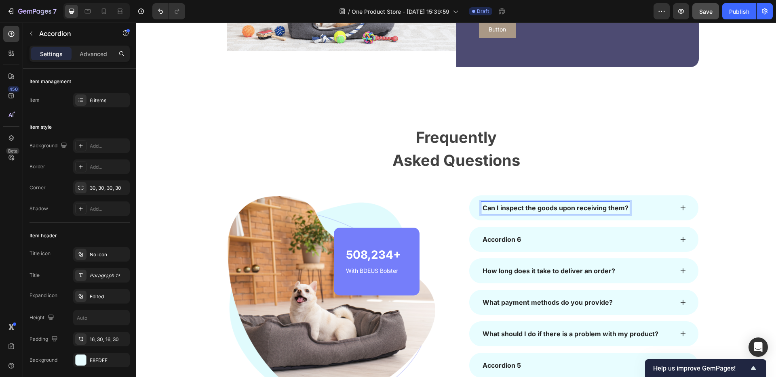
click at [637, 208] on div "Can I inspect the goods upon receiving them?" at bounding box center [577, 208] width 192 height 12
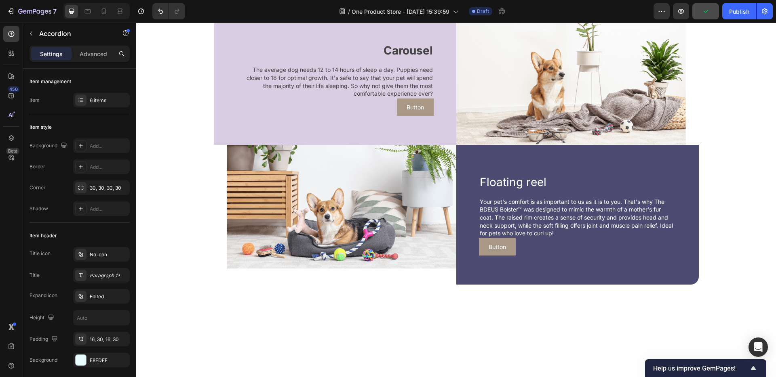
scroll to position [0, 0]
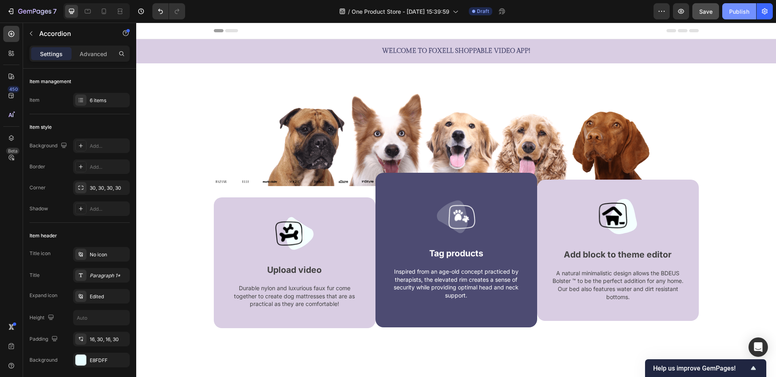
click at [741, 6] on button "Publish" at bounding box center [739, 11] width 34 height 16
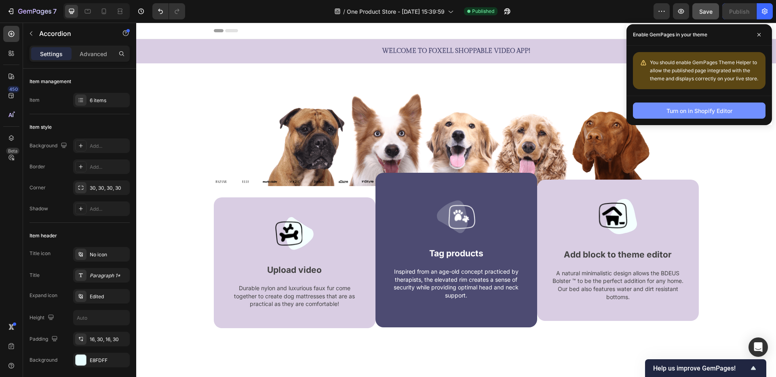
click at [702, 114] on div "Turn on in Shopify Editor" at bounding box center [699, 111] width 66 height 8
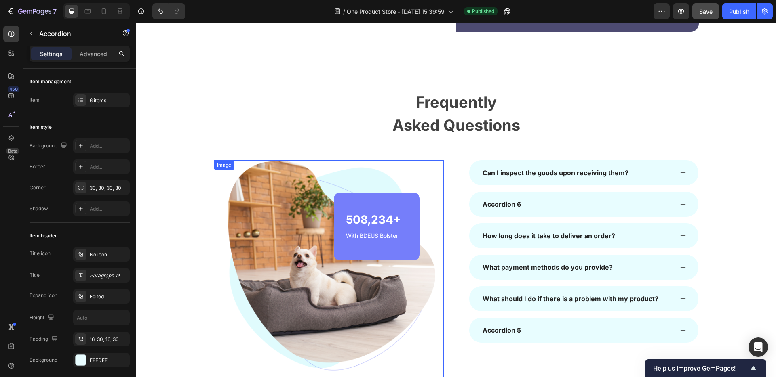
scroll to position [669, 0]
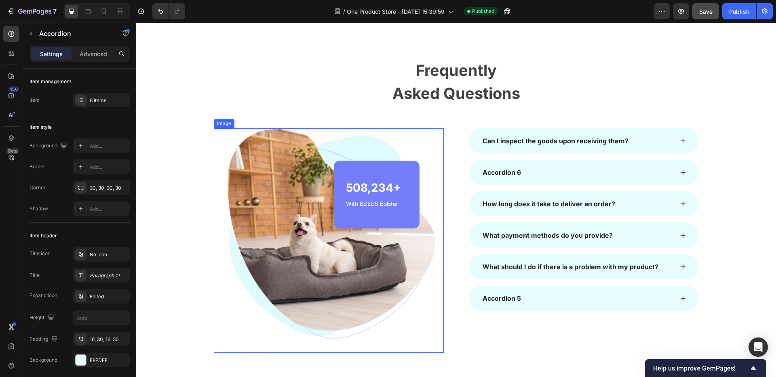
click at [428, 145] on img at bounding box center [329, 241] width 230 height 225
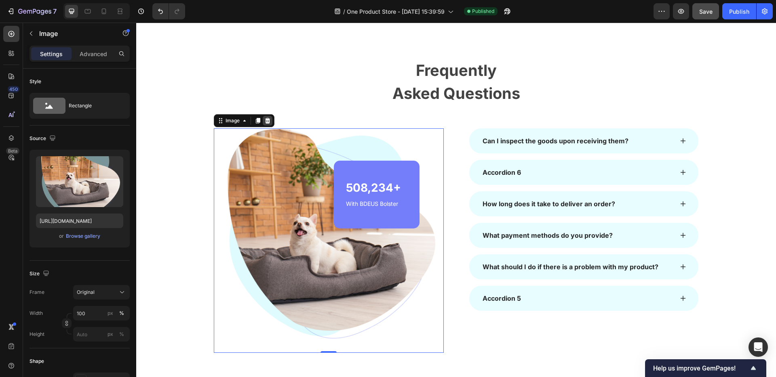
click at [269, 120] on icon at bounding box center [267, 121] width 5 height 6
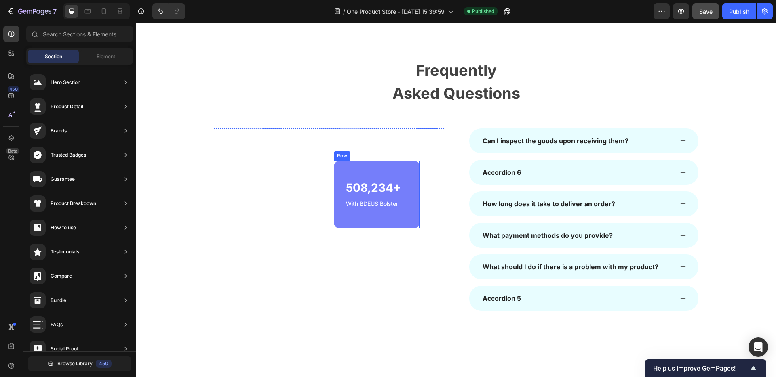
click at [415, 179] on div "508,234+ Heading With BDEUS Bolster Text block Row" at bounding box center [377, 194] width 86 height 67
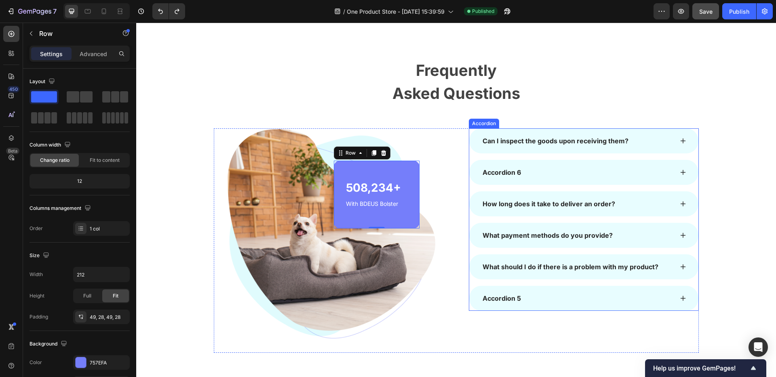
click at [564, 215] on div "How long does it take to deliver an order?" at bounding box center [583, 204] width 229 height 25
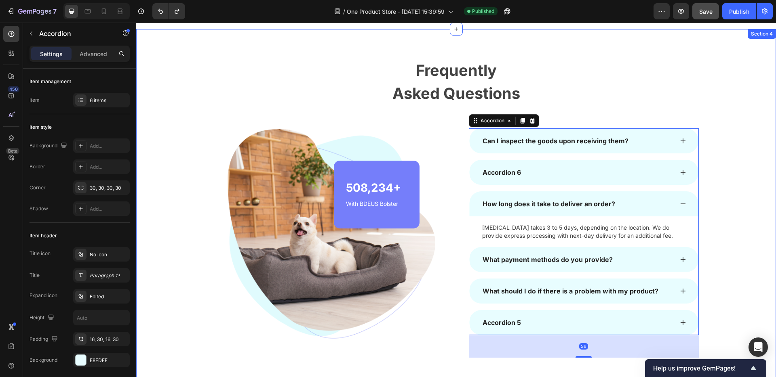
click at [709, 72] on div "Frequently Asked Questions Heading Row Image 508,234+ Heading With BDEUS Bolste…" at bounding box center [456, 207] width 628 height 299
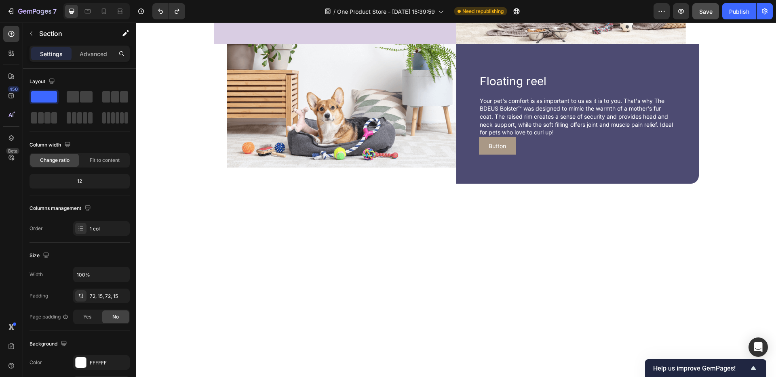
scroll to position [0, 0]
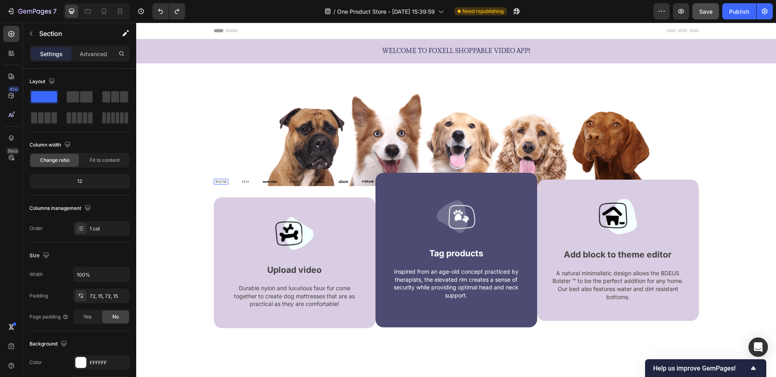
click at [220, 184] on div "Image 0" at bounding box center [221, 181] width 15 height 5
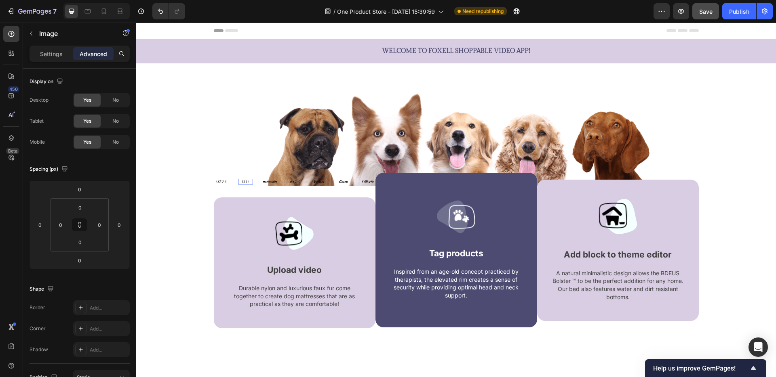
click at [250, 180] on img at bounding box center [245, 181] width 15 height 5
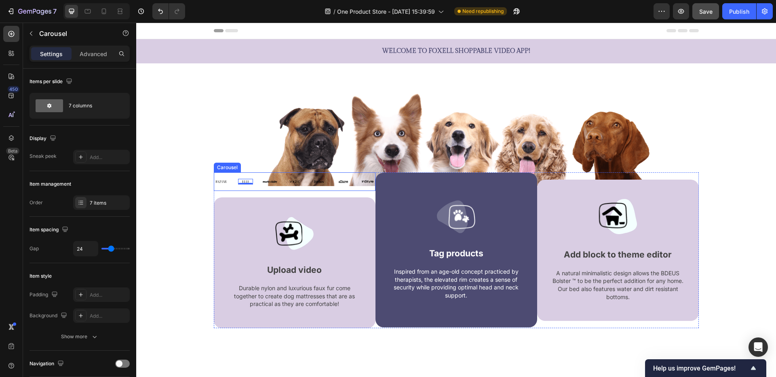
click at [283, 180] on div "Image Image 0 Image Image Image Image Image" at bounding box center [295, 181] width 162 height 5
click at [275, 163] on icon at bounding box center [273, 165] width 5 height 6
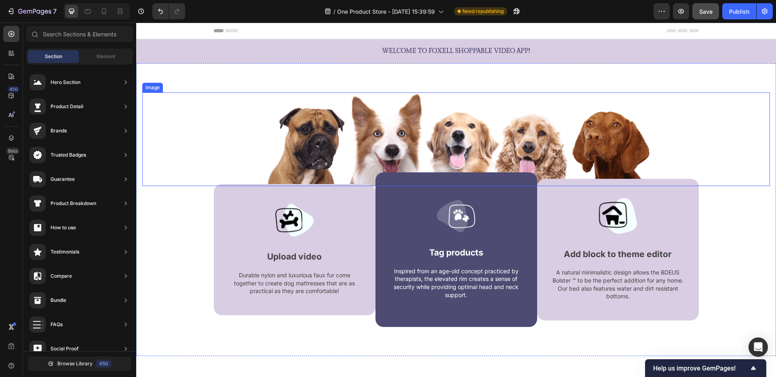
click at [575, 124] on img at bounding box center [456, 140] width 390 height 94
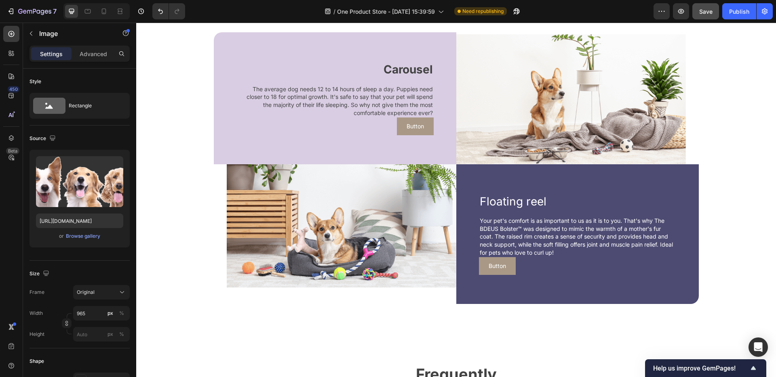
scroll to position [312, 0]
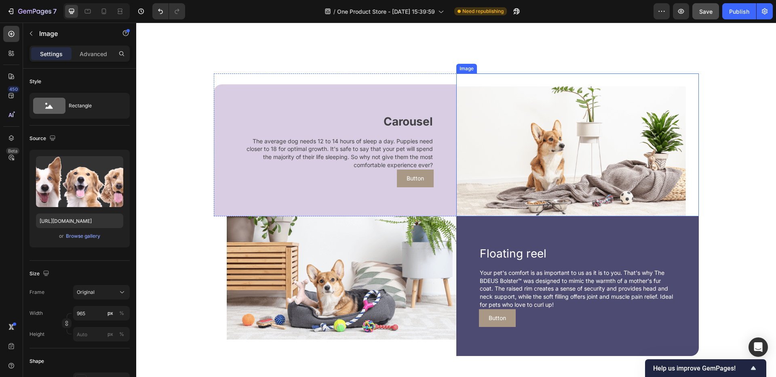
click at [555, 138] on img at bounding box center [571, 151] width 230 height 130
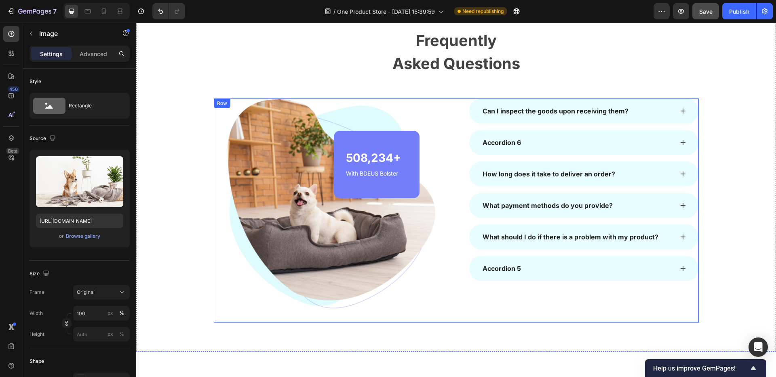
scroll to position [683, 0]
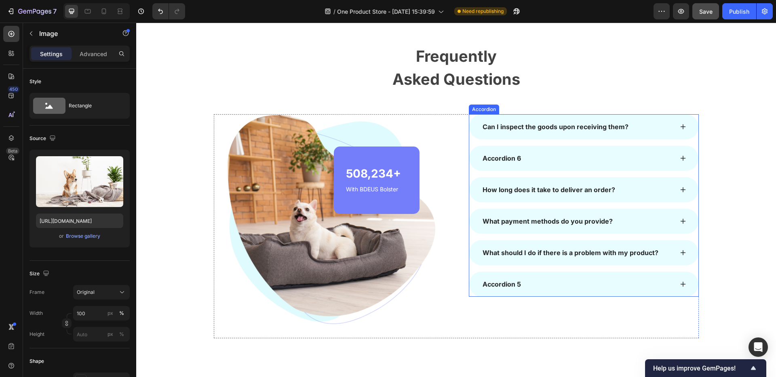
click at [535, 133] on div "Can I inspect the goods upon receiving them?" at bounding box center [583, 126] width 229 height 25
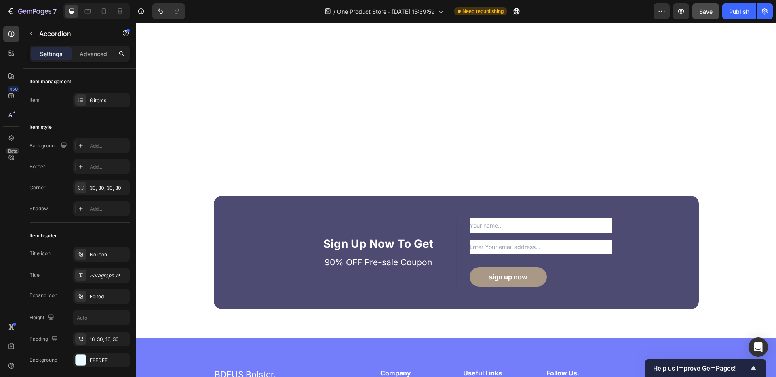
scroll to position [1110, 0]
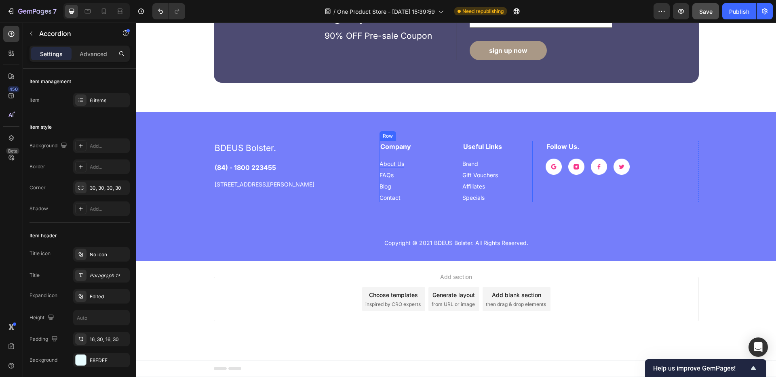
click at [389, 165] on div "About Us" at bounding box center [391, 164] width 25 height 8
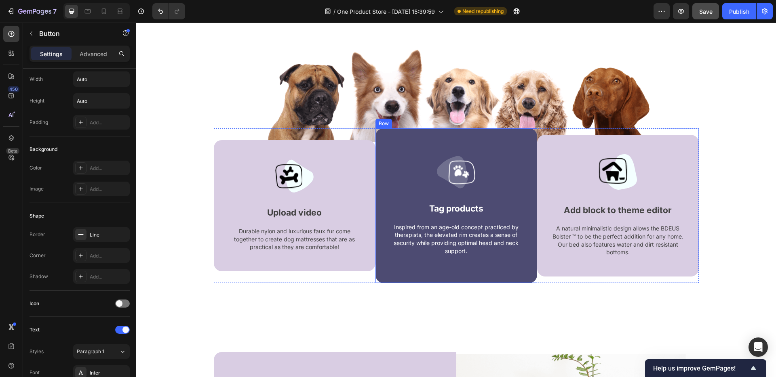
scroll to position [0, 0]
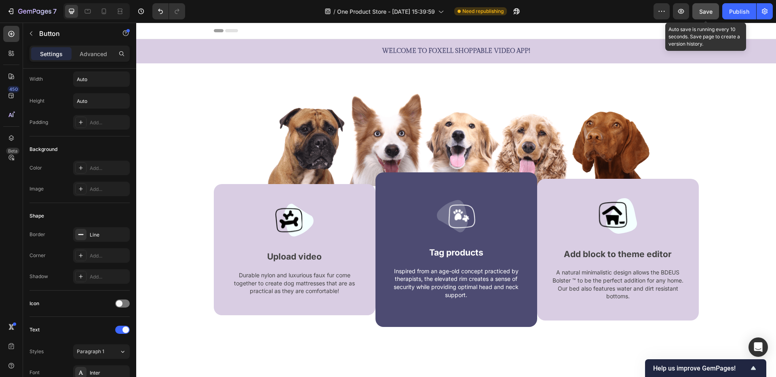
click at [697, 12] on button "Save" at bounding box center [705, 11] width 27 height 16
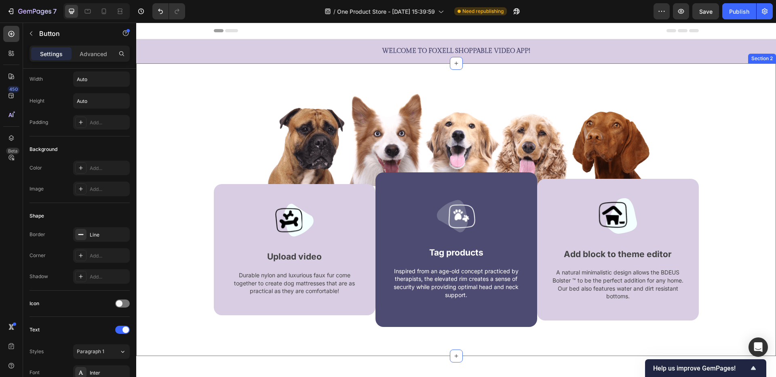
click at [222, 82] on div "Image Image Upload video Text block Durable nylon and luxurious faux fur come t…" at bounding box center [456, 209] width 640 height 293
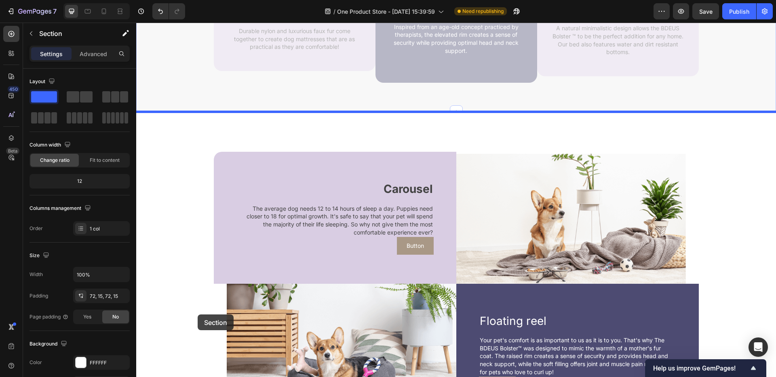
scroll to position [247, 0]
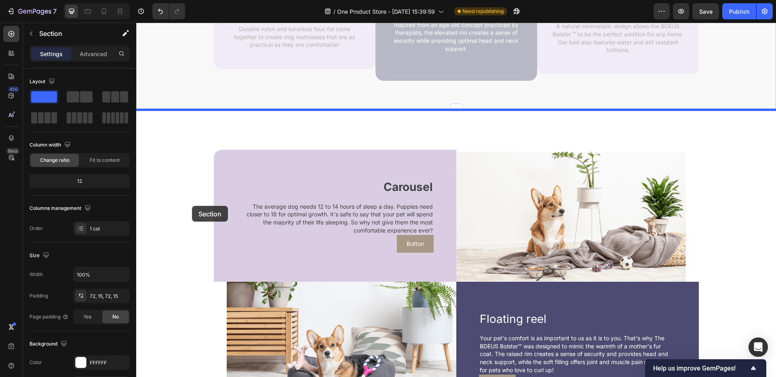
drag, startPoint x: 222, startPoint y: 82, endPoint x: 191, endPoint y: 206, distance: 127.5
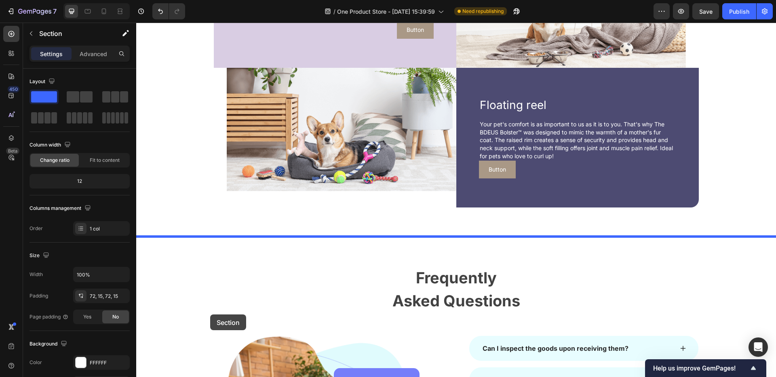
scroll to position [485, 0]
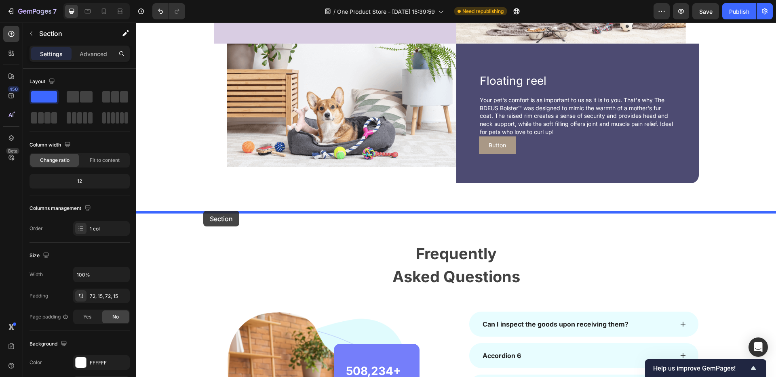
drag, startPoint x: 237, startPoint y: 79, endPoint x: 203, endPoint y: 211, distance: 136.4
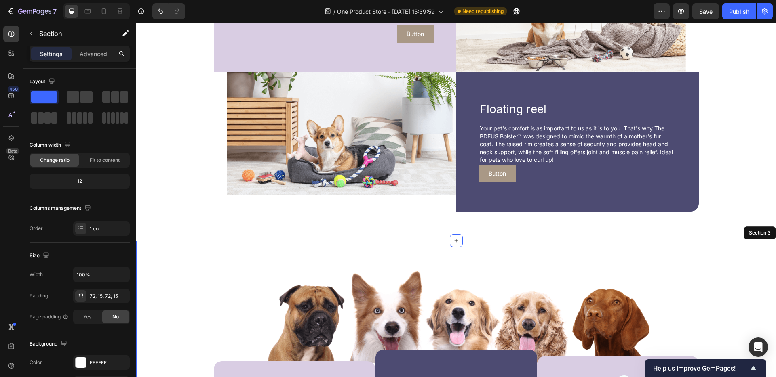
scroll to position [0, 0]
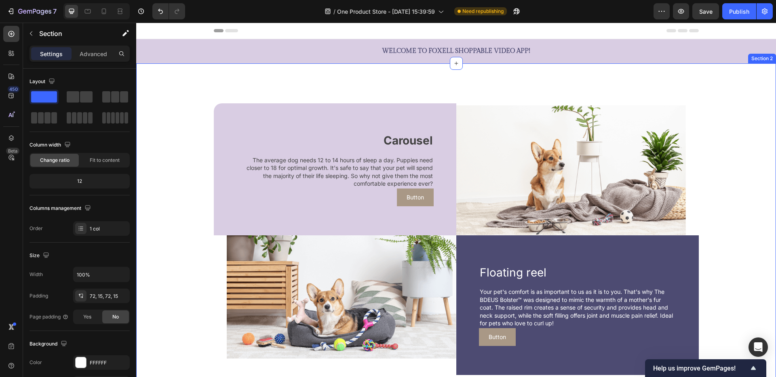
click at [419, 82] on div "Carousel Text block The average dog needs 12 to 14 hours of sleep a day. Puppie…" at bounding box center [456, 233] width 640 height 341
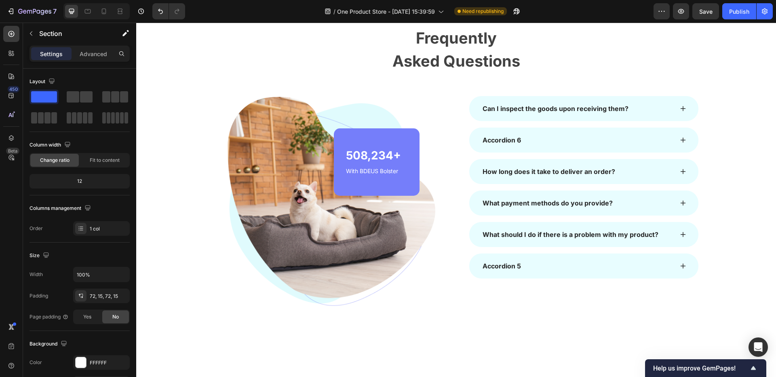
scroll to position [649, 0]
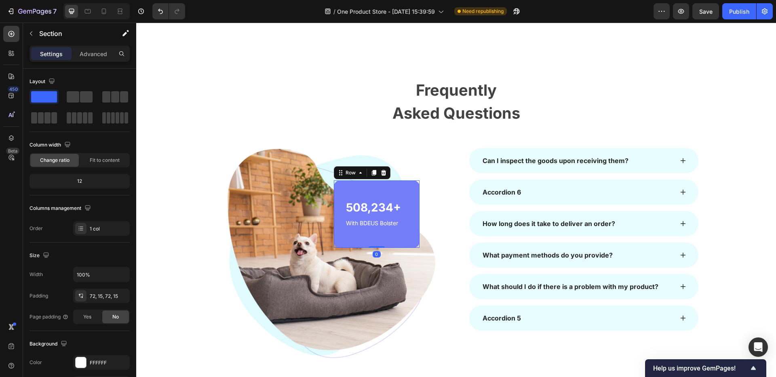
click at [404, 192] on div "508,234+ Heading With BDEUS Bolster Text block Row 0" at bounding box center [377, 214] width 86 height 67
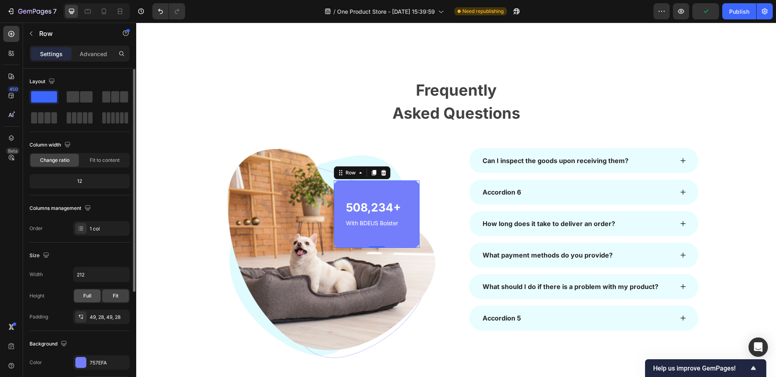
scroll to position [103, 0]
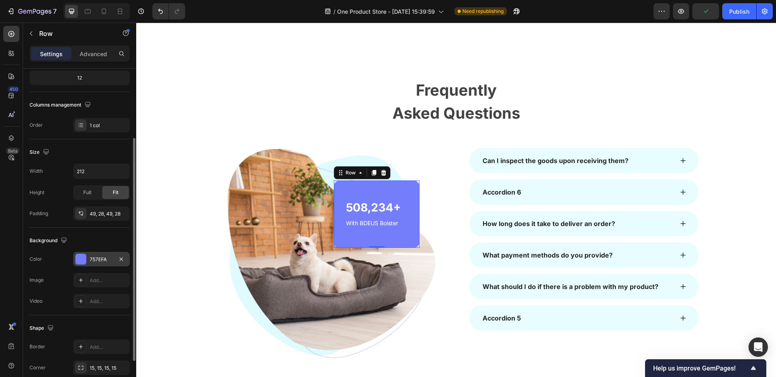
click at [84, 255] on div at bounding box center [81, 259] width 11 height 11
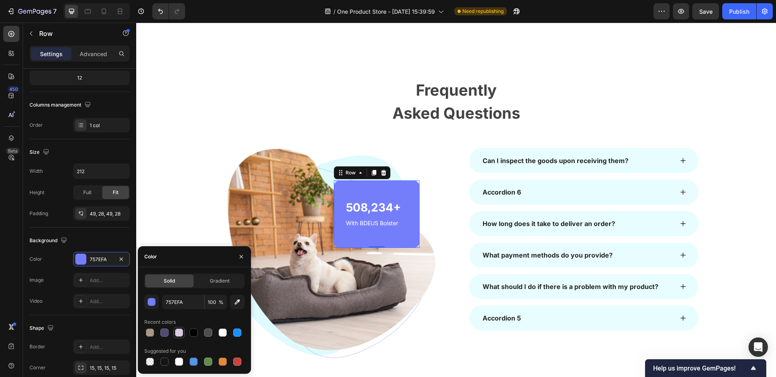
click at [175, 331] on div at bounding box center [179, 333] width 8 height 8
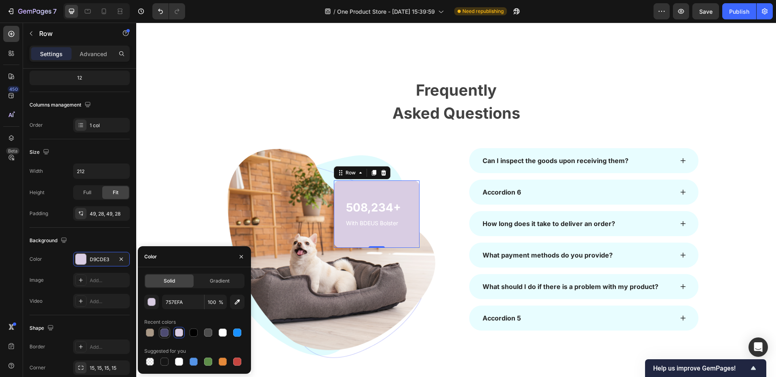
click at [167, 332] on div at bounding box center [164, 333] width 8 height 8
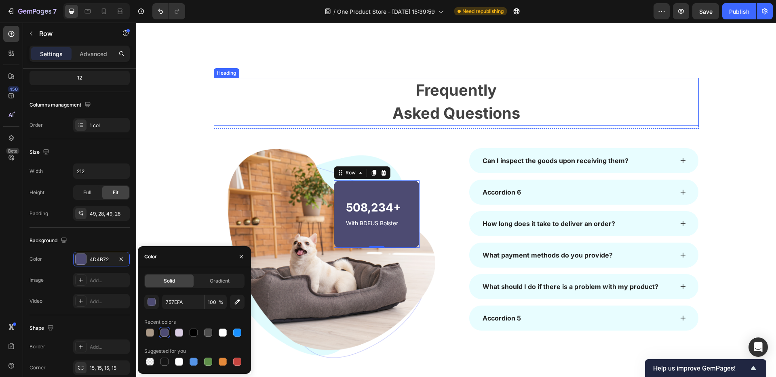
click at [674, 99] on p "Frequently Asked Questions" at bounding box center [456, 102] width 483 height 46
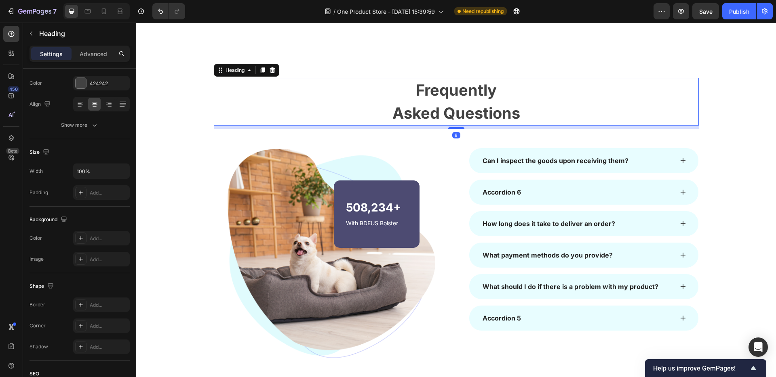
scroll to position [0, 0]
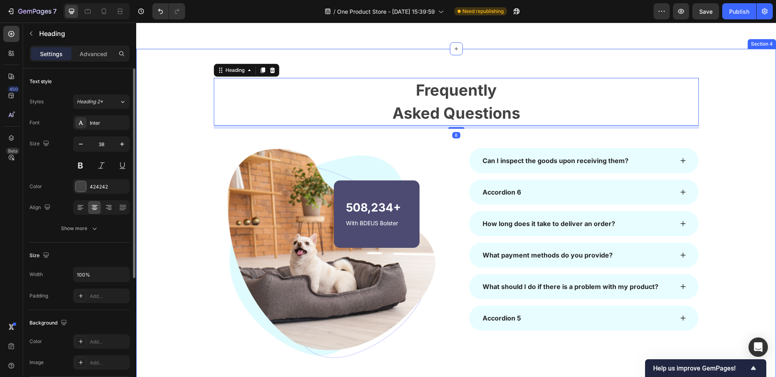
click at [756, 112] on div "Frequently Asked Questions Heading 8 Row Image 508,234+ Heading With BDEUS Bols…" at bounding box center [456, 225] width 628 height 295
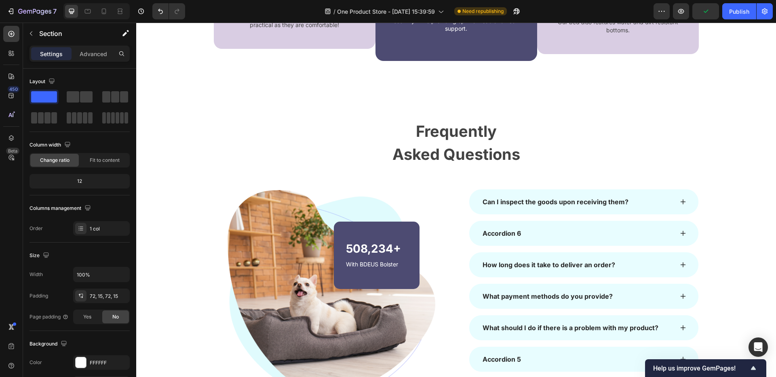
scroll to position [782, 0]
